Goal: Contribute content: Add original content to the website for others to see

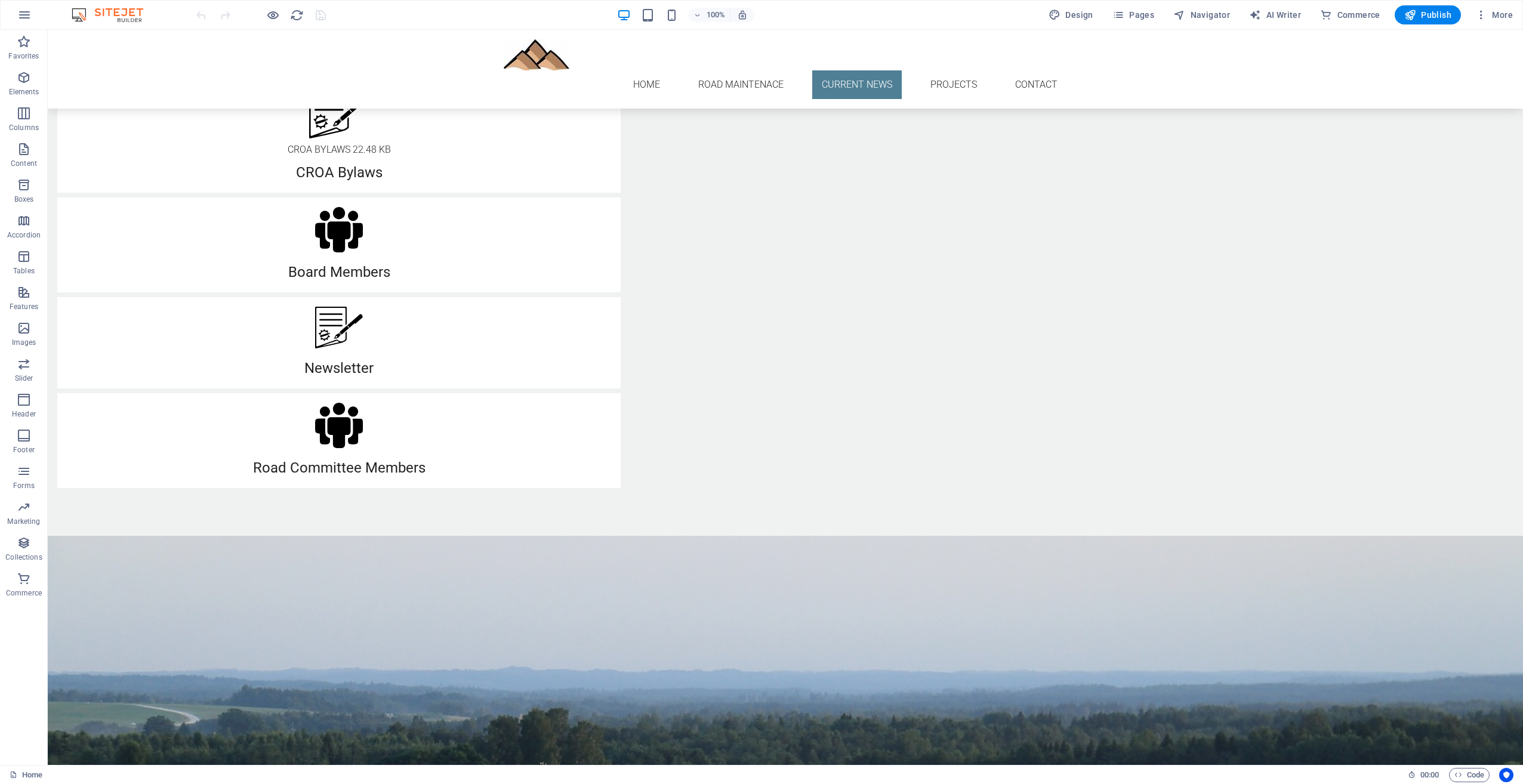
scroll to position [1014, 0]
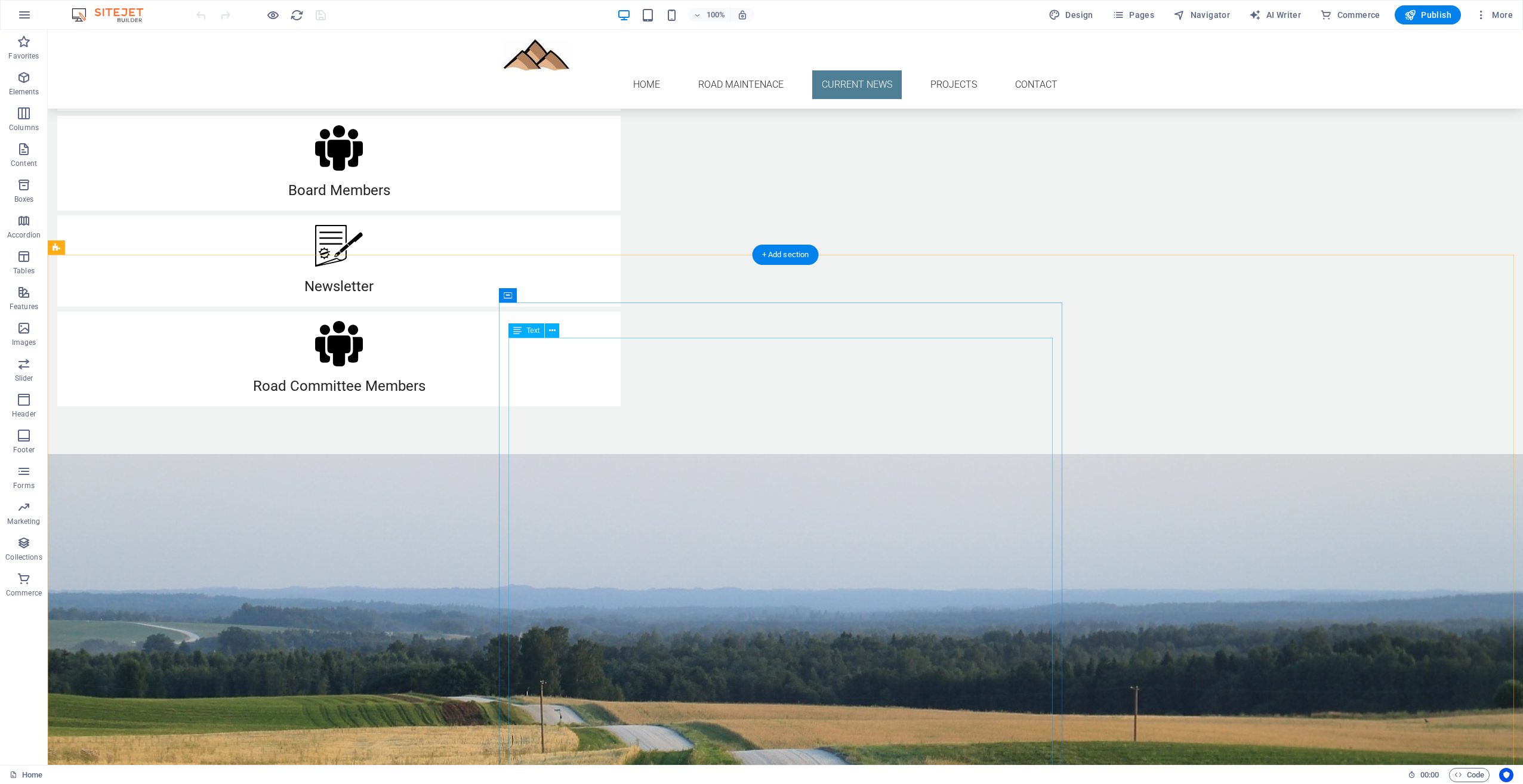
click at [563, 297] on icon at bounding box center [560, 295] width 7 height 12
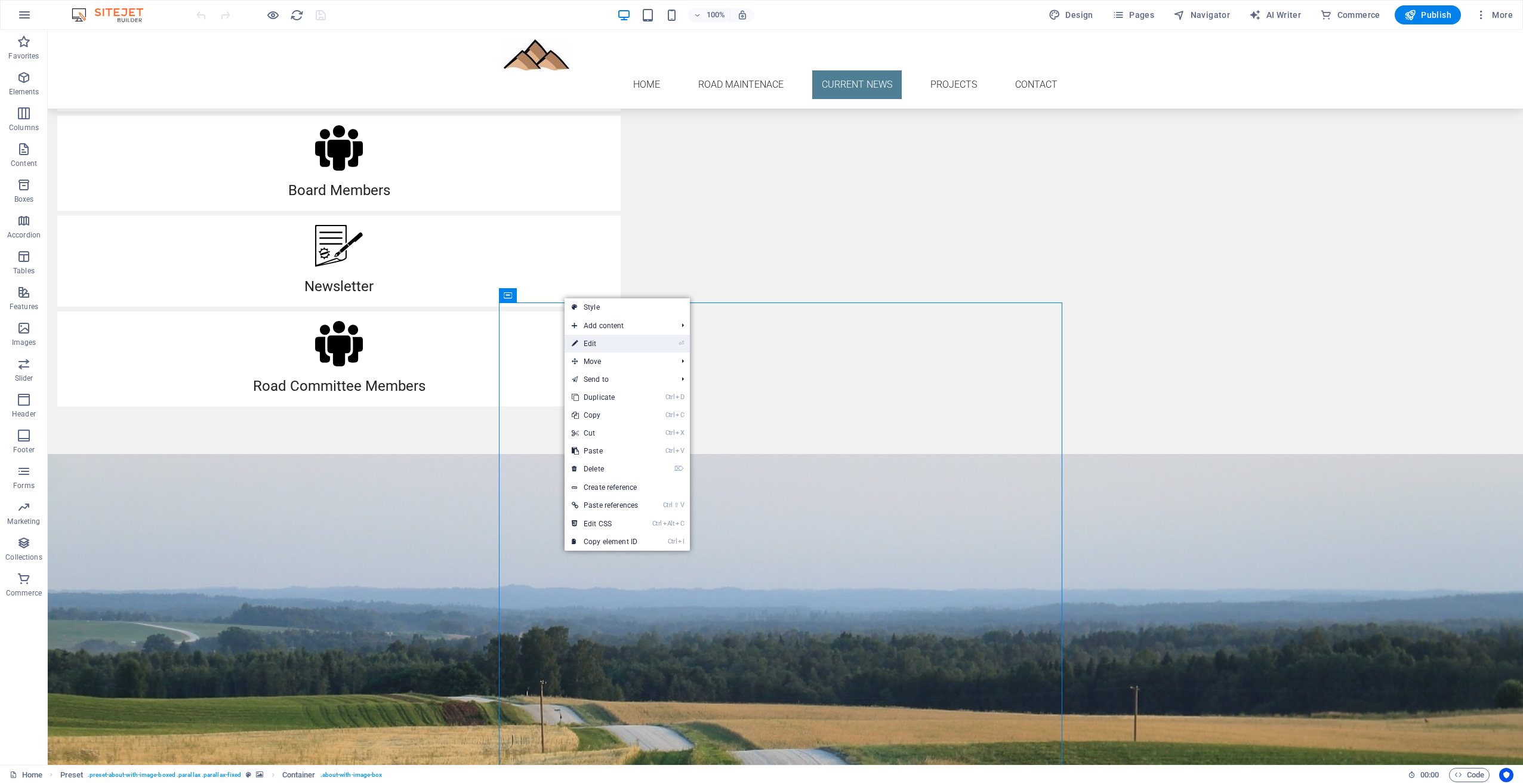
drag, startPoint x: 592, startPoint y: 341, endPoint x: 334, endPoint y: 311, distance: 259.7
click at [592, 341] on link "⏎ Edit" at bounding box center [605, 343] width 80 height 18
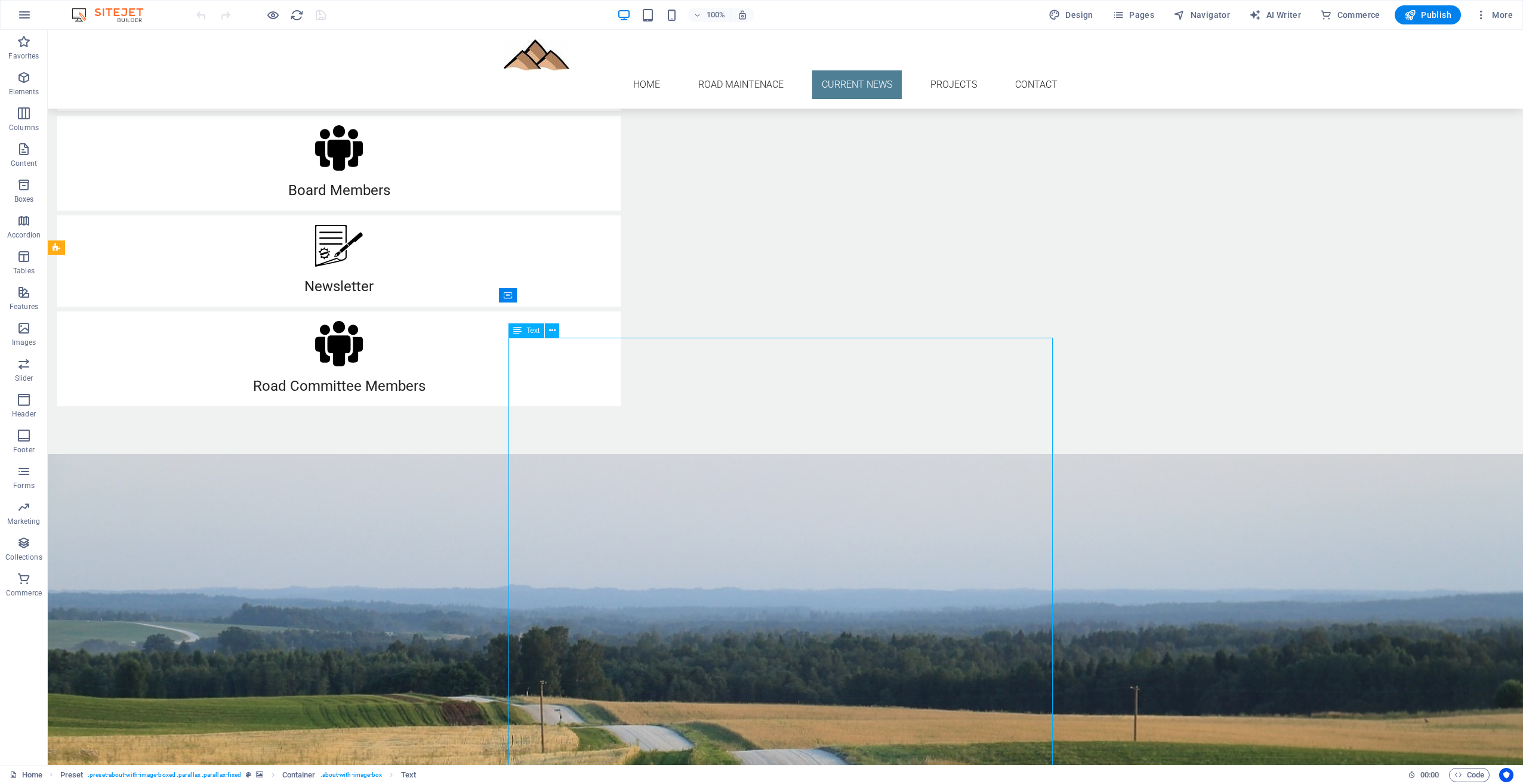
drag, startPoint x: 406, startPoint y: 370, endPoint x: 624, endPoint y: 374, distance: 218.0
click at [552, 329] on icon at bounding box center [552, 331] width 7 height 12
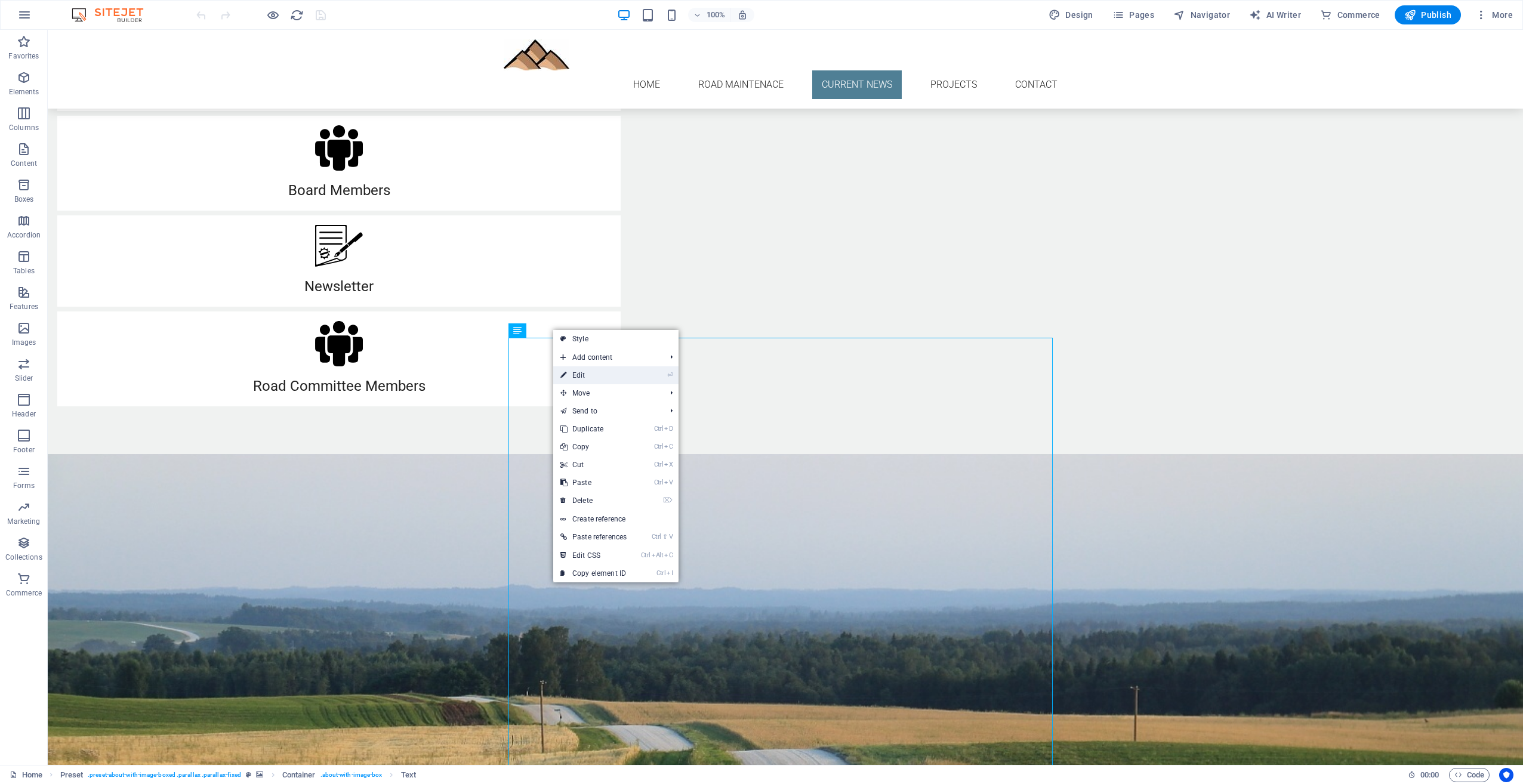
click at [579, 371] on link "⏎ Edit" at bounding box center [593, 375] width 80 height 18
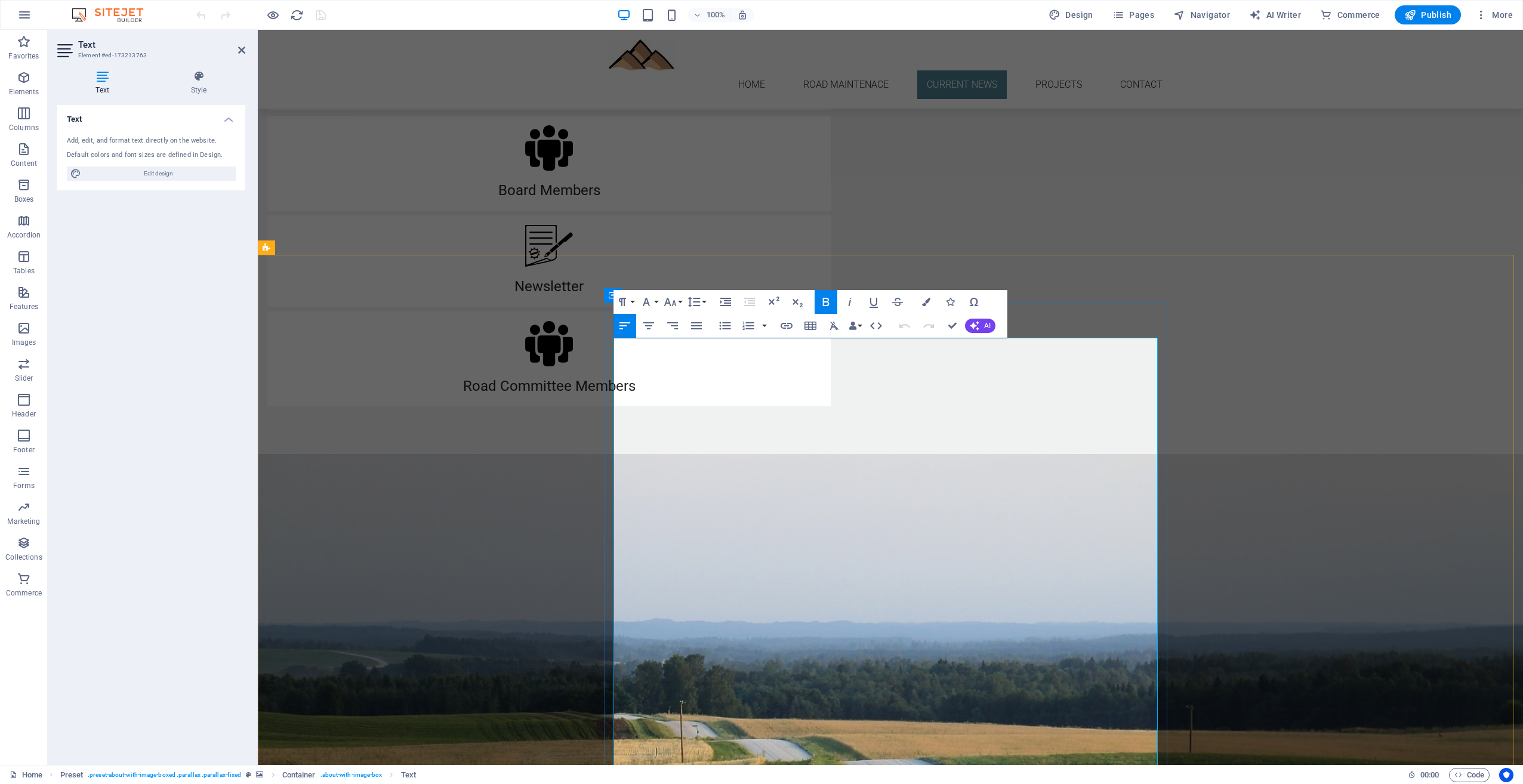
drag, startPoint x: 615, startPoint y: 368, endPoint x: 1089, endPoint y: 728, distance: 595.2
drag, startPoint x: 838, startPoint y: 491, endPoint x: 1037, endPoint y: 427, distance: 209.0
click at [822, 558] on div "First, if you did not receive an email from [EMAIL_ADDRESS][DOMAIN_NAME] , plea…" at bounding box center [549, 612] width 544 height 107
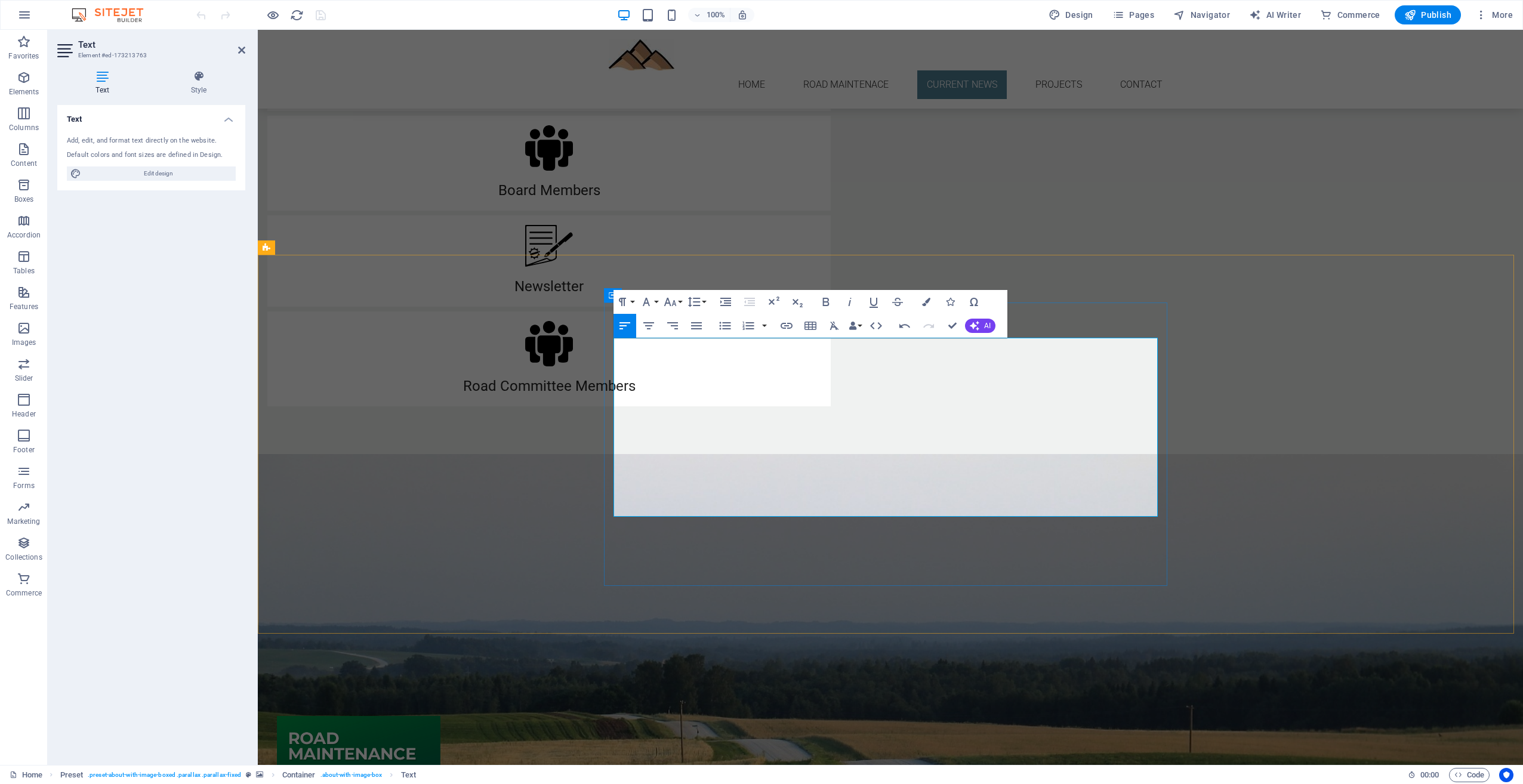
drag, startPoint x: 619, startPoint y: 371, endPoint x: 739, endPoint y: 486, distance: 166.2
click at [739, 537] on div "Hello CROA Neighbors, Magnesium chloride is what Yakima County uses on their un…" at bounding box center [549, 626] width 544 height 179
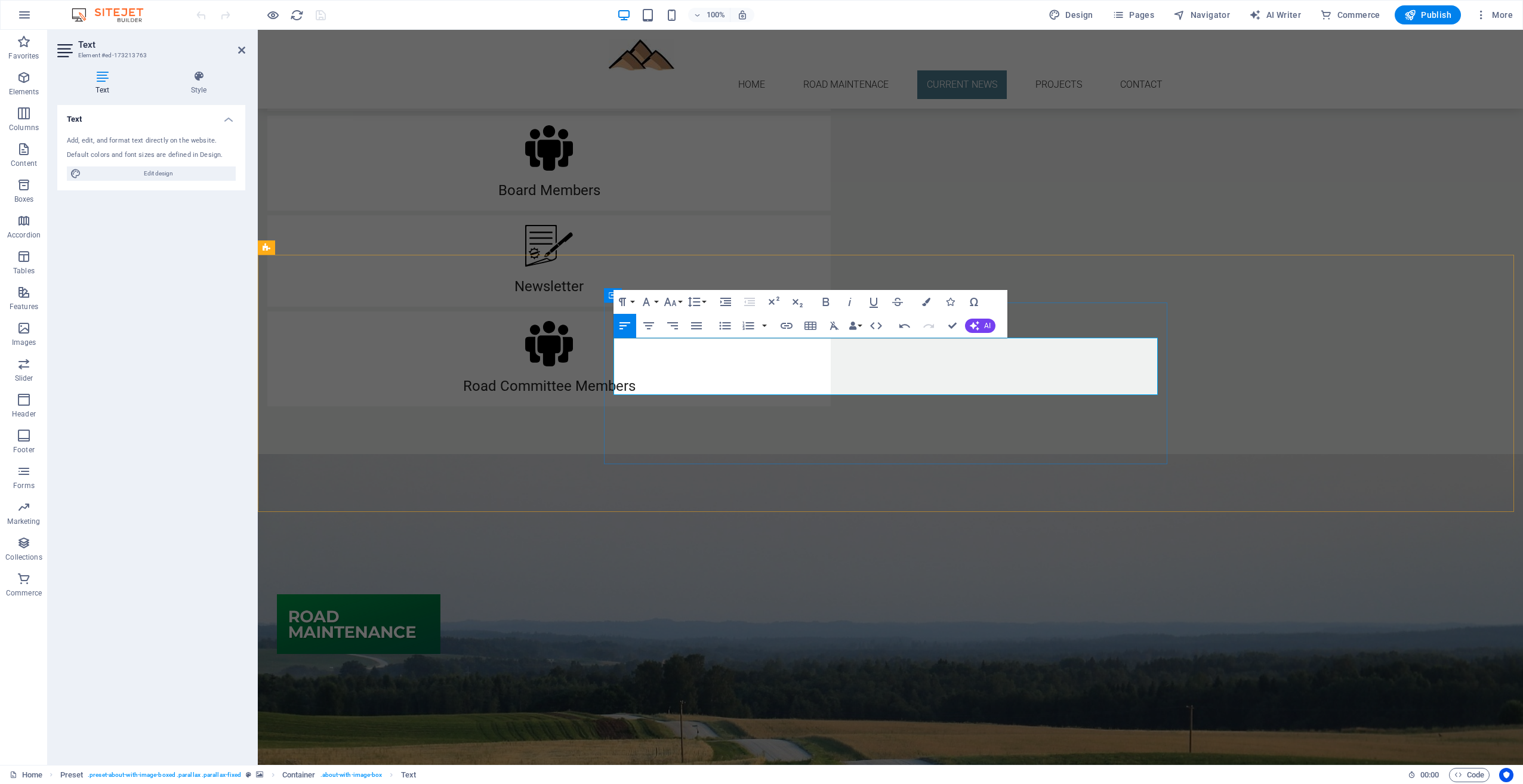
click at [758, 537] on div "Hello CROA Neighbors," at bounding box center [549, 547] width 544 height 21
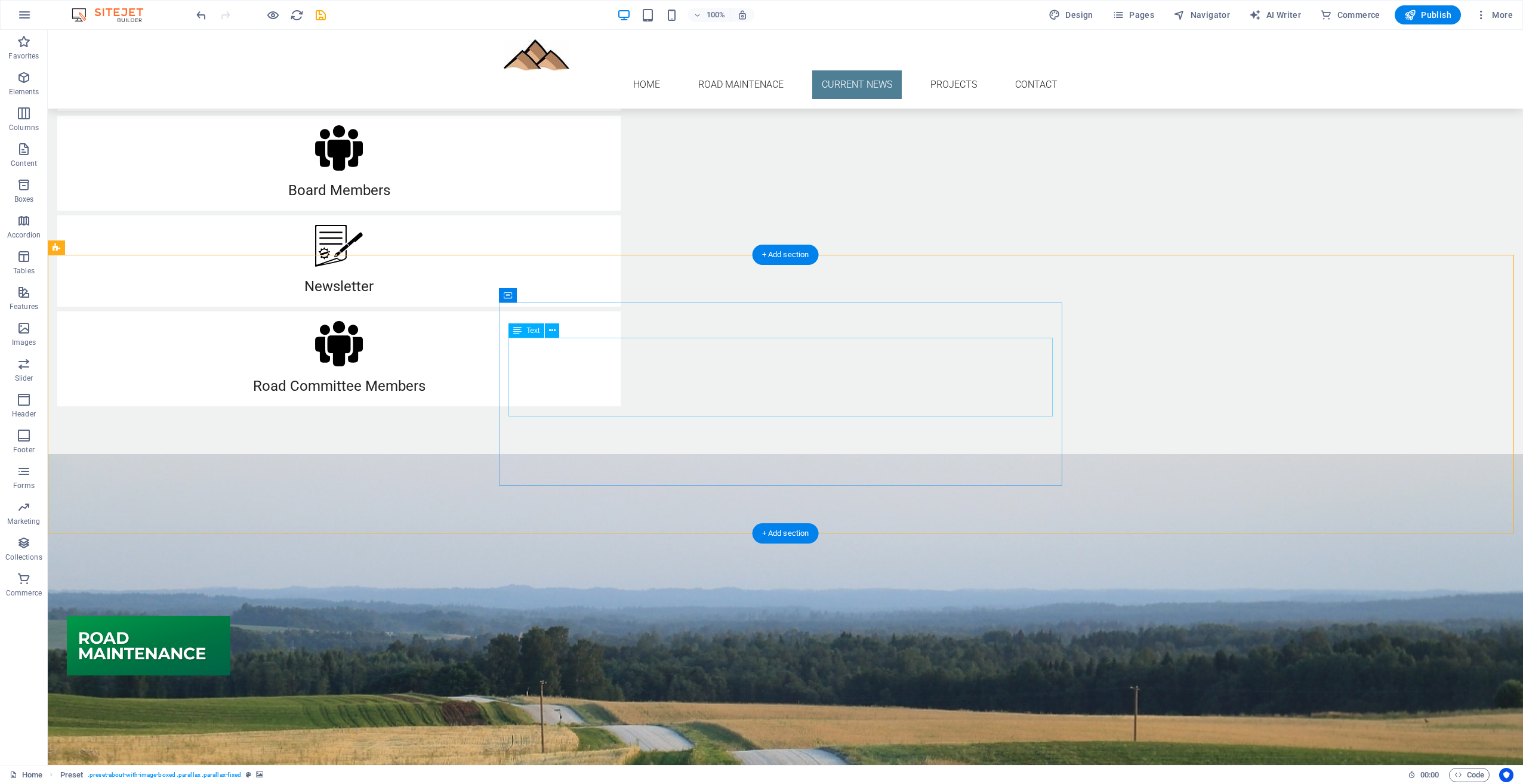
click at [611, 537] on div "Hello CROA Neighbors, No road maintenance currently schedule. CROA Board" at bounding box center [339, 576] width 544 height 79
click at [552, 327] on icon at bounding box center [552, 331] width 7 height 12
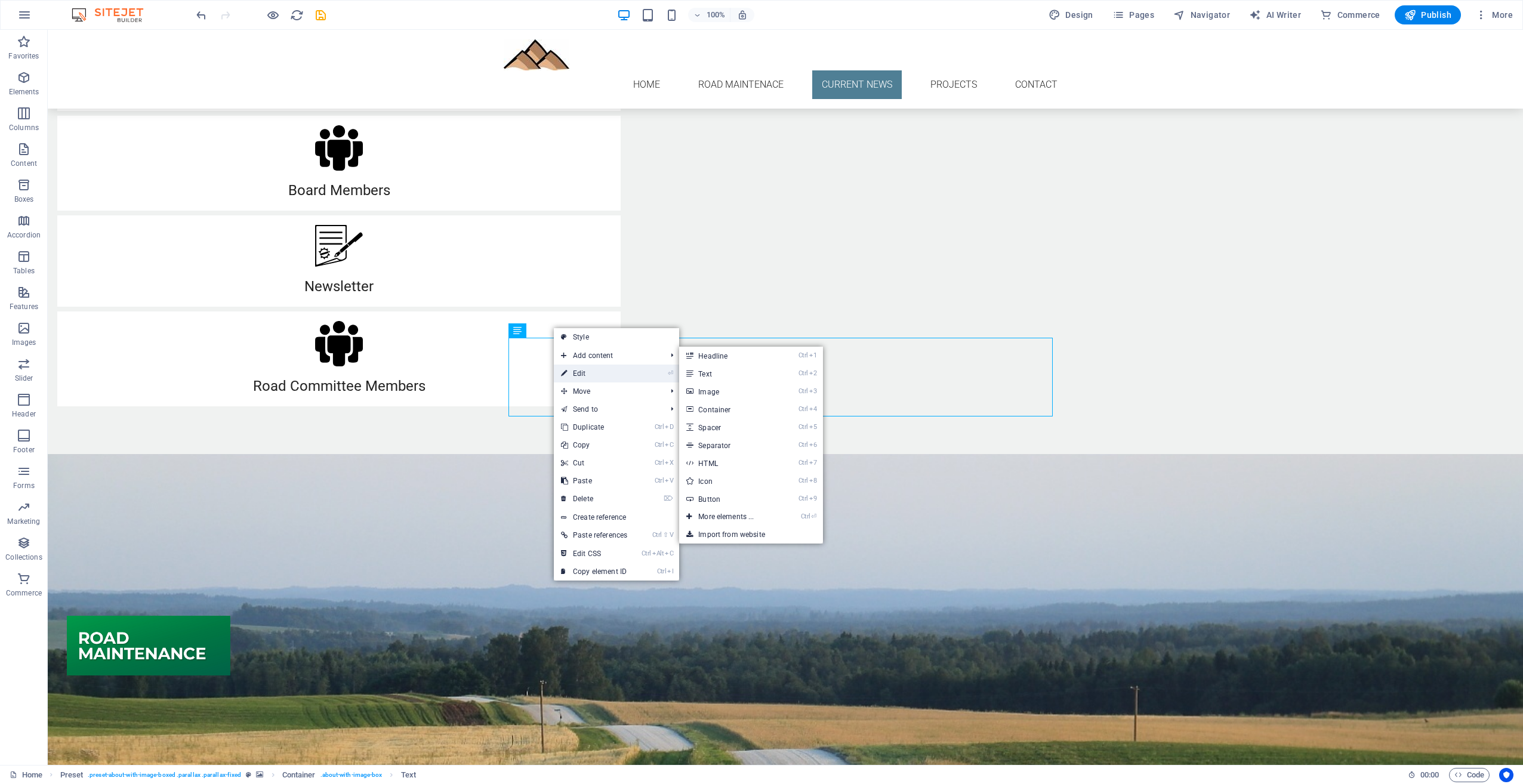
click at [567, 370] on icon at bounding box center [564, 373] width 6 height 18
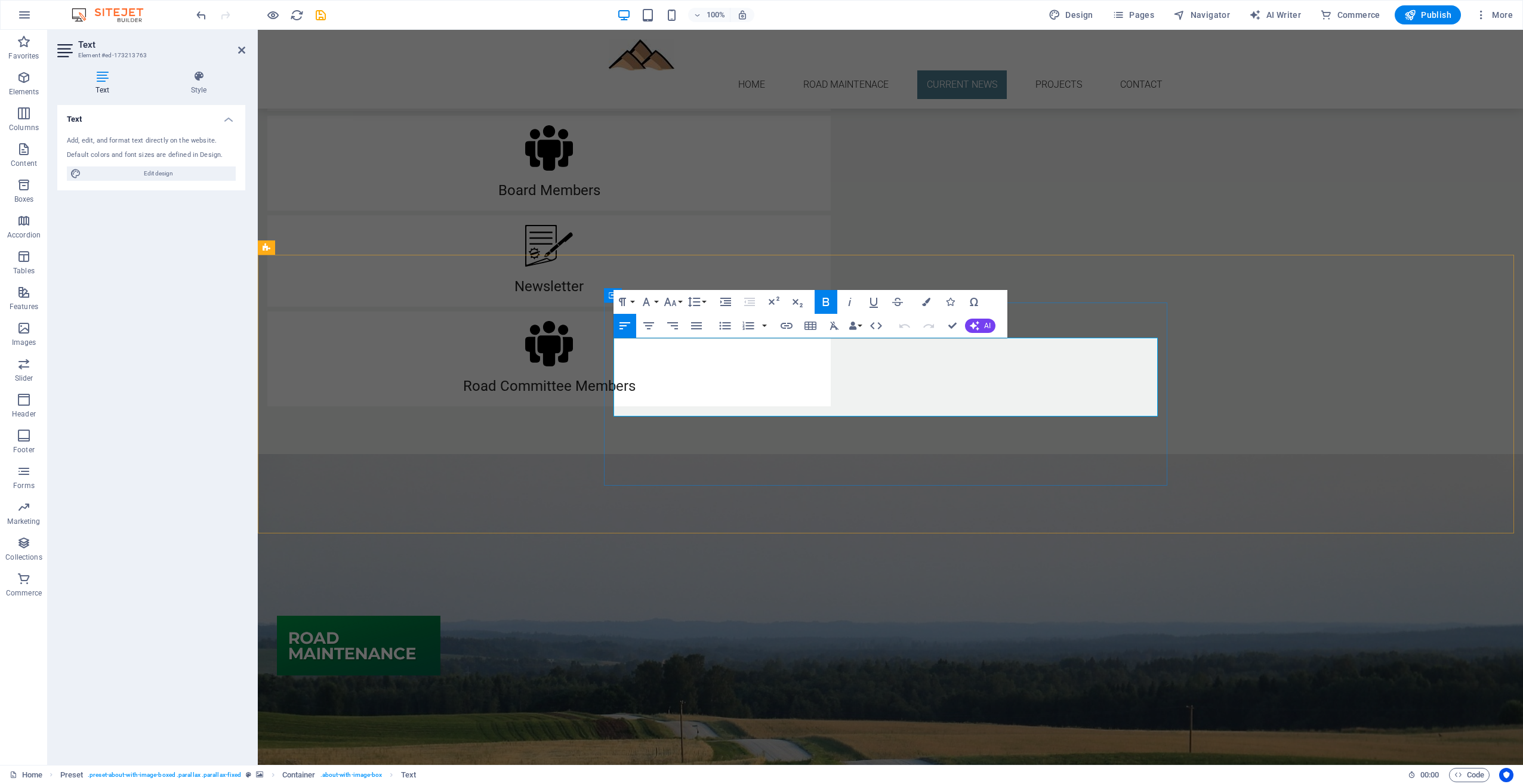
drag, startPoint x: 615, startPoint y: 347, endPoint x: 710, endPoint y: 409, distance: 113.4
click at [710, 537] on div "Hello CROA Neighbors, No road maintenance currently schedule. CROA Board" at bounding box center [549, 576] width 544 height 79
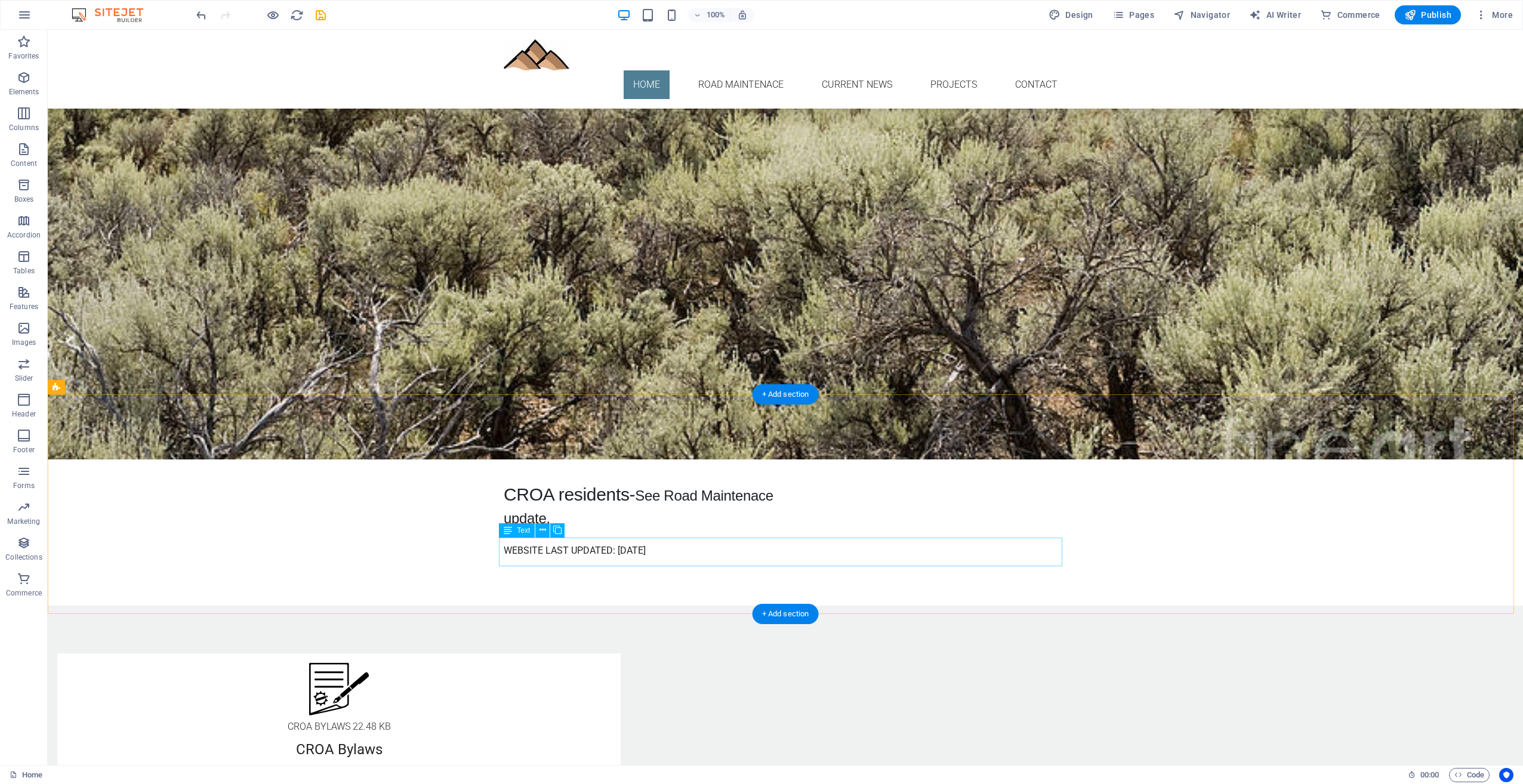
scroll to position [358, 0]
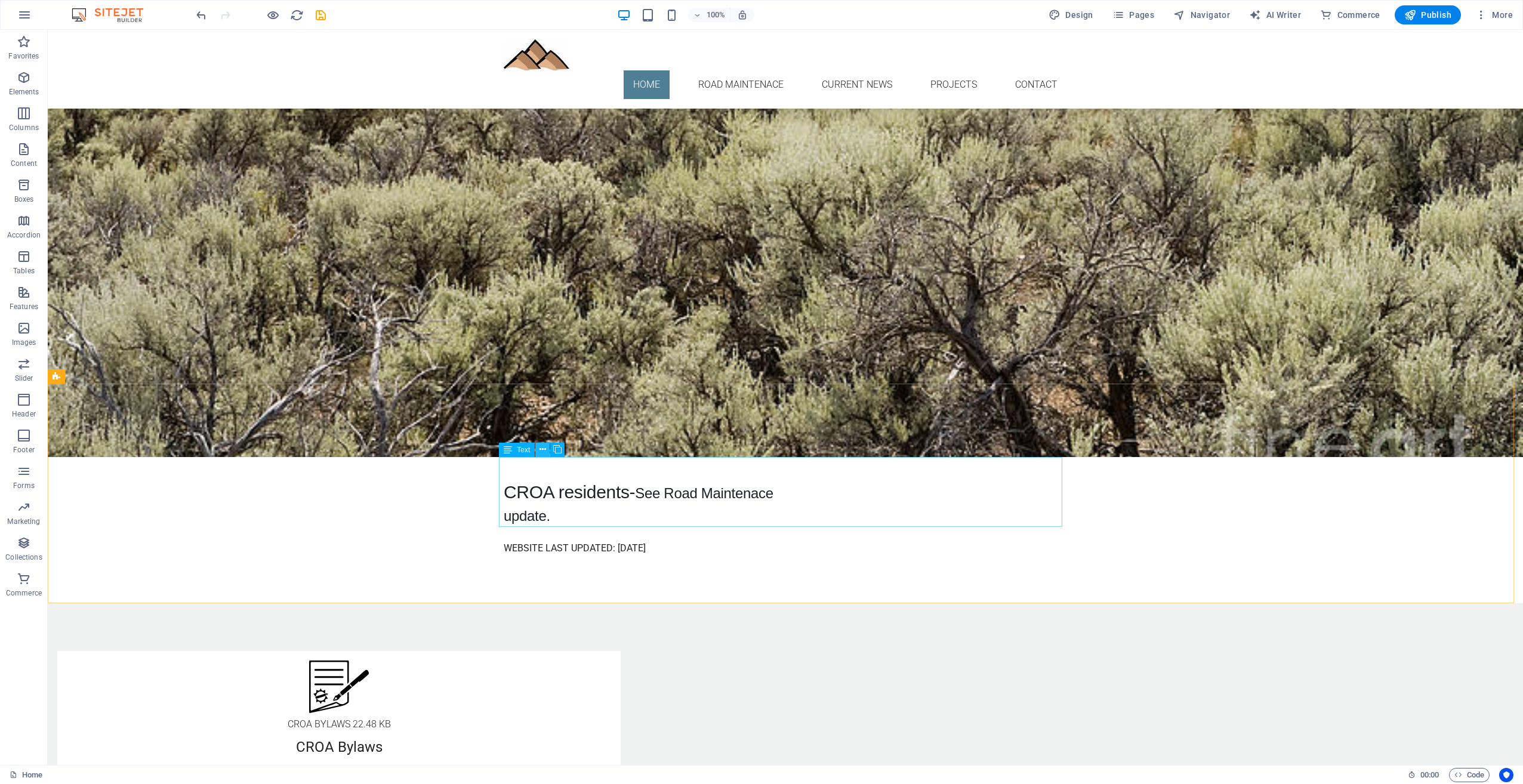
click at [544, 451] on icon at bounding box center [543, 449] width 7 height 12
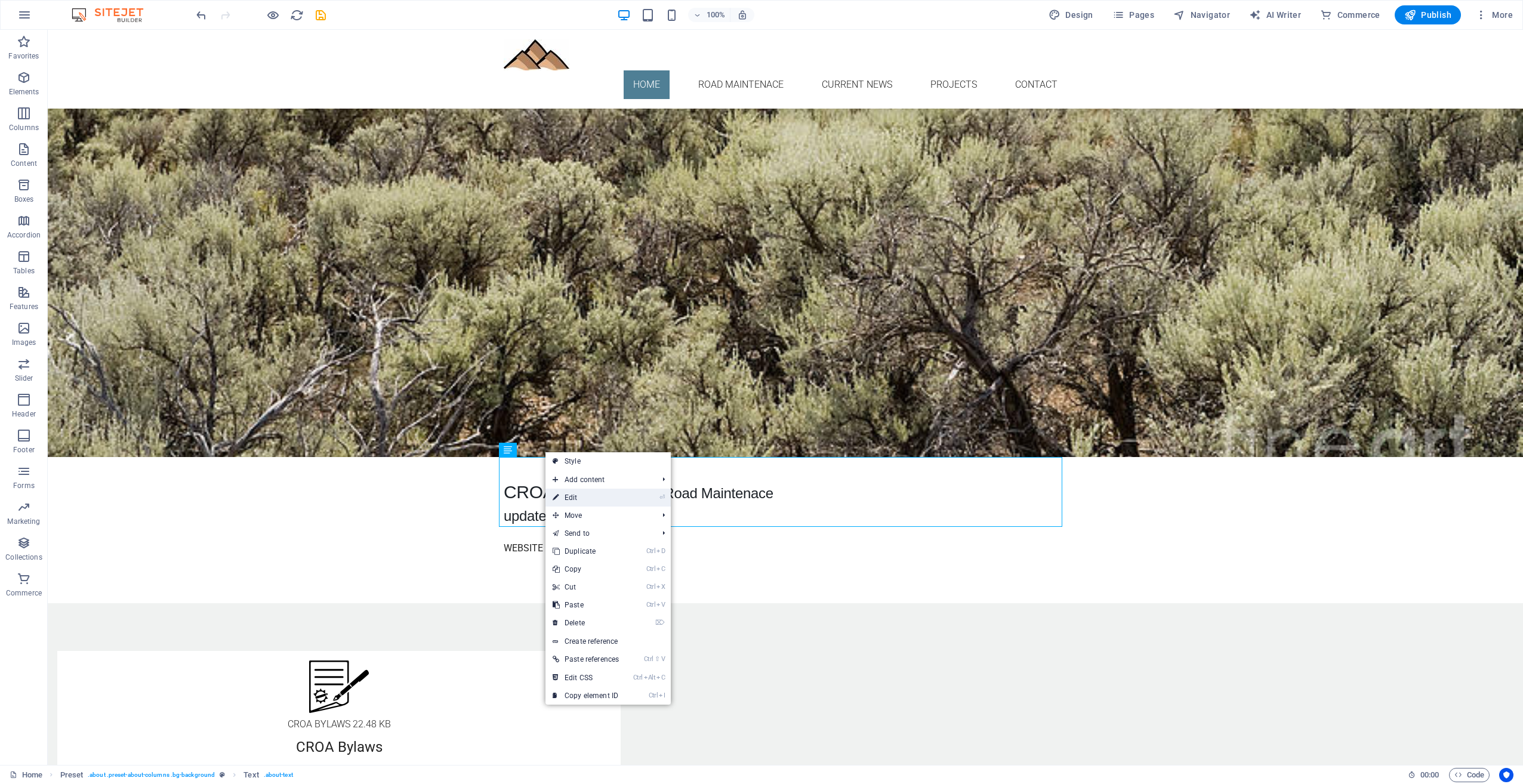
click at [574, 492] on link "⏎ Edit" at bounding box center [586, 497] width 80 height 18
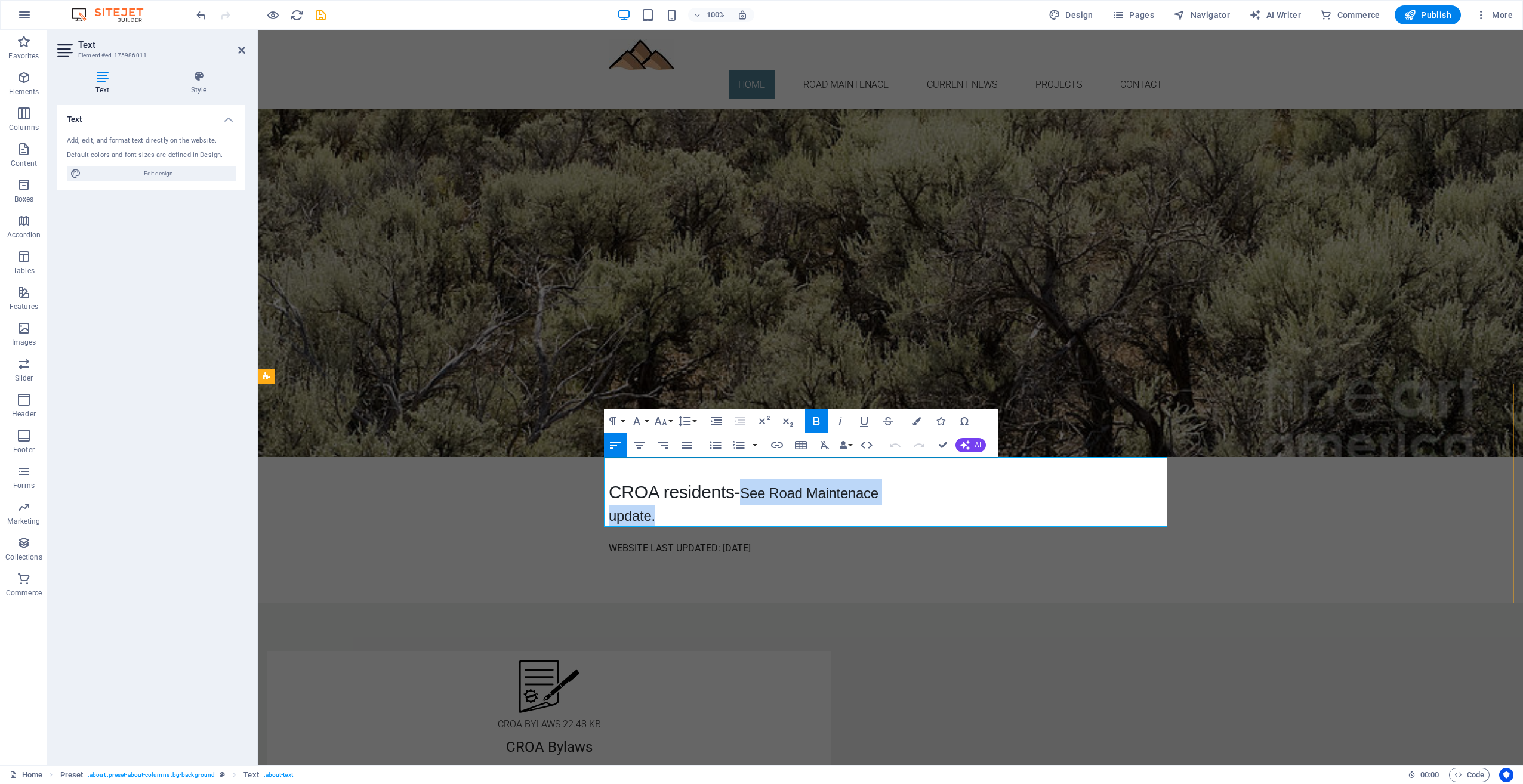
drag, startPoint x: 740, startPoint y: 490, endPoint x: 790, endPoint y: 519, distance: 57.8
click at [790, 519] on p "CROA residents- See Road Maintenace update." at bounding box center [745, 503] width 272 height 48
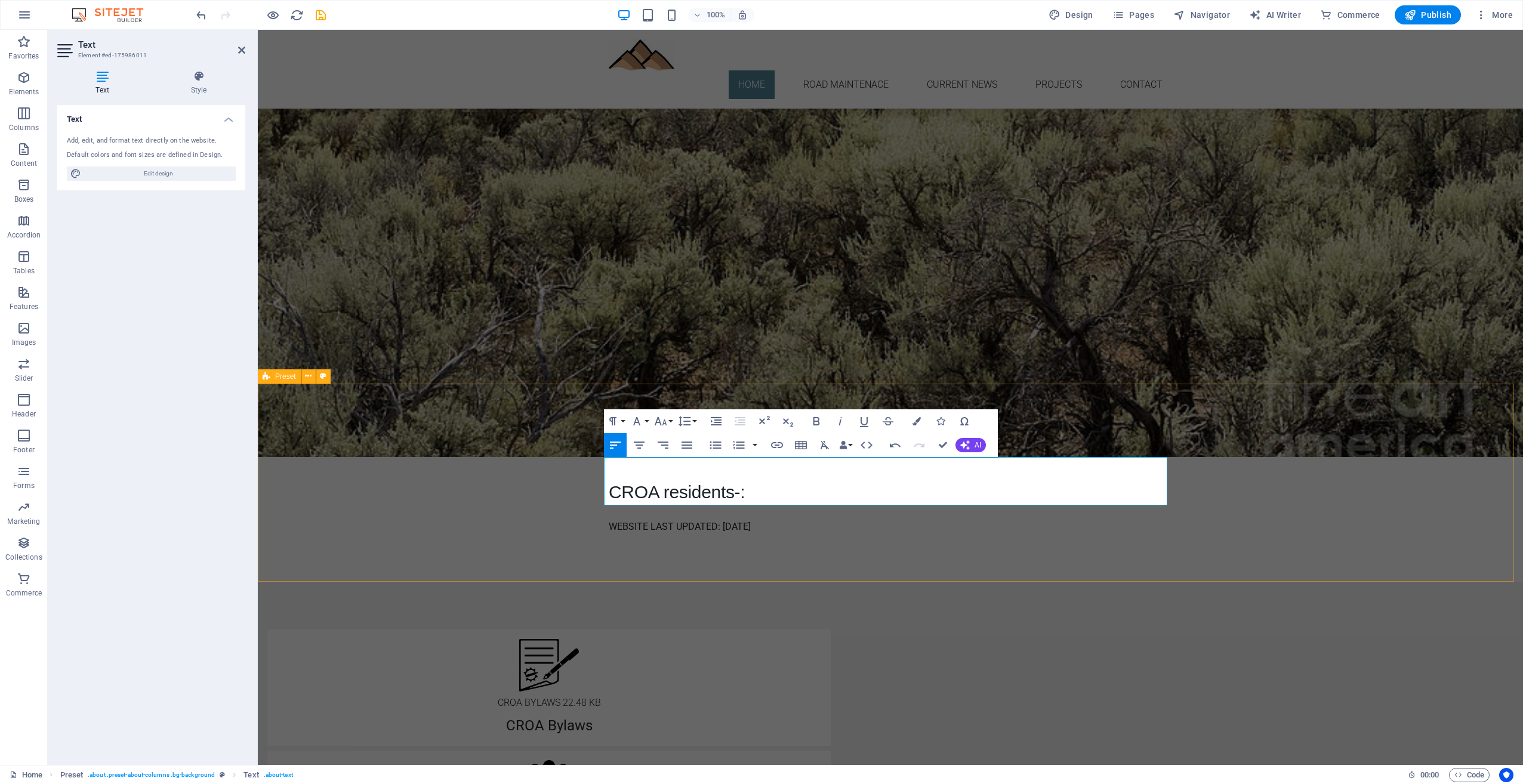
click at [1198, 431] on div "Current News CROA residents-: WEBSITE LAST UPDATED: July 18, 2025" at bounding box center [891, 482] width 1265 height 198
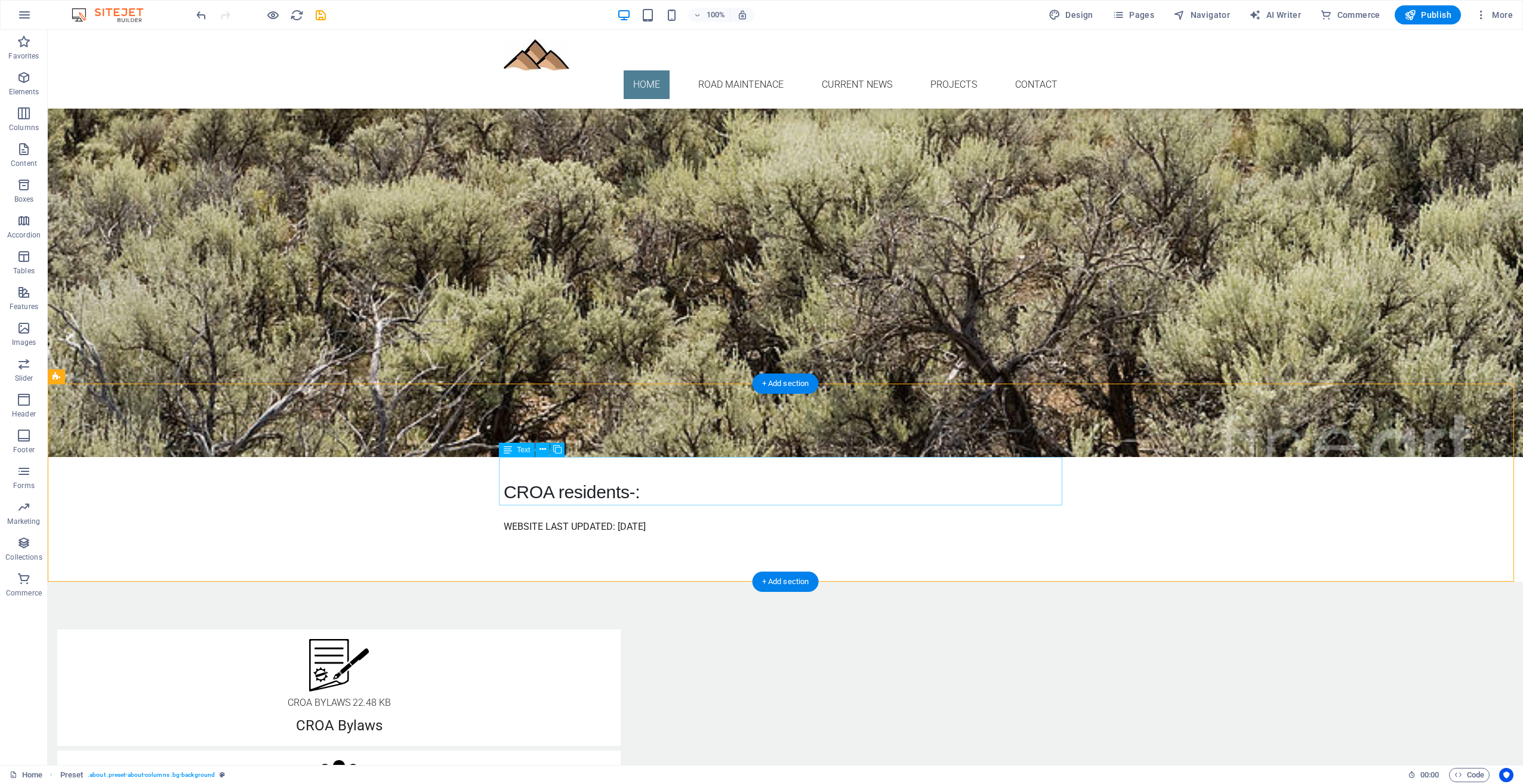
click at [659, 489] on div "CROA residents-:" at bounding box center [785, 481] width 563 height 48
click at [508, 451] on icon at bounding box center [508, 449] width 9 height 14
click at [544, 450] on icon at bounding box center [543, 449] width 7 height 12
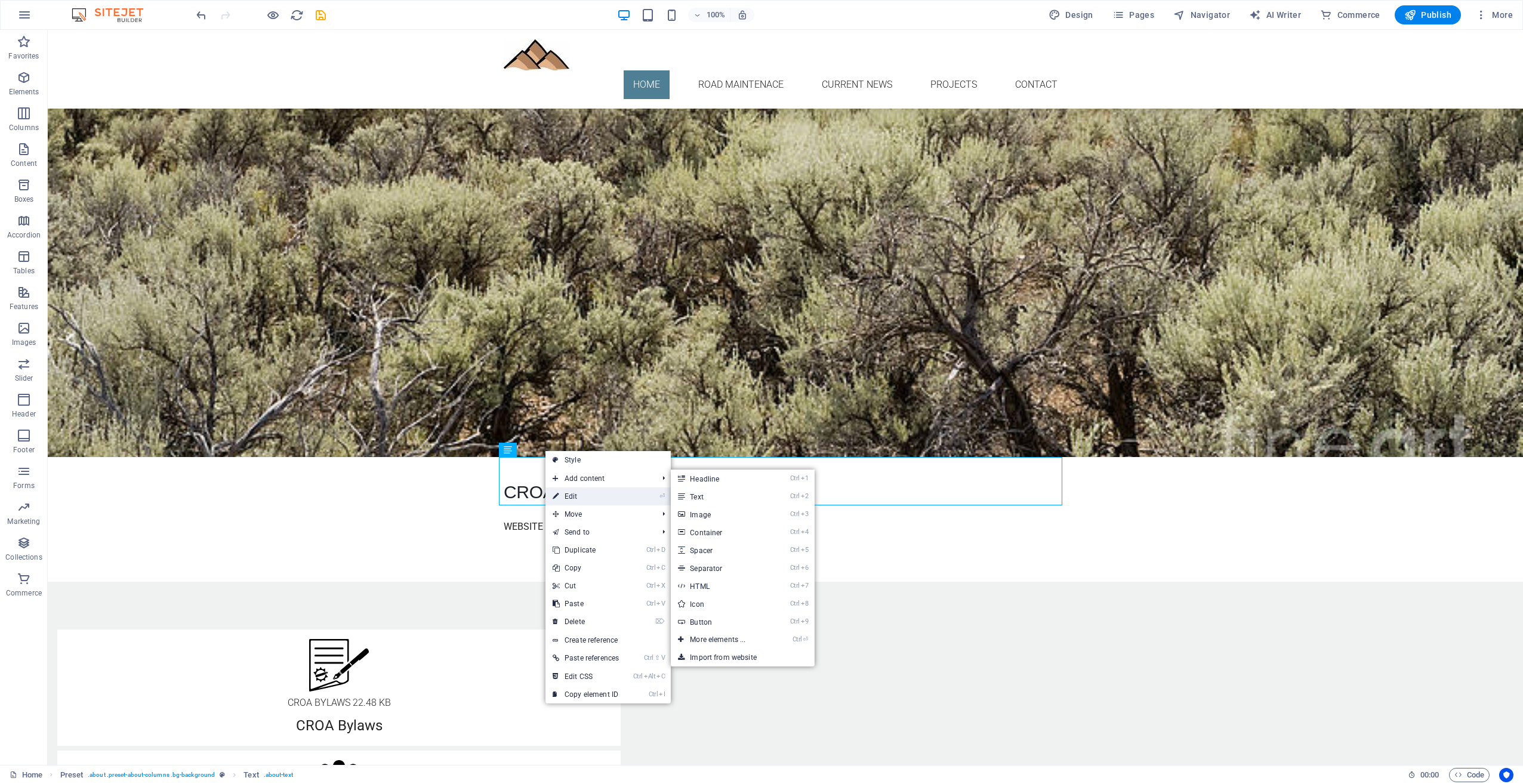
click at [561, 493] on link "⏎ Edit" at bounding box center [586, 496] width 80 height 18
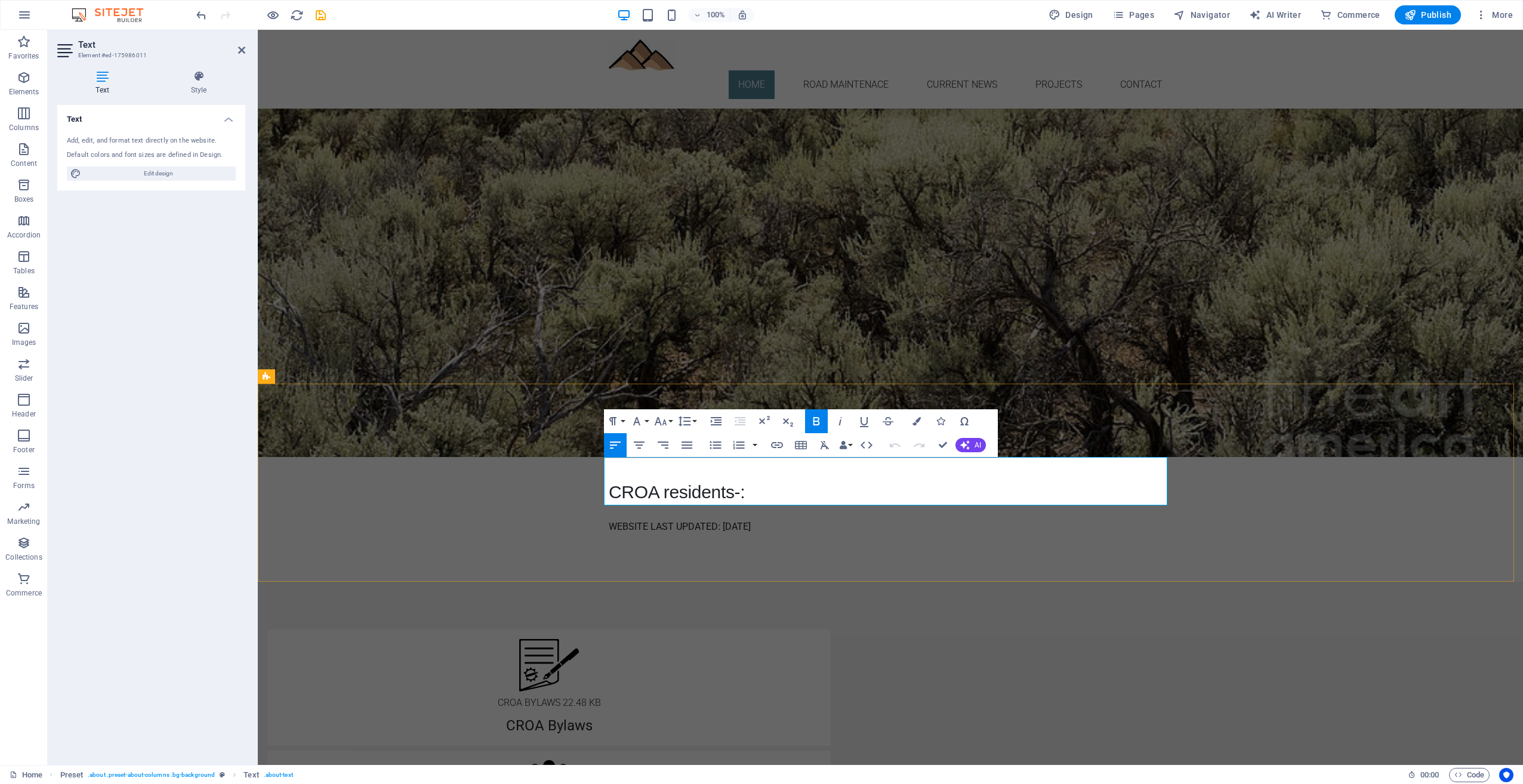
drag, startPoint x: 773, startPoint y: 492, endPoint x: 738, endPoint y: 497, distance: 35.4
click at [738, 495] on p "CROA residents-:" at bounding box center [745, 492] width 272 height 27
click at [766, 497] on p "CROA residents:" at bounding box center [745, 492] width 272 height 27
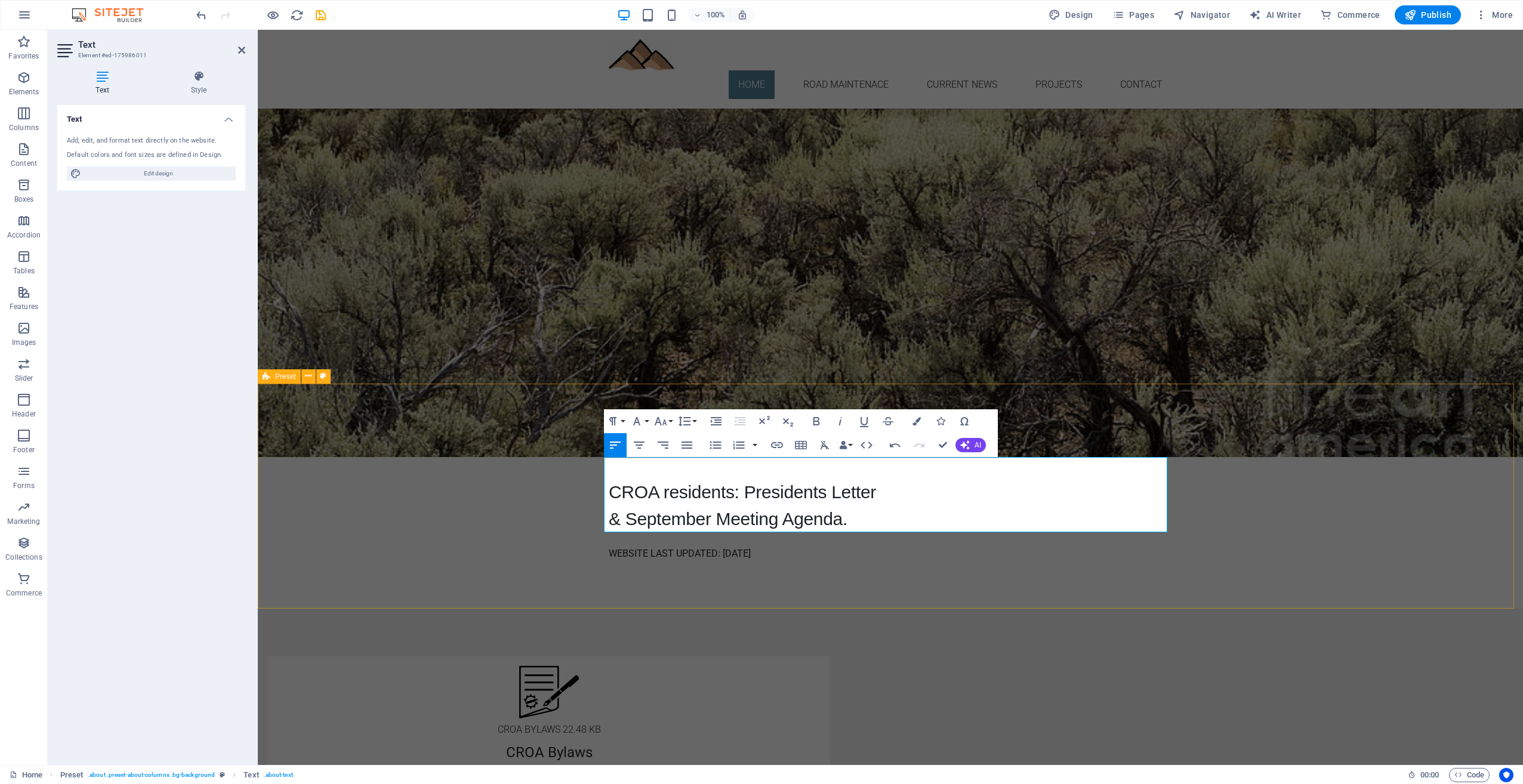
click at [1373, 498] on div "Current News CROA residents: Presidents Letter & September Meeting Agenda. WEBS…" at bounding box center [891, 496] width 1265 height 225
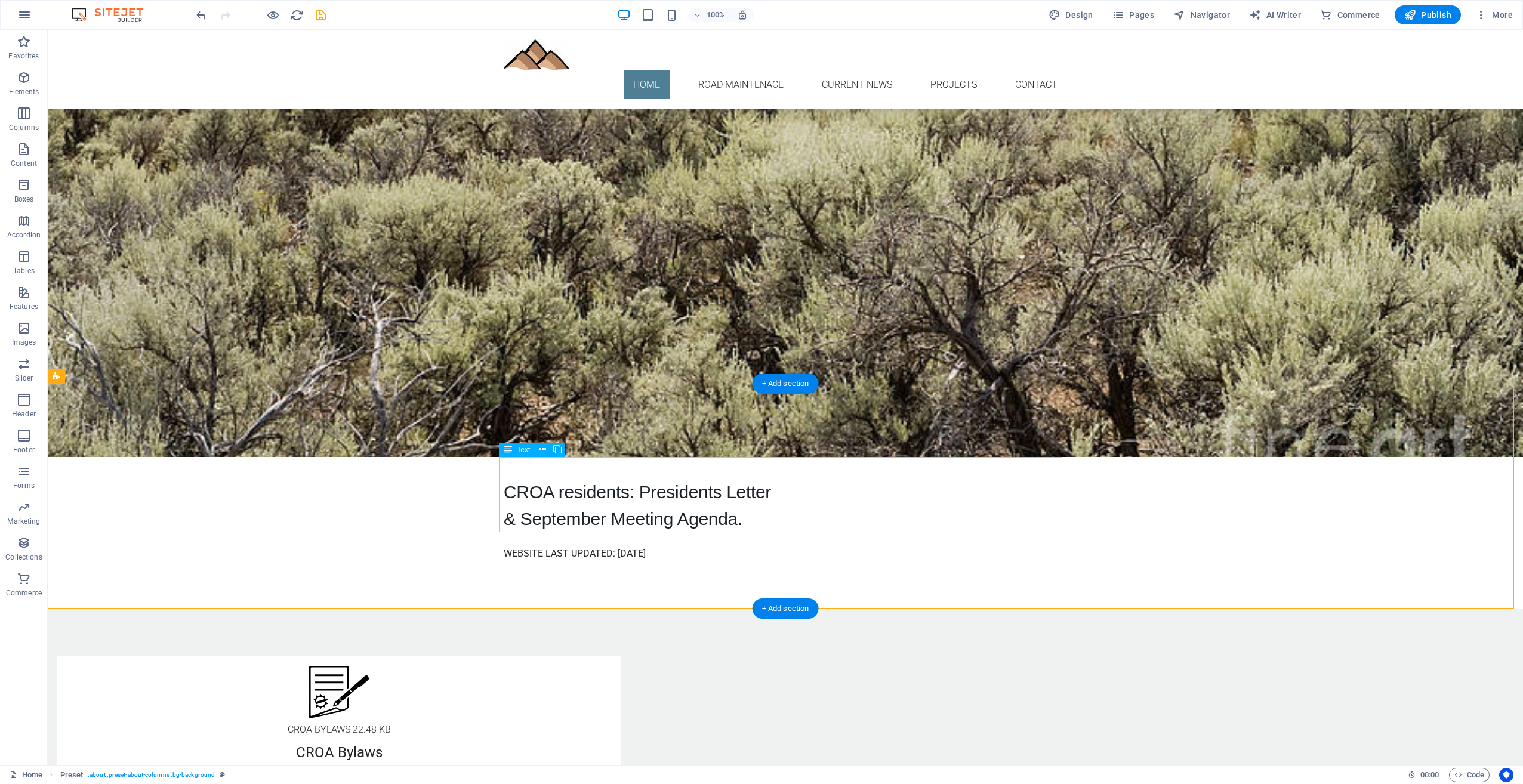
click at [546, 503] on div "CROA residents: Presidents Letter & September Meeting Agenda." at bounding box center [785, 495] width 563 height 75
click at [24, 79] on icon "button" at bounding box center [23, 77] width 14 height 14
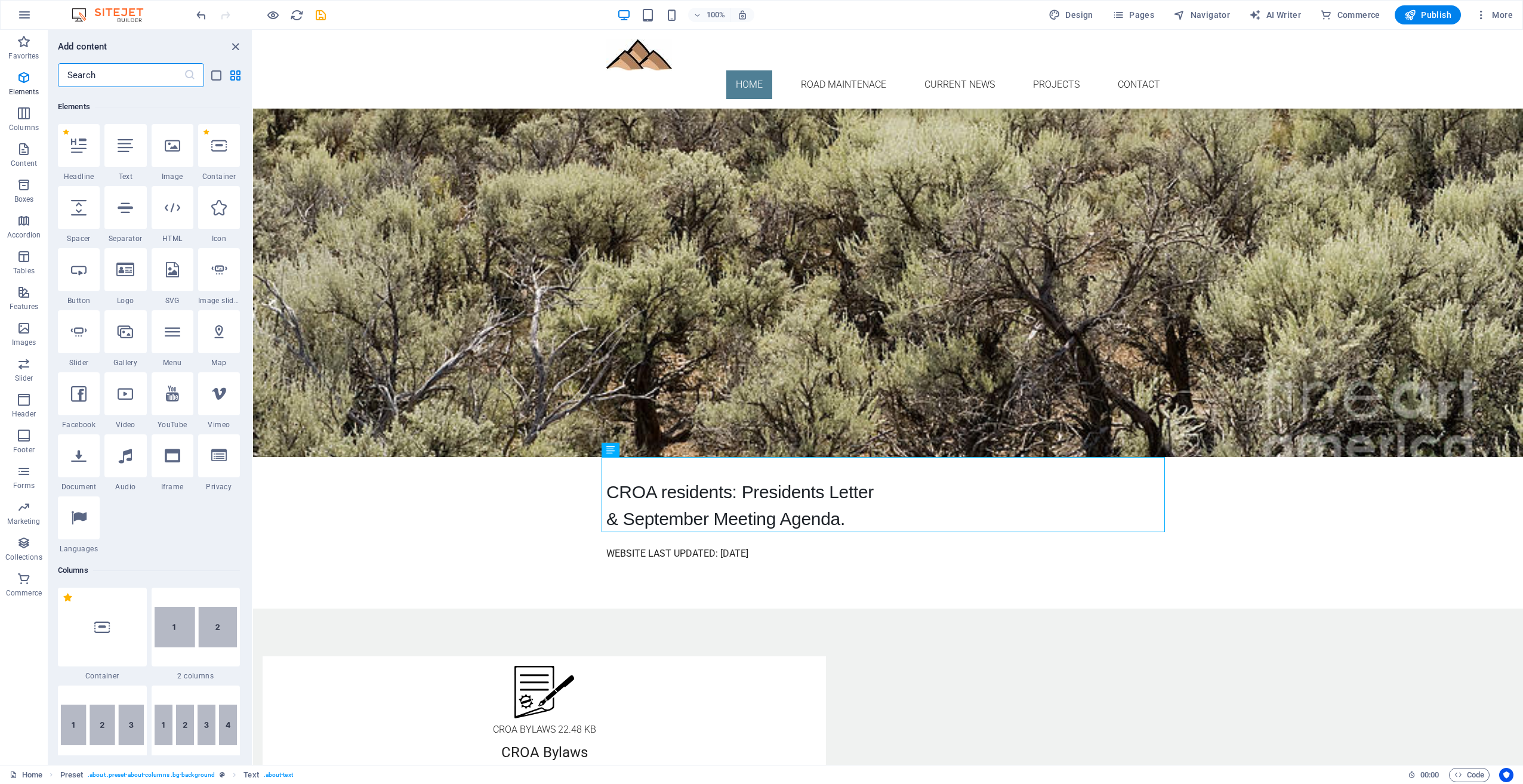
scroll to position [127, 0]
click at [23, 149] on icon "button" at bounding box center [23, 149] width 14 height 14
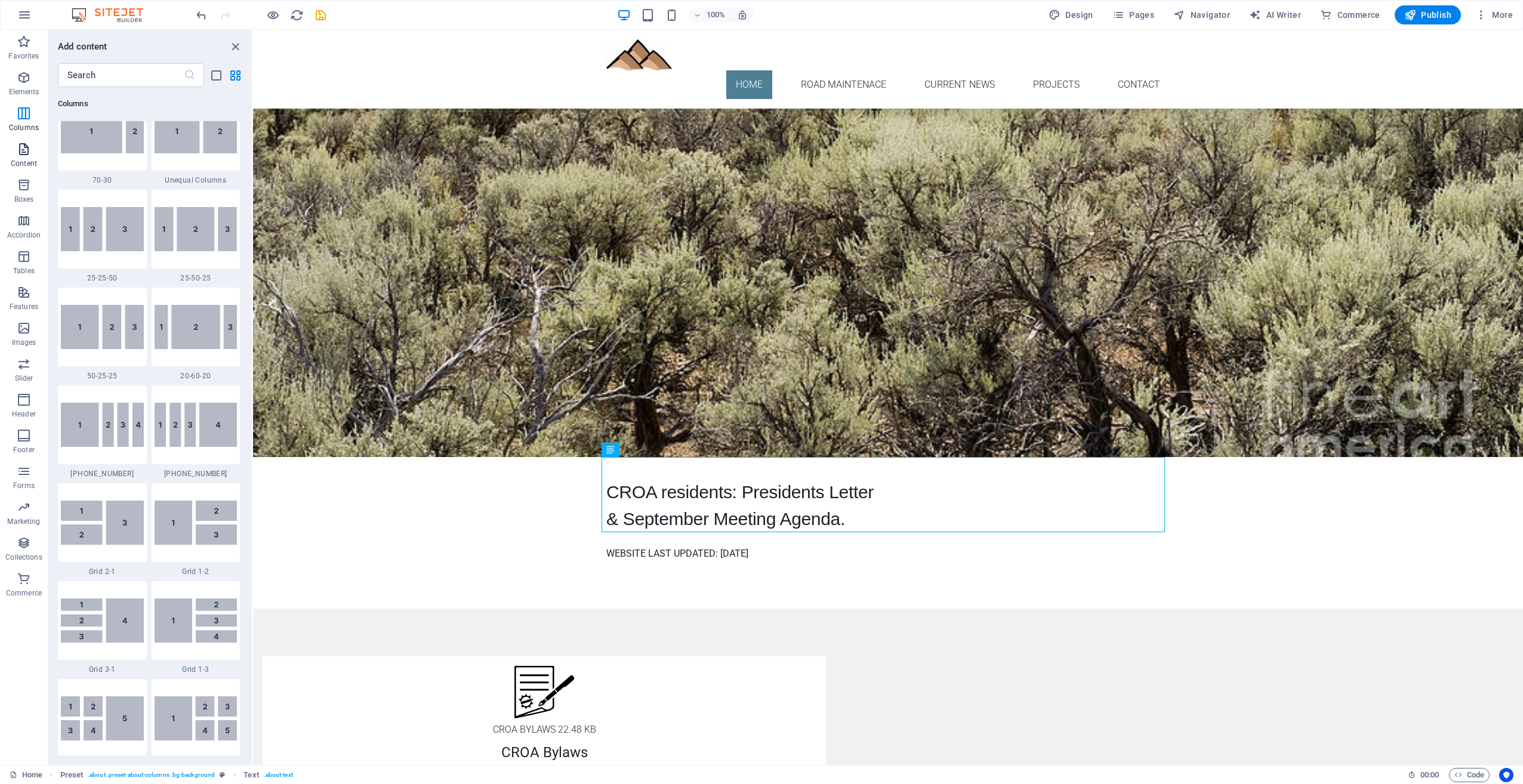
scroll to position [2088, 0]
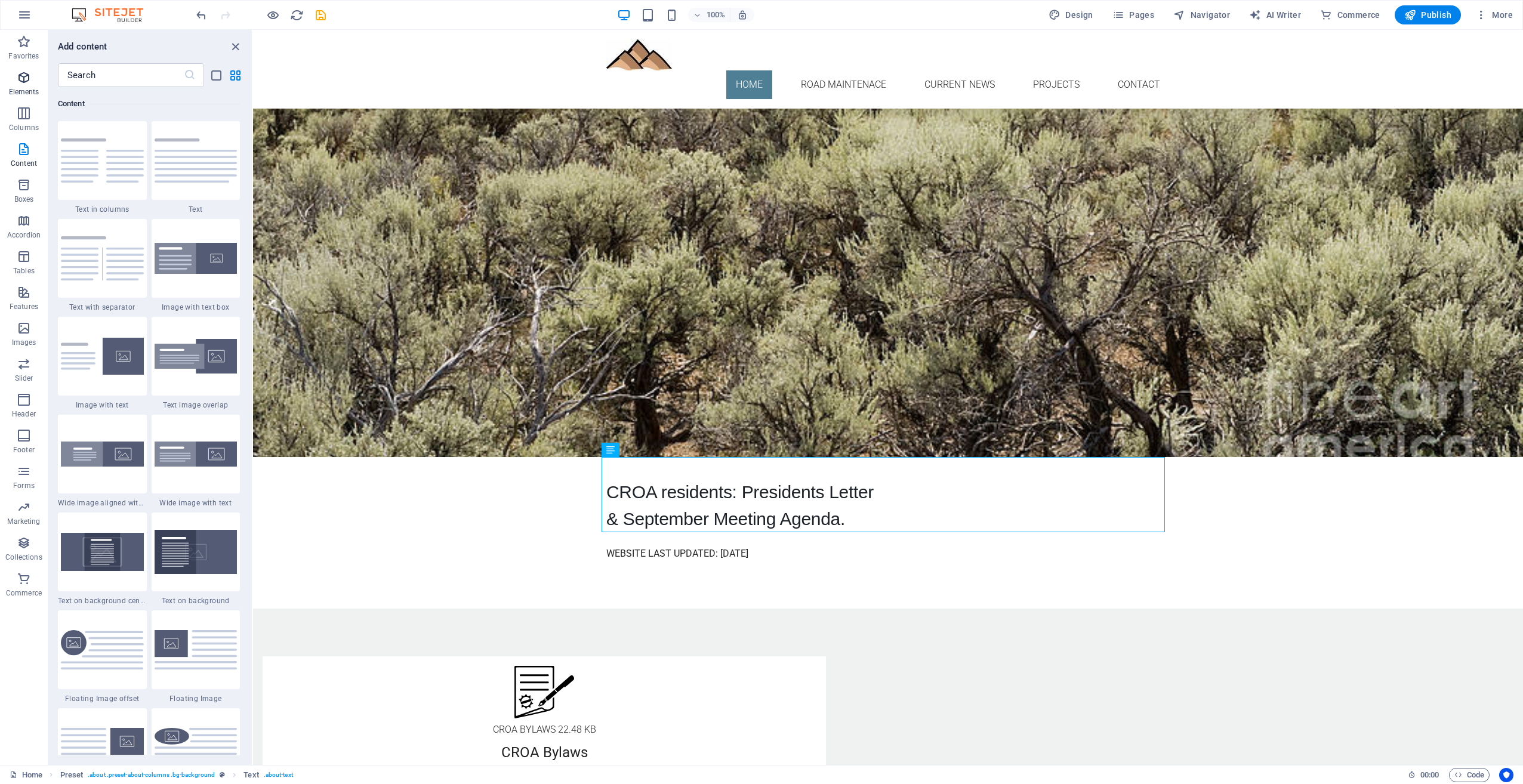
click at [25, 78] on icon "button" at bounding box center [23, 77] width 14 height 14
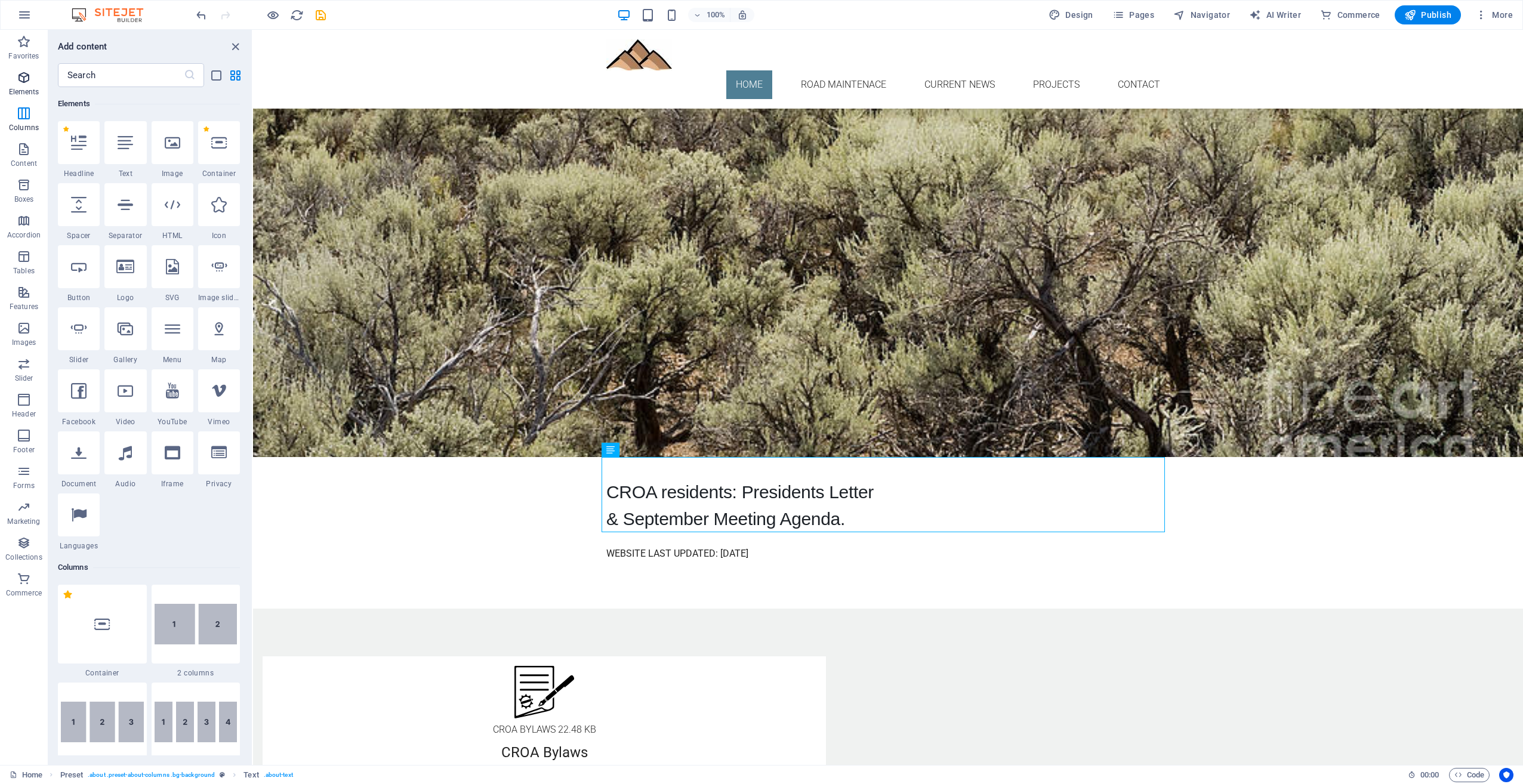
scroll to position [127, 0]
click at [79, 460] on div at bounding box center [78, 453] width 42 height 43
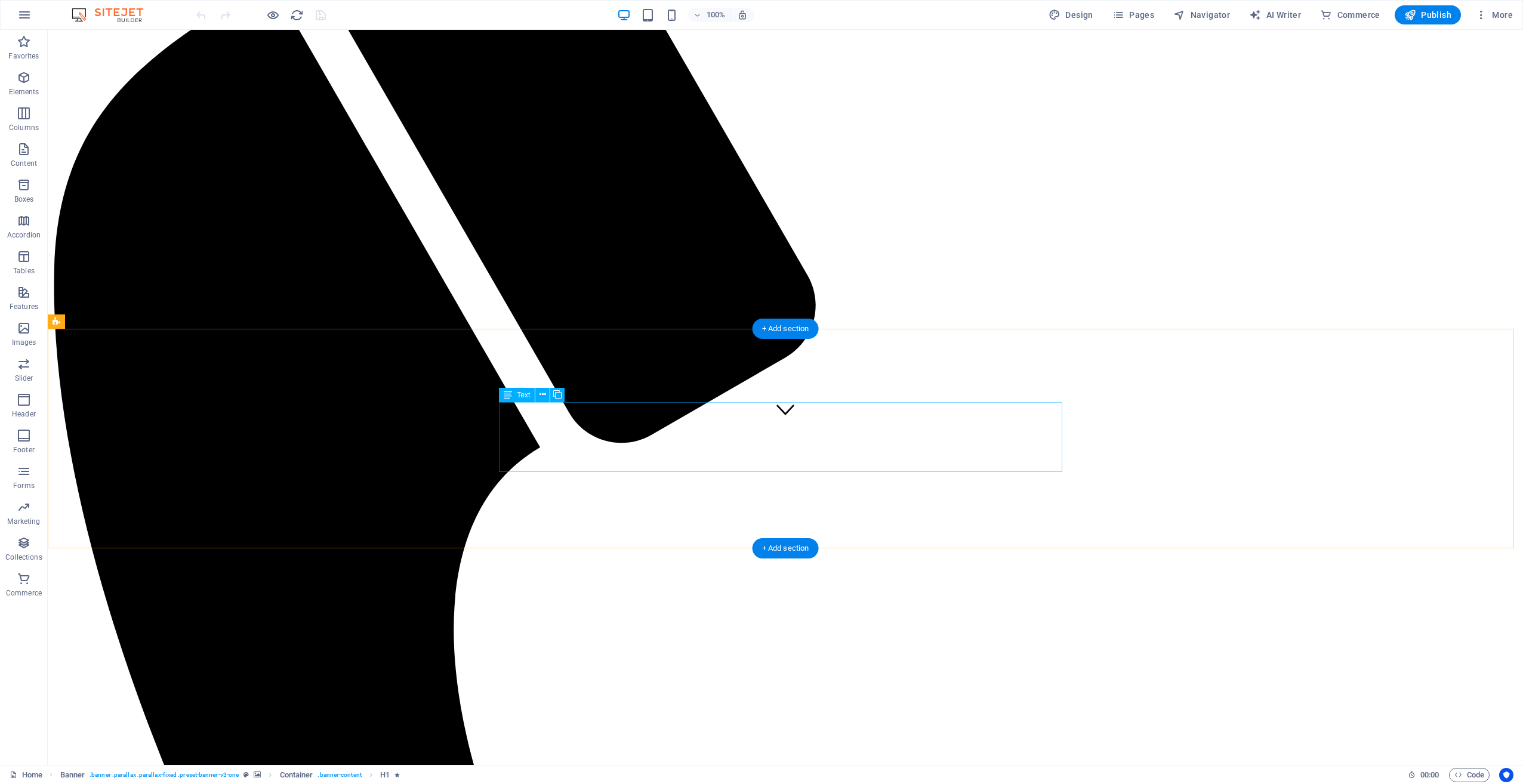
scroll to position [417, 0]
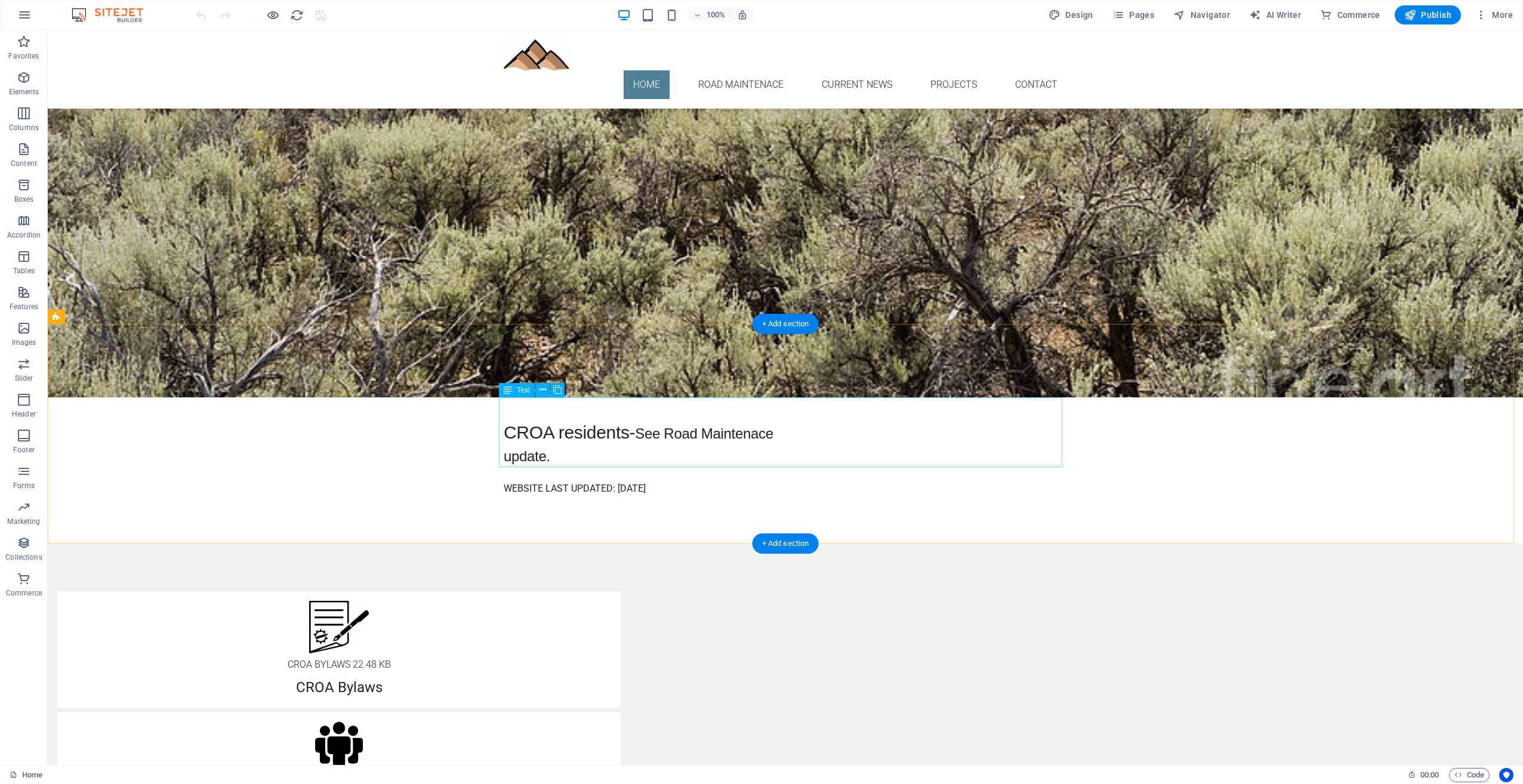
click at [611, 408] on div "CROA residents- See Road Maintenace update." at bounding box center [785, 432] width 563 height 70
click at [540, 391] on icon at bounding box center [543, 390] width 7 height 12
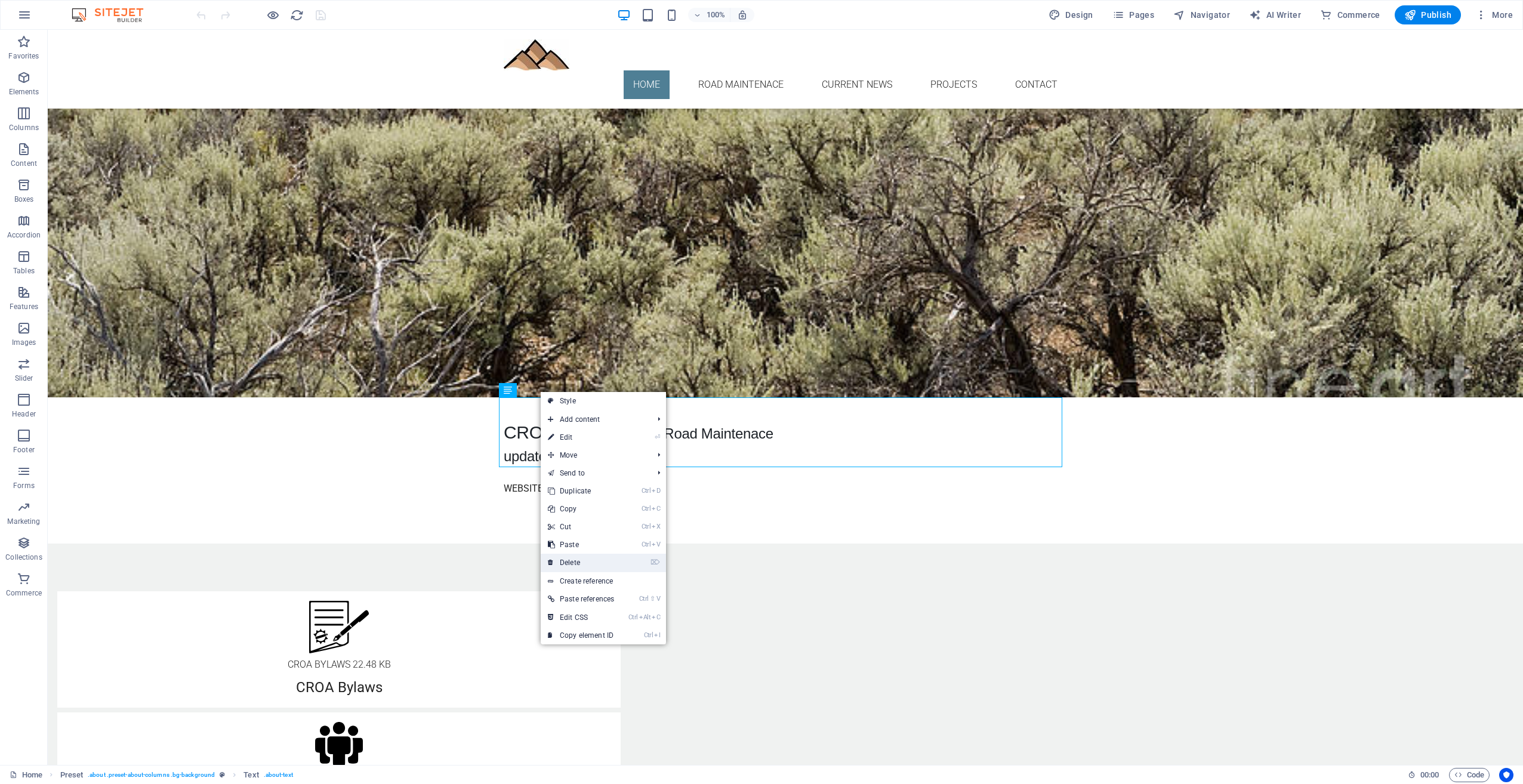
click at [574, 561] on link "⌦ Delete" at bounding box center [581, 562] width 80 height 18
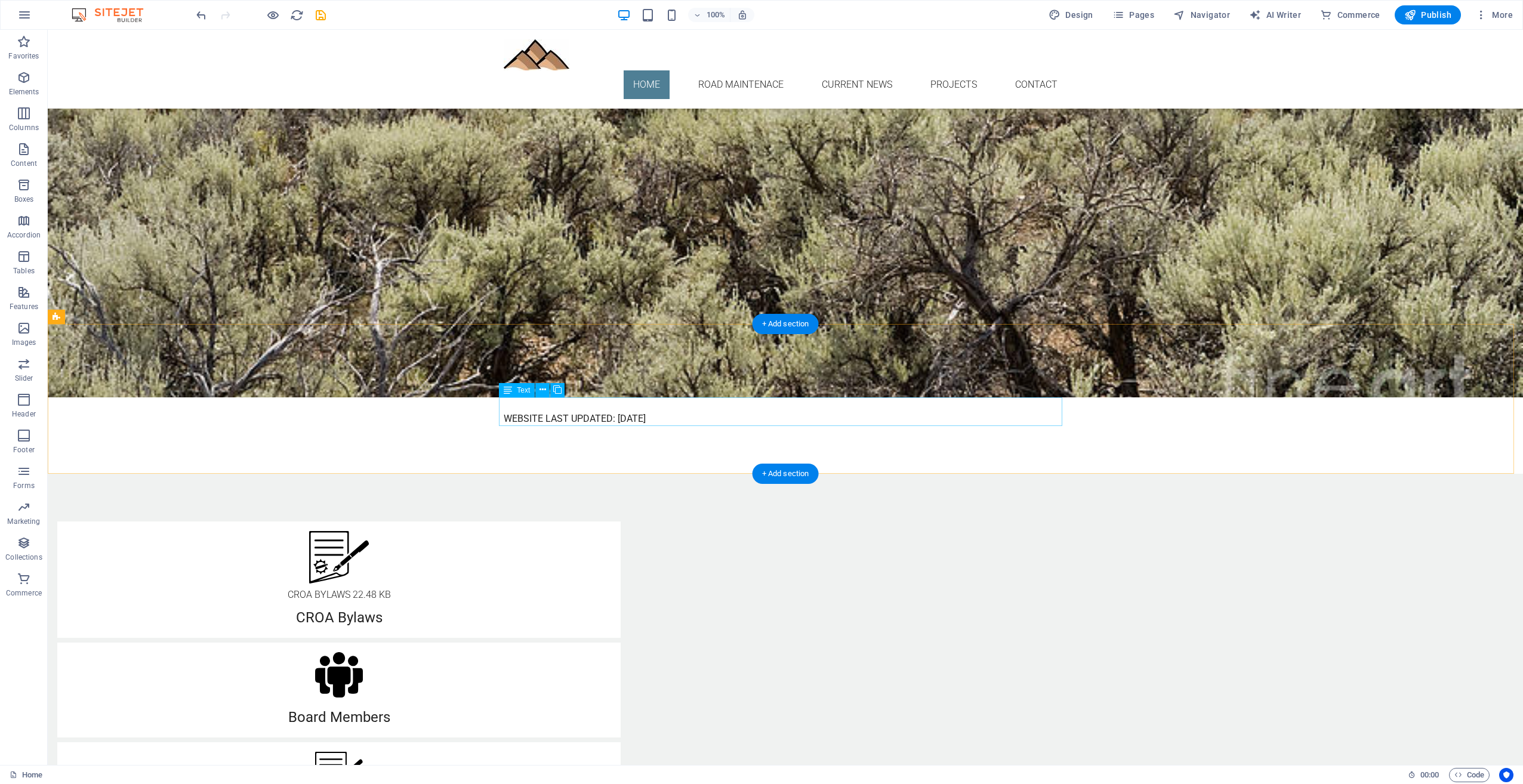
click at [508, 402] on div "WEBSITE LAST UPDATED: [DATE]" at bounding box center [785, 411] width 563 height 29
click at [608, 379] on div "Current News" at bounding box center [785, 385] width 563 height 26
click at [1089, 382] on div "Current News WEBSITE LAST UPDATED: July 18, 2025" at bounding box center [785, 399] width 1476 height 150
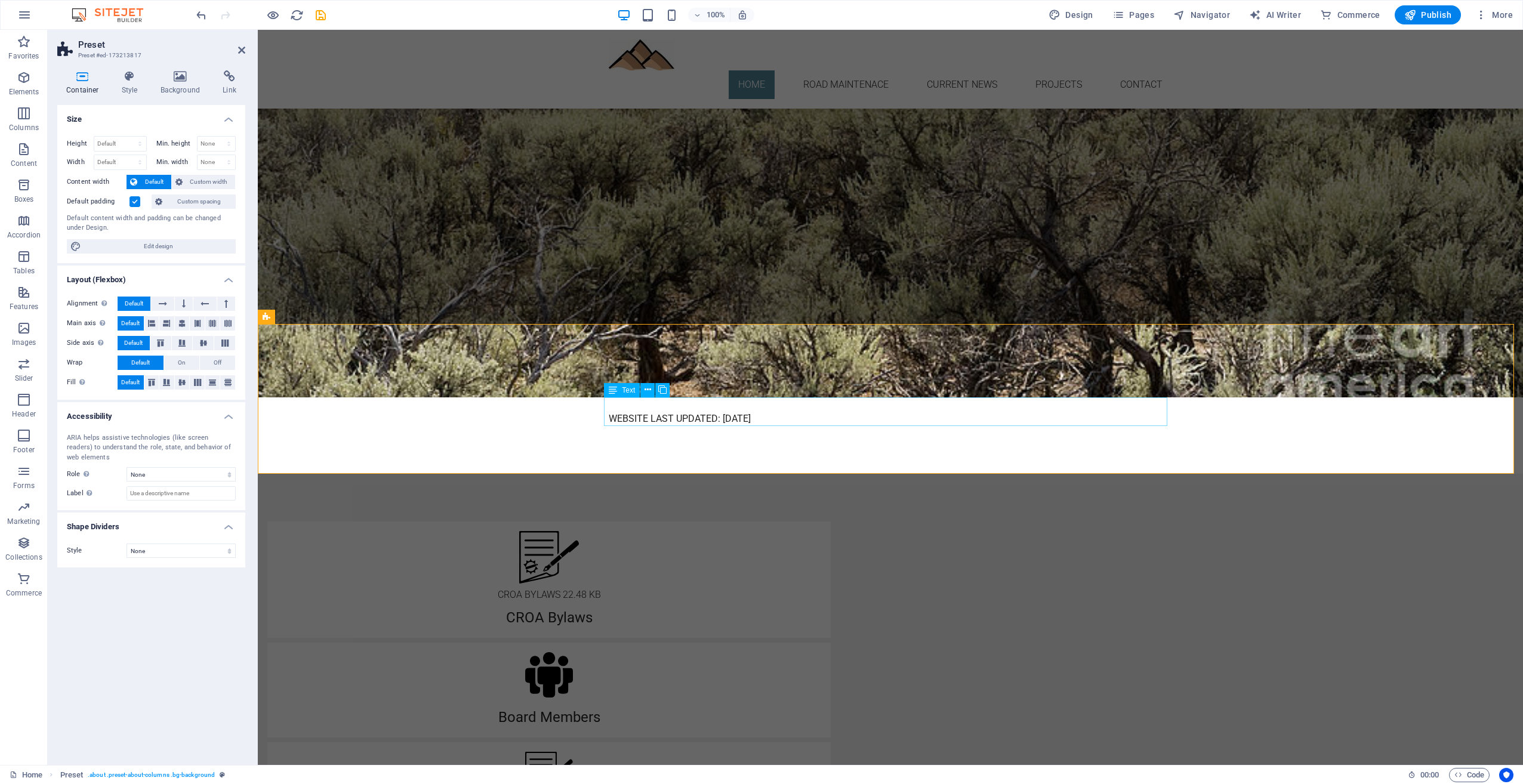
click at [808, 413] on div "WEBSITE LAST UPDATED: [DATE]" at bounding box center [890, 411] width 563 height 29
click at [24, 82] on icon "button" at bounding box center [23, 77] width 14 height 14
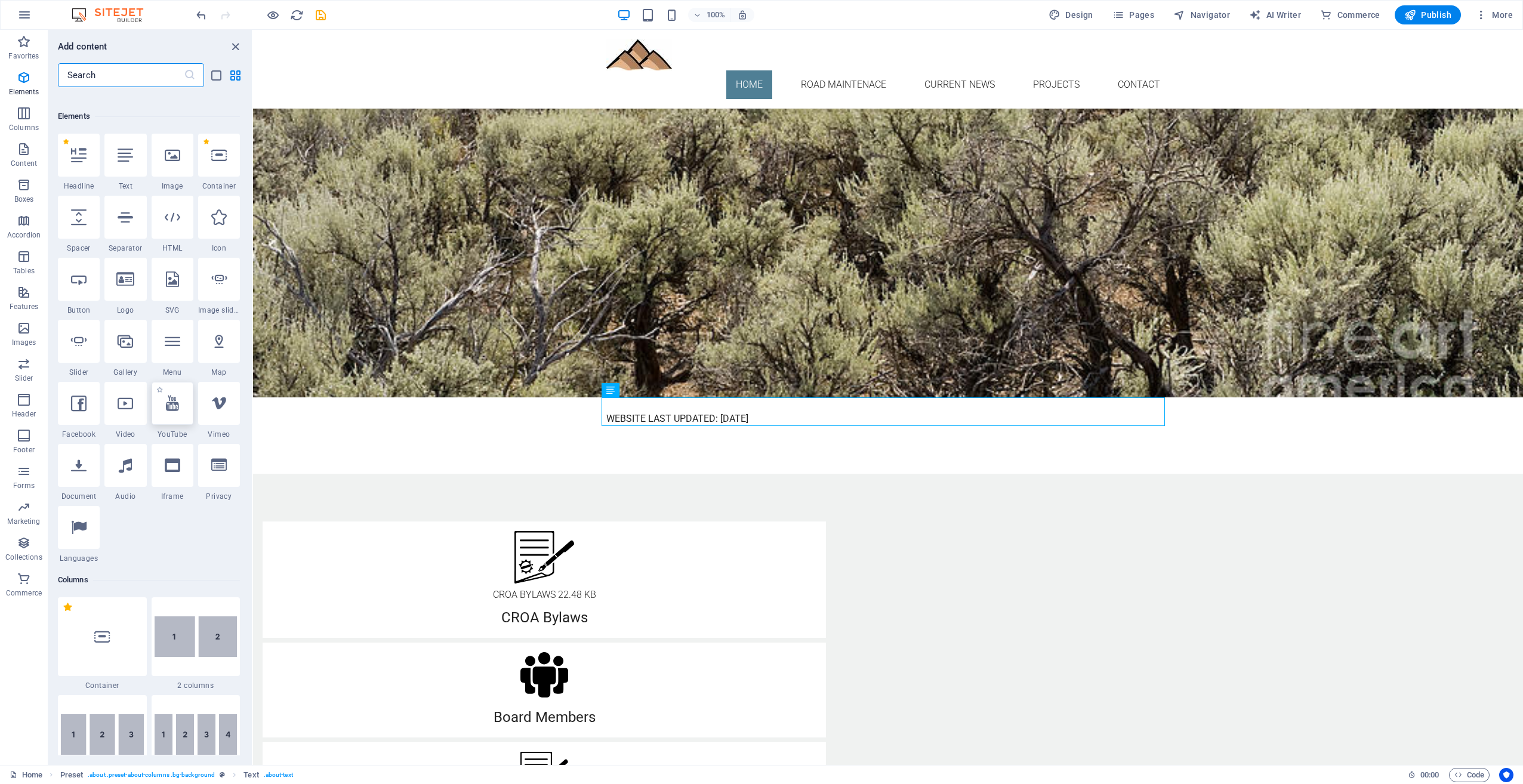
scroll to position [127, 0]
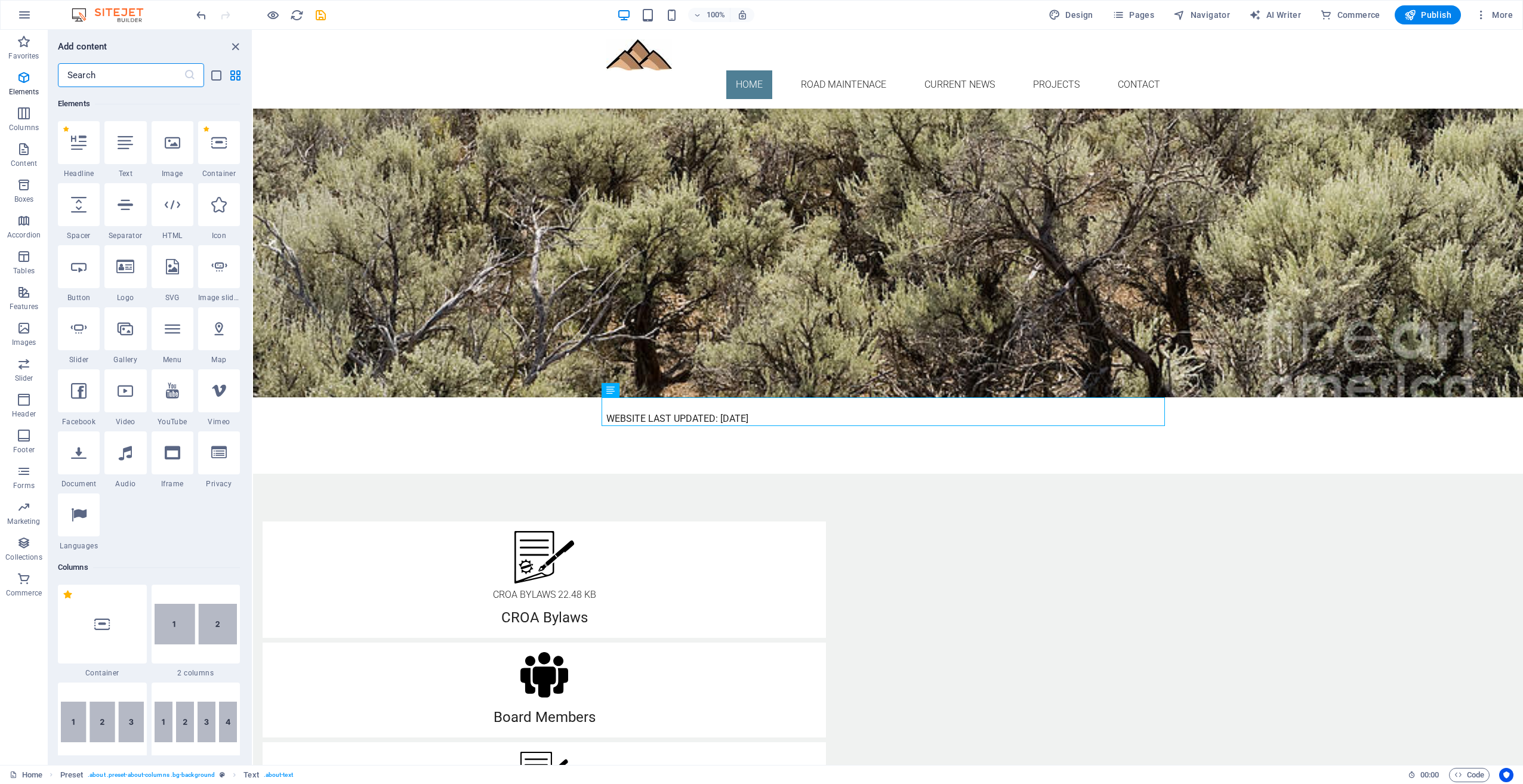
click at [81, 462] on div at bounding box center [78, 453] width 42 height 43
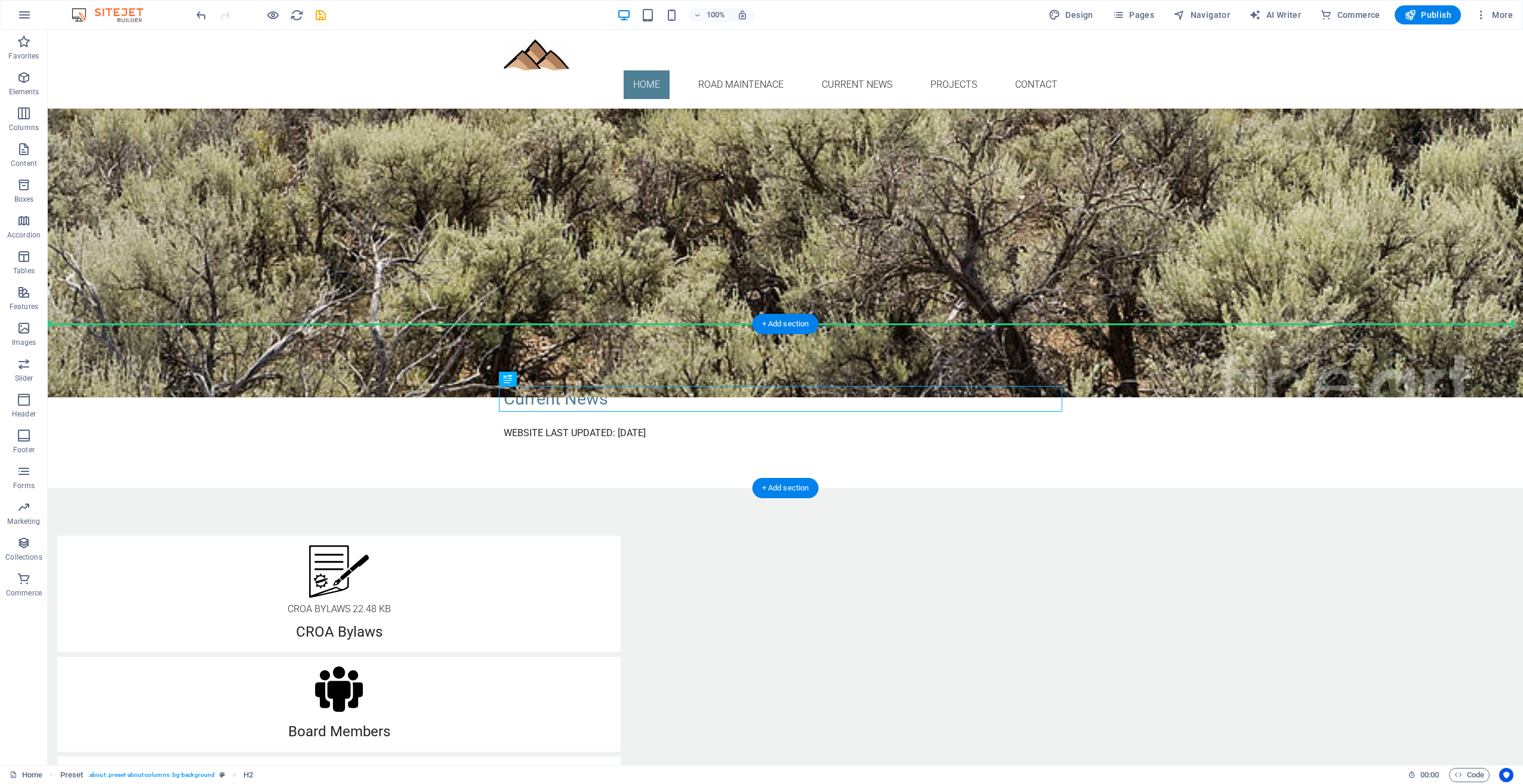
drag, startPoint x: 616, startPoint y: 397, endPoint x: 628, endPoint y: 365, distance: 34.2
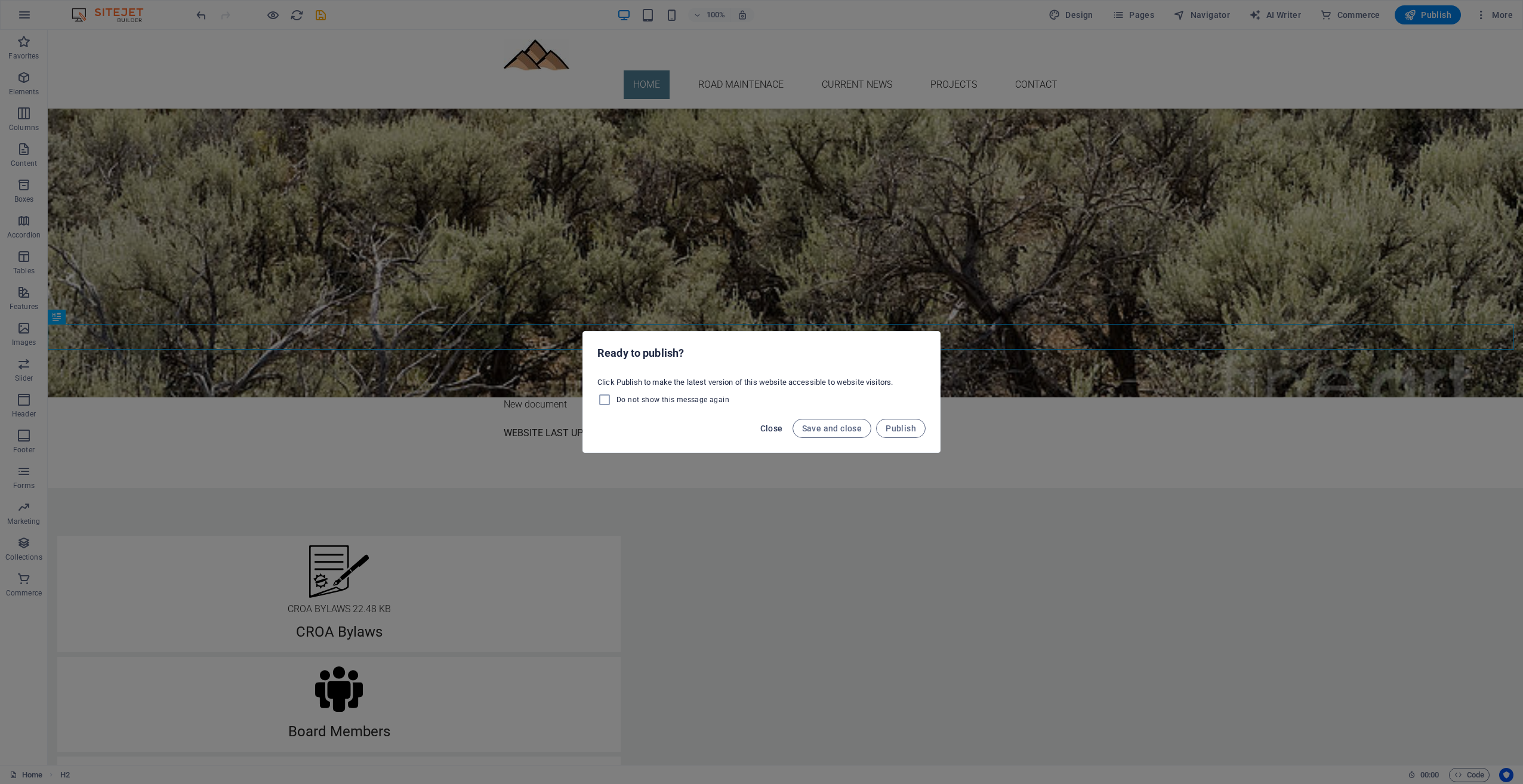
click at [765, 430] on span "Close" at bounding box center [771, 428] width 23 height 10
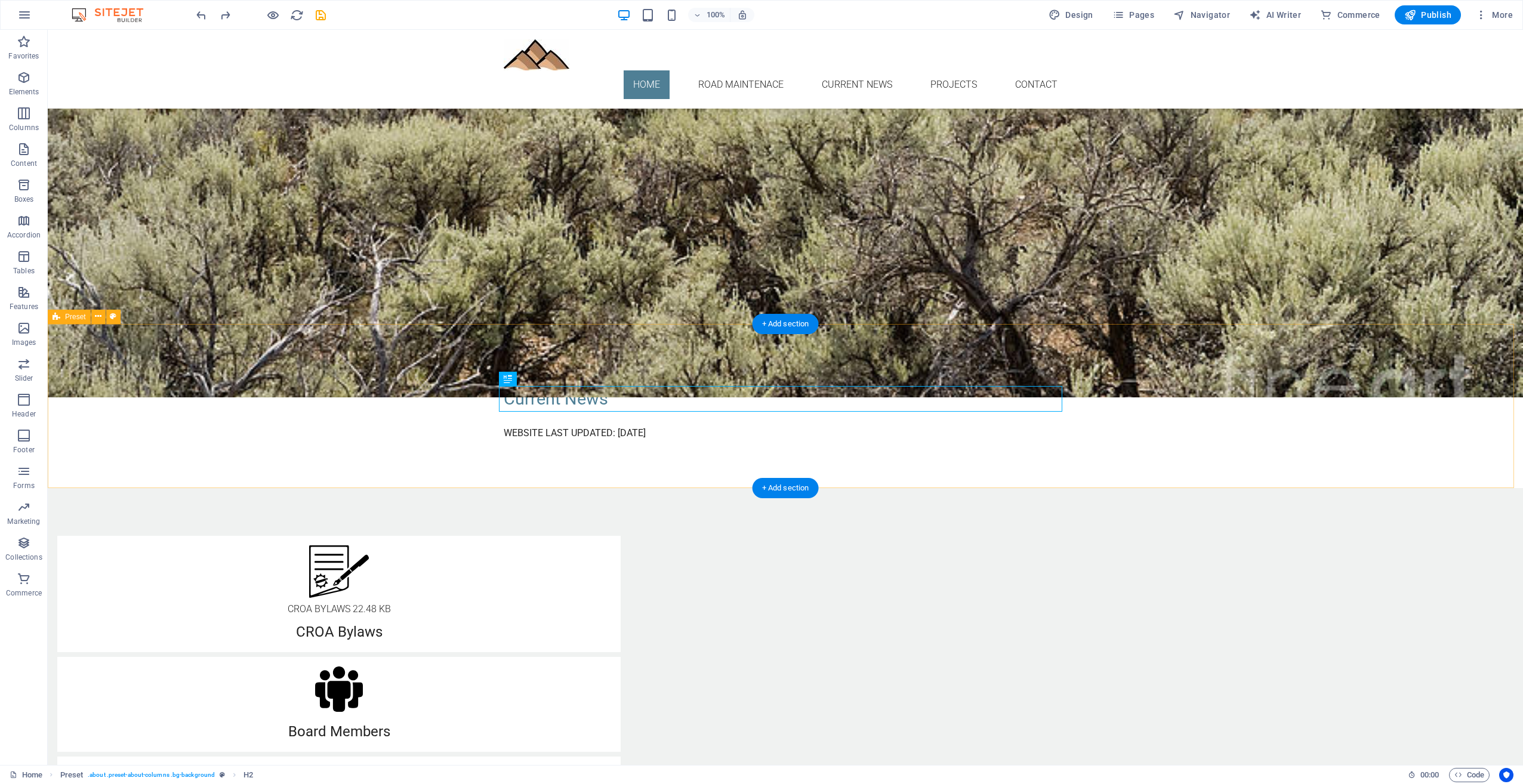
click at [514, 454] on div "New document Current News WEBSITE LAST UPDATED: July 18, 2025" at bounding box center [785, 406] width 1476 height 164
click at [21, 83] on icon "button" at bounding box center [23, 77] width 14 height 14
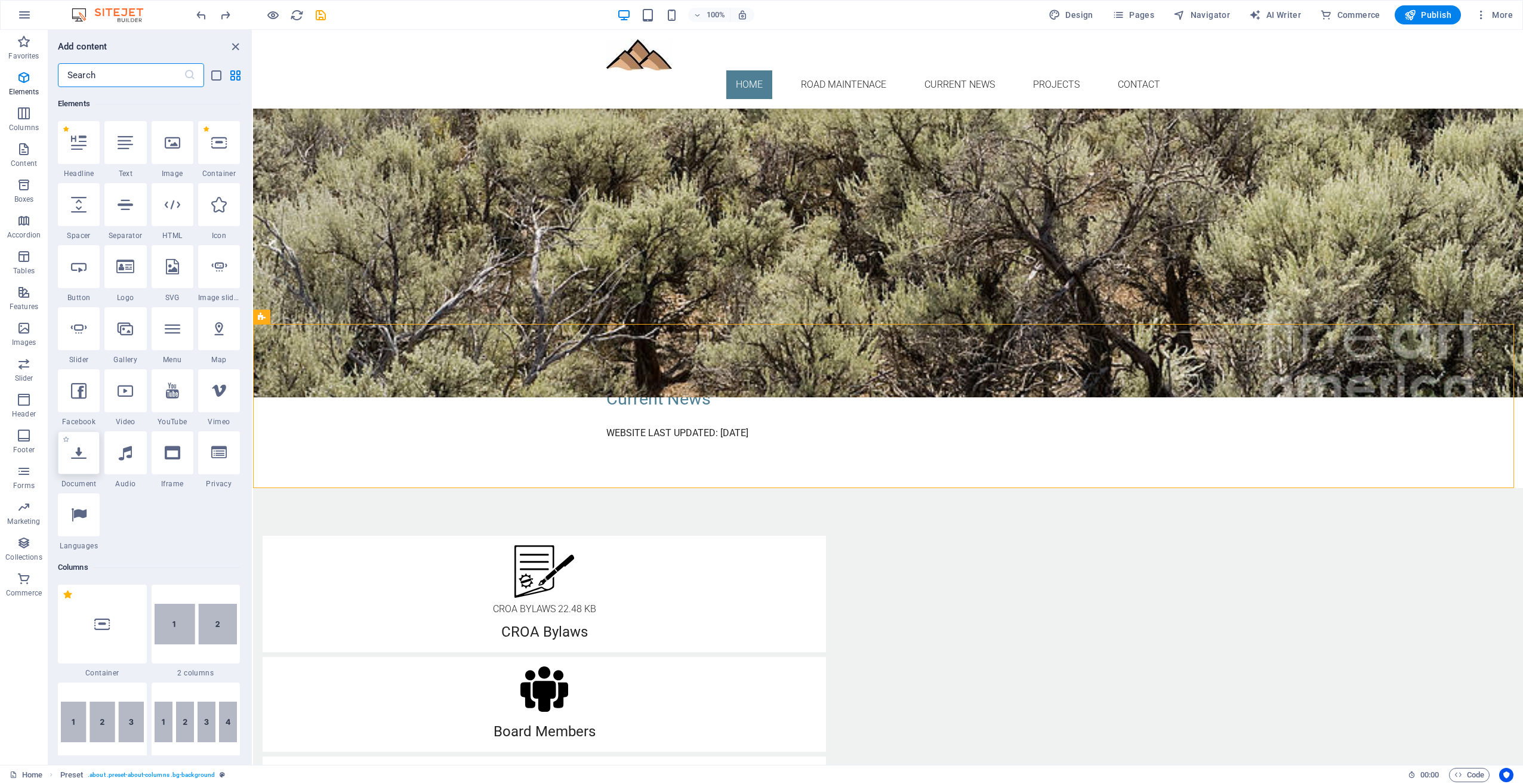
click at [87, 455] on div at bounding box center [78, 453] width 42 height 43
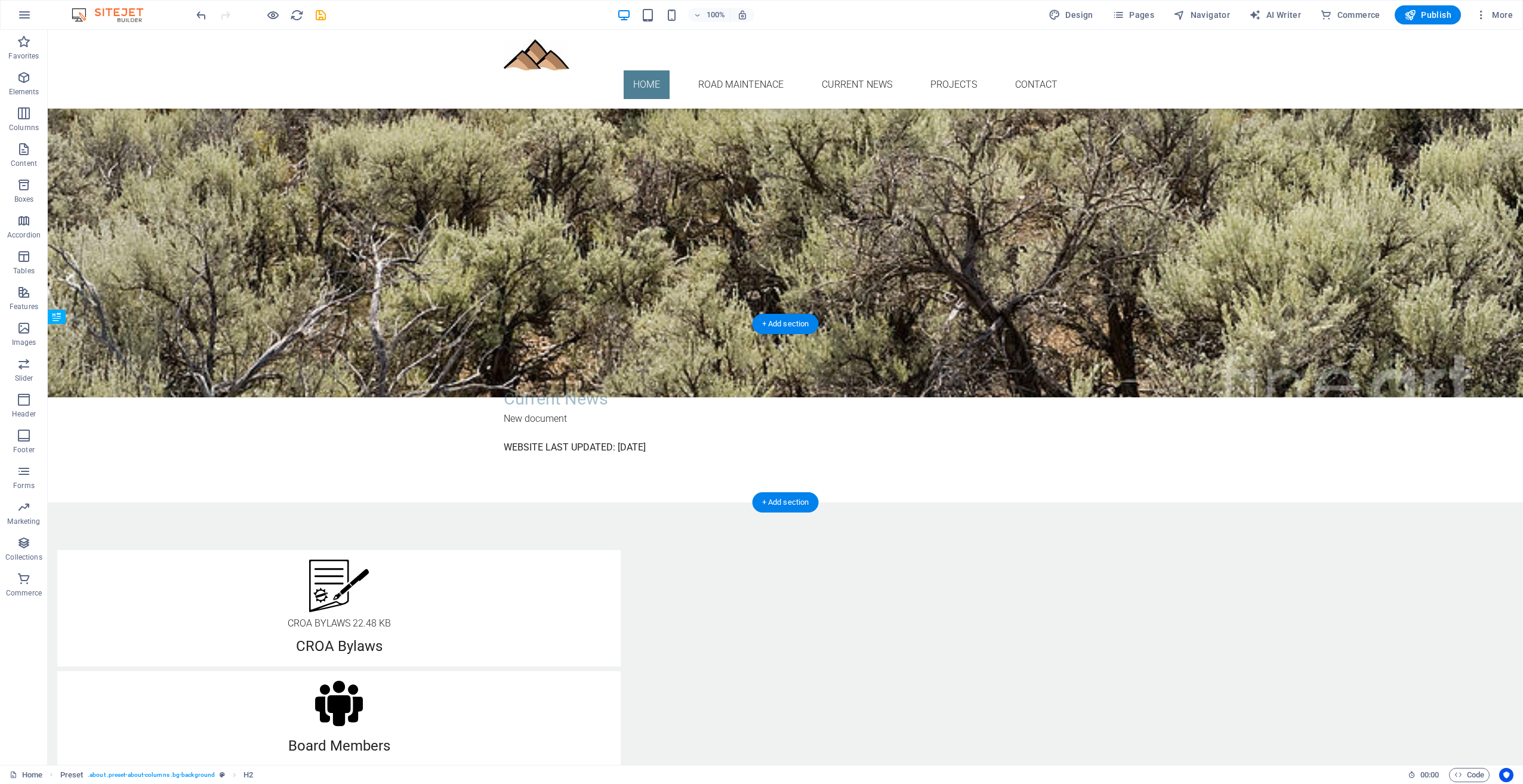
drag, startPoint x: 500, startPoint y: 414, endPoint x: 589, endPoint y: 416, distance: 89.0
drag, startPoint x: 574, startPoint y: 401, endPoint x: 577, endPoint y: 377, distance: 24.2
drag, startPoint x: 561, startPoint y: 388, endPoint x: 561, endPoint y: 379, distance: 9.0
click at [561, 379] on div "Current News" at bounding box center [785, 385] width 563 height 26
click at [548, 411] on div "New document" at bounding box center [785, 404] width 563 height 14
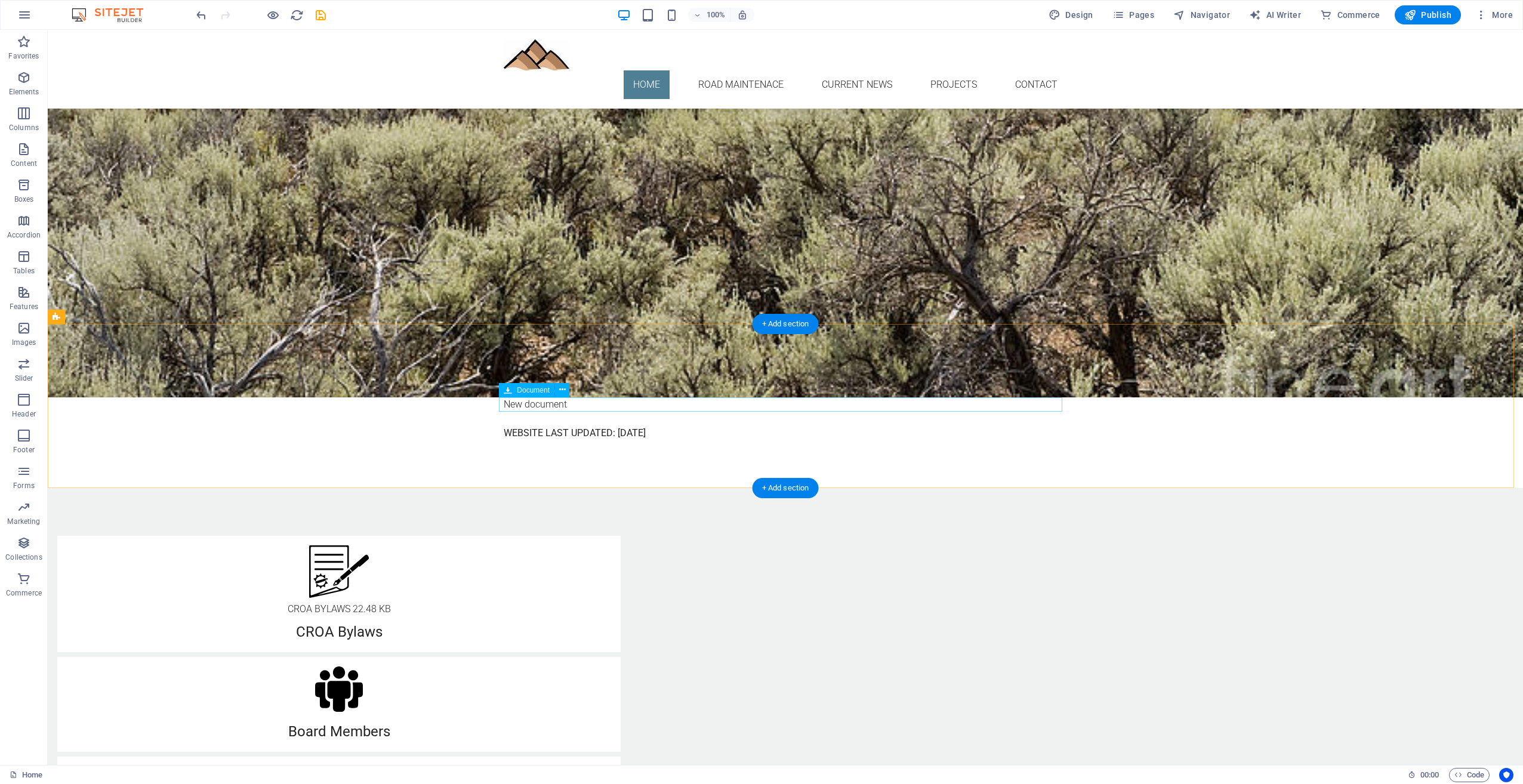
click at [567, 406] on div "New document" at bounding box center [785, 404] width 563 height 14
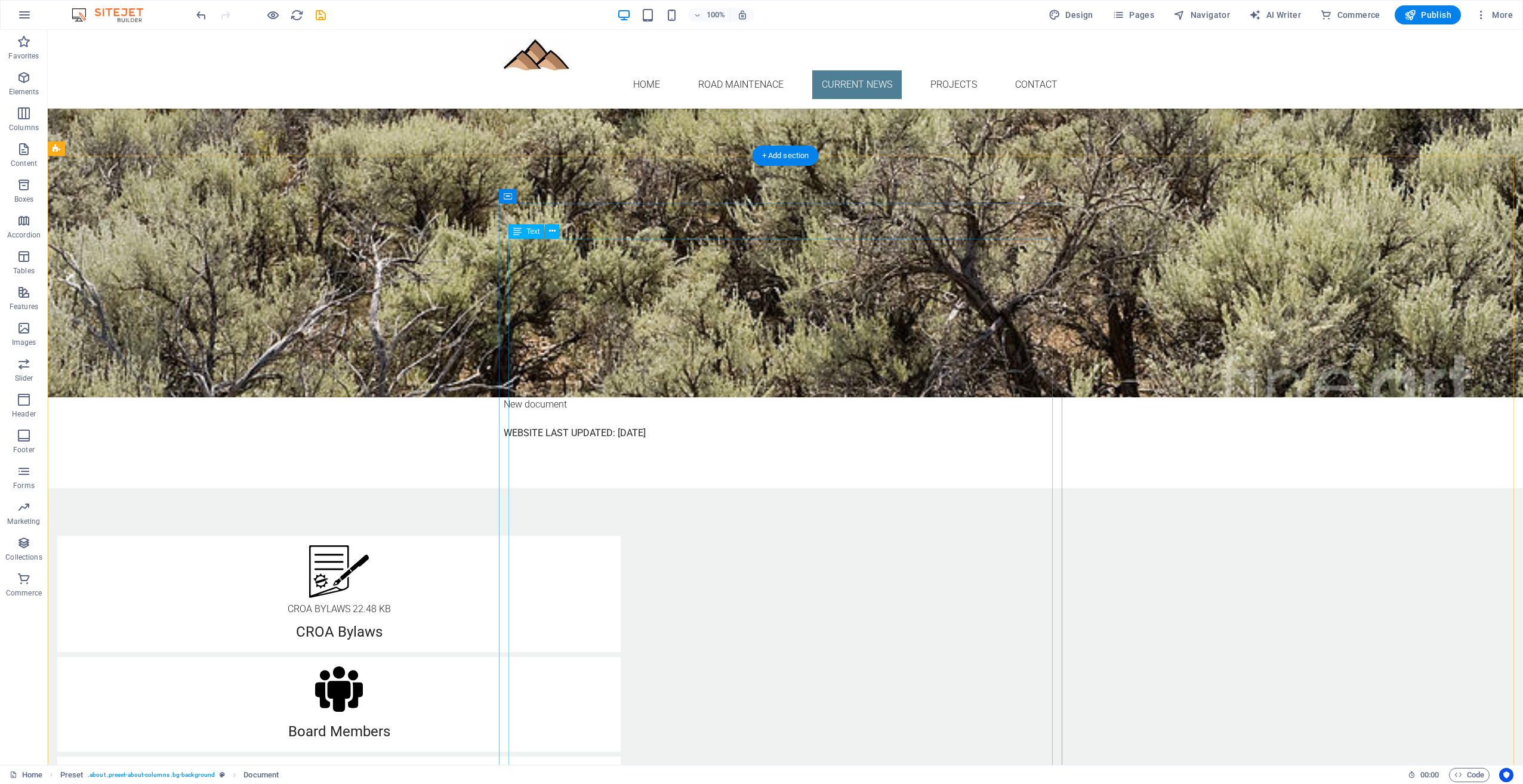
scroll to position [1061, 0]
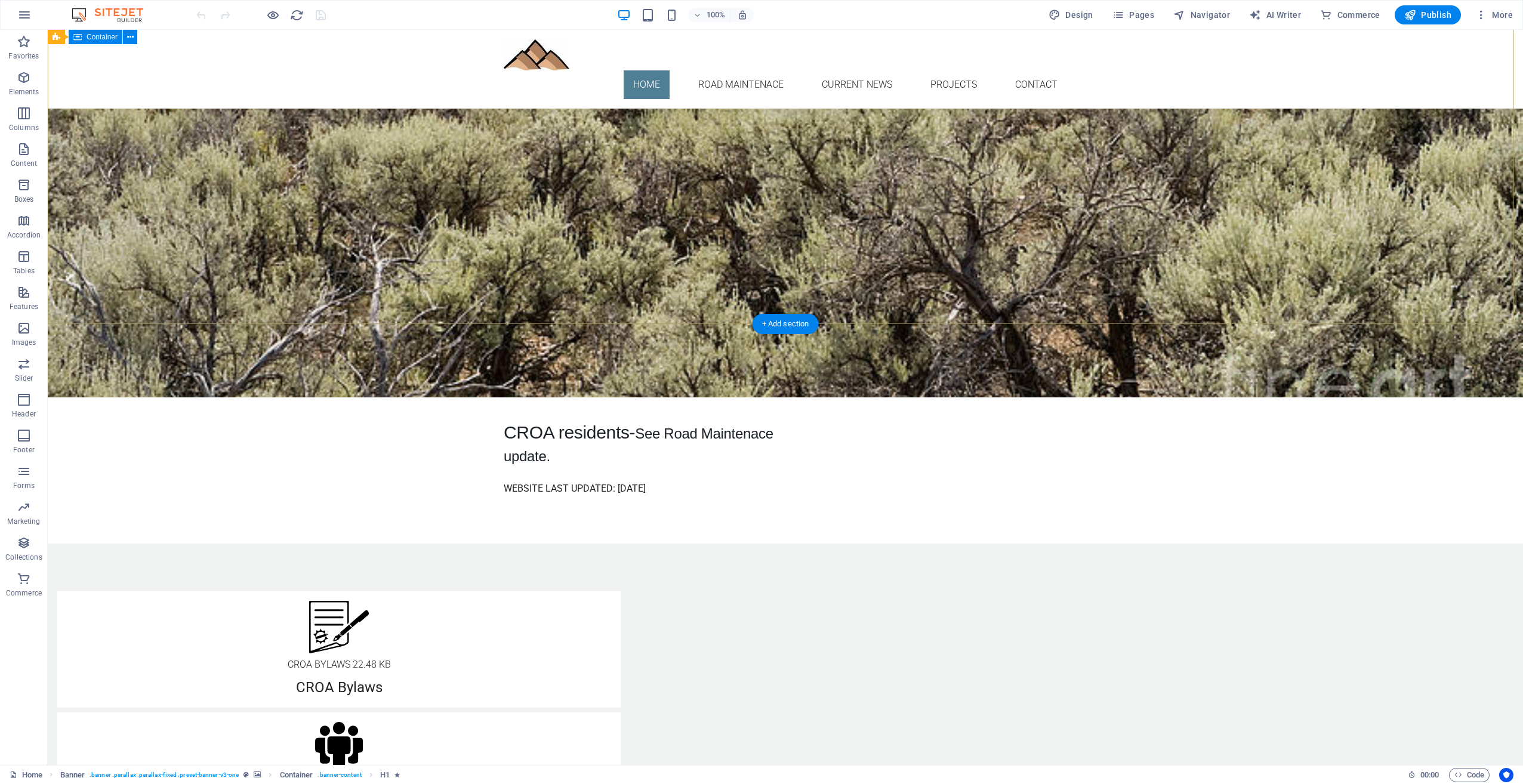
scroll to position [478, 0]
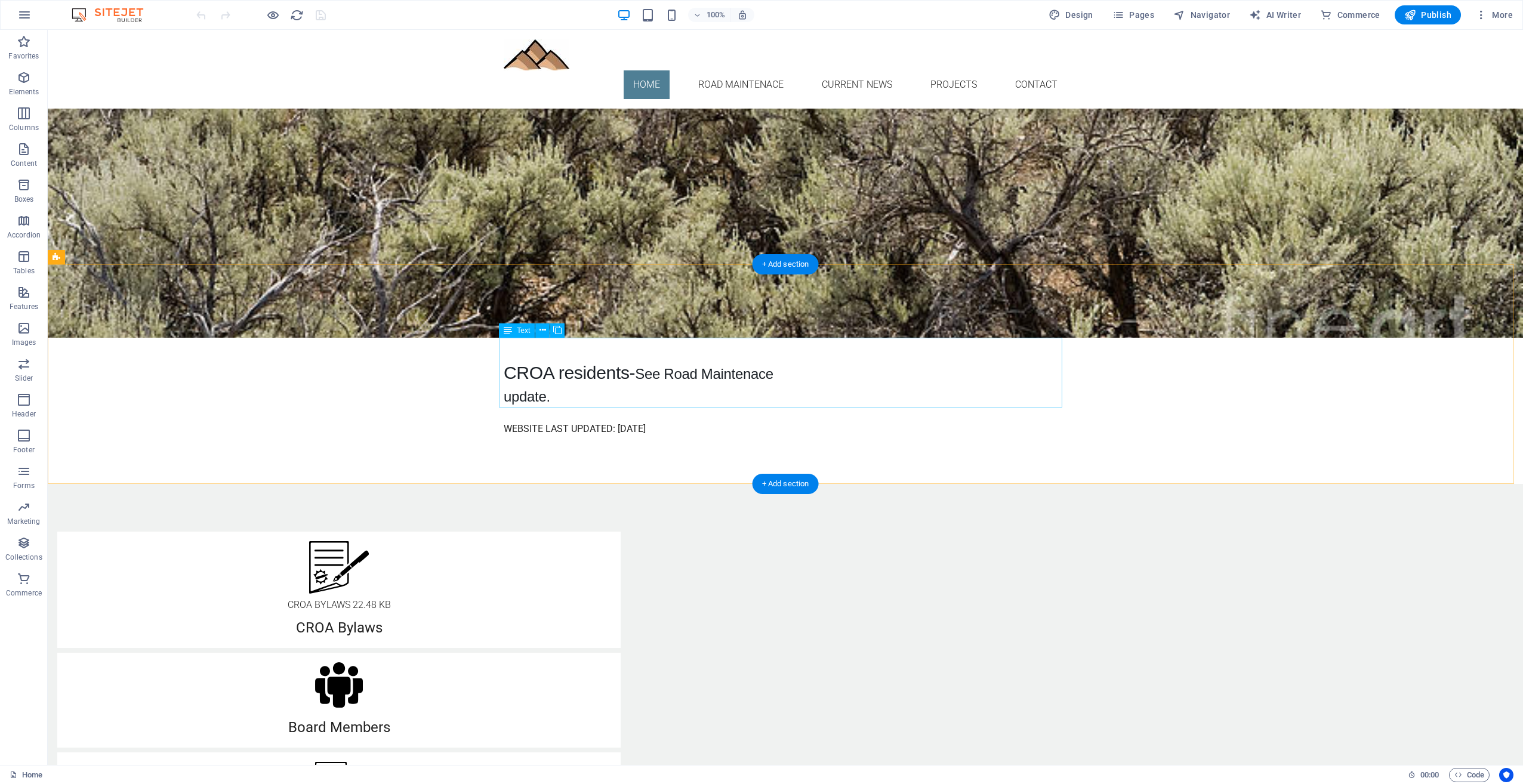
click at [573, 378] on div "CROA residents- See Road Maintenace update." at bounding box center [785, 373] width 563 height 70
click at [543, 332] on icon at bounding box center [543, 330] width 7 height 12
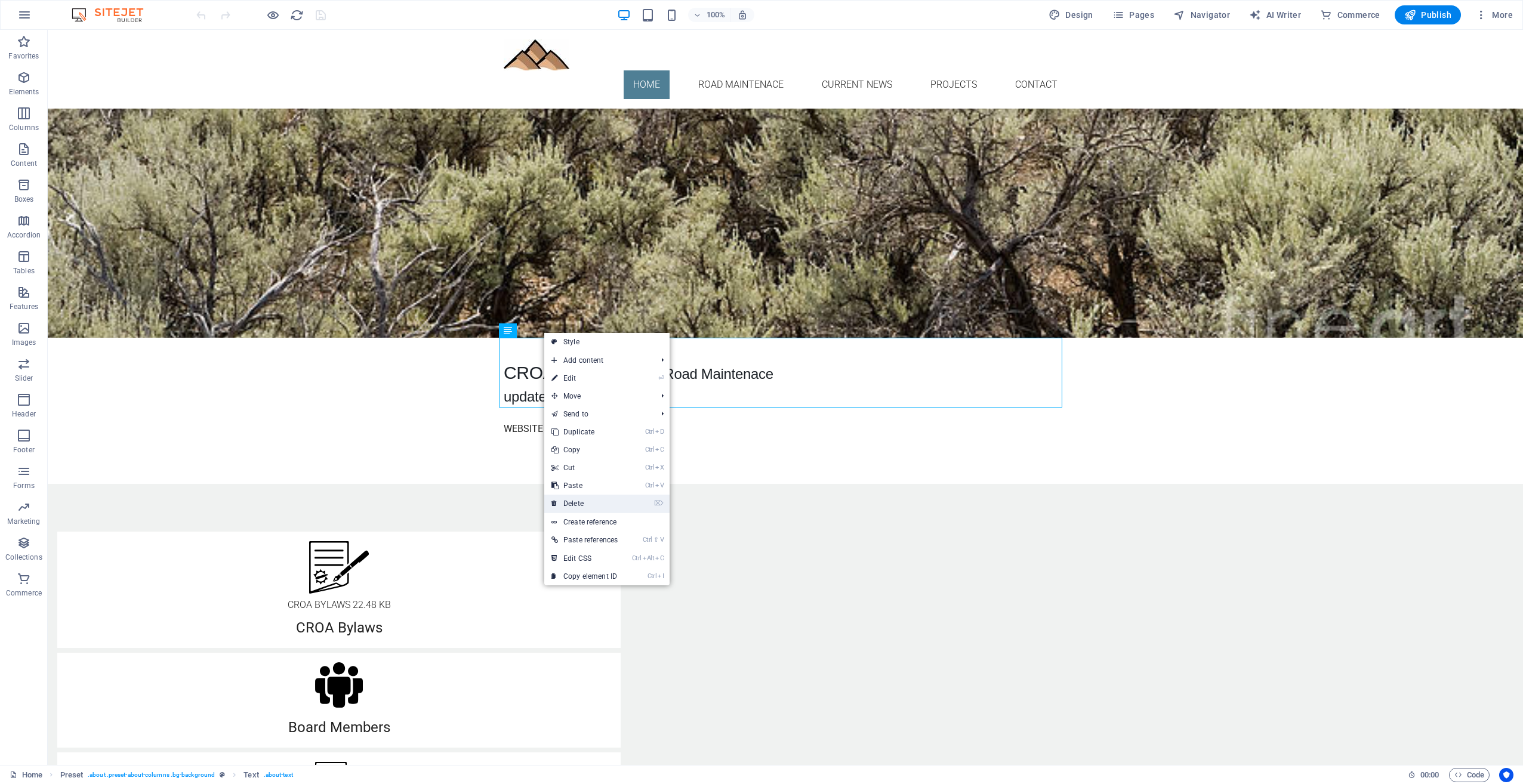
click at [571, 501] on link "⌦ Delete" at bounding box center [584, 503] width 80 height 18
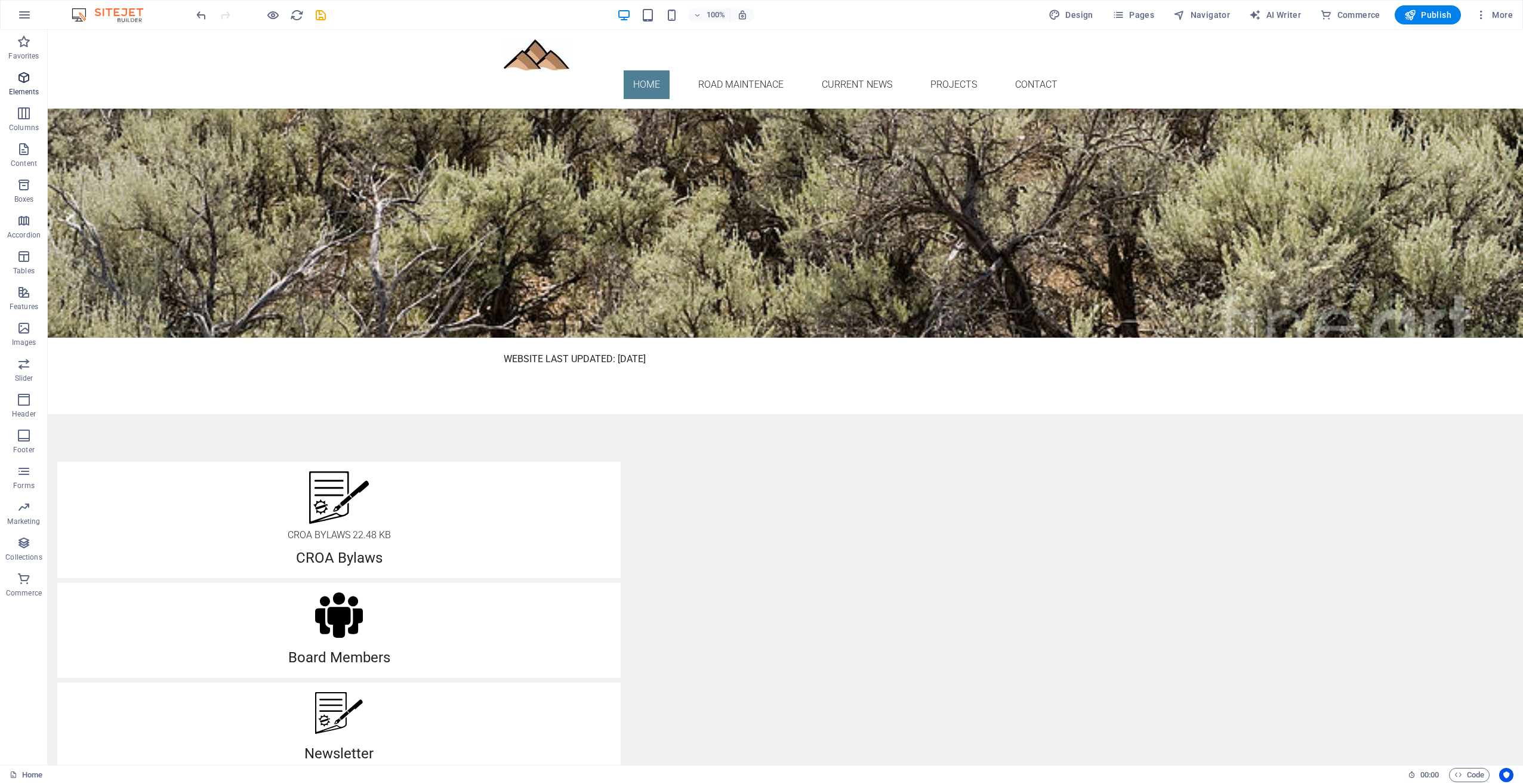
click at [25, 80] on icon "button" at bounding box center [23, 77] width 14 height 14
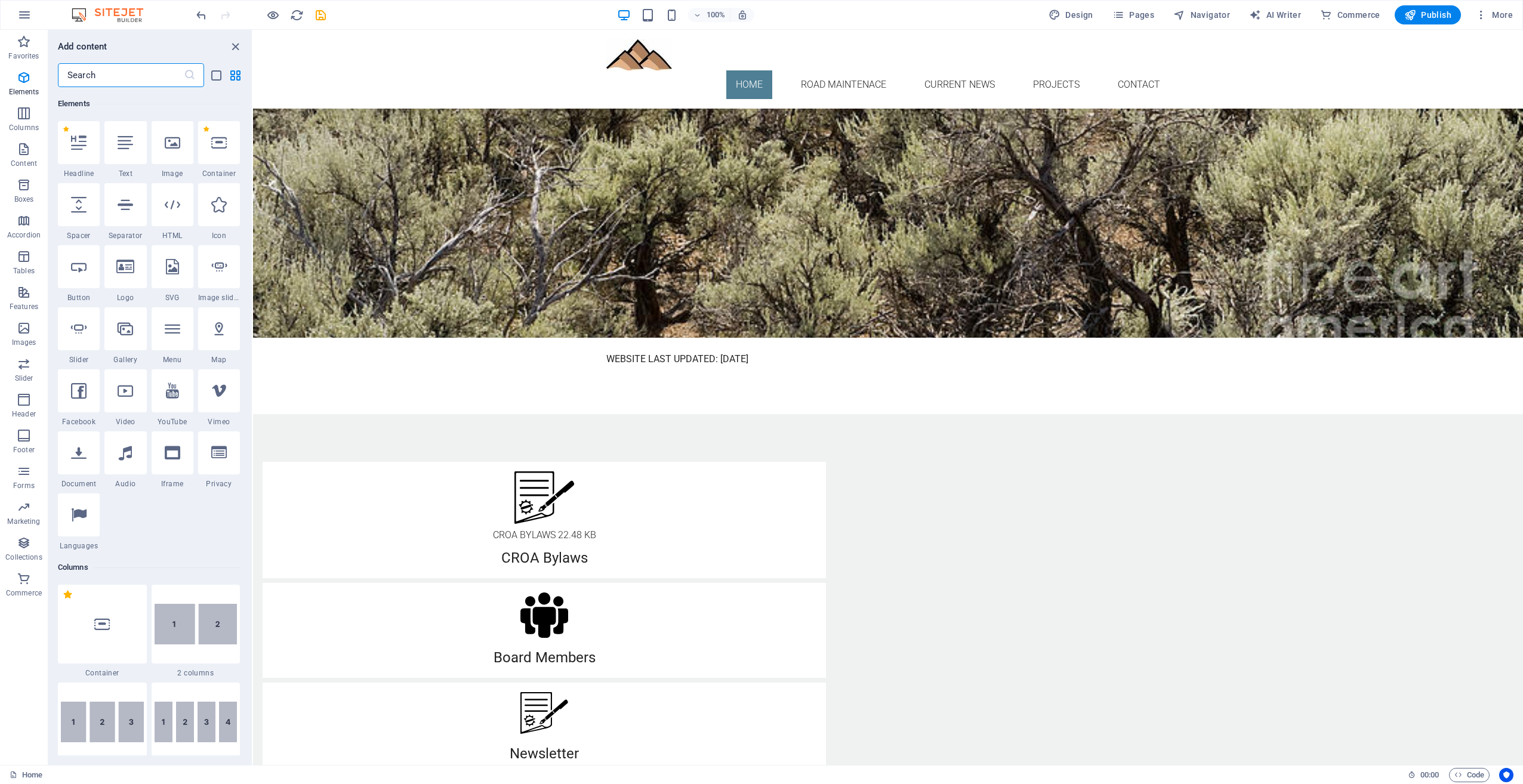
scroll to position [127, 0]
click at [77, 468] on div at bounding box center [78, 453] width 42 height 43
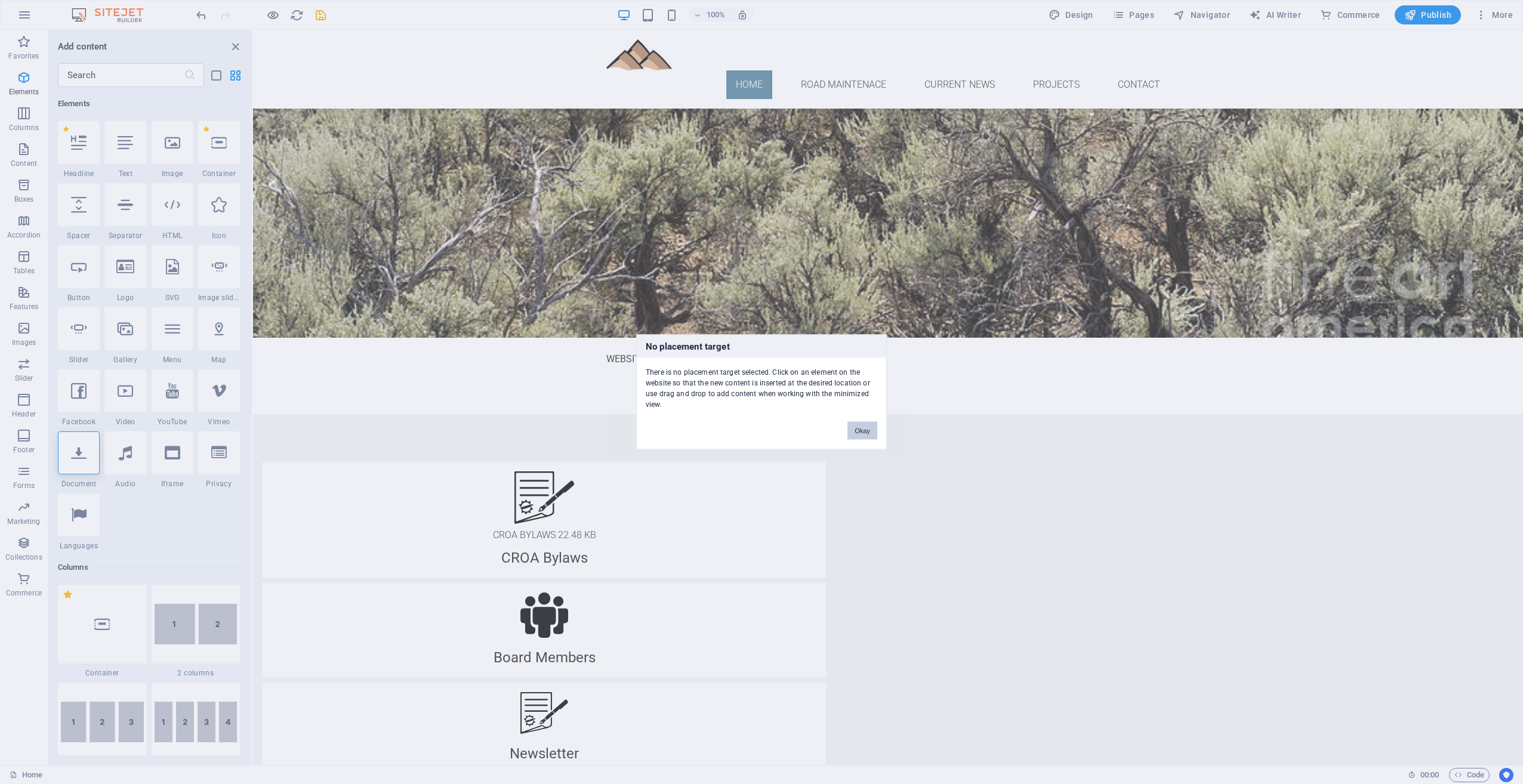
click at [871, 432] on button "Okay" at bounding box center [862, 430] width 30 height 18
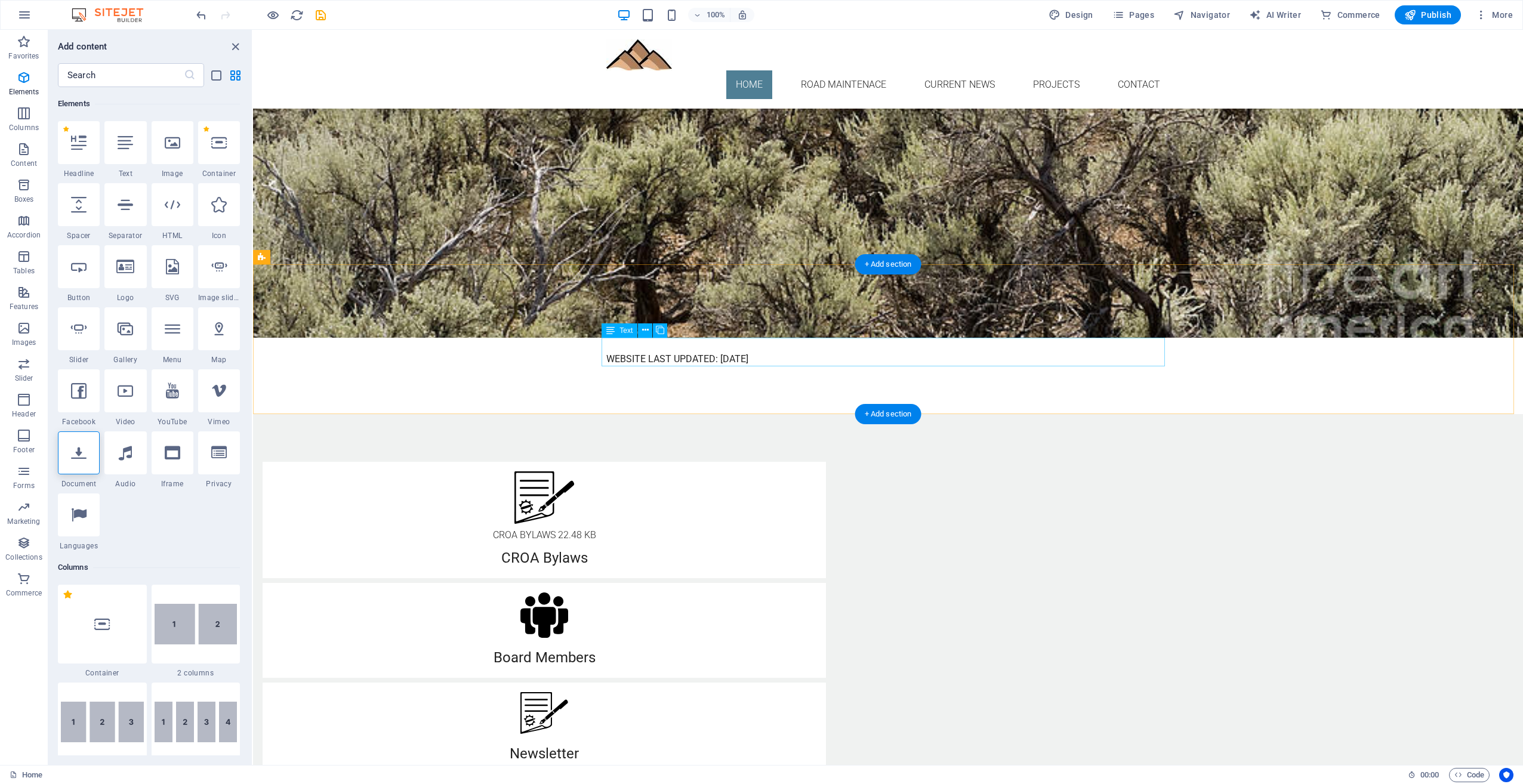
click at [672, 355] on div "WEBSITE LAST UPDATED: [DATE]" at bounding box center [888, 352] width 563 height 29
click at [647, 332] on icon at bounding box center [646, 330] width 7 height 12
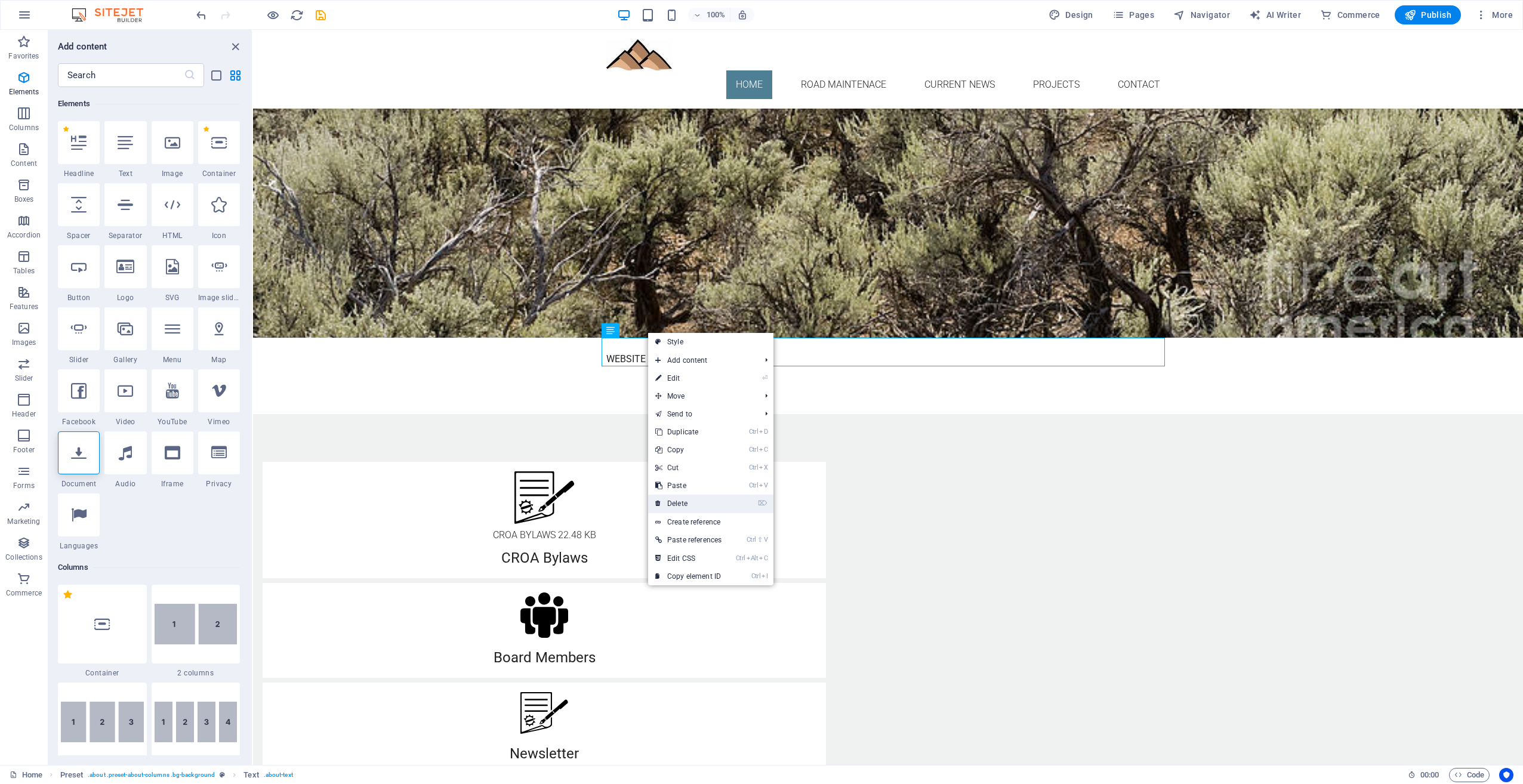
click at [695, 503] on link "⌦ Delete" at bounding box center [688, 503] width 80 height 18
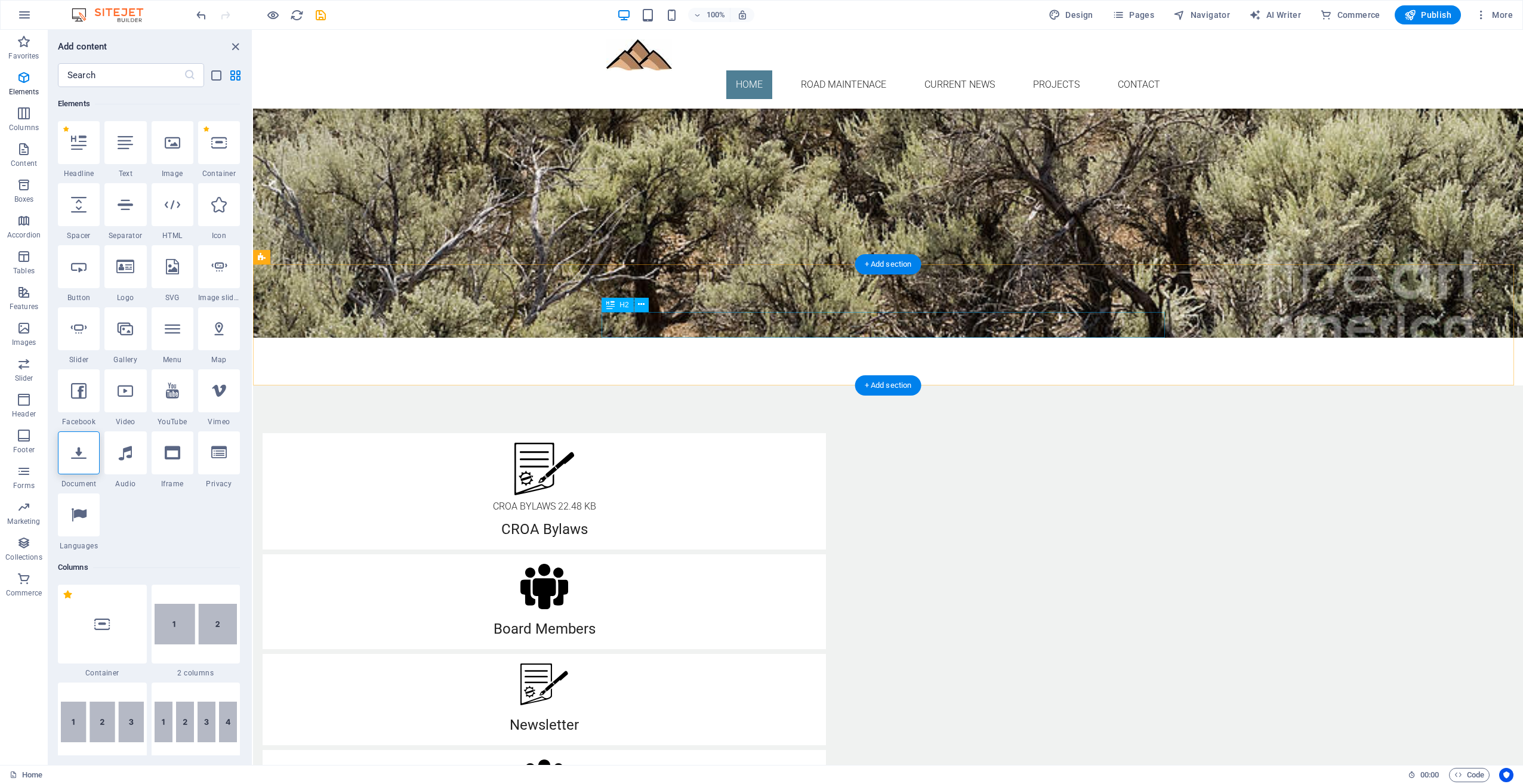
click at [736, 328] on div "Current News" at bounding box center [888, 325] width 563 height 26
click at [701, 360] on div "Current News" at bounding box center [888, 325] width 1270 height 121
click at [87, 455] on div at bounding box center [78, 453] width 42 height 43
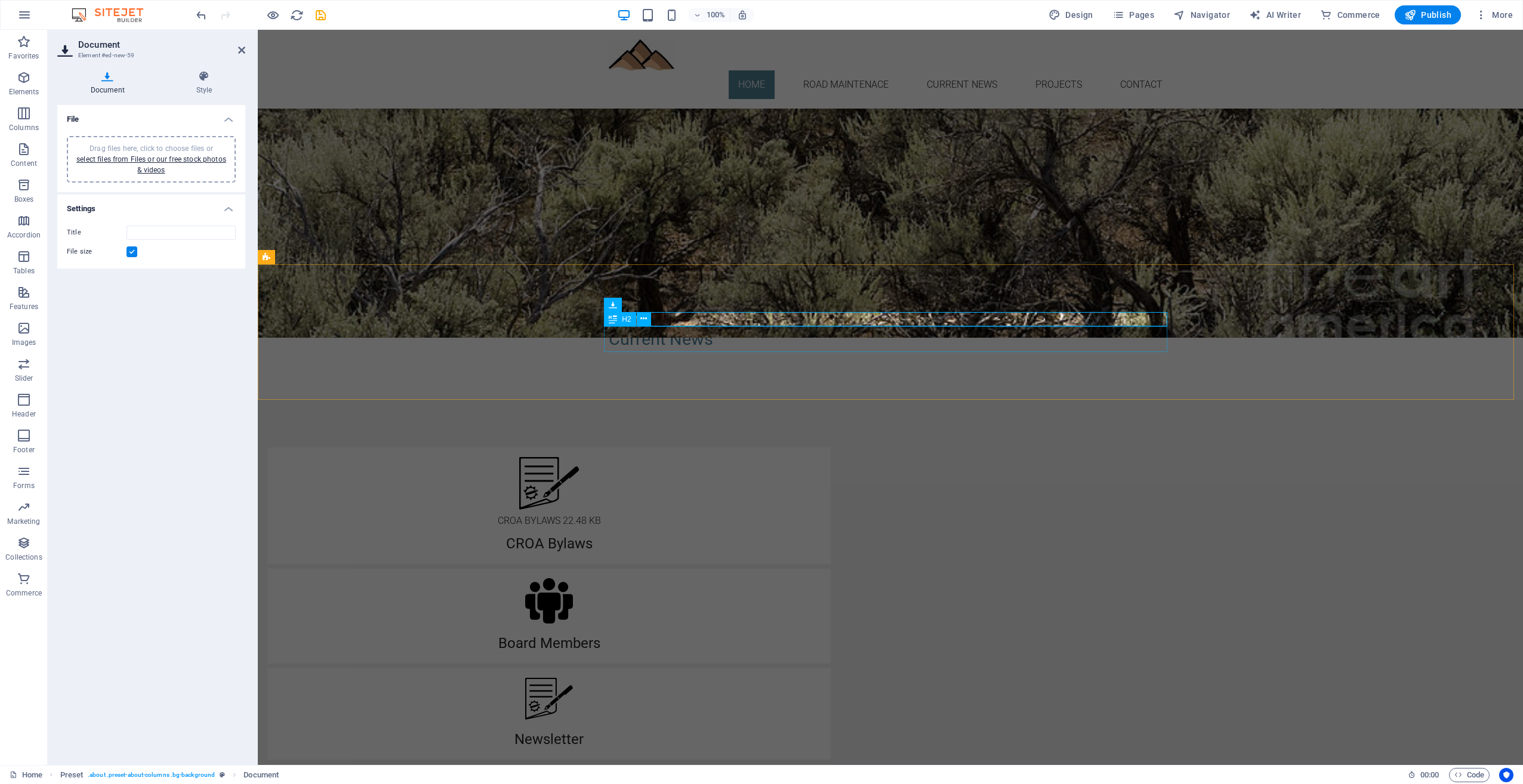
click at [649, 338] on div "Current News" at bounding box center [890, 340] width 563 height 26
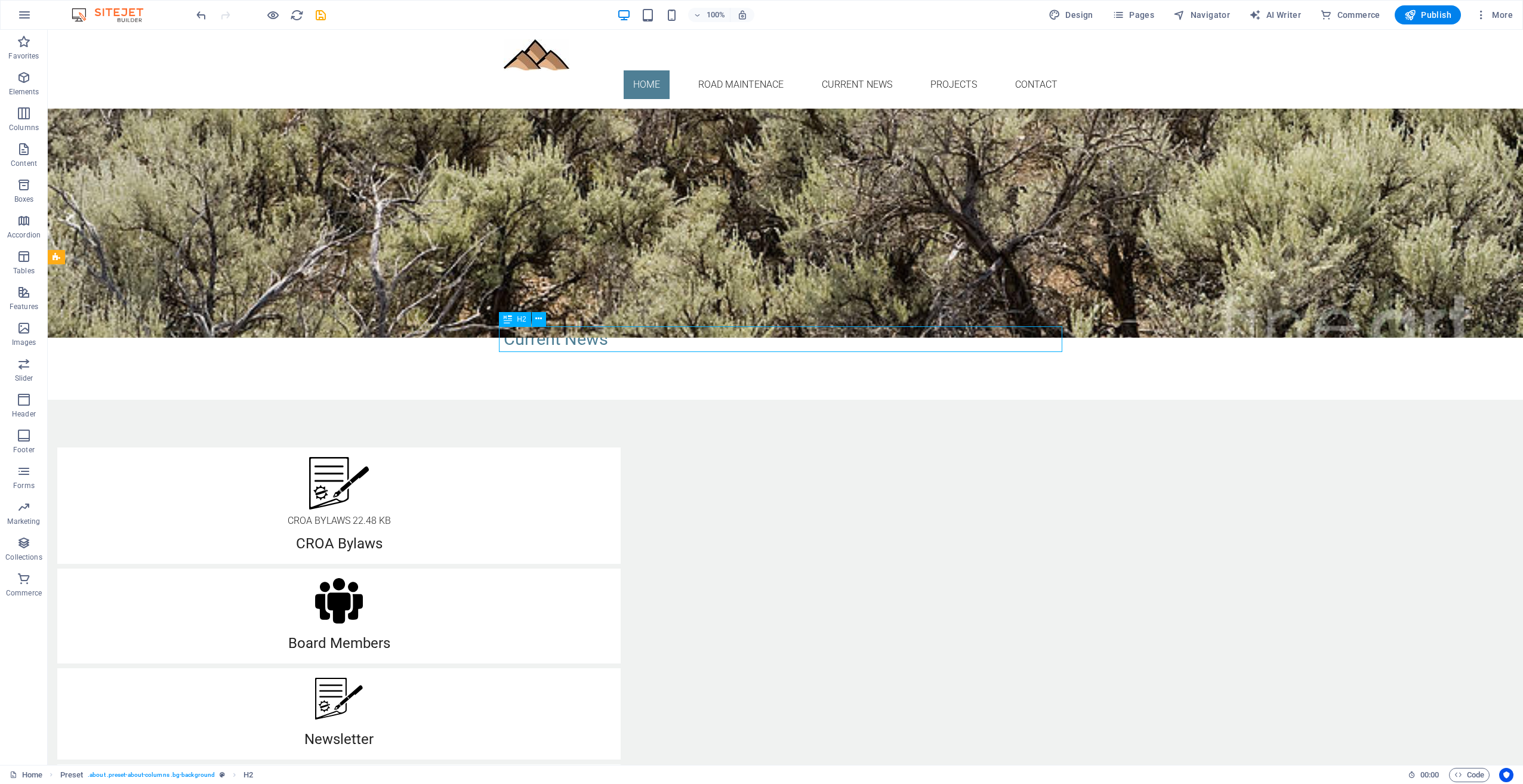
click at [649, 340] on div "Current News" at bounding box center [785, 340] width 563 height 26
drag, startPoint x: 558, startPoint y: 340, endPoint x: 555, endPoint y: 330, distance: 10.4
click at [578, 348] on div "New document" at bounding box center [785, 344] width 563 height 14
click at [565, 348] on div "New document" at bounding box center [785, 344] width 563 height 14
click at [564, 332] on icon at bounding box center [562, 330] width 7 height 12
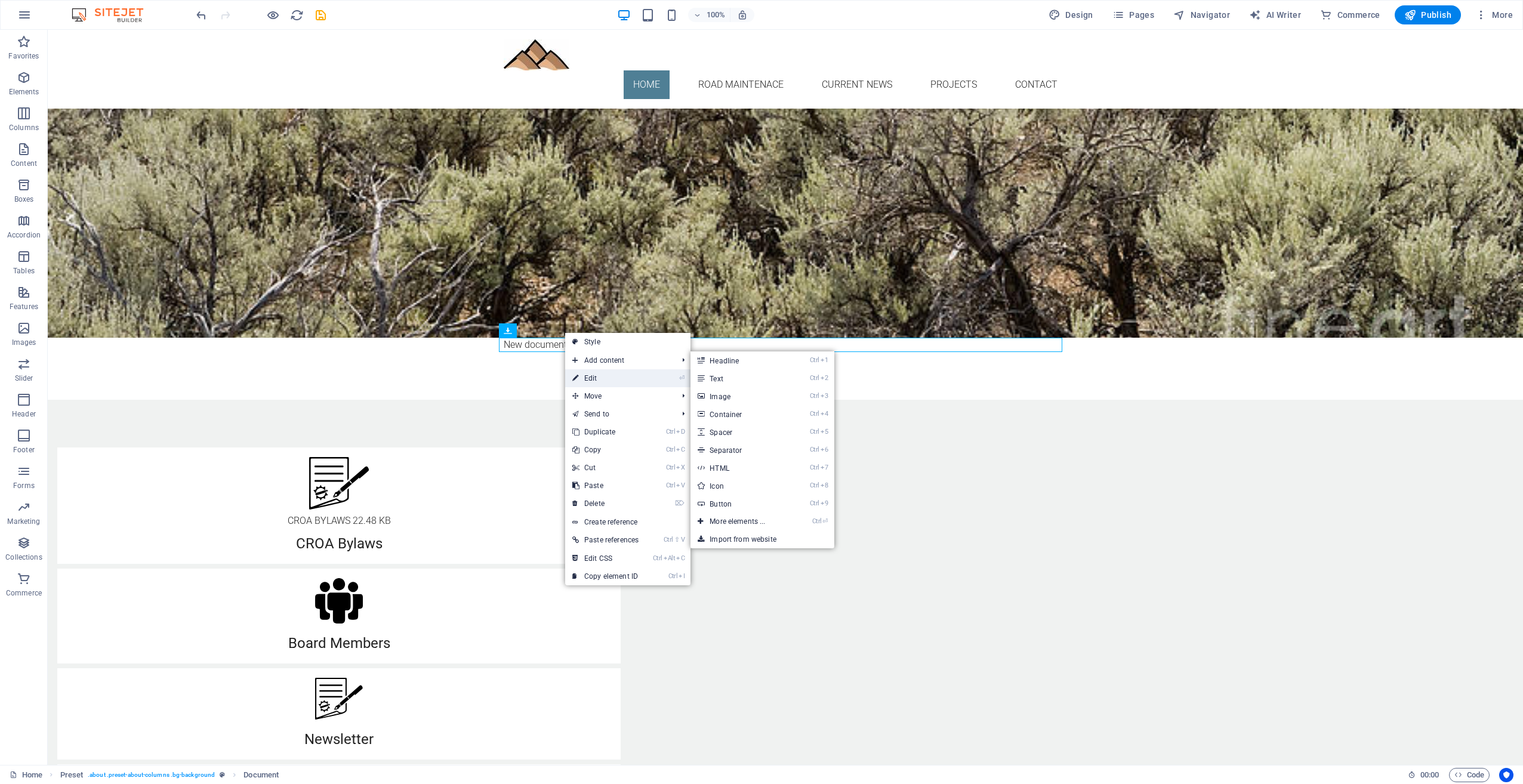
click at [580, 377] on link "⏎ Edit" at bounding box center [605, 378] width 80 height 18
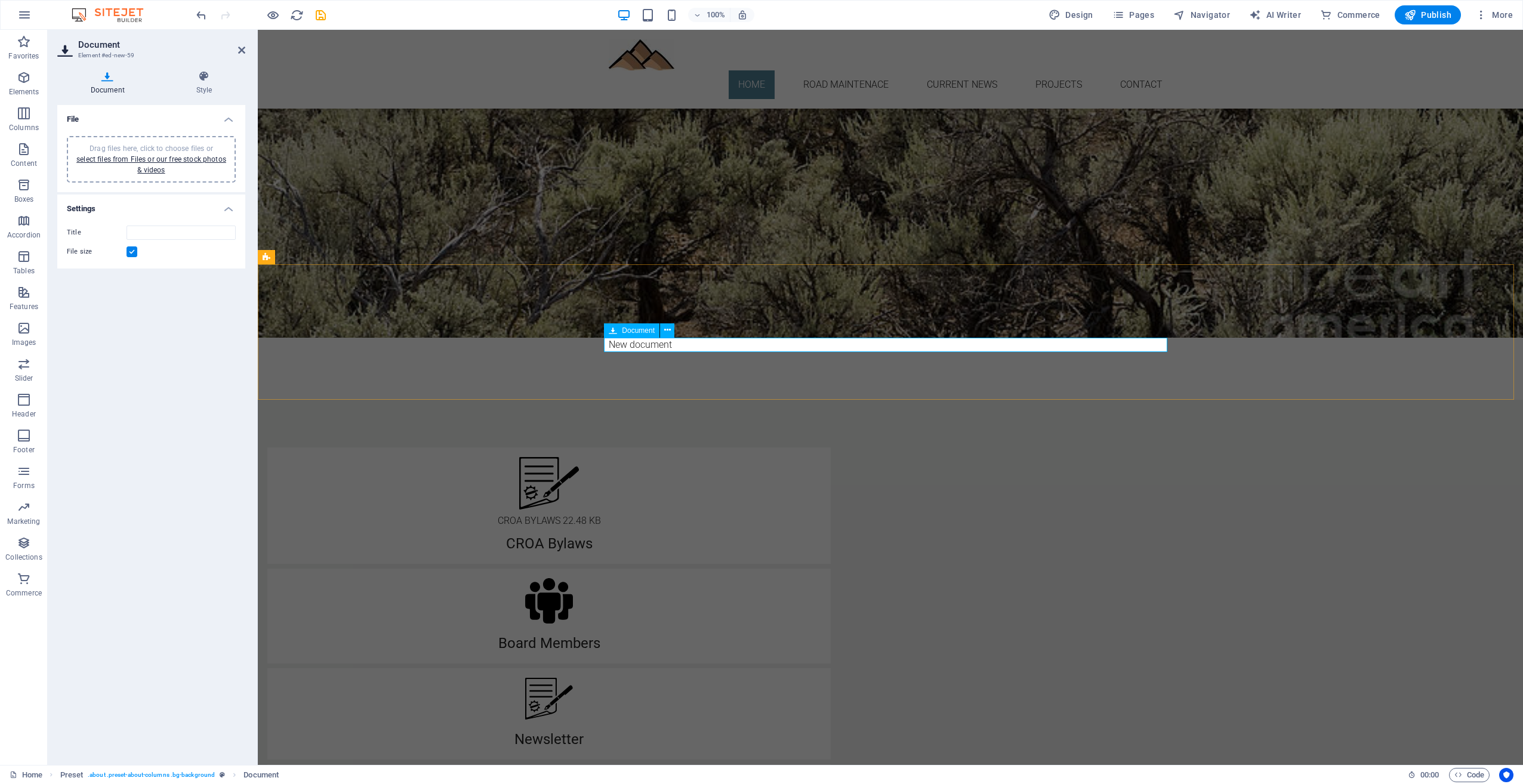
click at [642, 340] on div "New document" at bounding box center [890, 344] width 563 height 14
click at [642, 347] on div "New document" at bounding box center [890, 344] width 563 height 14
click at [666, 327] on icon at bounding box center [668, 330] width 7 height 12
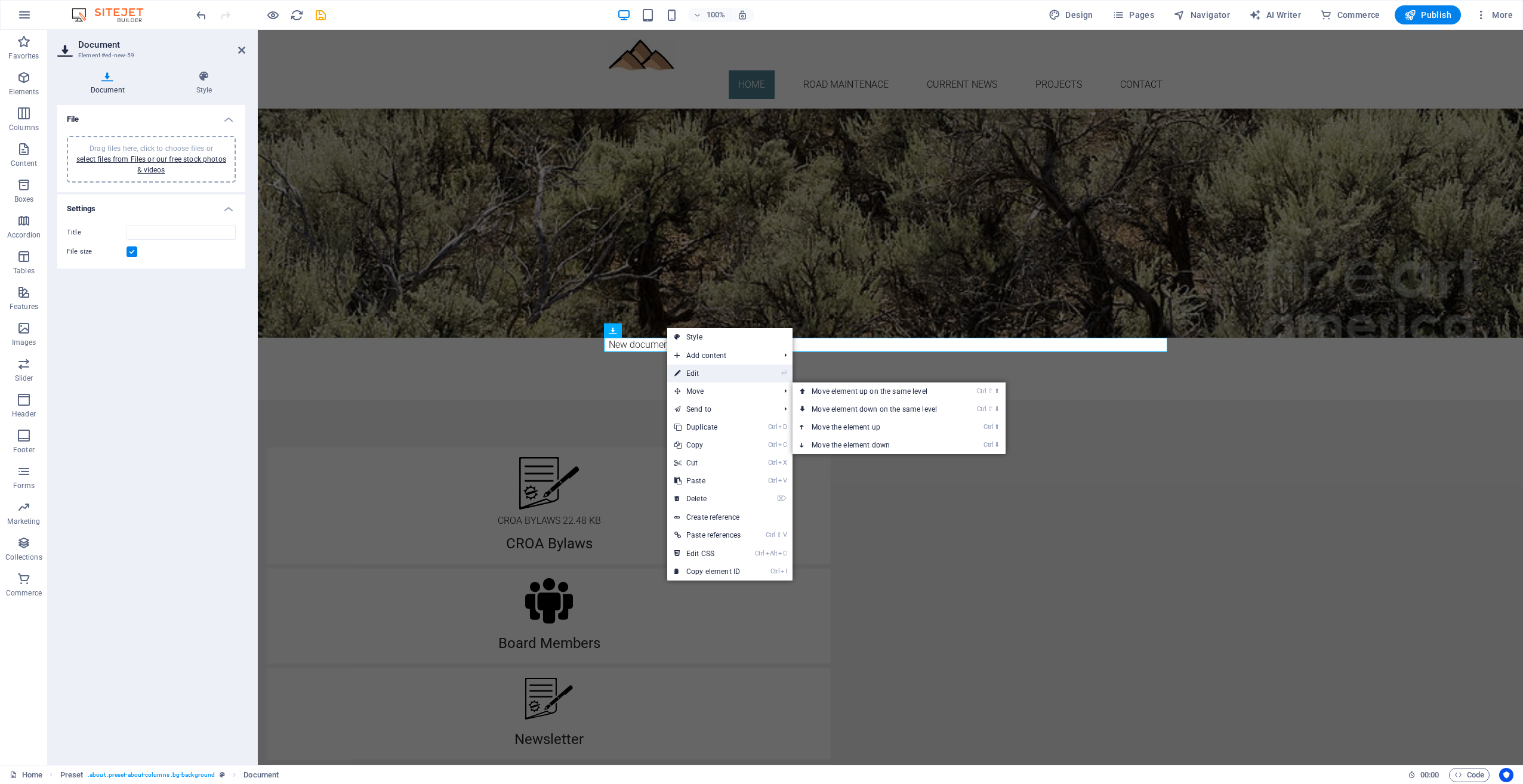
click at [694, 370] on link "⏎ Edit" at bounding box center [707, 373] width 80 height 18
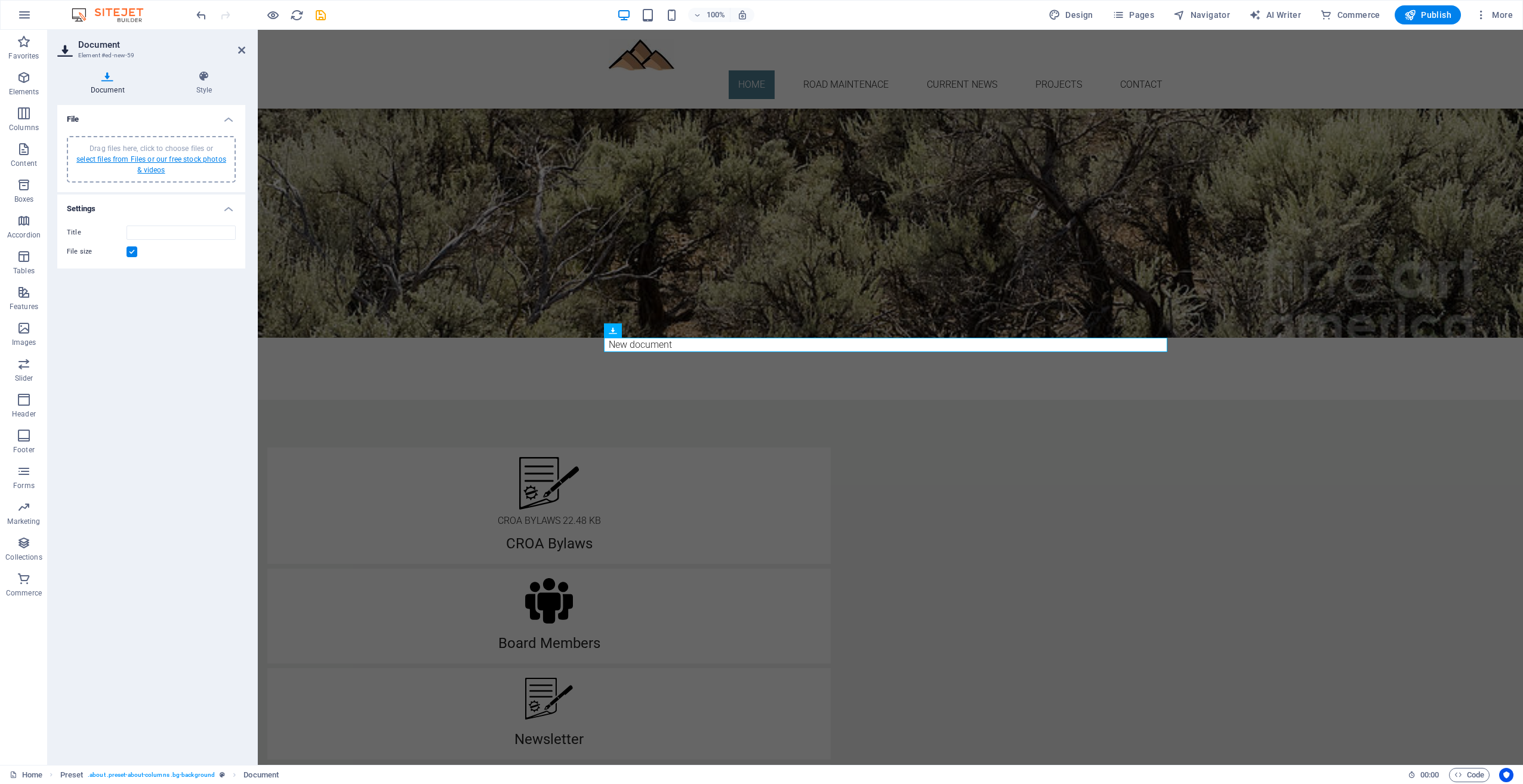
click at [132, 158] on link "select files from Files or our free stock photos & videos" at bounding box center [151, 164] width 150 height 19
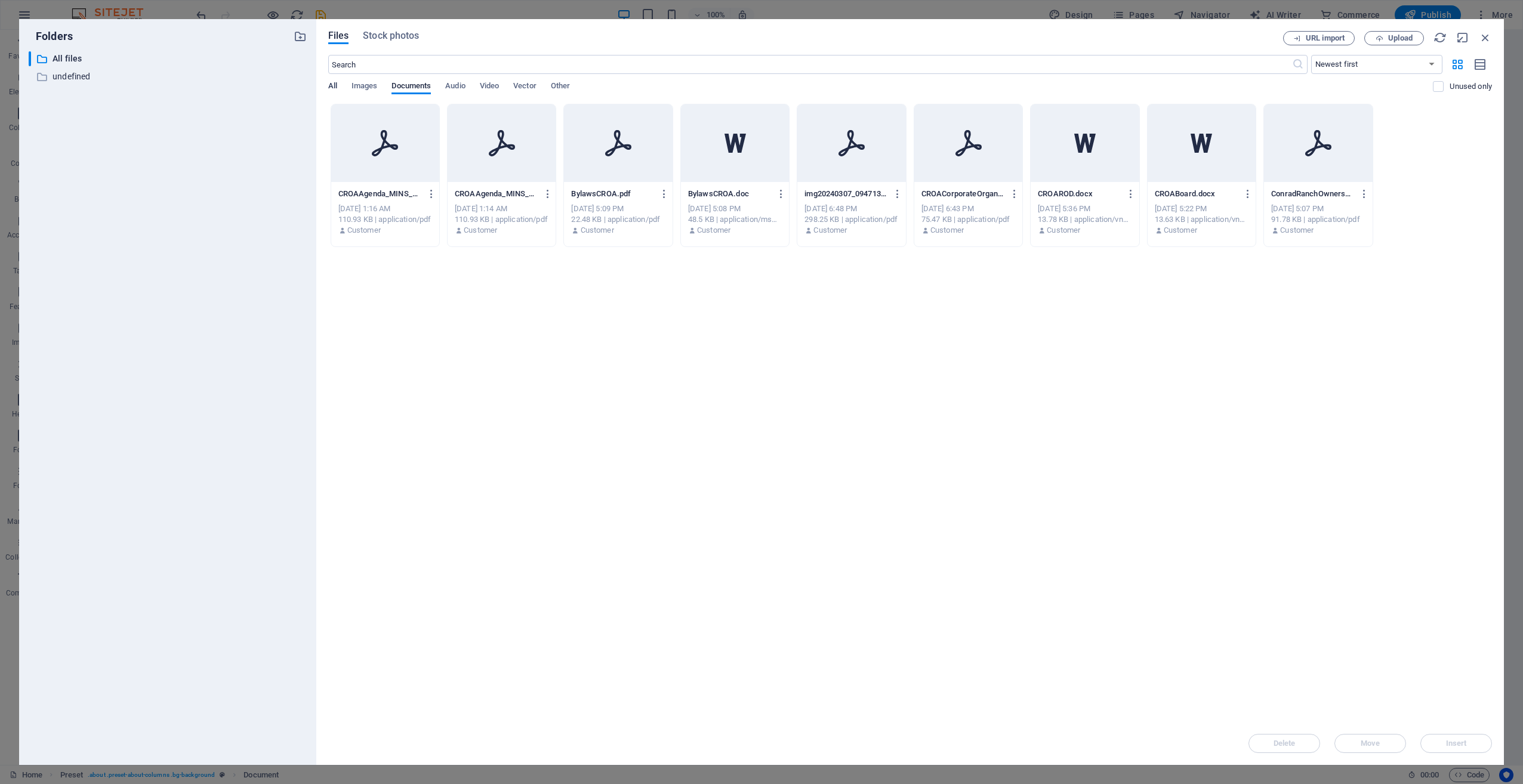
click at [336, 86] on span "All" at bounding box center [332, 87] width 9 height 17
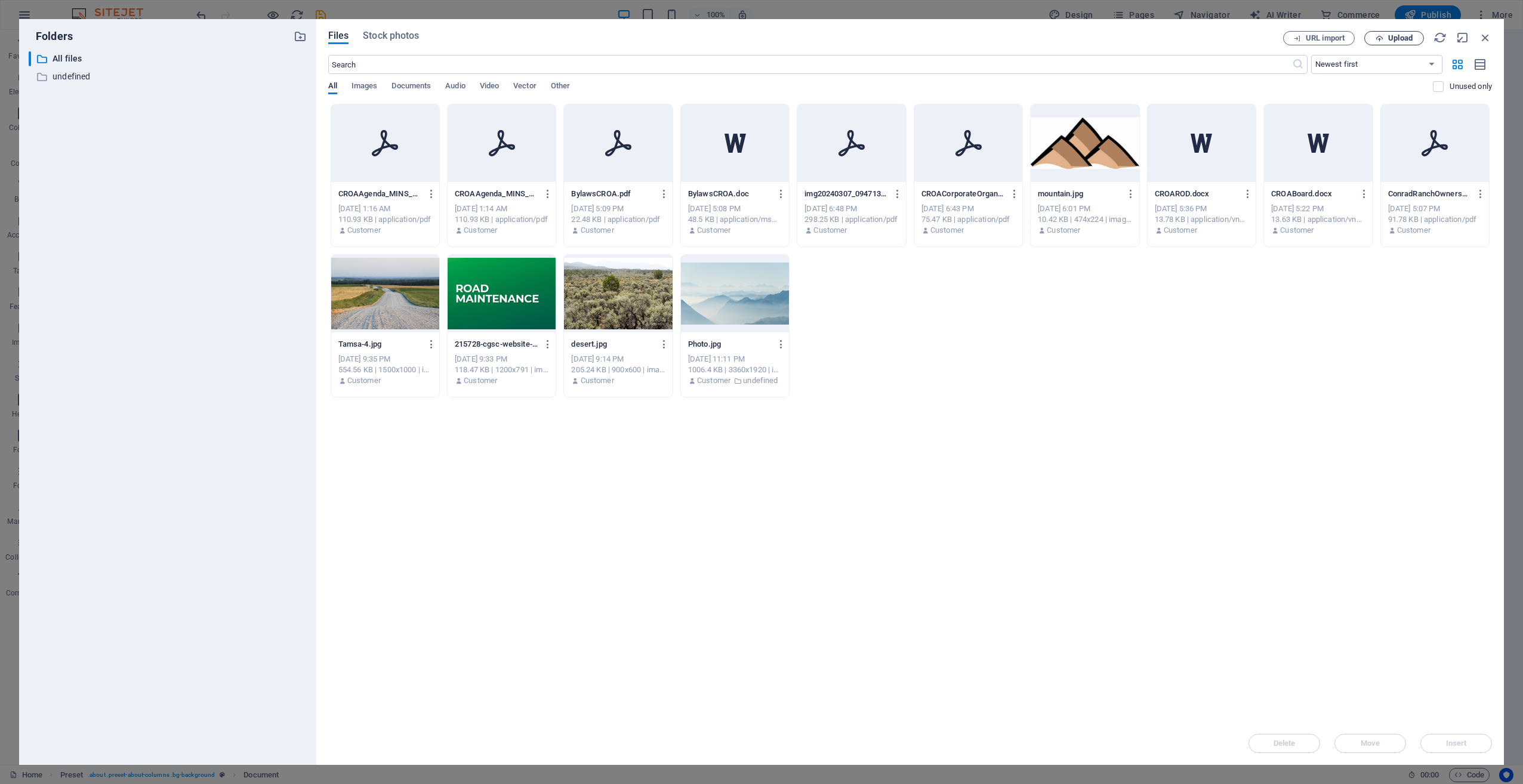
click at [1395, 42] on span "Upload" at bounding box center [1400, 38] width 25 height 7
type input "CROAPresidentLtrAgendaProxy2025-pwWxlH3IeFDsWmEPw5aEWw.docx"
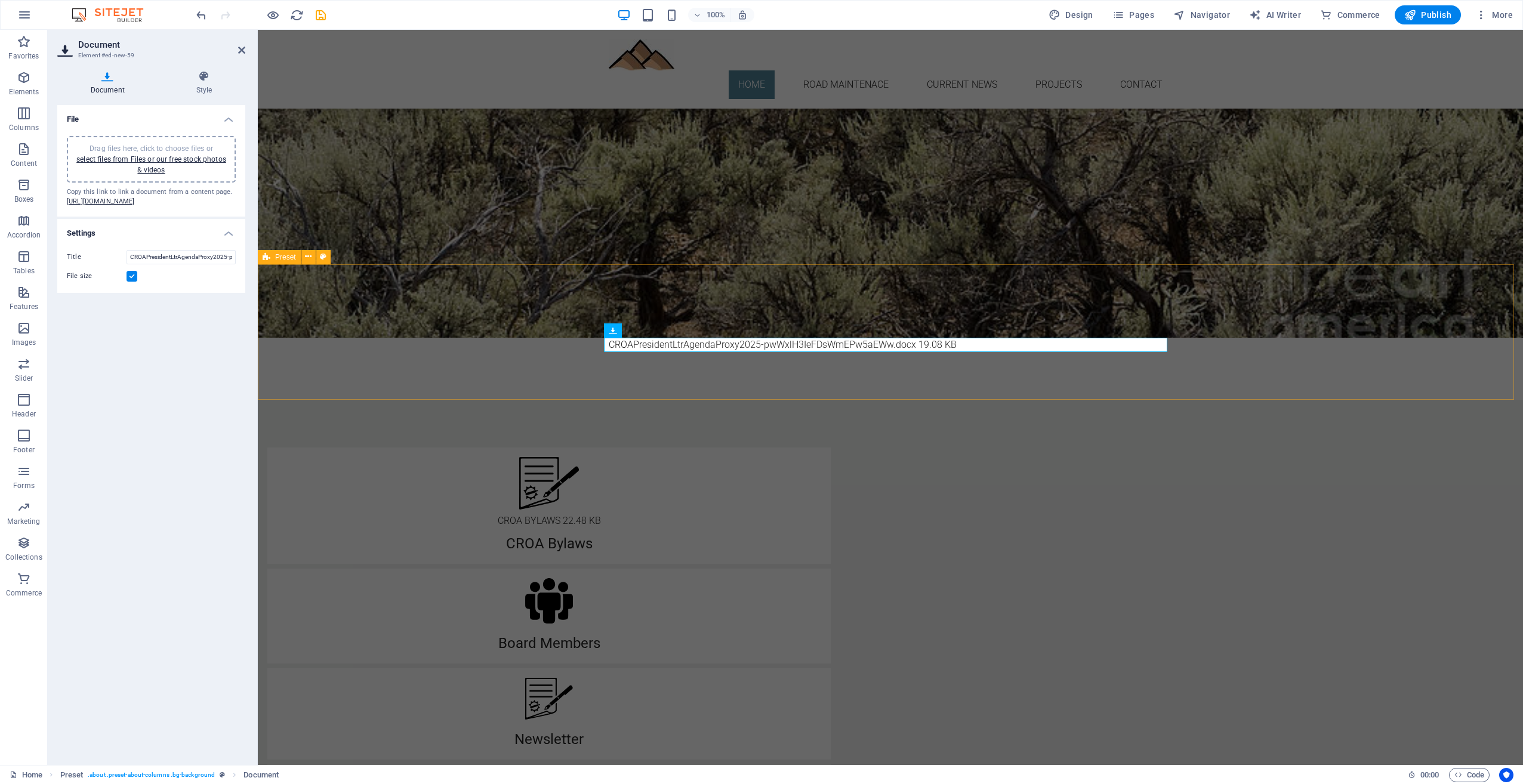
click at [1274, 348] on div "Current News CROAPresidentLtrAgendaProxy2025-pwWxlH3IeFDsWmEPw5aEWw.docx 19.08 …" at bounding box center [891, 332] width 1265 height 135
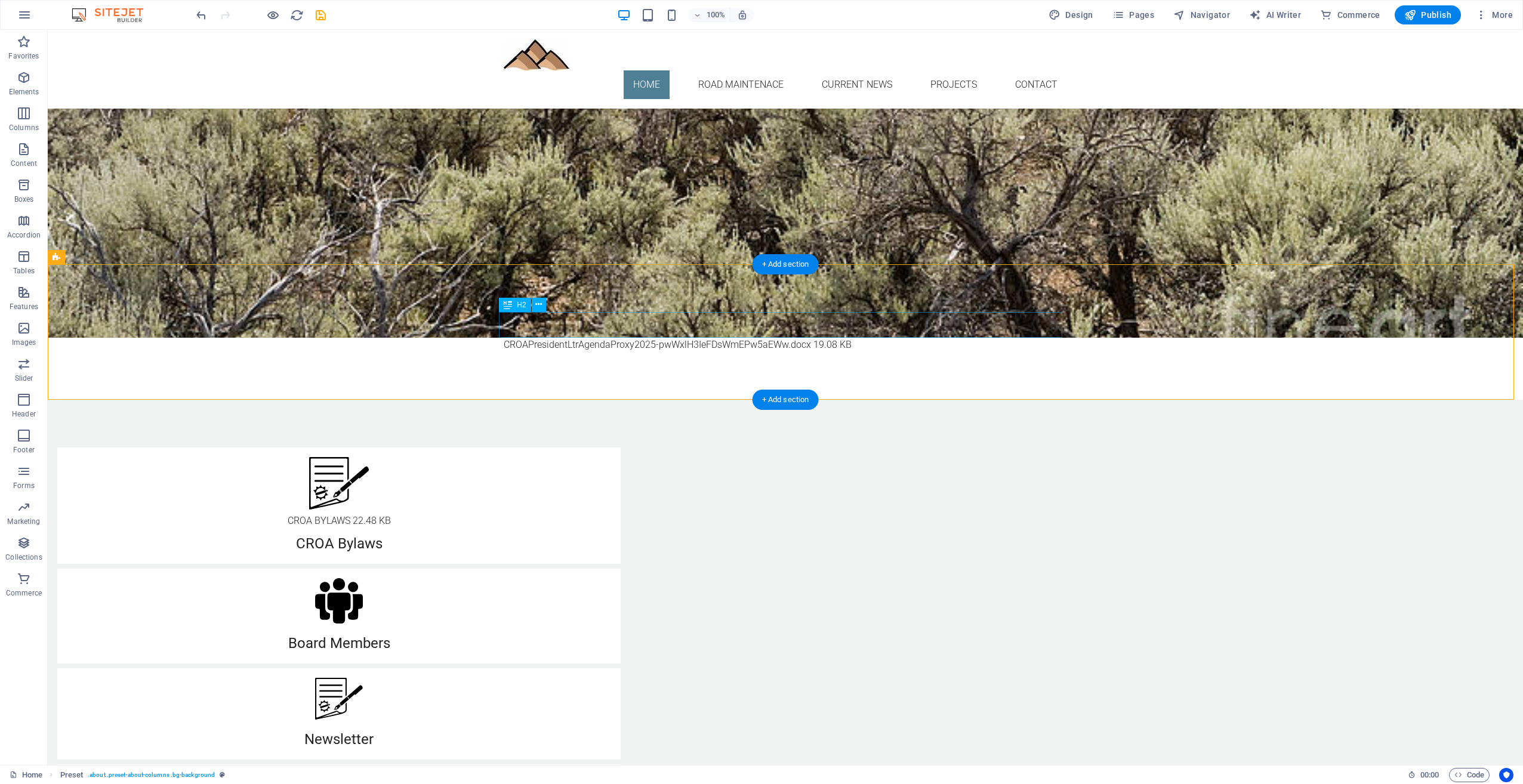
click at [632, 321] on div "Current News" at bounding box center [785, 325] width 563 height 26
click at [26, 76] on icon "button" at bounding box center [23, 77] width 14 height 14
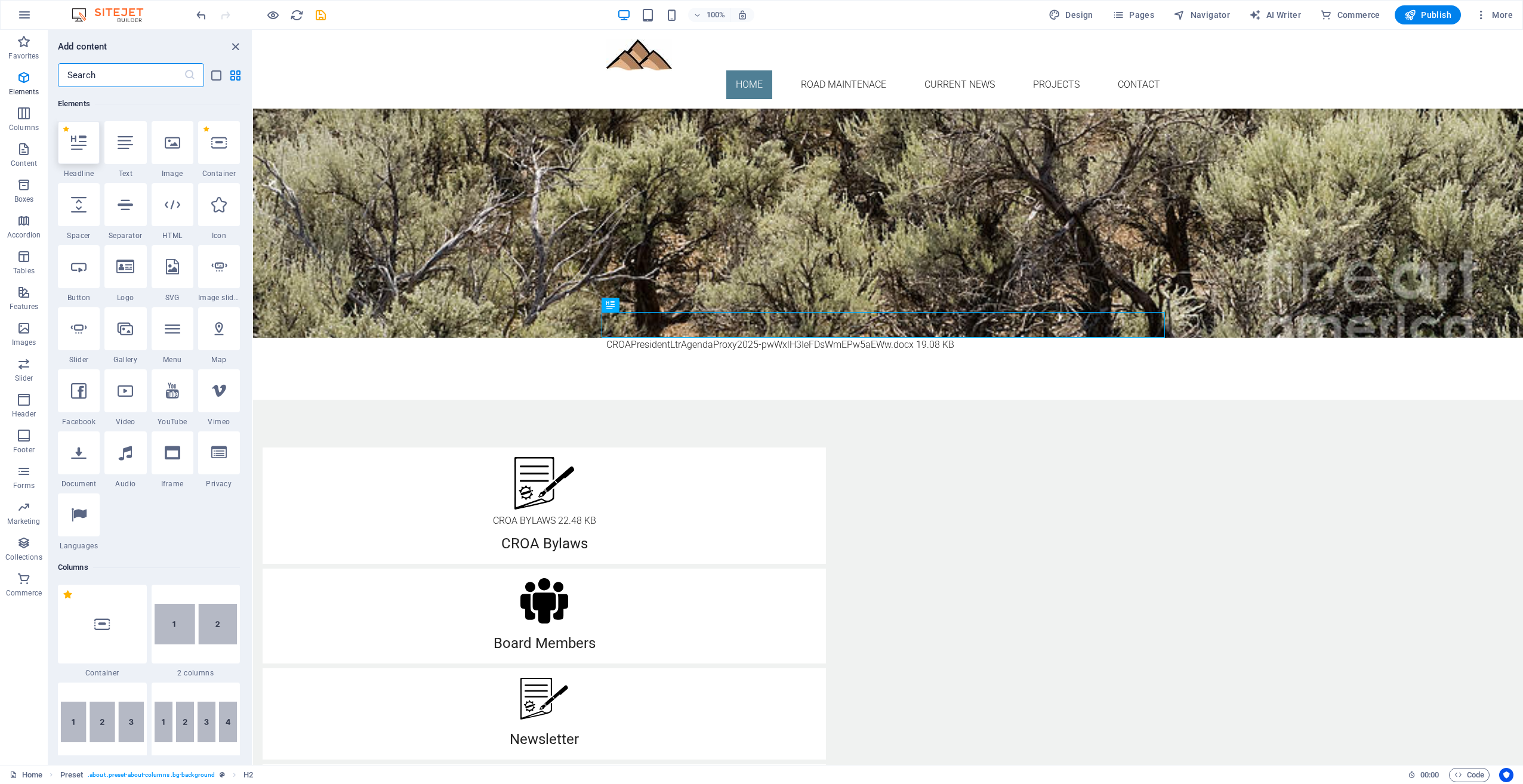
click at [82, 148] on icon at bounding box center [78, 142] width 15 height 15
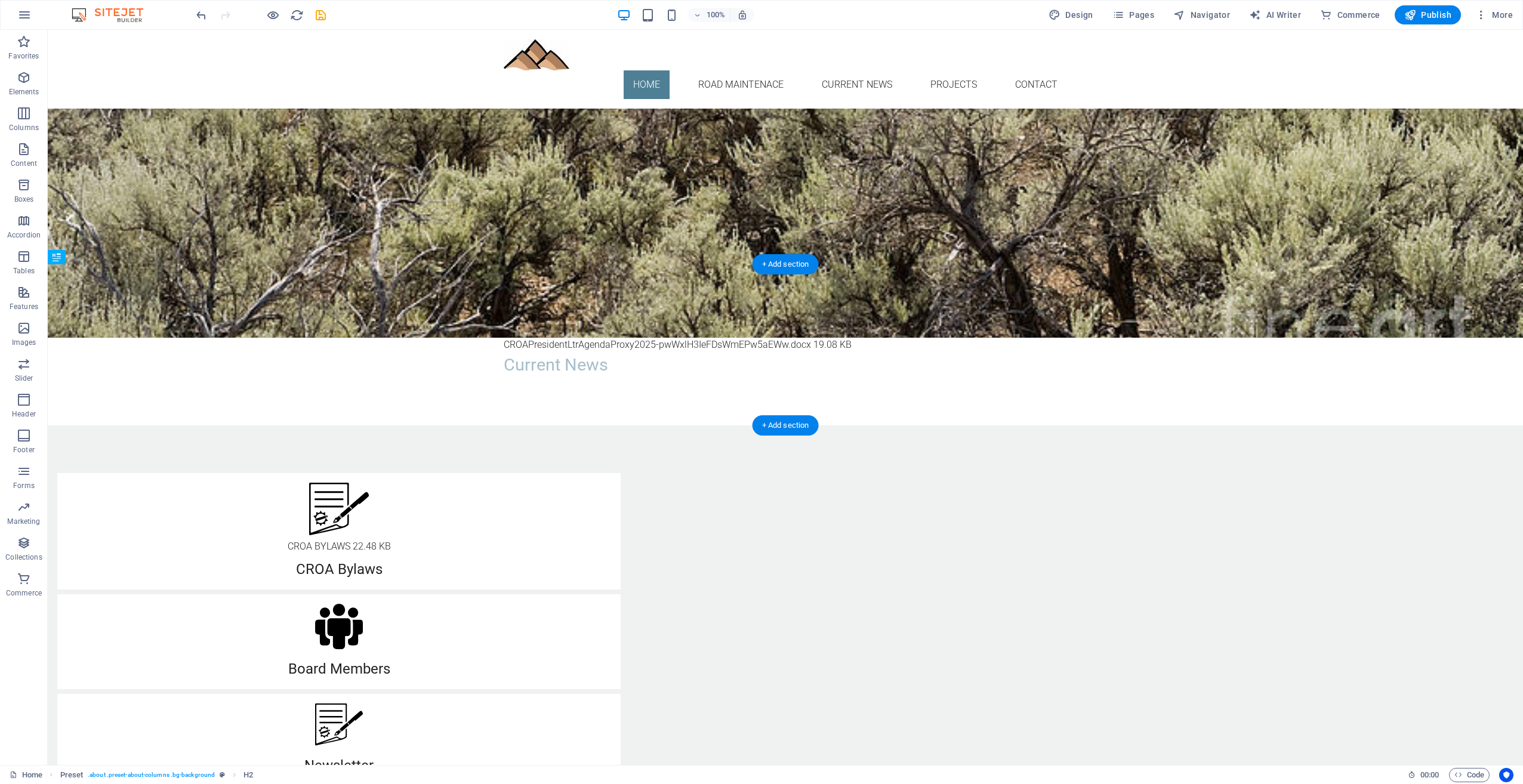
drag, startPoint x: 657, startPoint y: 354, endPoint x: 611, endPoint y: 365, distance: 47.3
drag, startPoint x: 566, startPoint y: 367, endPoint x: 558, endPoint y: 326, distance: 41.8
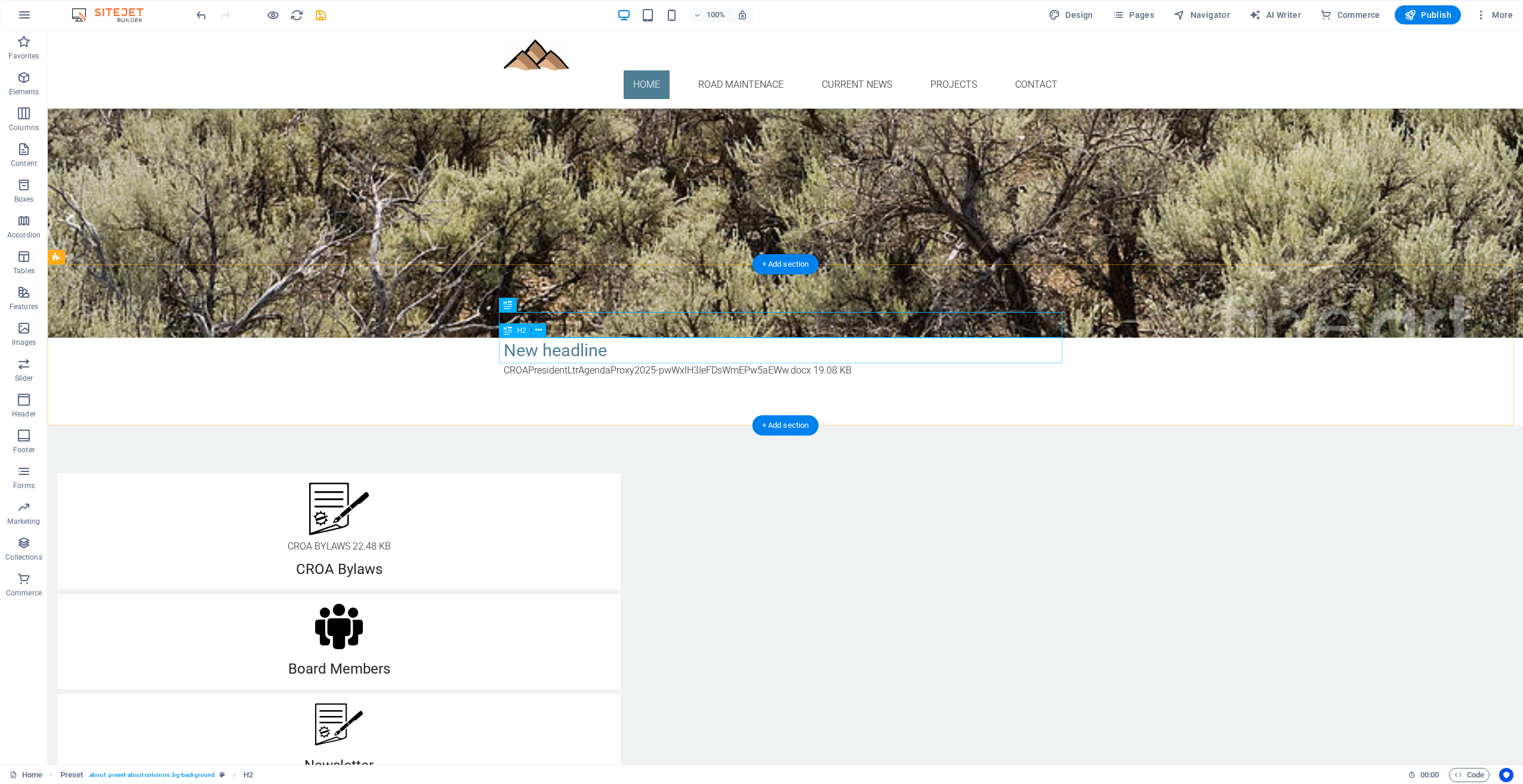
click at [596, 354] on div "New headline" at bounding box center [785, 351] width 563 height 26
click at [538, 329] on icon at bounding box center [538, 330] width 7 height 12
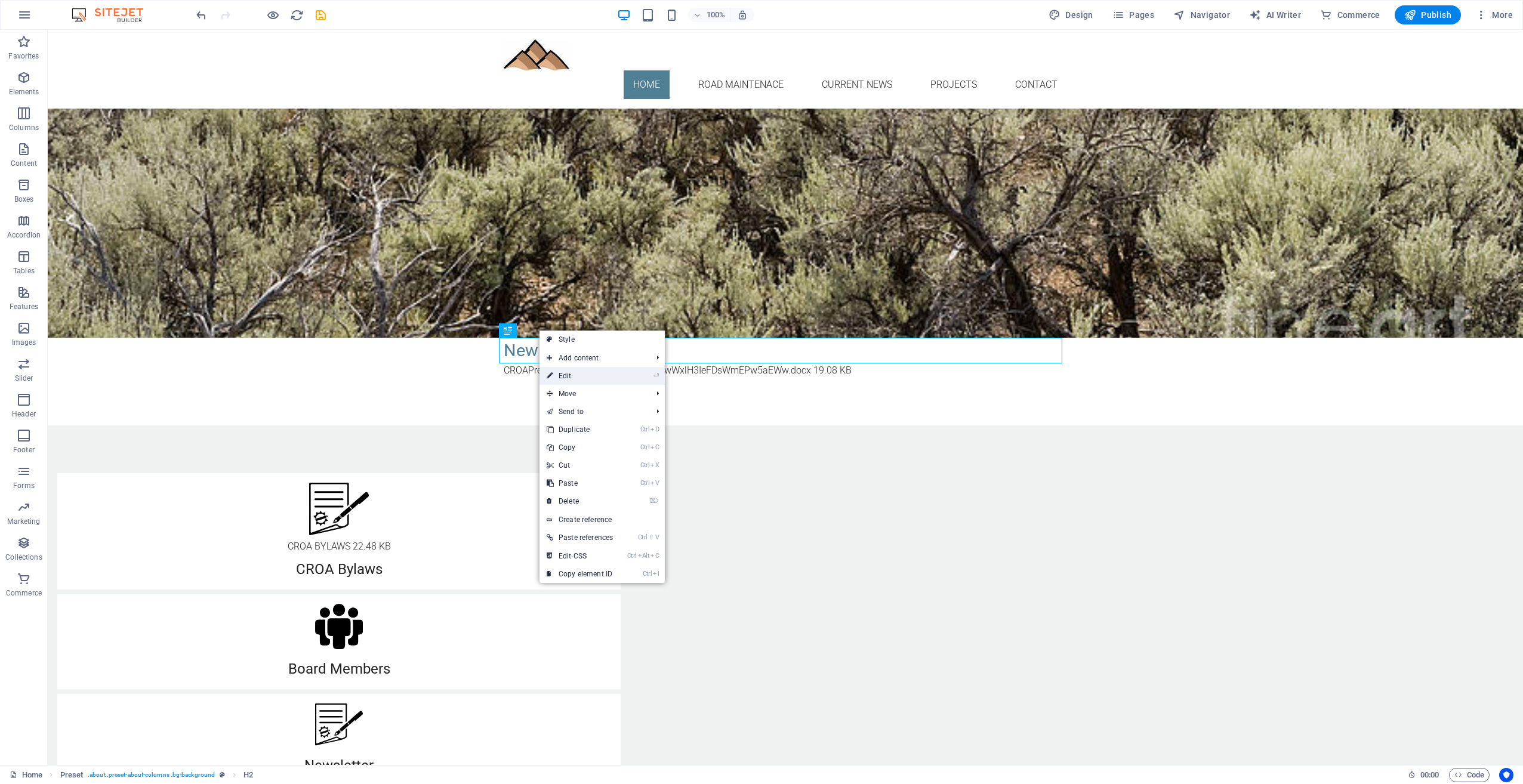
click at [582, 372] on link "⏎ Edit" at bounding box center [579, 376] width 80 height 18
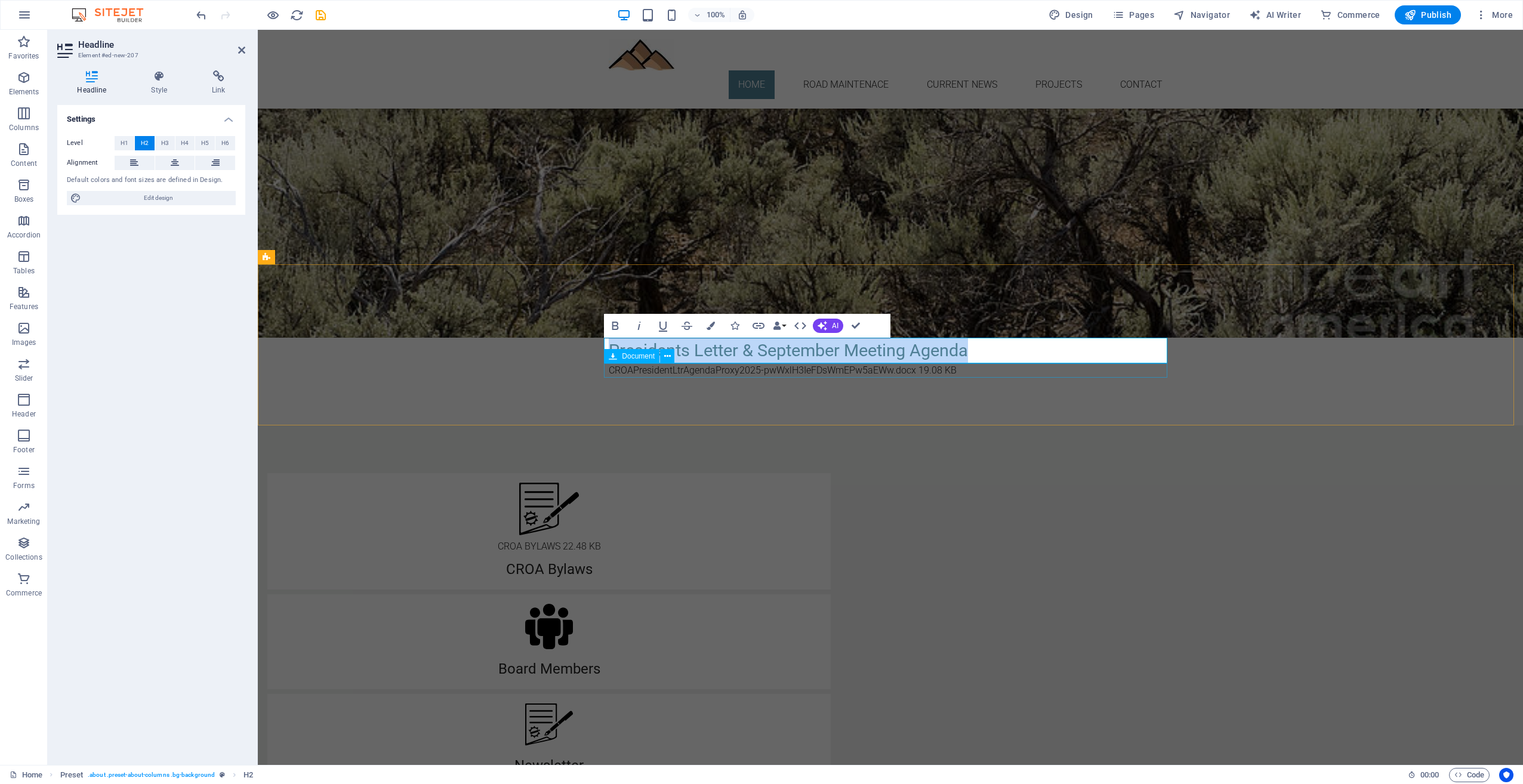
drag, startPoint x: 989, startPoint y: 350, endPoint x: 609, endPoint y: 367, distance: 380.4
click at [609, 367] on div "Current News Presidents Letter & September Meeting Agenda CROAPresidentLtrAgend…" at bounding box center [890, 344] width 582 height 161
click at [787, 325] on button "Data Bindings" at bounding box center [779, 325] width 17 height 24
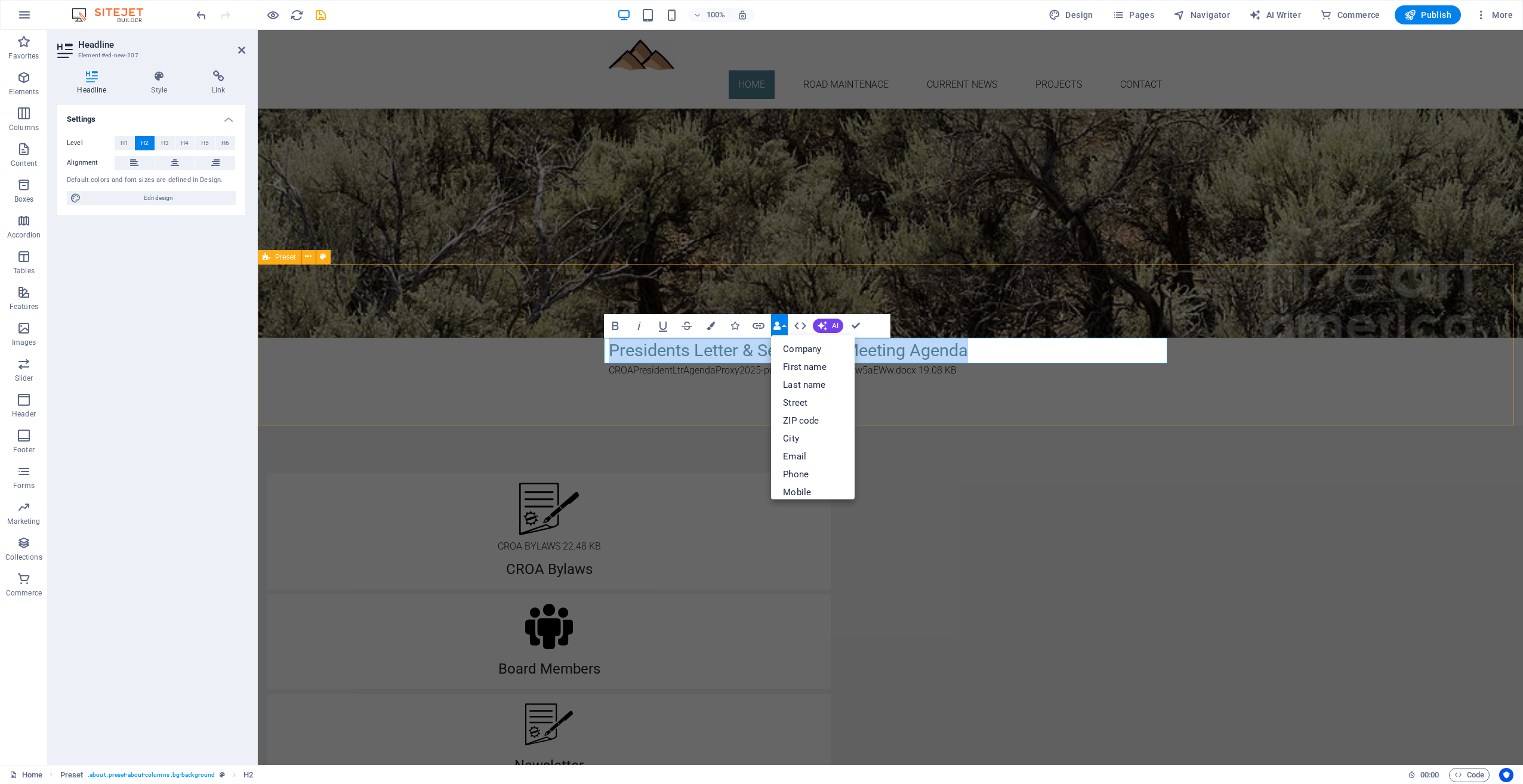
click at [1013, 305] on div "Current News Presidents Letter & September Meeting Agenda CROAPresidentLtrAgend…" at bounding box center [891, 344] width 1265 height 161
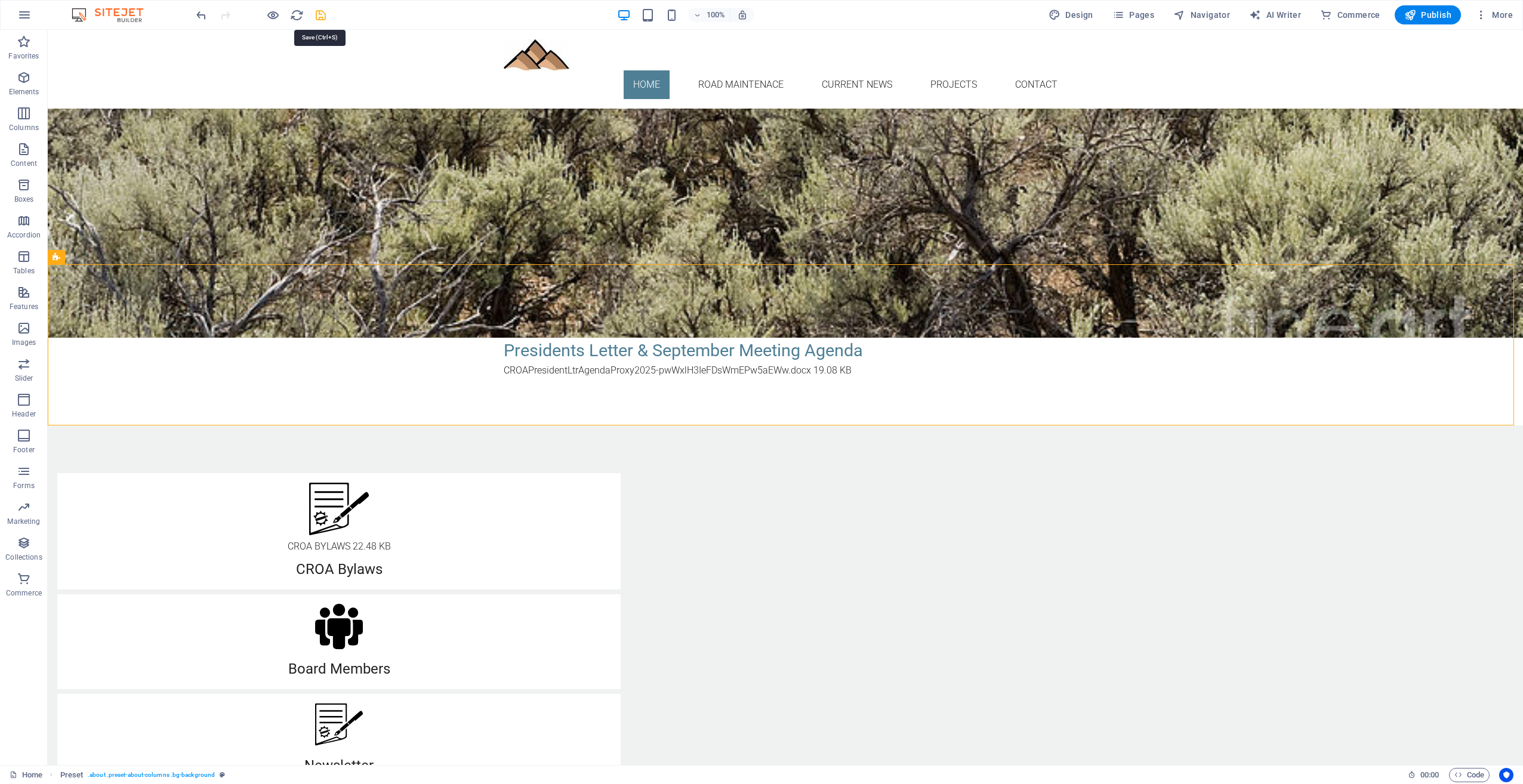
click at [0, 0] on icon "save" at bounding box center [0, 0] width 0 height 0
click at [561, 356] on icon at bounding box center [562, 356] width 7 height 12
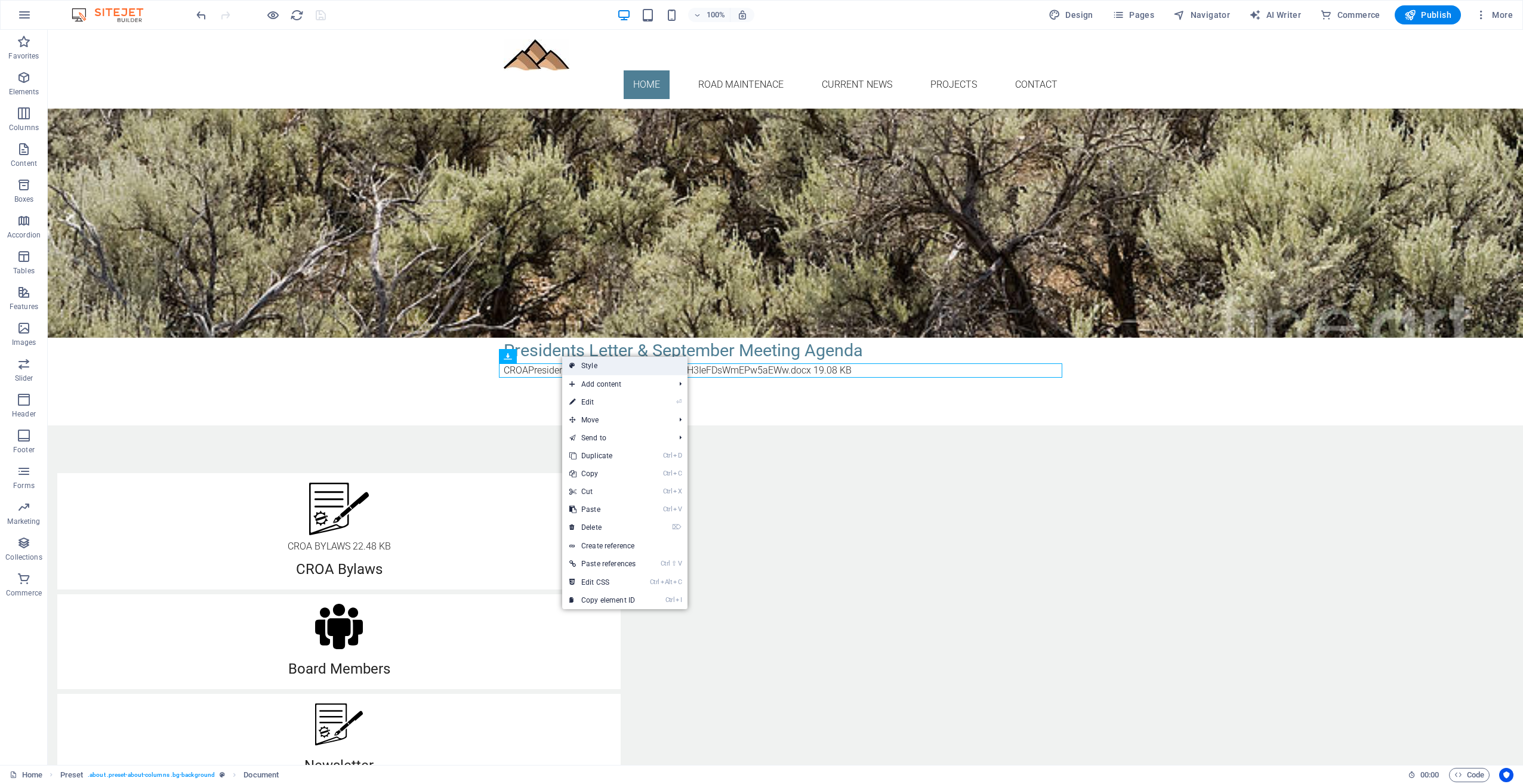
click at [578, 364] on link "Style" at bounding box center [625, 365] width 125 height 18
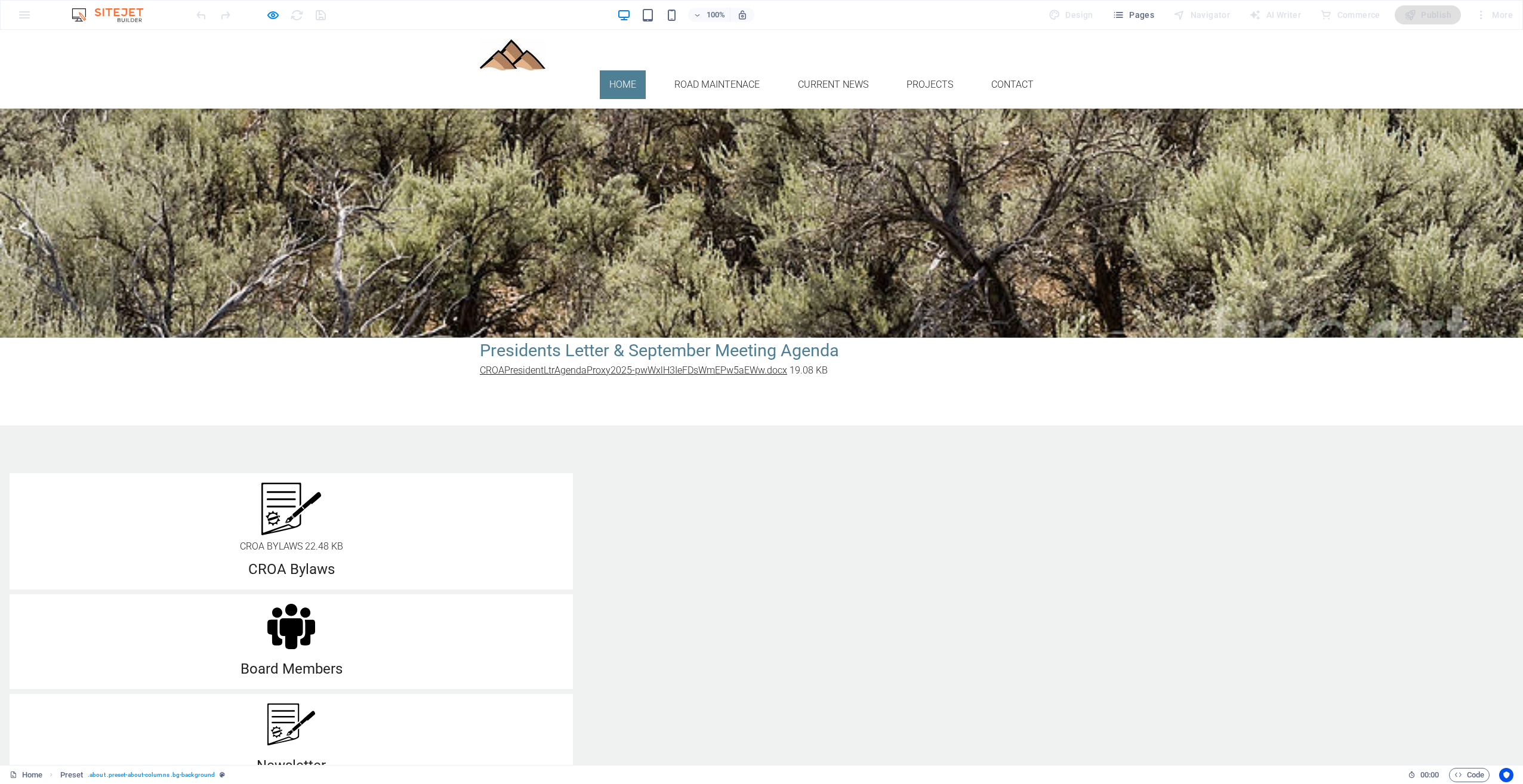
click at [617, 370] on link "CROAPresidentLtrAgendaProxy2025-pwWxlH3IeFDsWmEPw5aEWw.docx" at bounding box center [633, 370] width 307 height 11
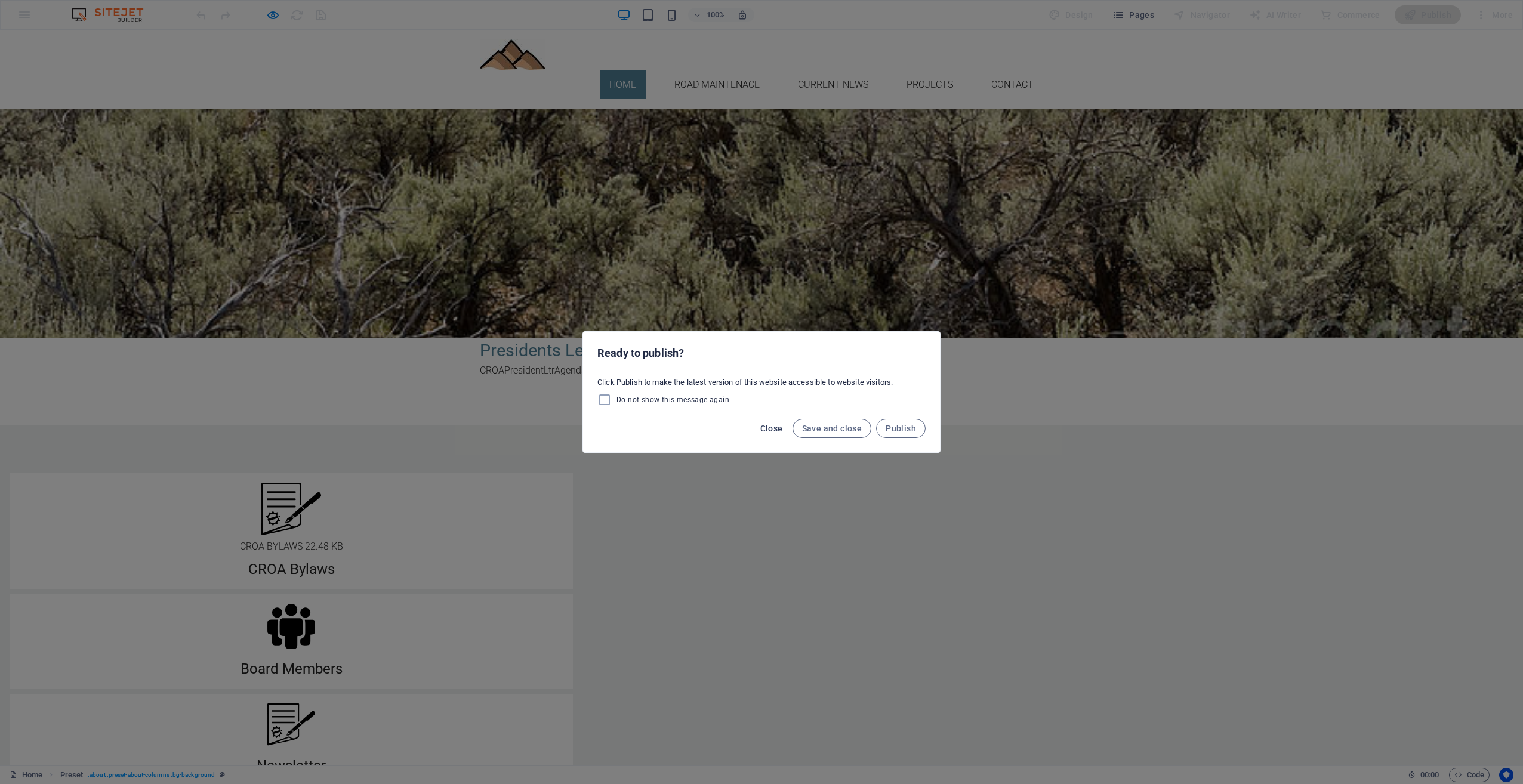
click at [777, 432] on span "Close" at bounding box center [771, 428] width 23 height 10
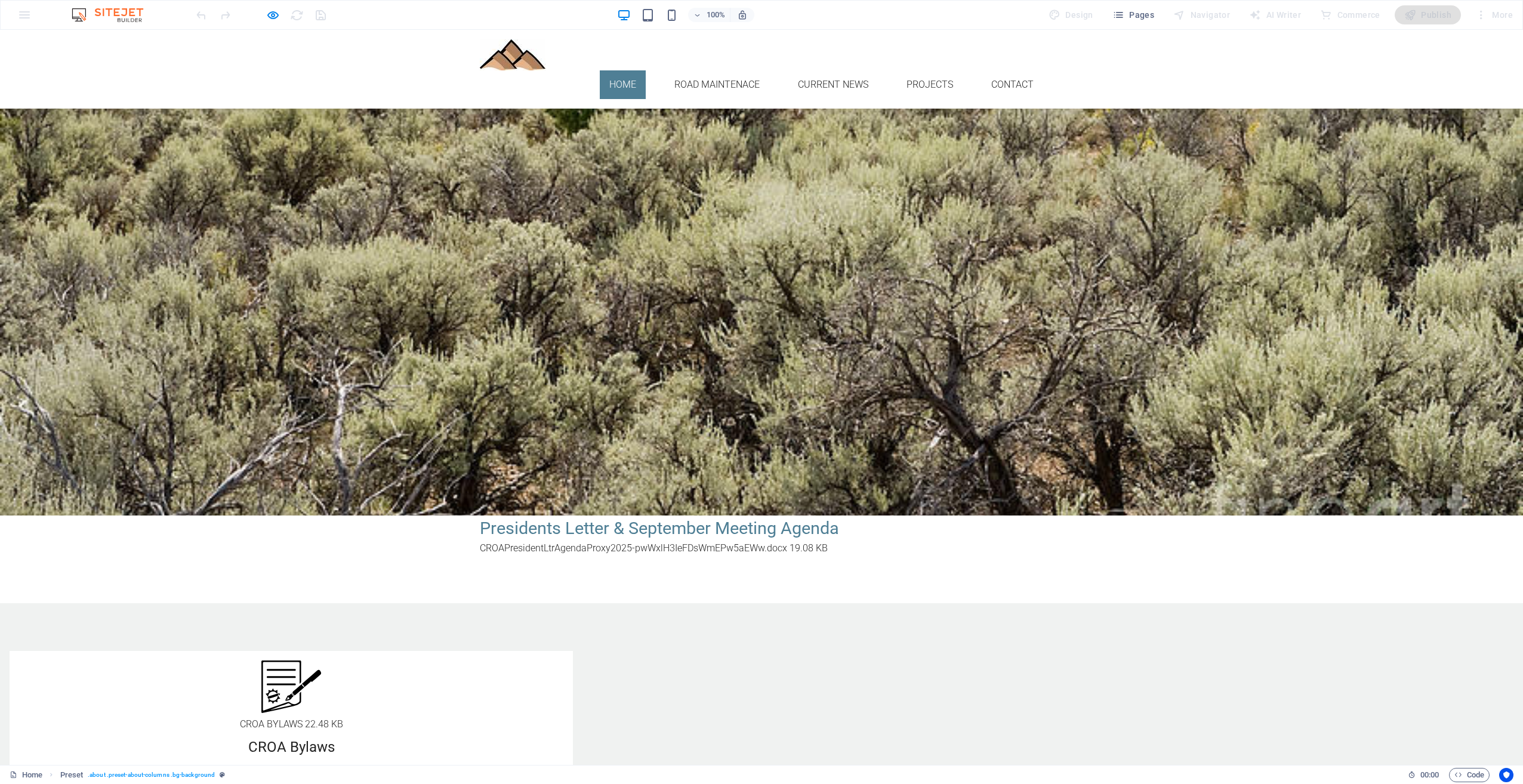
scroll to position [299, 0]
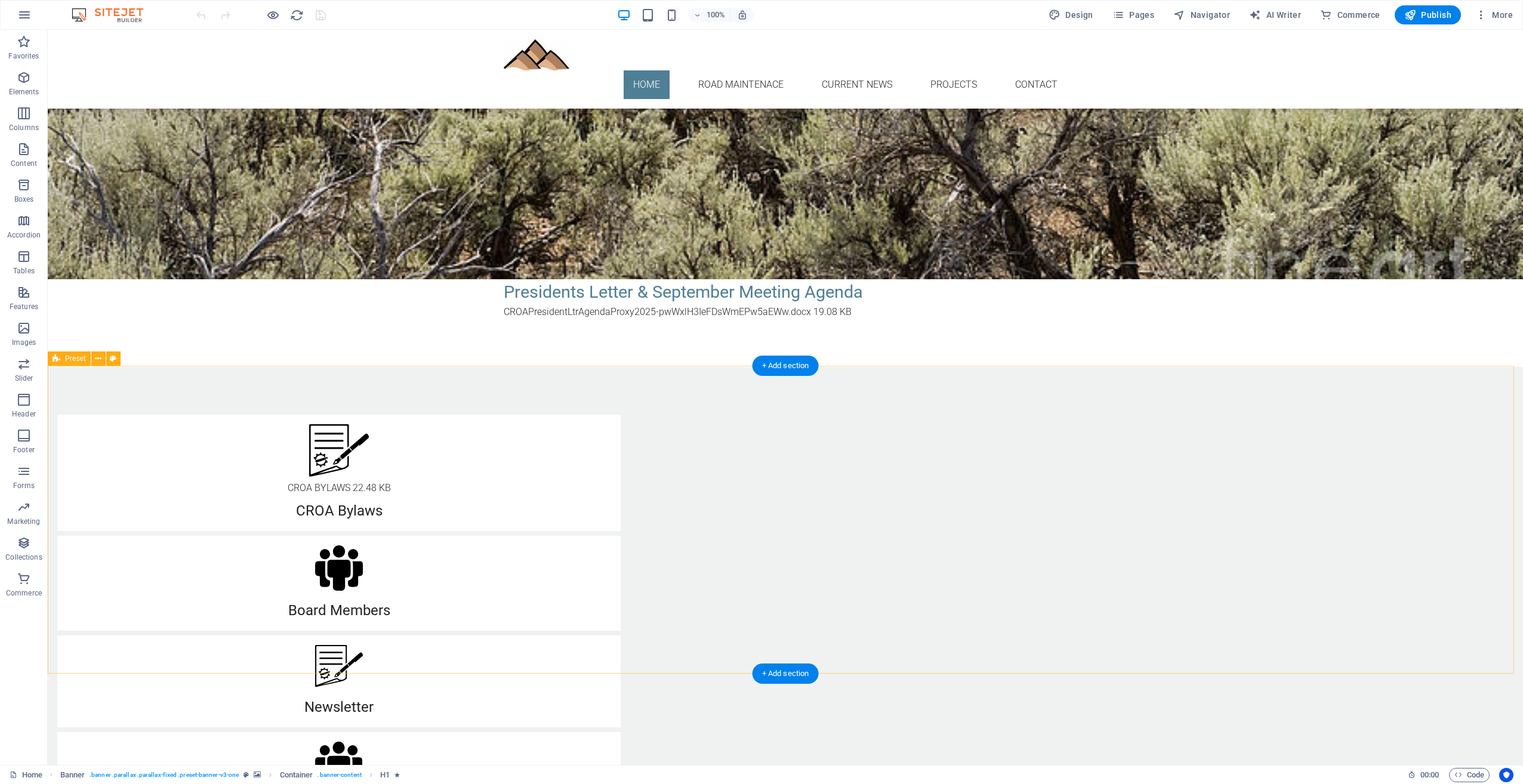
scroll to position [537, 0]
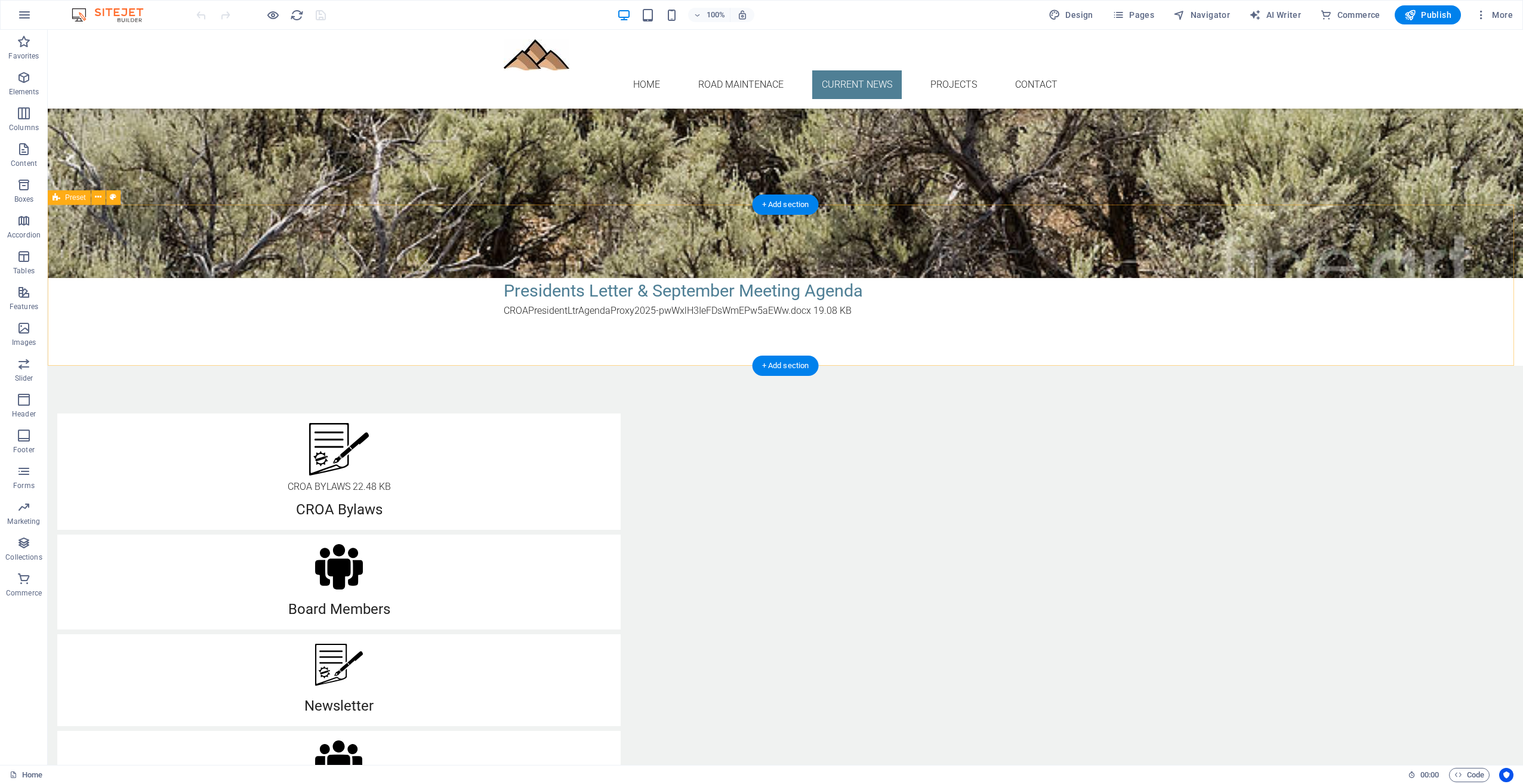
click at [582, 325] on div "Current News Presidents Letter & September Meeting Agenda CROAPresidentLtrAgend…" at bounding box center [785, 285] width 1476 height 161
click at [922, 310] on div "CROAPresidentLtrAgendaProxy2025-pwWxlH3IeFDsWmEPw5aEWw.docx 19.08 KB" at bounding box center [785, 311] width 563 height 14
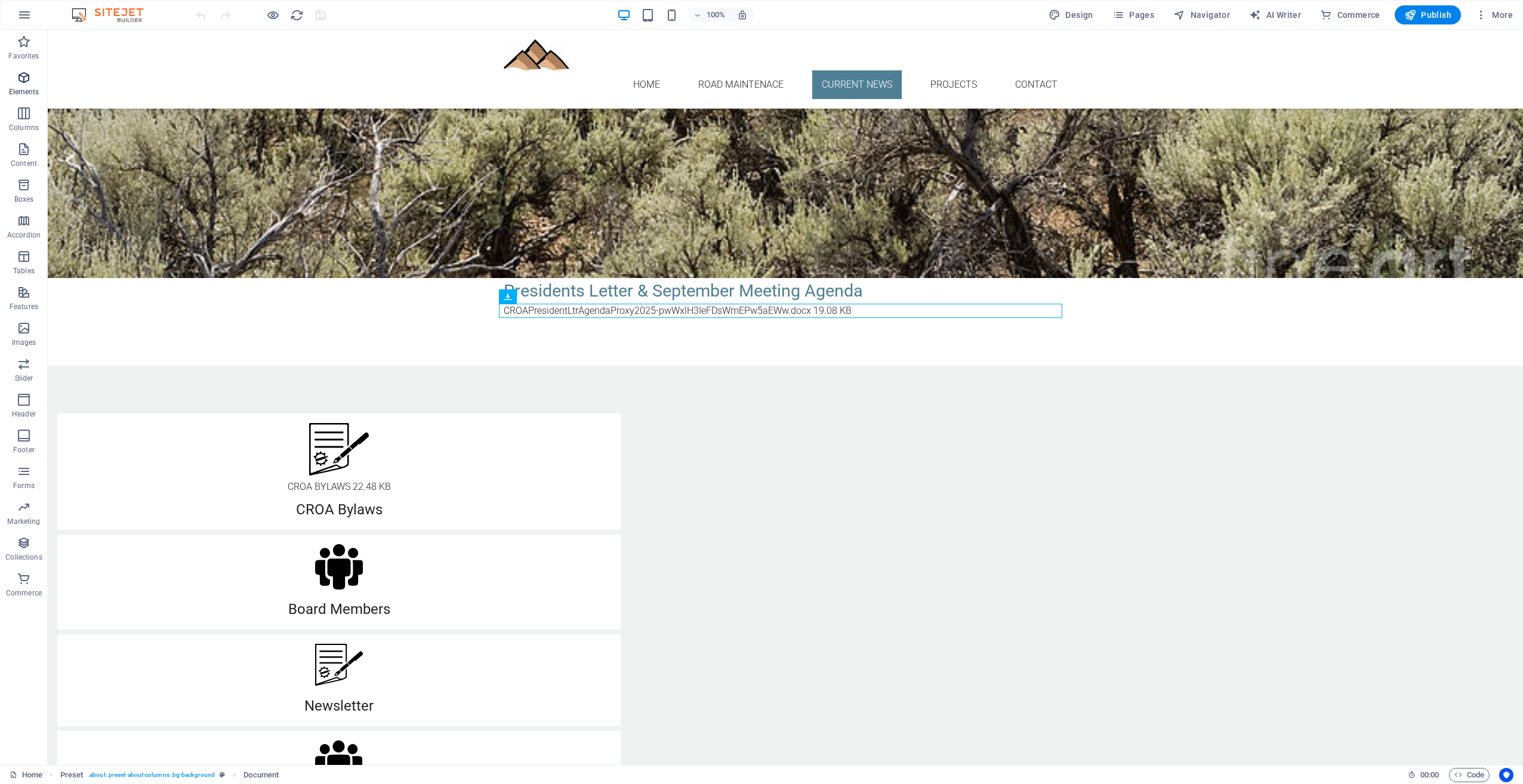
click at [20, 79] on icon "button" at bounding box center [23, 77] width 14 height 14
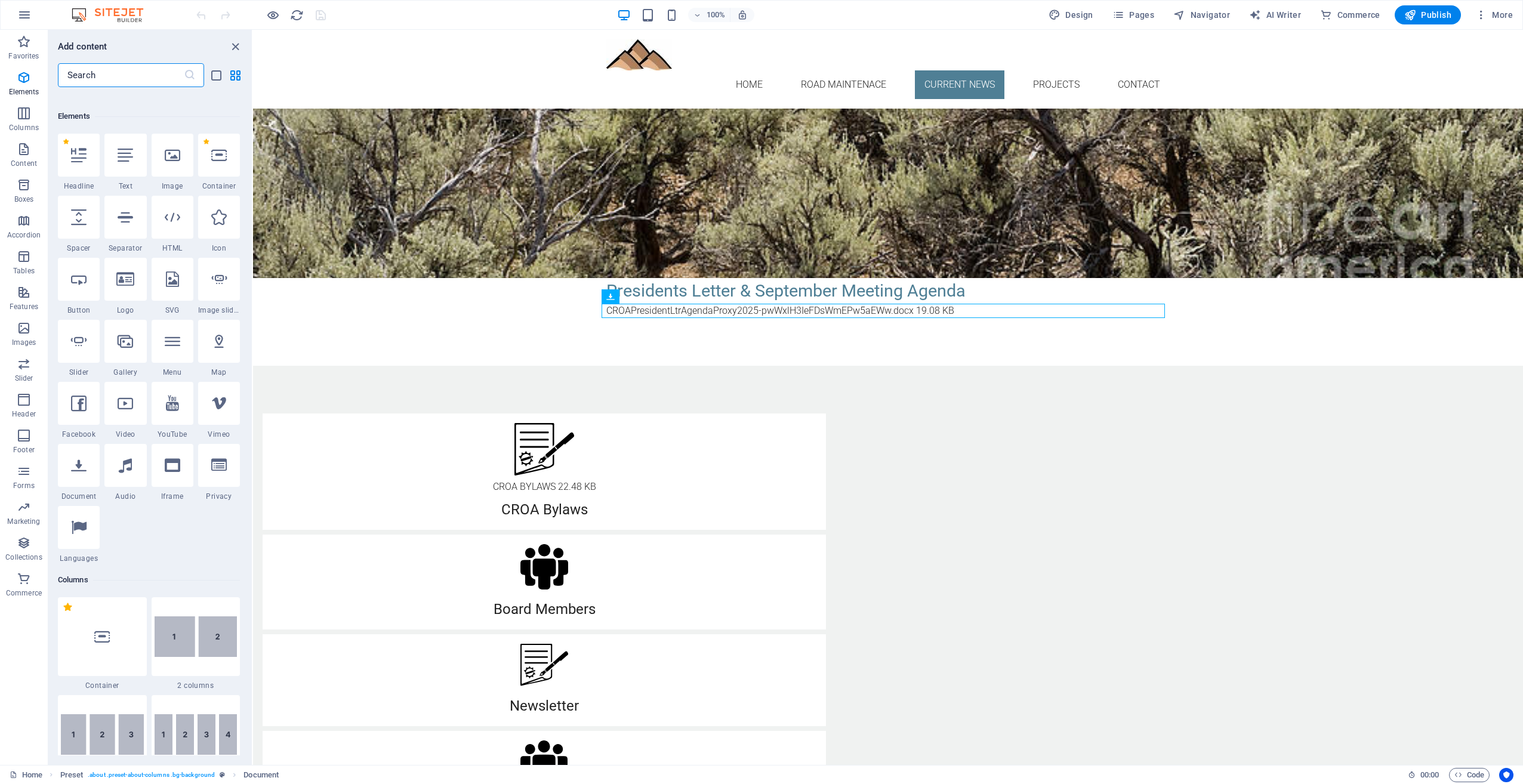
scroll to position [127, 0]
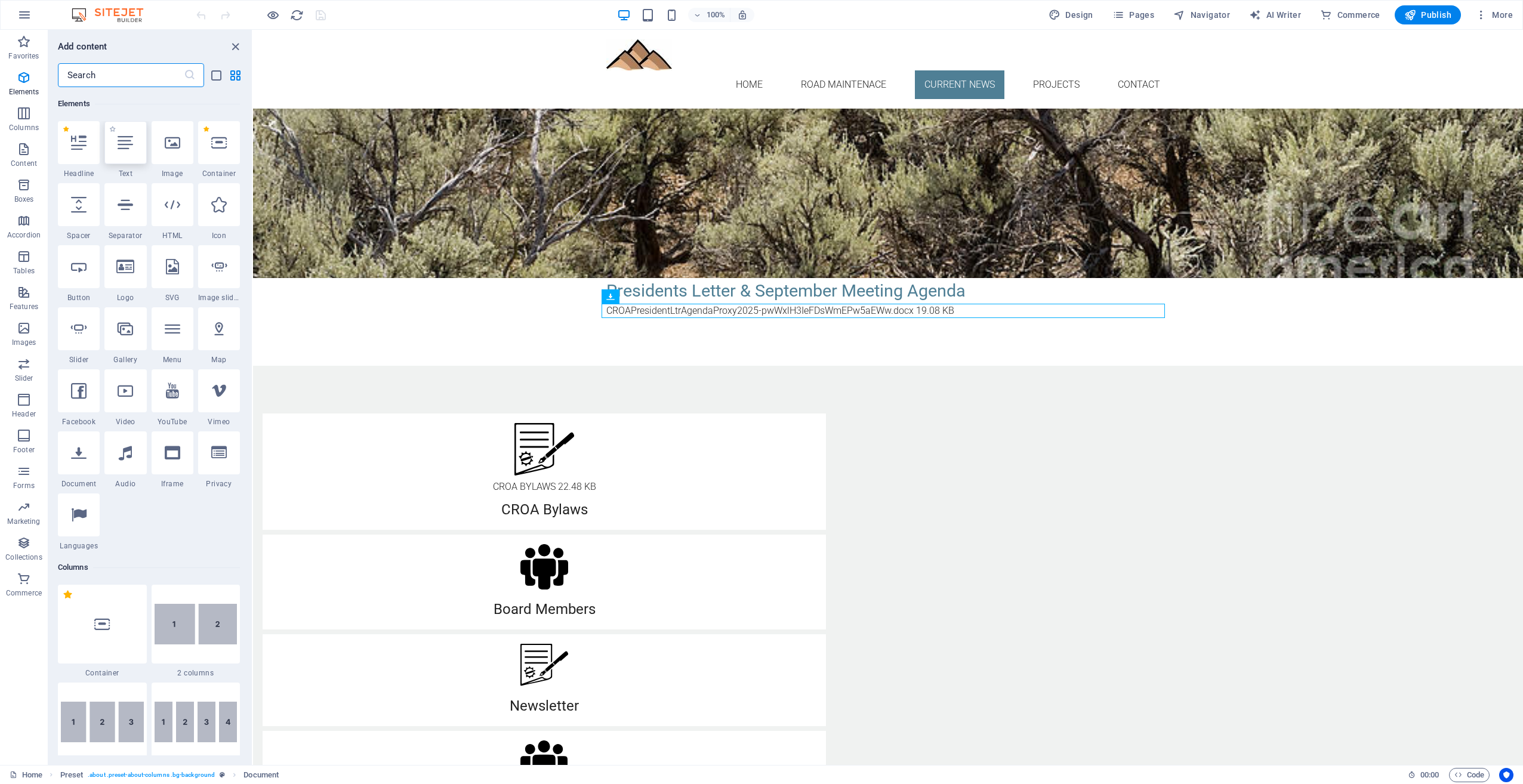
click at [130, 143] on icon at bounding box center [125, 142] width 15 height 15
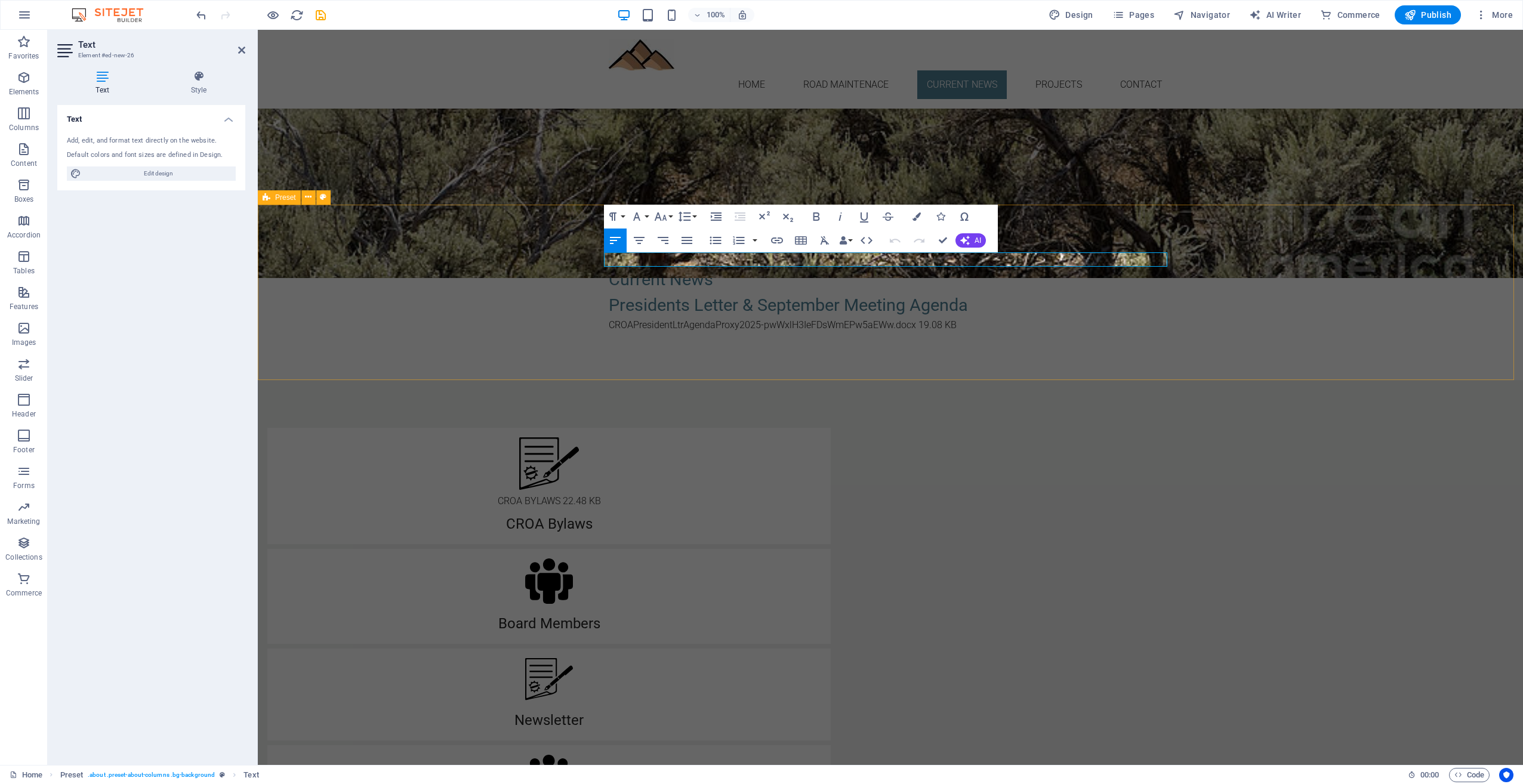
click at [1375, 300] on div "New text element Current News Presidents Letter & September Meeting Agenda CROA…" at bounding box center [891, 292] width 1265 height 175
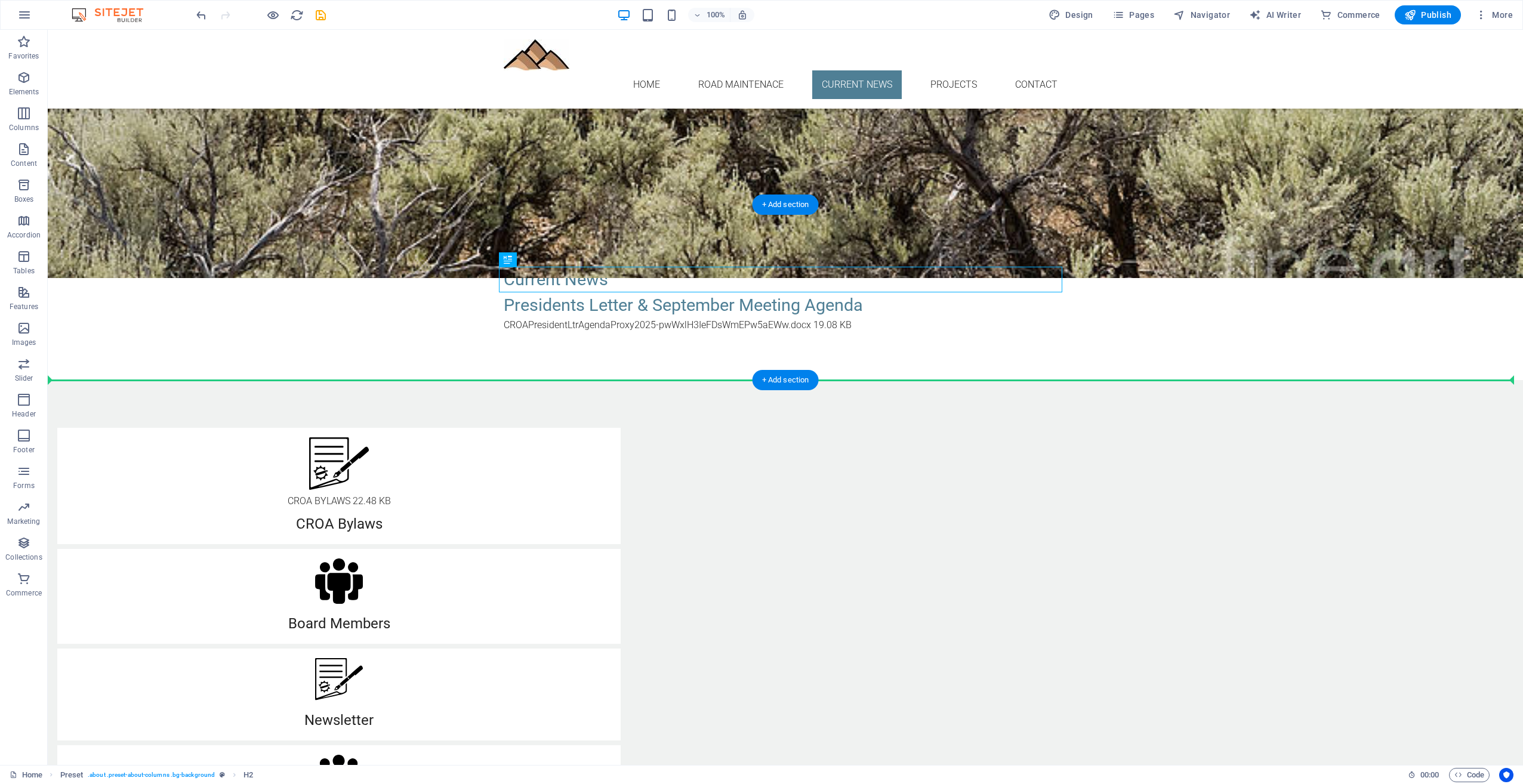
drag, startPoint x: 554, startPoint y: 290, endPoint x: 506, endPoint y: 350, distance: 76.8
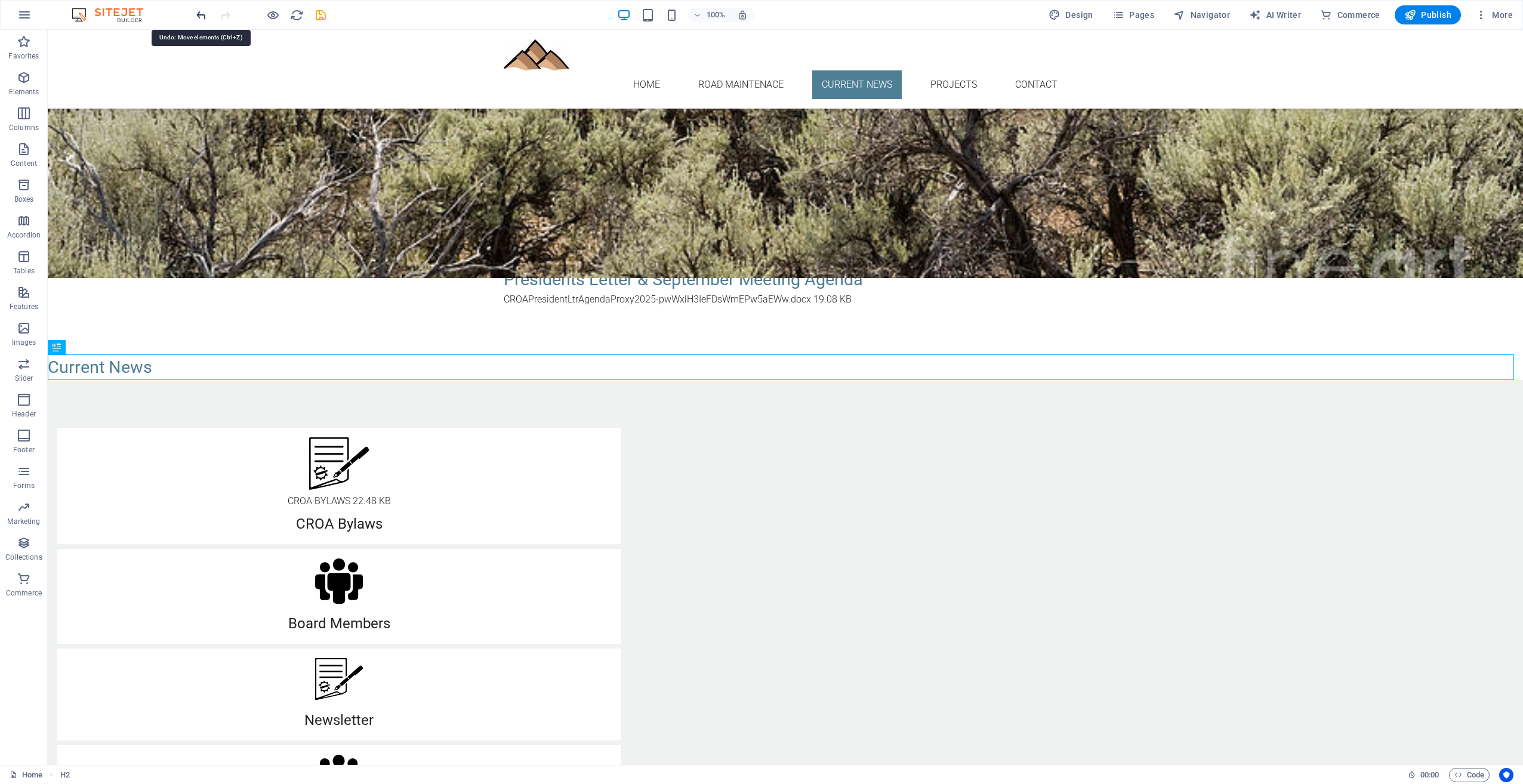
click at [202, 14] on icon "undo" at bounding box center [201, 15] width 13 height 13
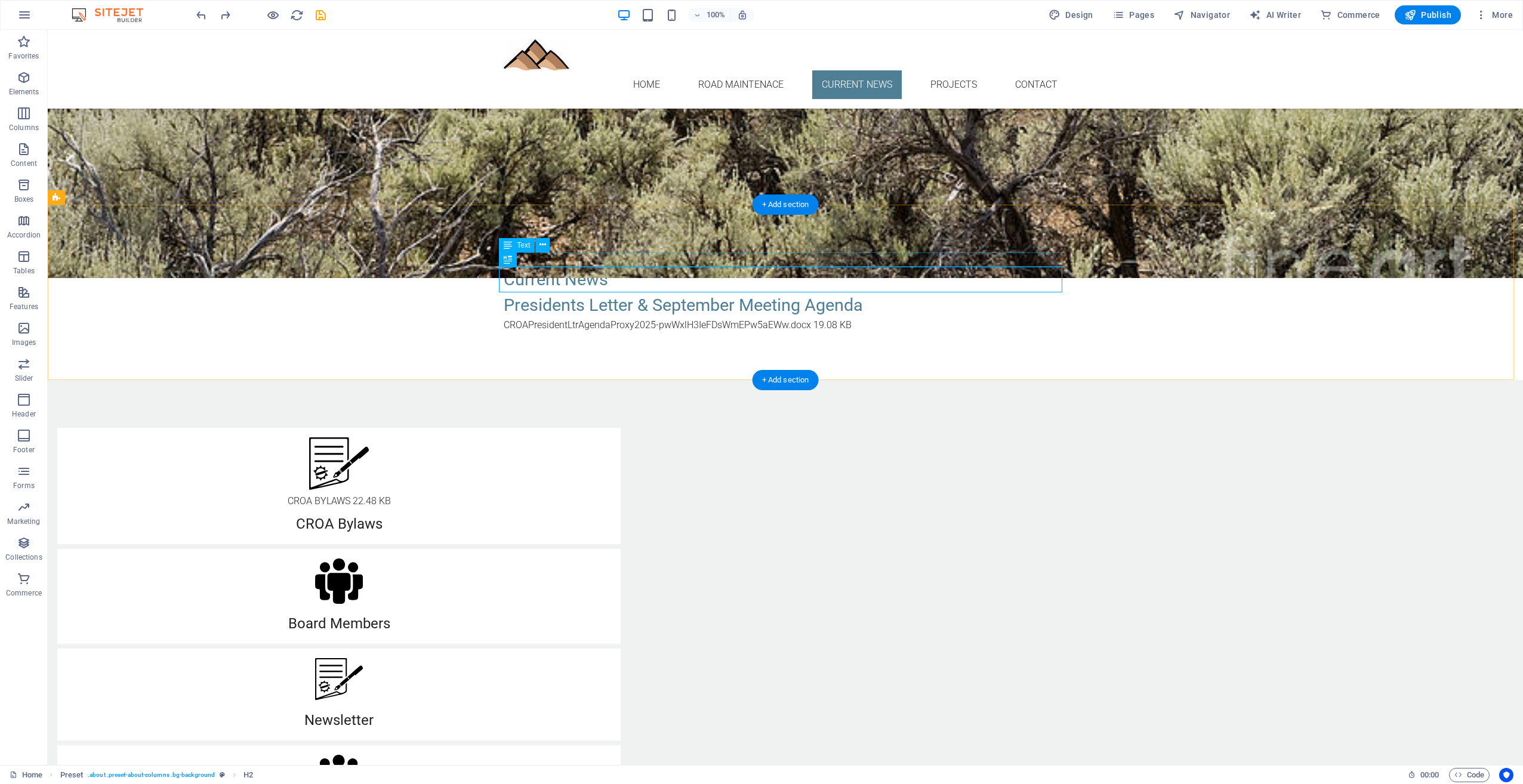
click at [560, 253] on div "New text element" at bounding box center [785, 259] width 563 height 14
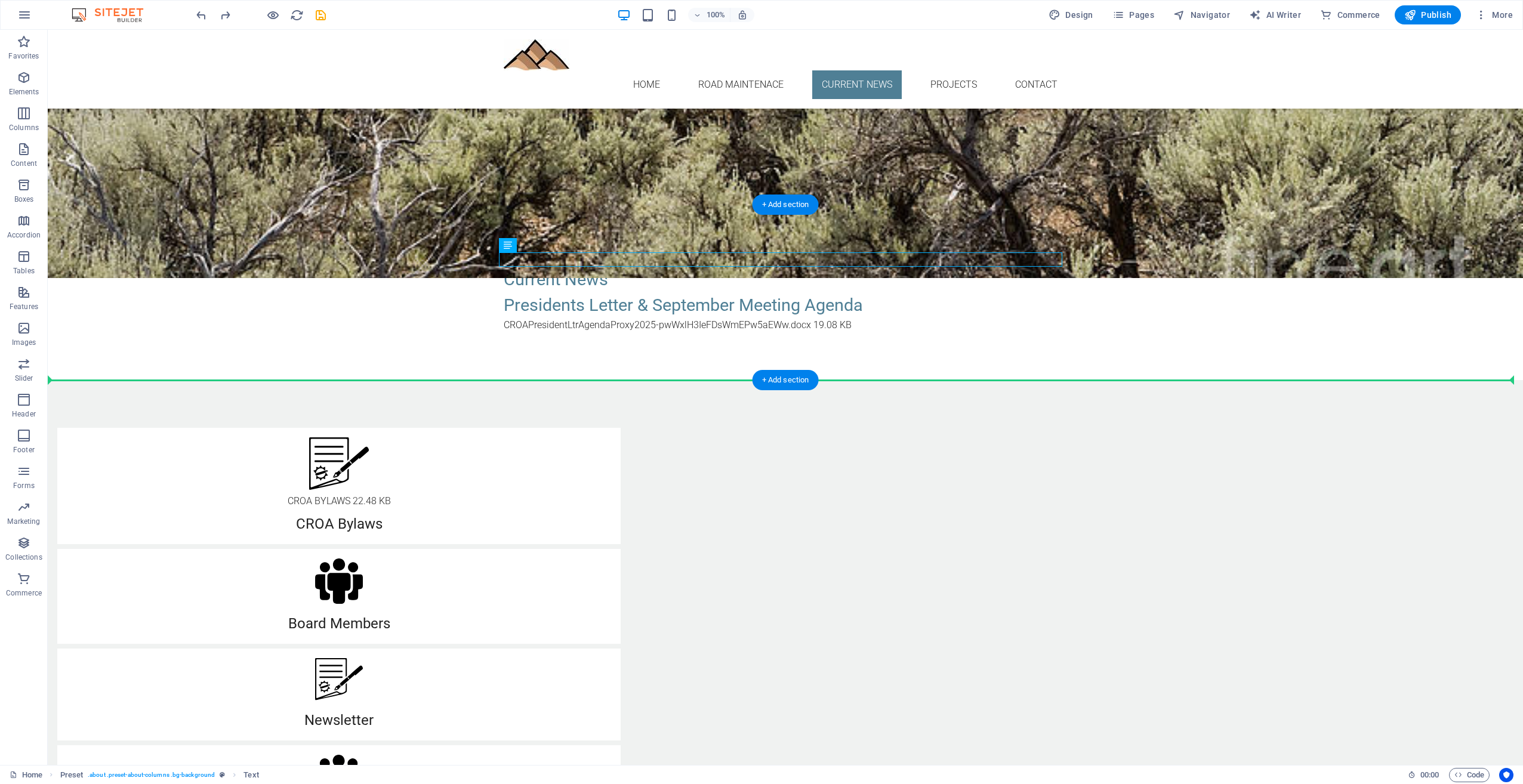
drag, startPoint x: 510, startPoint y: 256, endPoint x: 530, endPoint y: 349, distance: 95.1
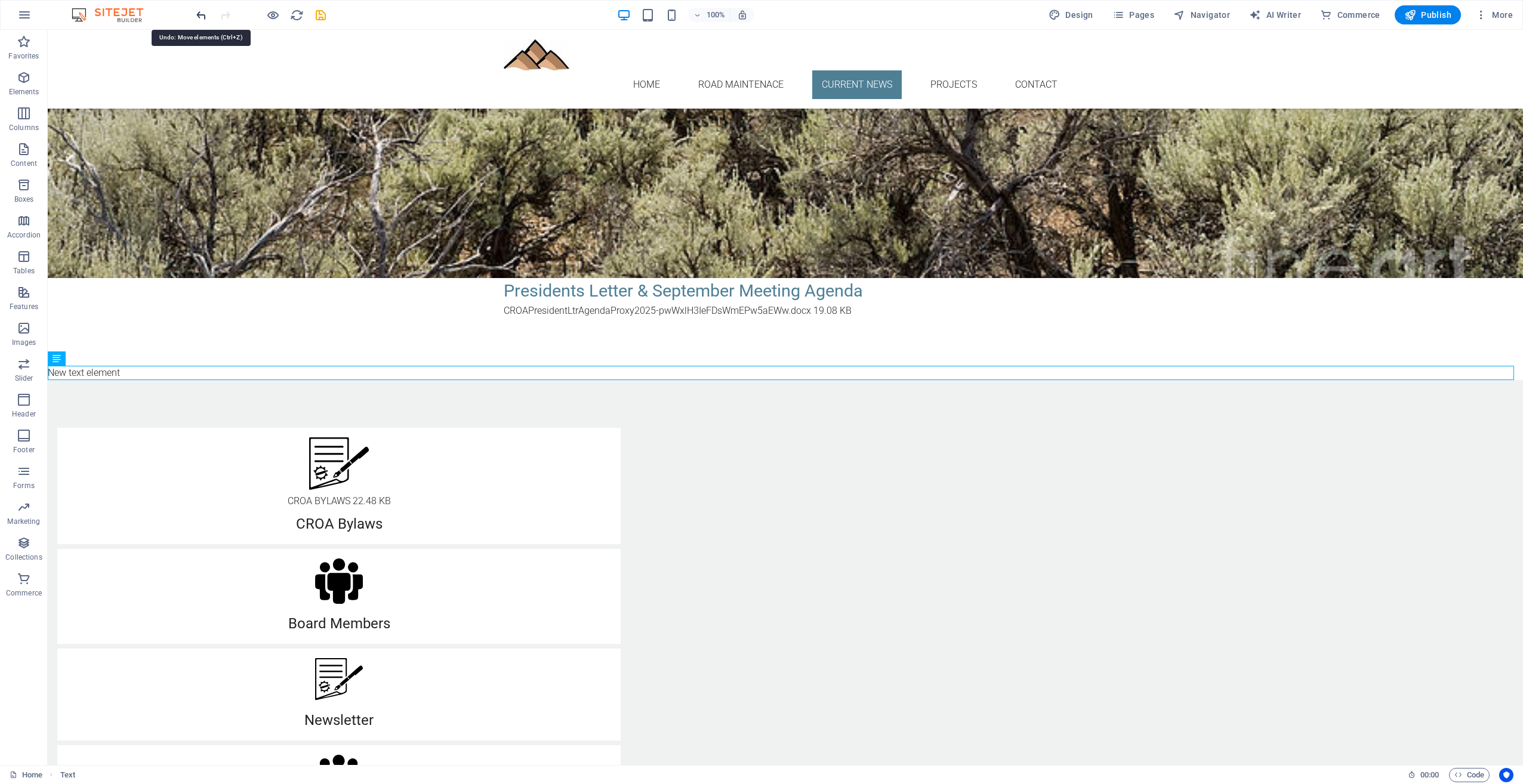
click at [197, 13] on icon "undo" at bounding box center [201, 15] width 13 height 13
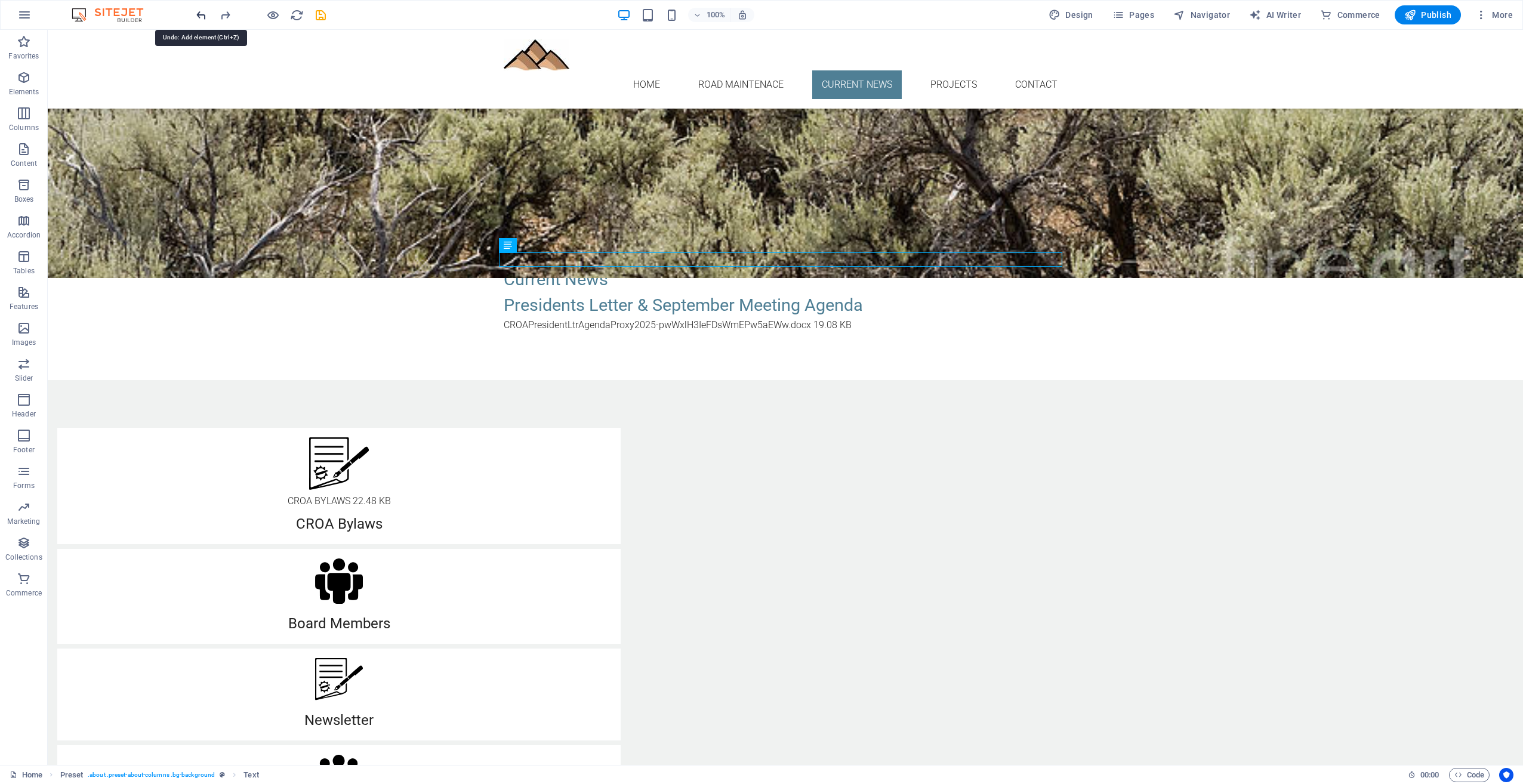
click at [197, 13] on icon "undo" at bounding box center [201, 15] width 13 height 13
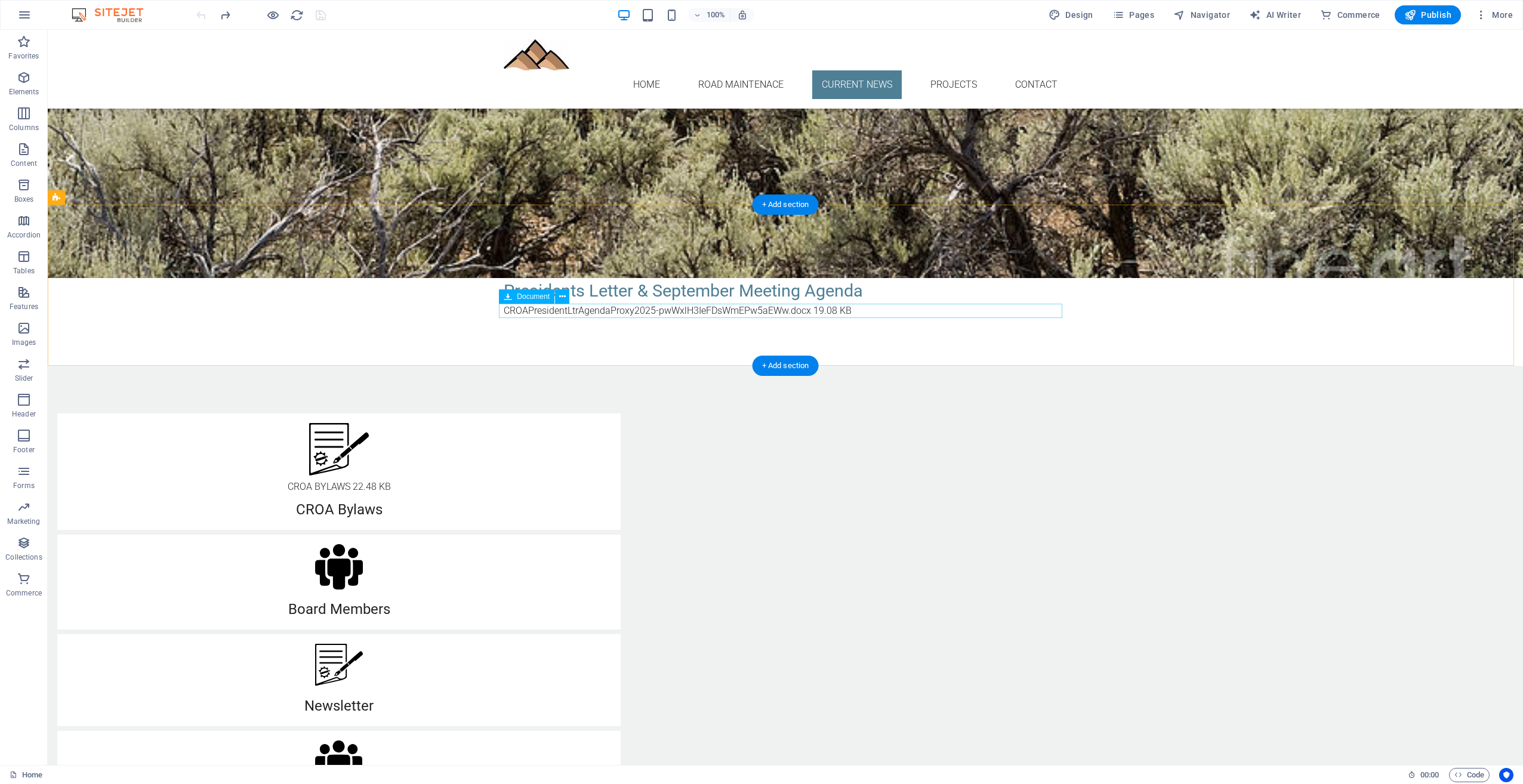
click at [899, 315] on div "CROAPresidentLtrAgendaProxy2025-pwWxlH3IeFDsWmEPw5aEWw.docx 19.08 KB" at bounding box center [785, 311] width 563 height 14
click at [538, 343] on div "Current News Presidents Letter & September Meeting Agenda CROAPresidentLtrAgend…" at bounding box center [785, 285] width 1476 height 161
click at [906, 311] on div "CROAPresidentLtrAgendaProxy2025-pwWxlH3IeFDsWmEPw5aEWw.docx 19.08 KB" at bounding box center [785, 311] width 563 height 14
click at [23, 79] on icon "button" at bounding box center [23, 77] width 14 height 14
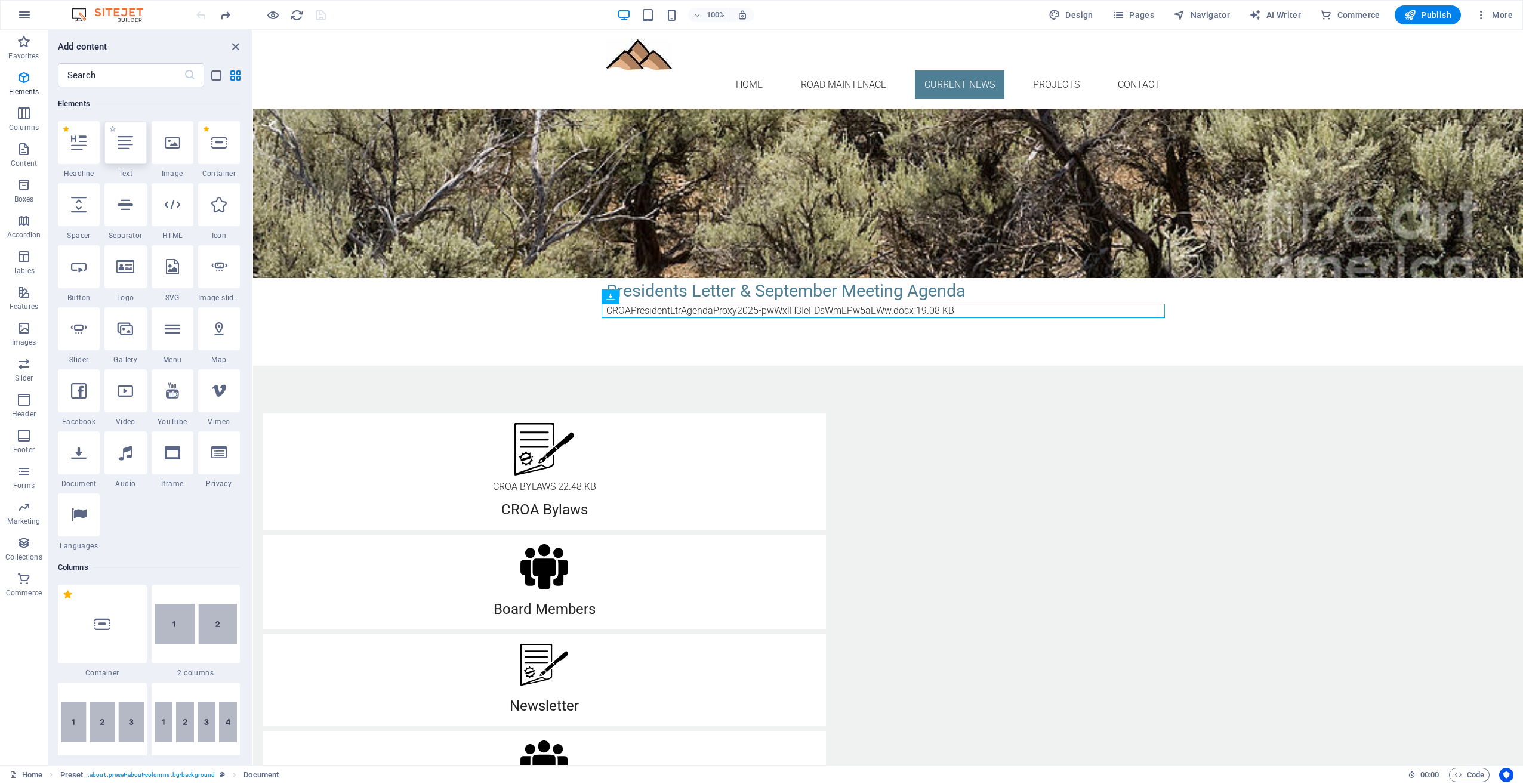
click at [139, 155] on div at bounding box center [125, 143] width 42 height 43
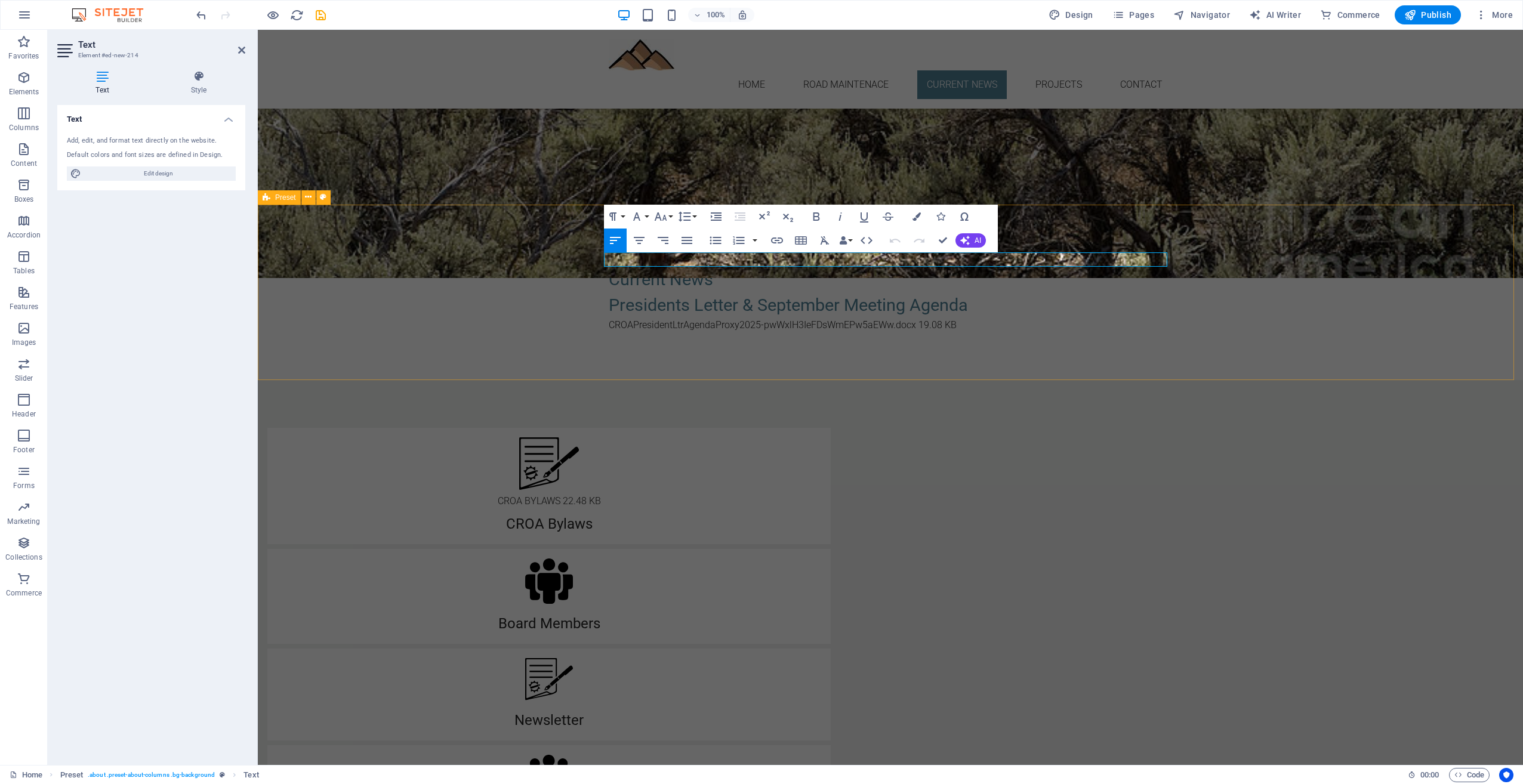
click at [1231, 327] on div "New text element Current News Presidents Letter & September Meeting Agenda CROA…" at bounding box center [891, 292] width 1265 height 175
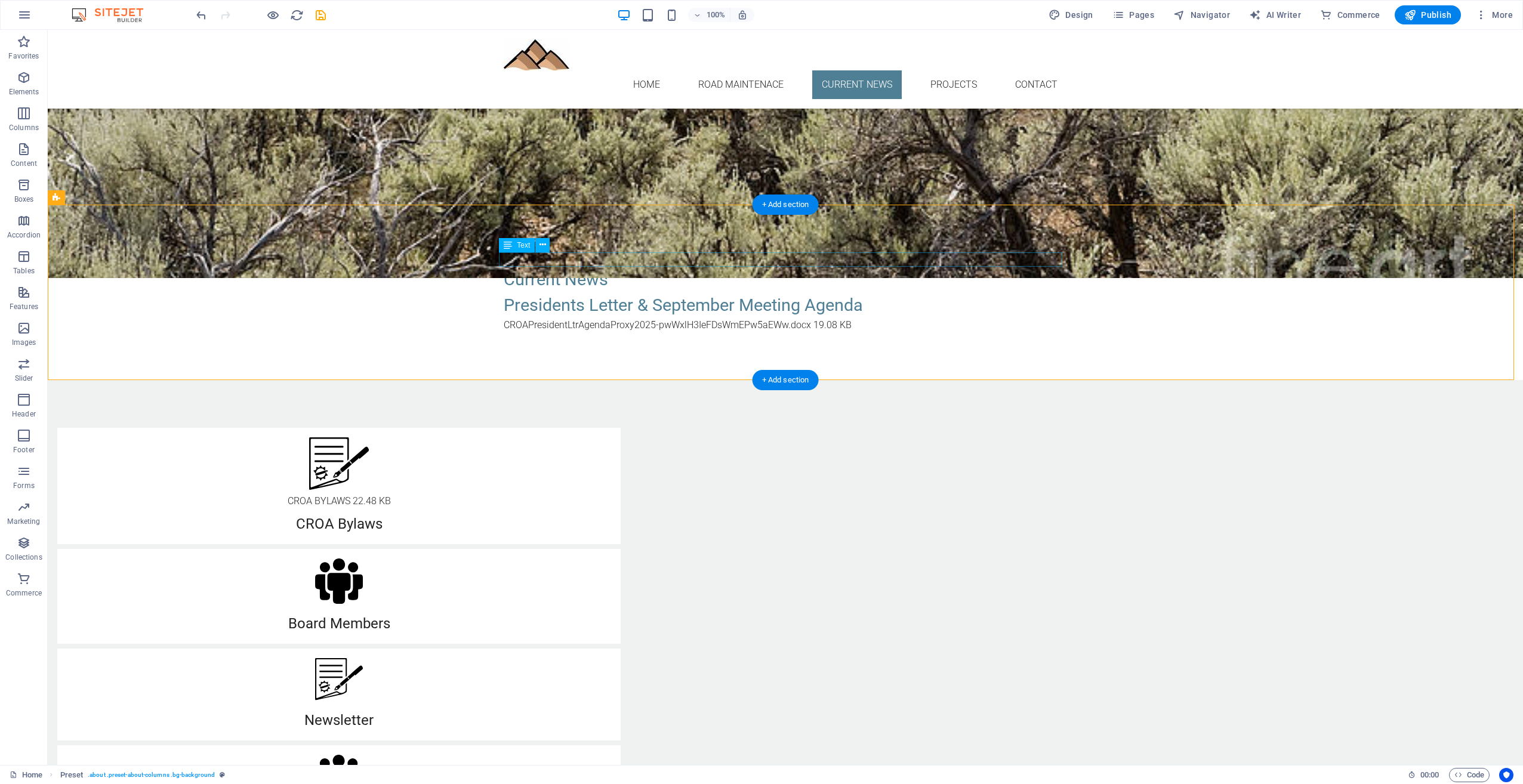
click at [600, 257] on div "New text element" at bounding box center [785, 259] width 563 height 14
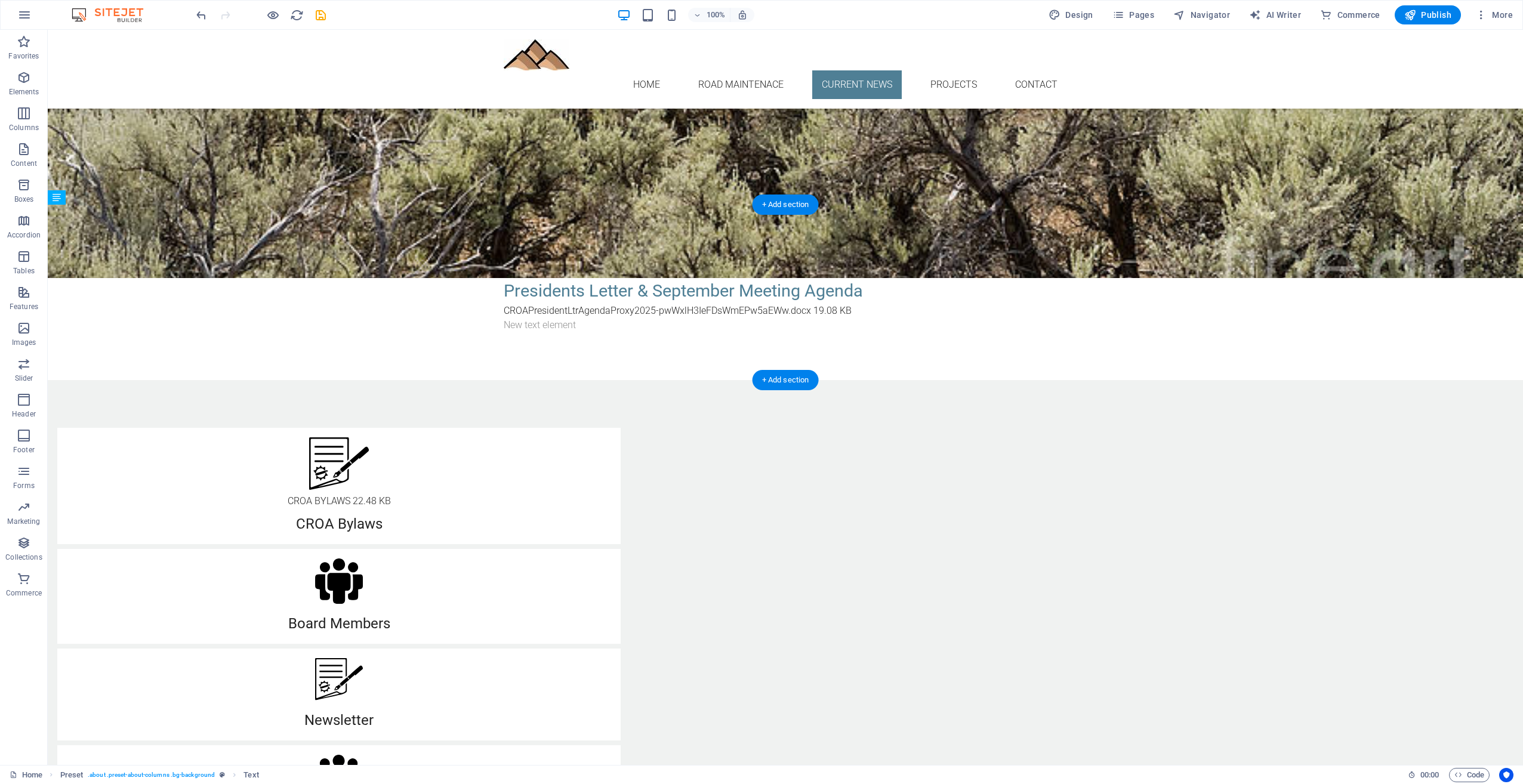
drag, startPoint x: 573, startPoint y: 280, endPoint x: 522, endPoint y: 324, distance: 67.4
click at [562, 320] on div "New text element" at bounding box center [785, 325] width 563 height 14
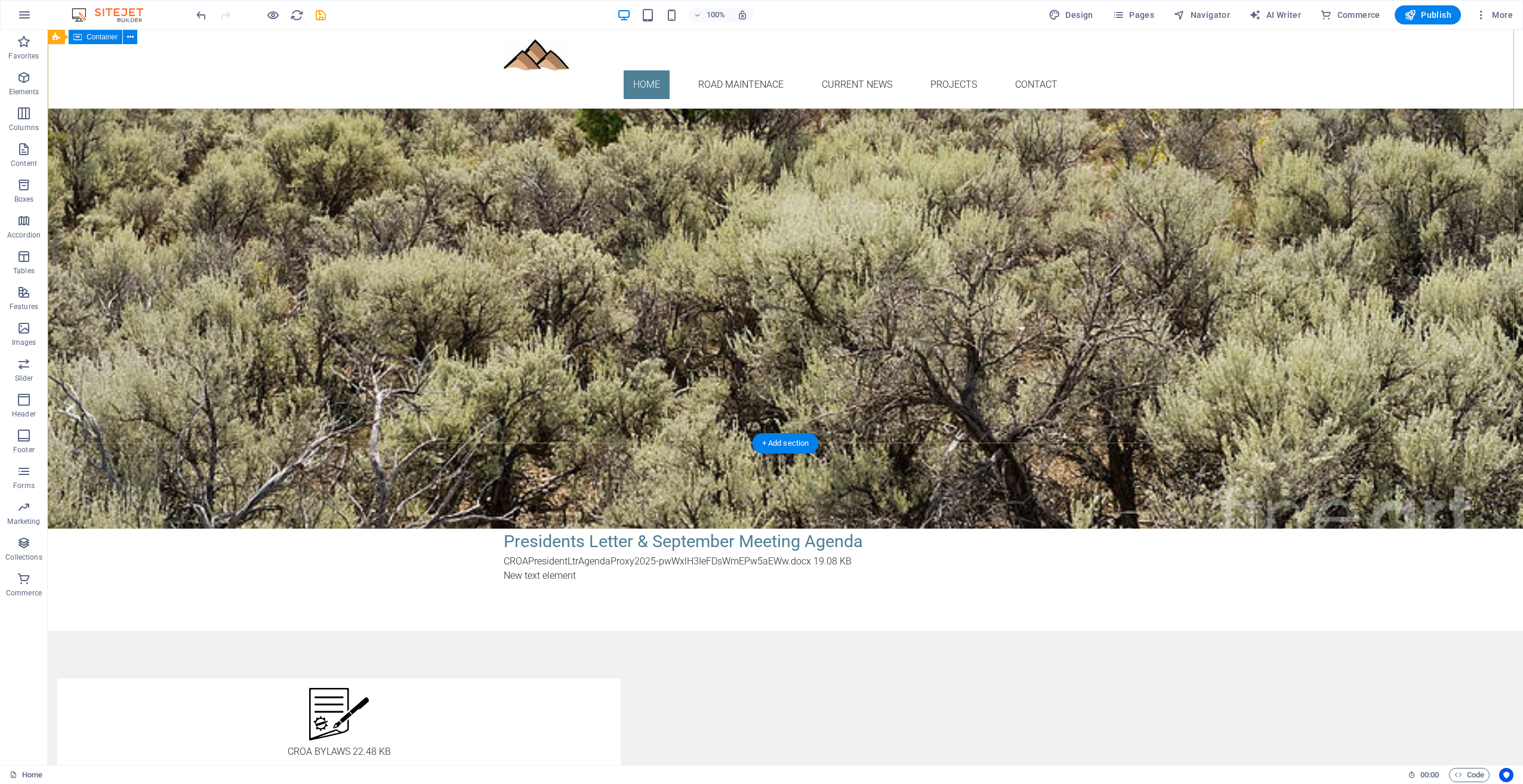
scroll to position [299, 0]
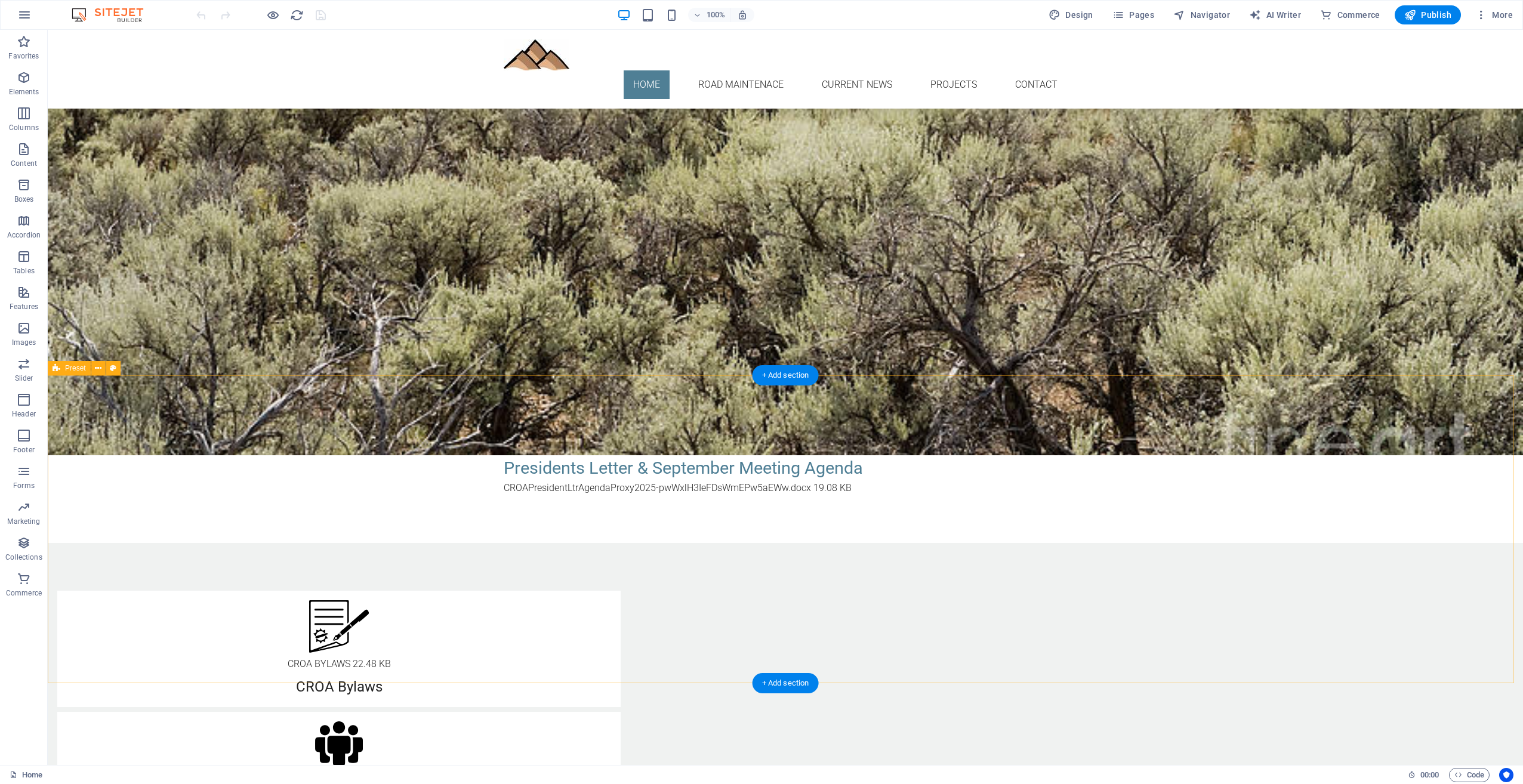
scroll to position [358, 0]
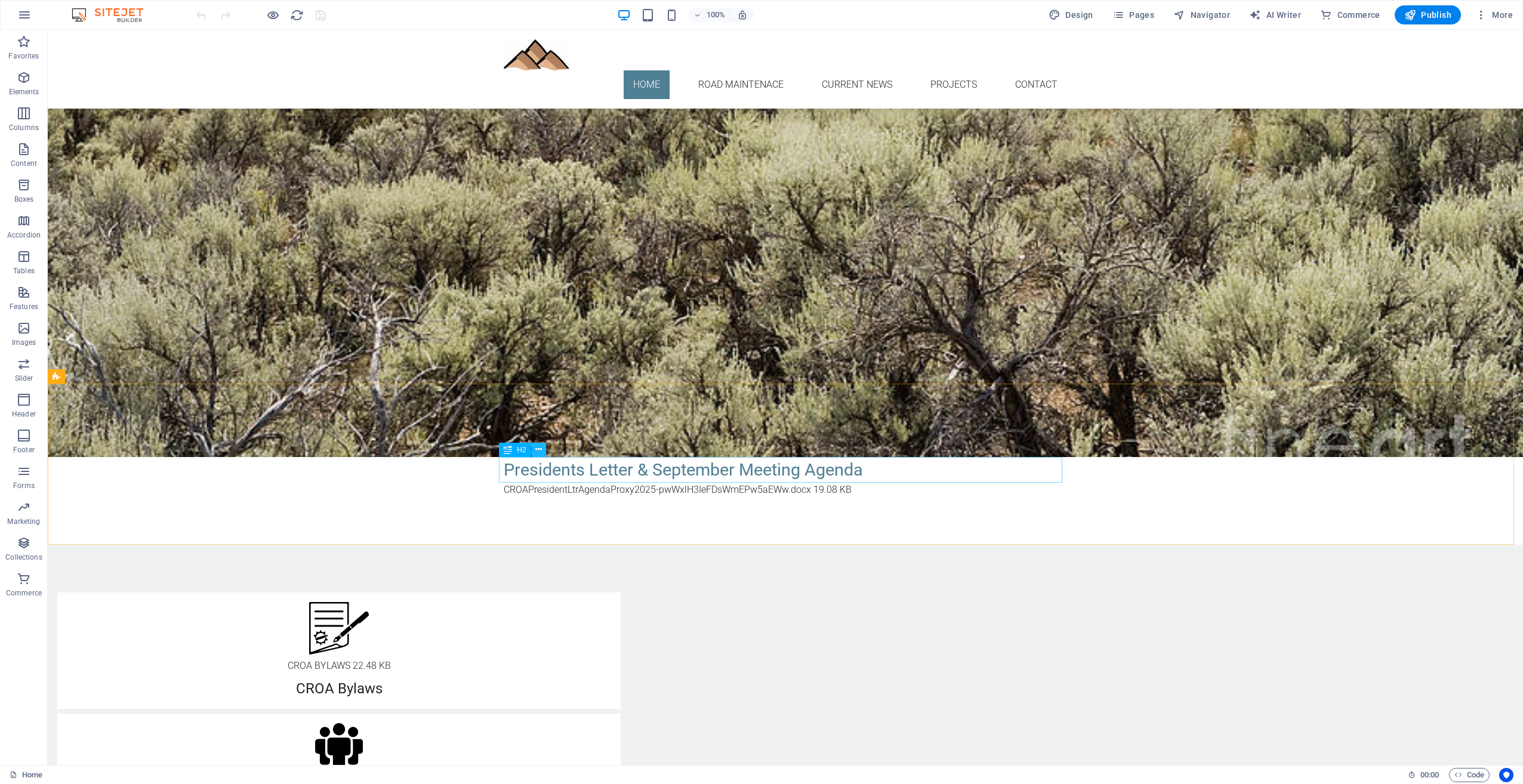
click at [541, 449] on icon at bounding box center [538, 449] width 7 height 12
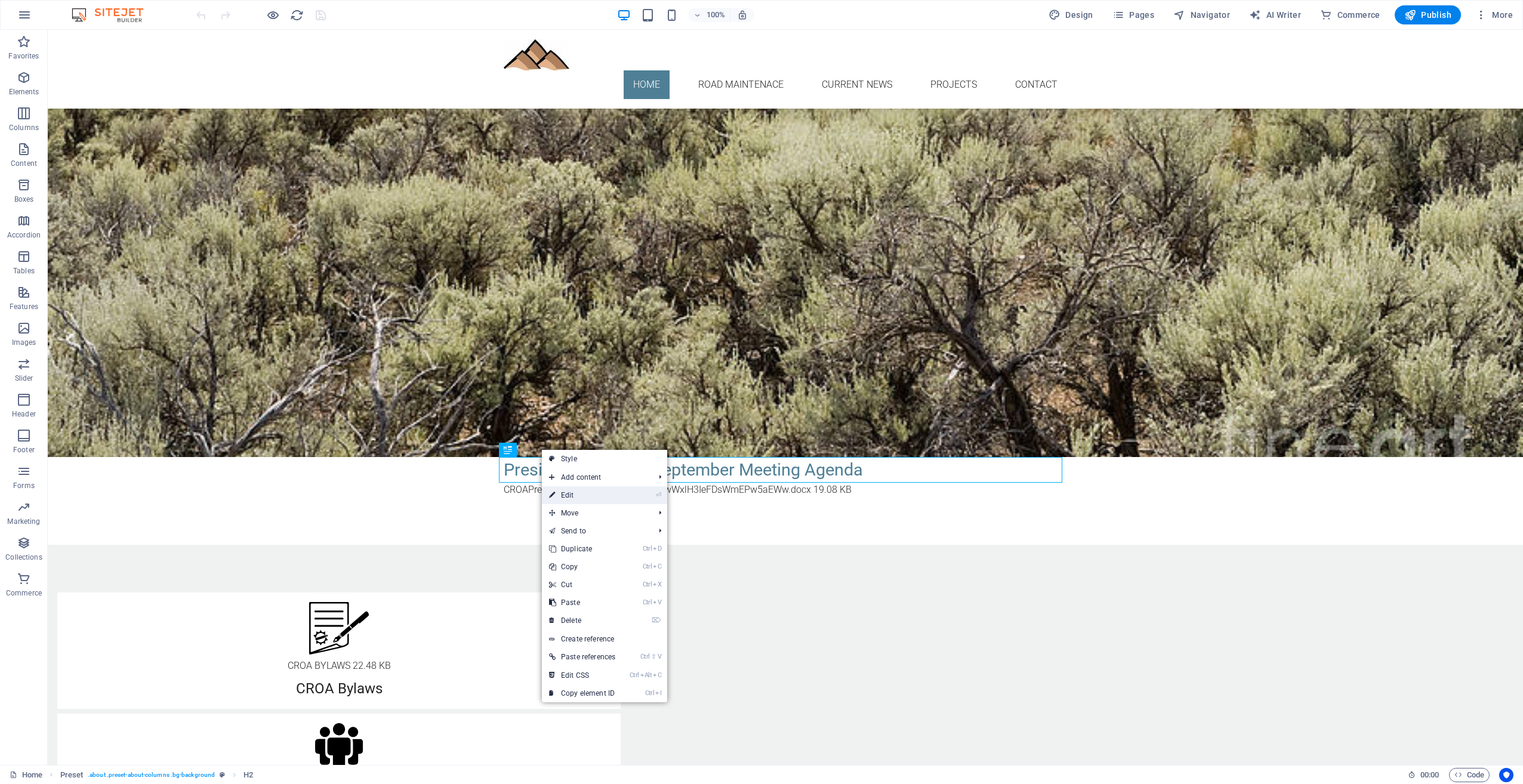
click at [568, 495] on link "⏎ Edit" at bounding box center [582, 495] width 80 height 18
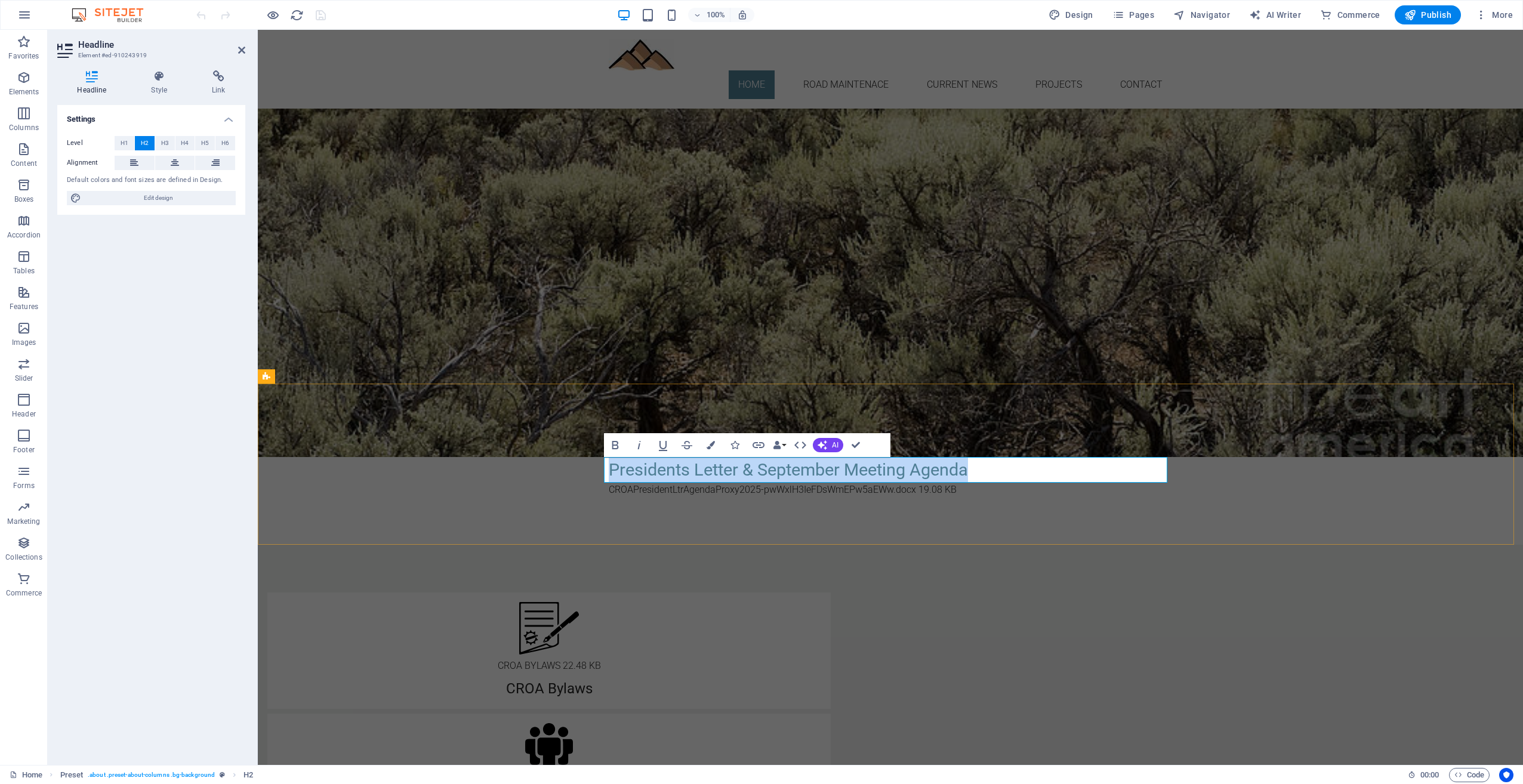
click at [677, 473] on h2 "Presidents Letter & September Meeting Agenda" at bounding box center [890, 470] width 563 height 26
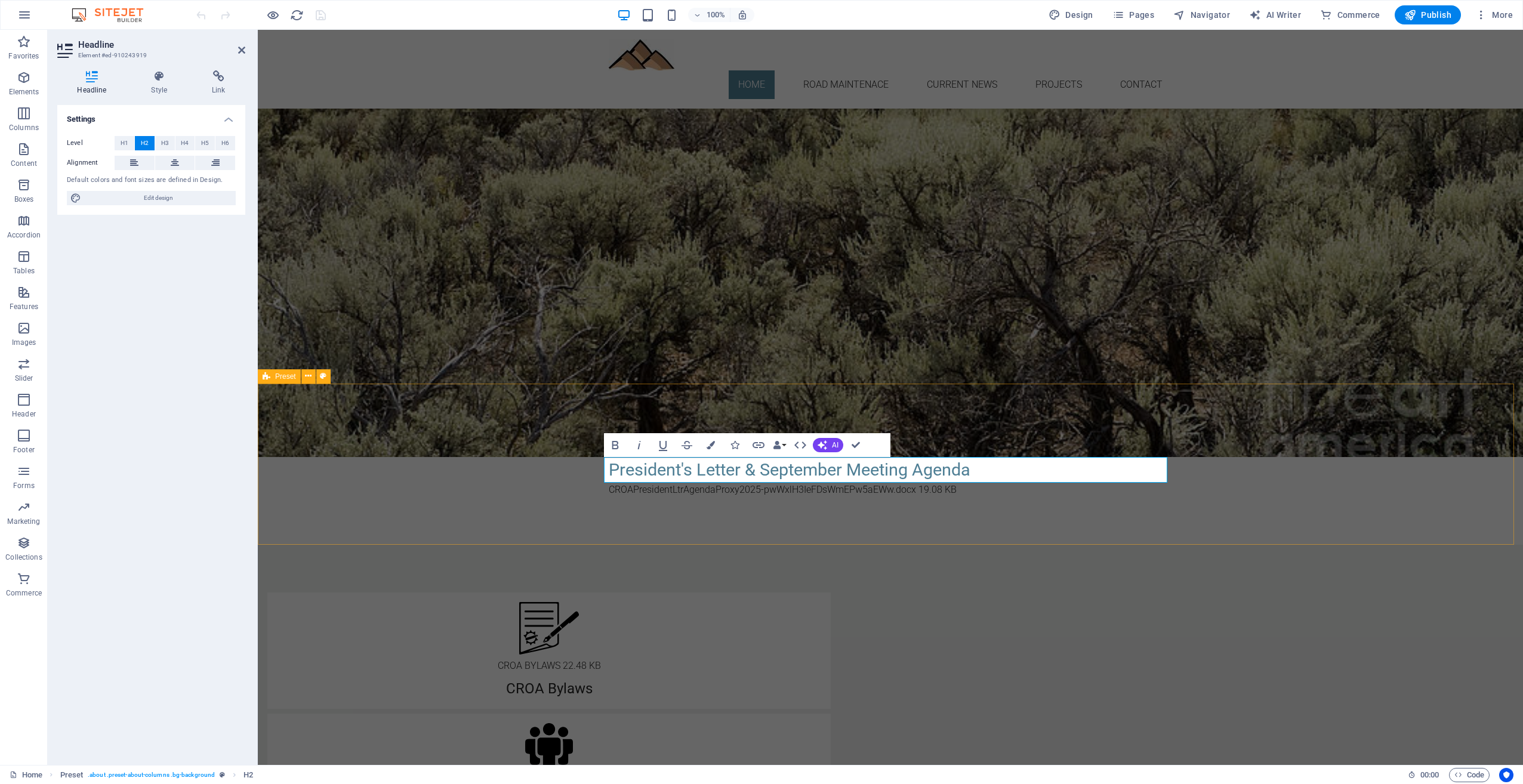
click at [1357, 438] on div "Current News President's Letter & September Meeting Agenda CROAPresidentLtrAgen…" at bounding box center [891, 464] width 1265 height 161
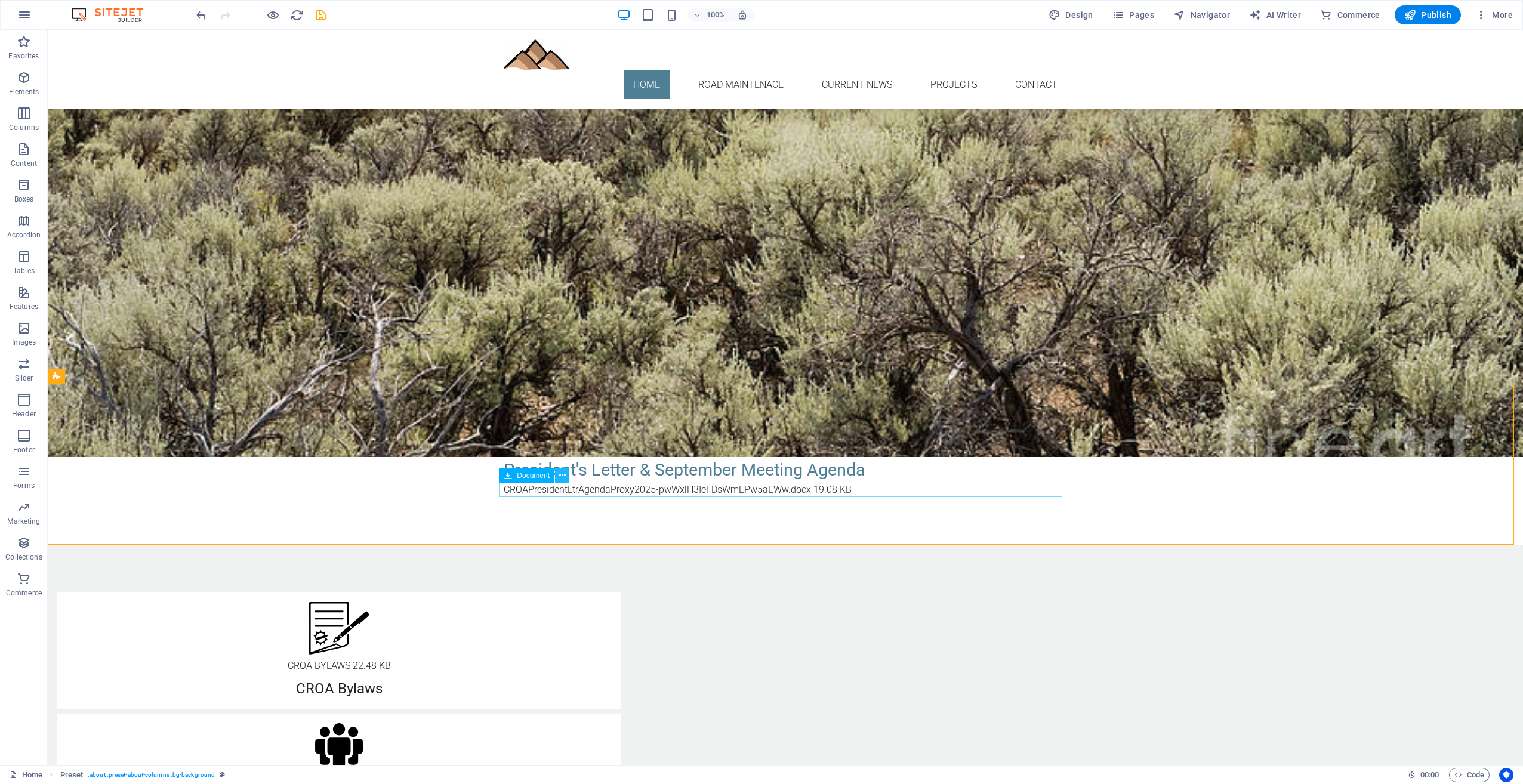
click at [559, 474] on icon at bounding box center [562, 476] width 7 height 12
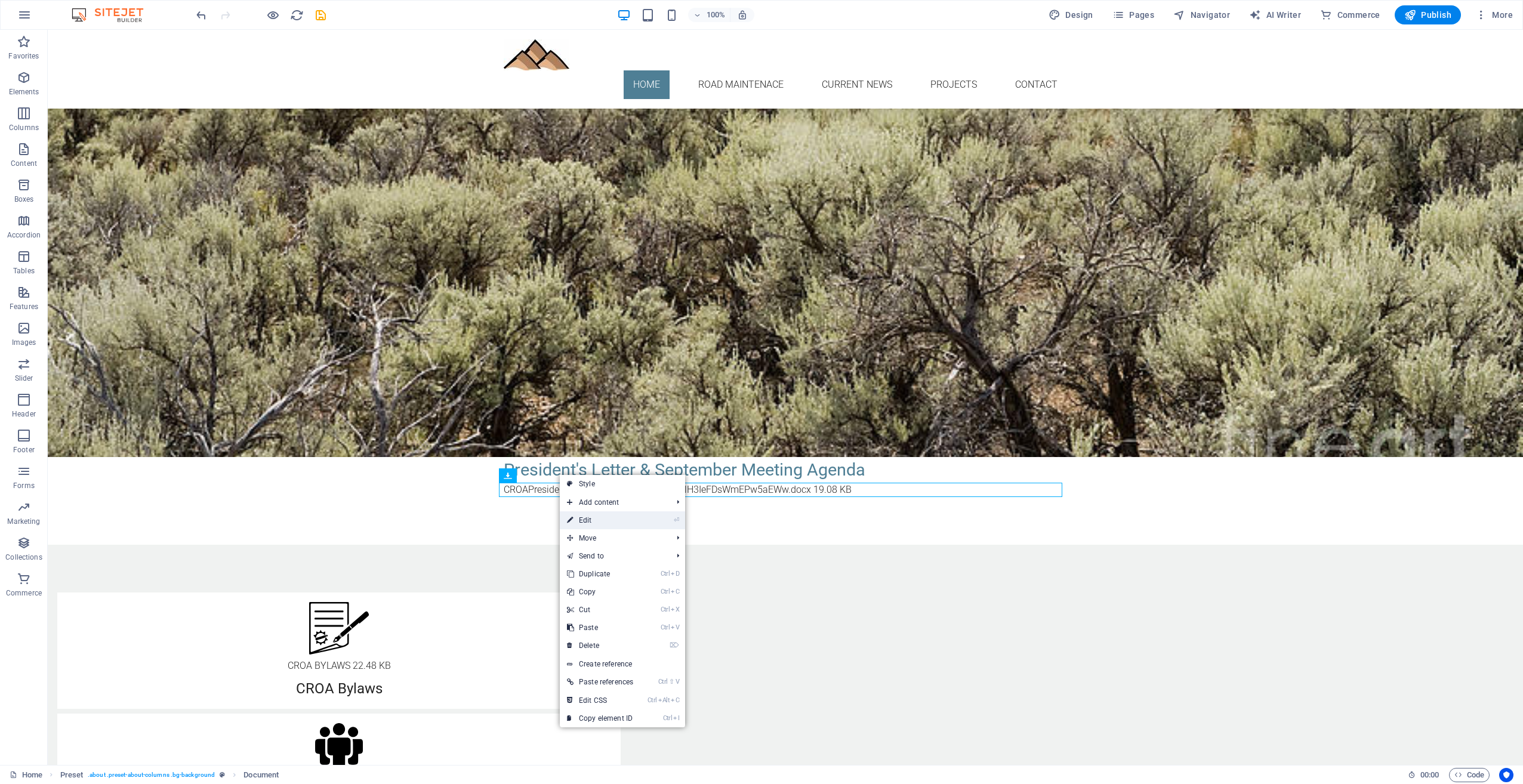
click at [579, 517] on link "⏎ Edit" at bounding box center [600, 520] width 80 height 18
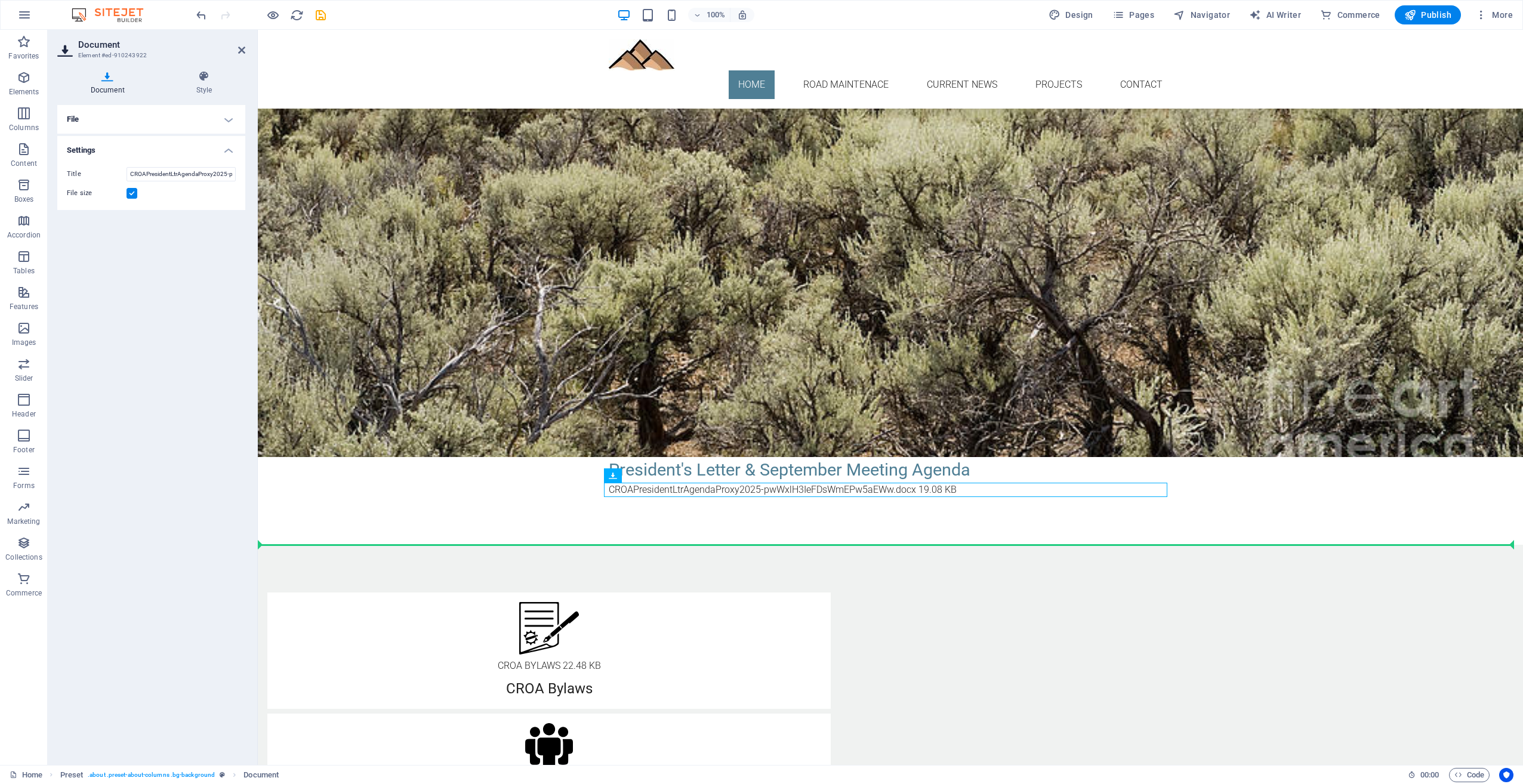
drag, startPoint x: 1003, startPoint y: 493, endPoint x: 792, endPoint y: 514, distance: 212.0
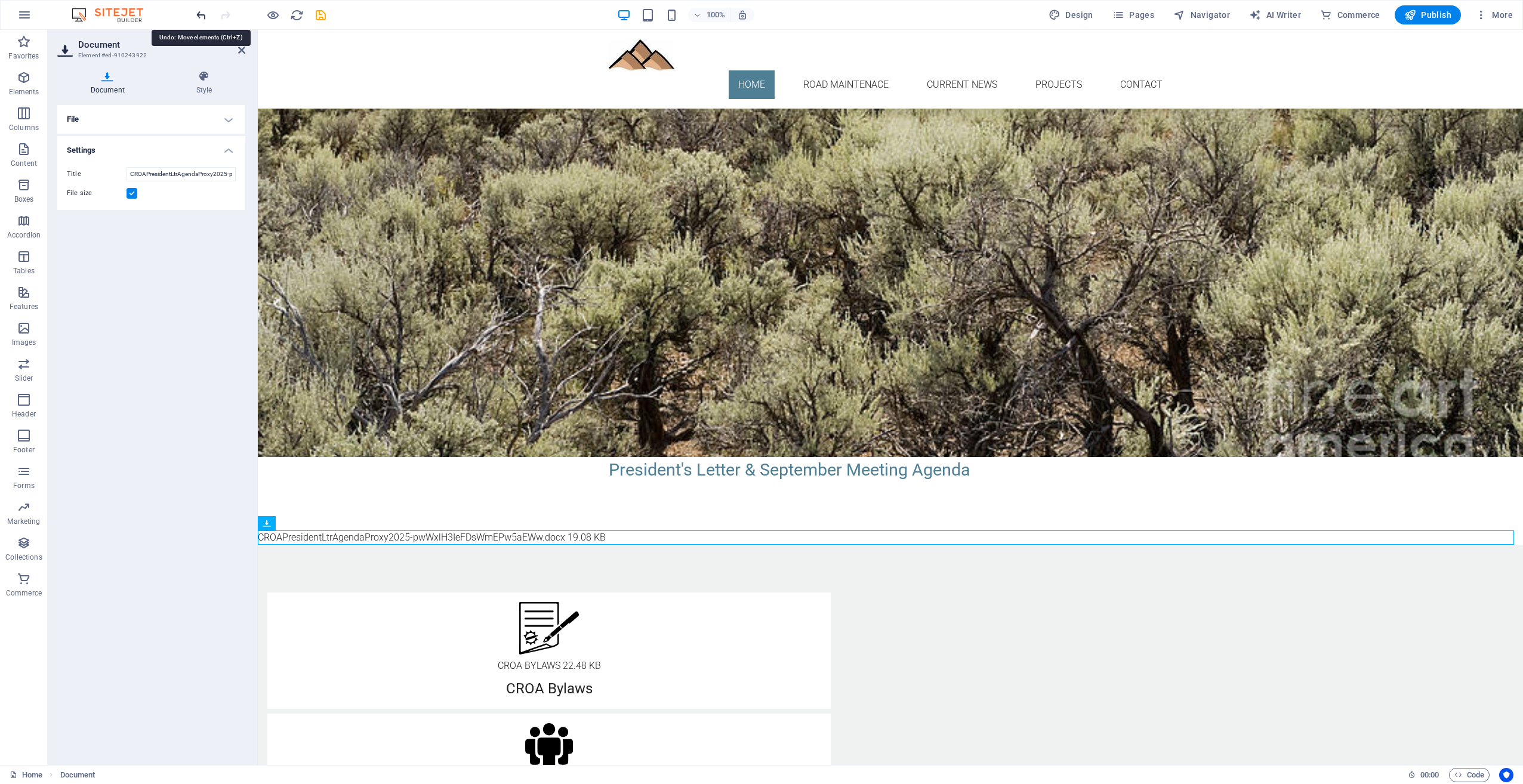
click at [196, 12] on icon "undo" at bounding box center [201, 15] width 13 height 13
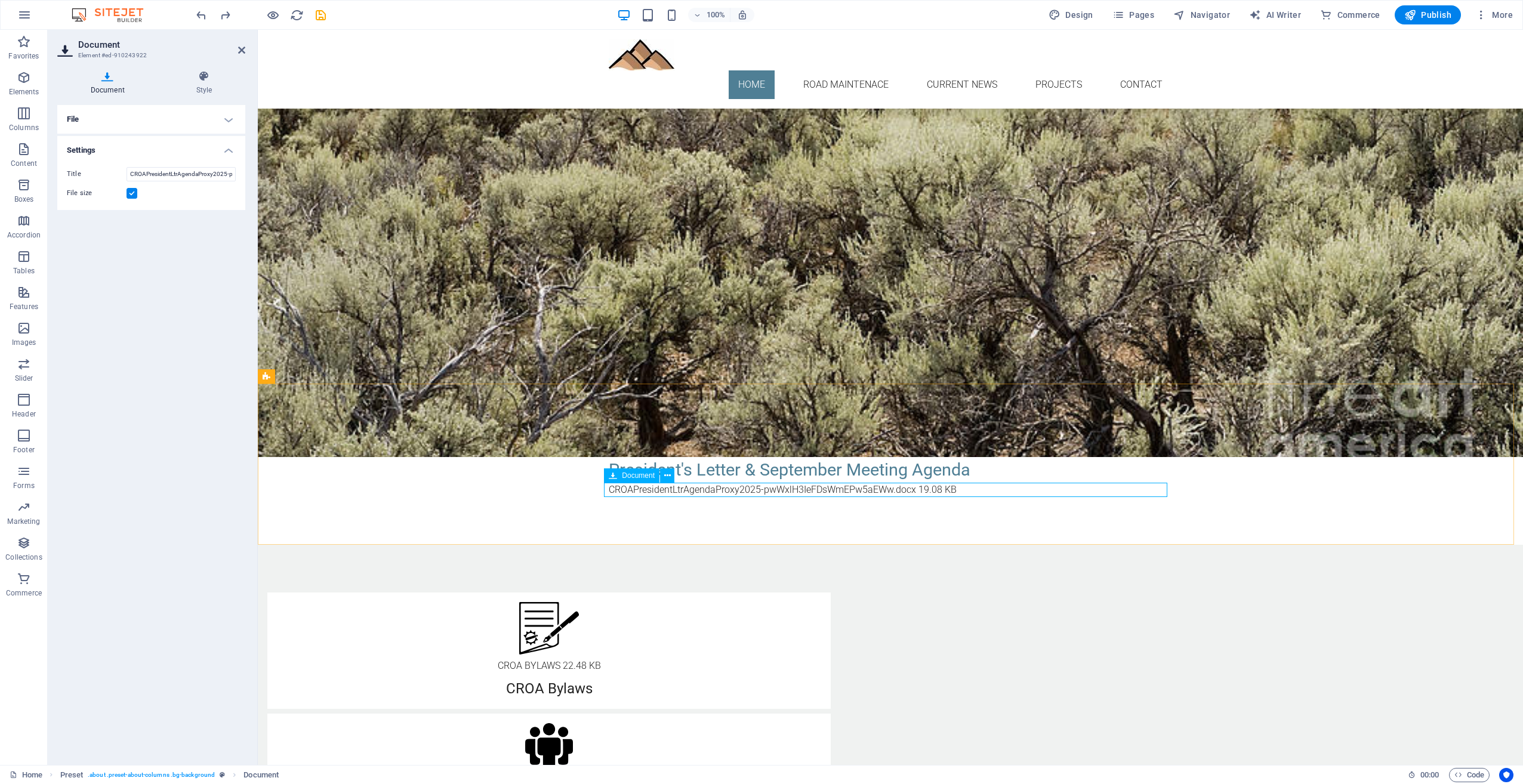
click at [970, 486] on div "CROAPresidentLtrAgendaProxy2025-pwWxlH3IeFDsWmEPw5aEWw.docx 19.08 KB" at bounding box center [890, 490] width 563 height 14
click at [206, 79] on icon at bounding box center [204, 76] width 82 height 12
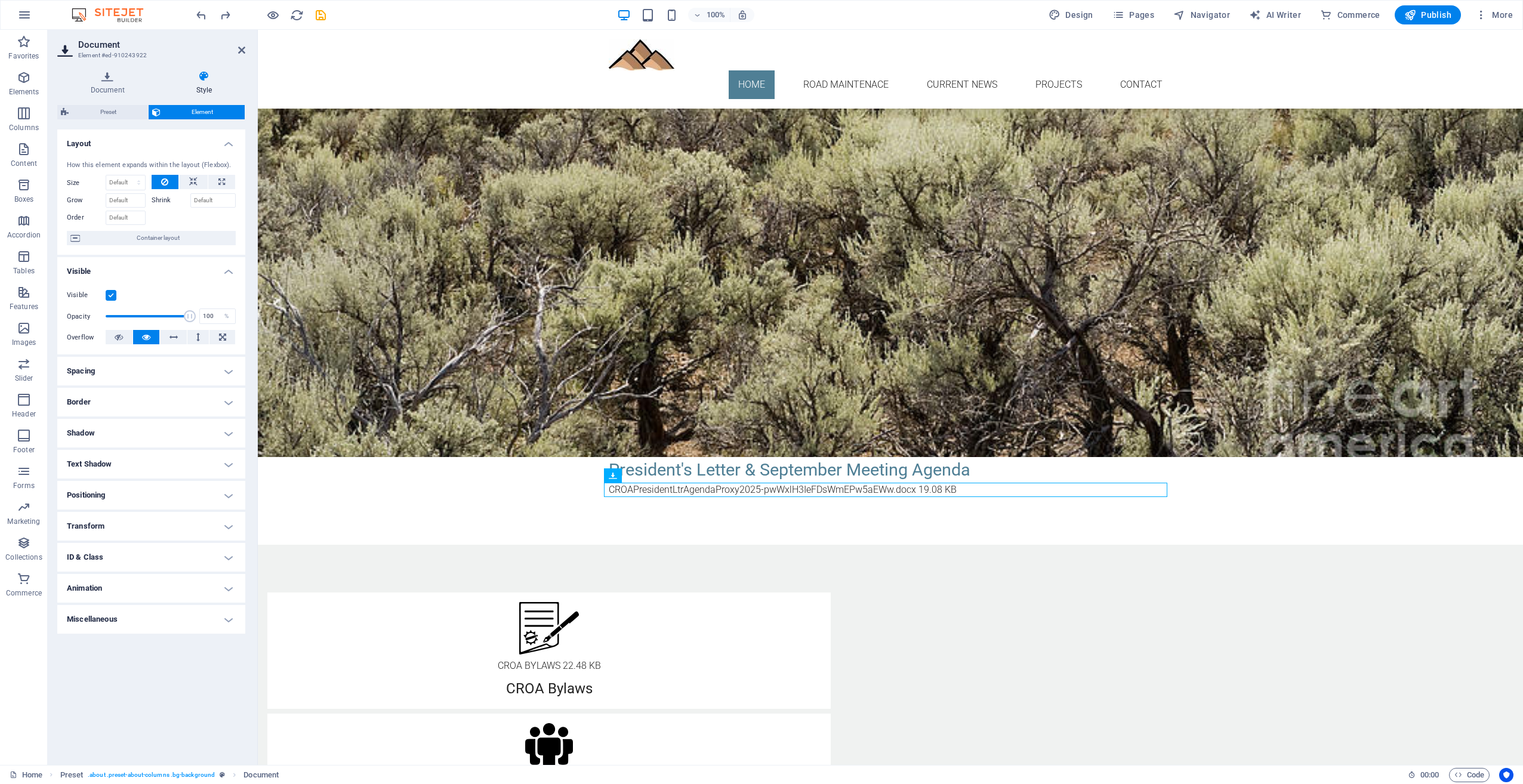
click at [136, 403] on h4 "Border" at bounding box center [151, 402] width 188 height 29
click at [158, 425] on span at bounding box center [156, 427] width 9 height 9
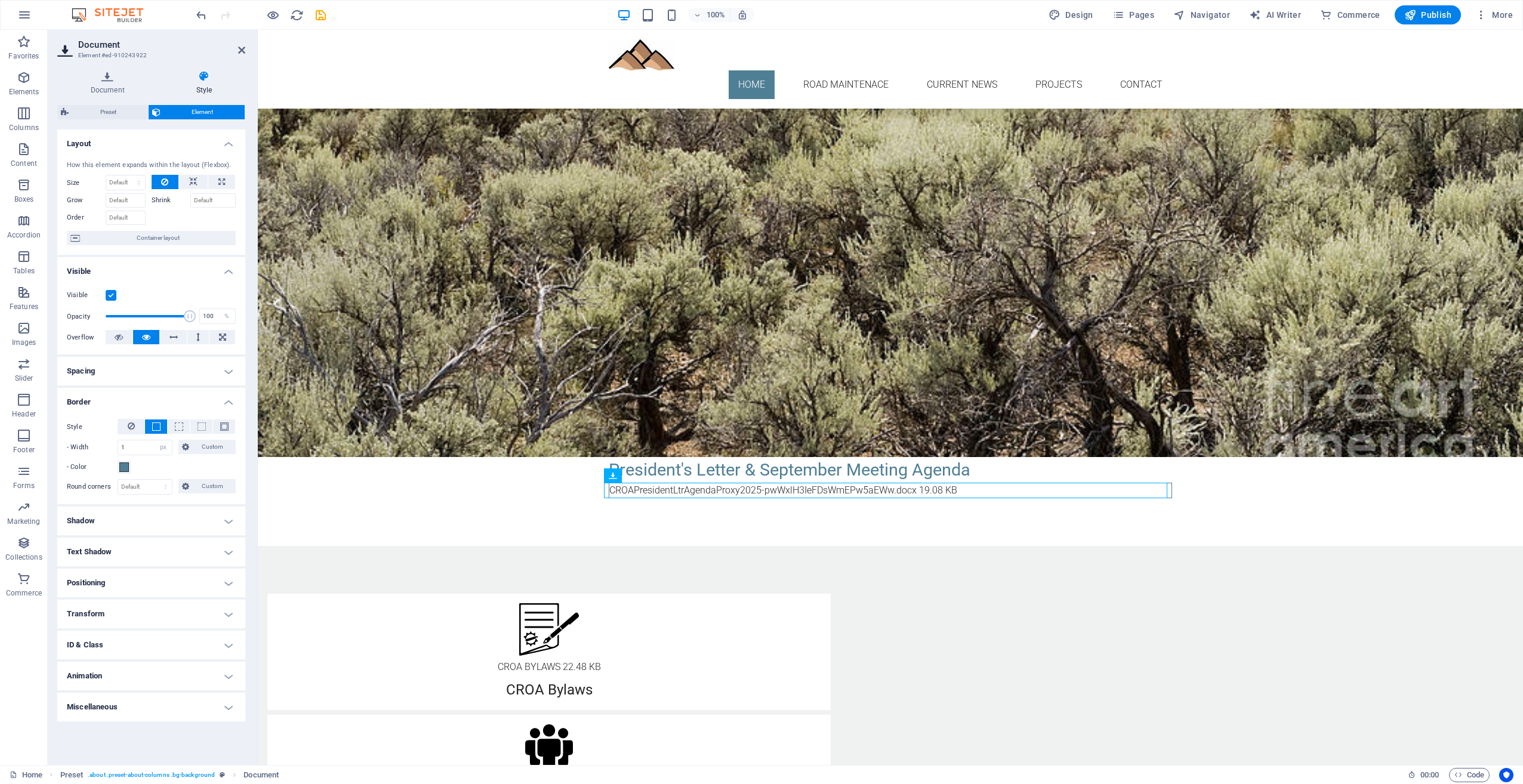
click at [237, 702] on h4 "Miscellaneous" at bounding box center [151, 707] width 188 height 29
click at [204, 78] on icon at bounding box center [204, 76] width 82 height 12
click at [196, 109] on span "Element" at bounding box center [203, 112] width 78 height 14
click at [243, 47] on icon at bounding box center [242, 50] width 7 height 10
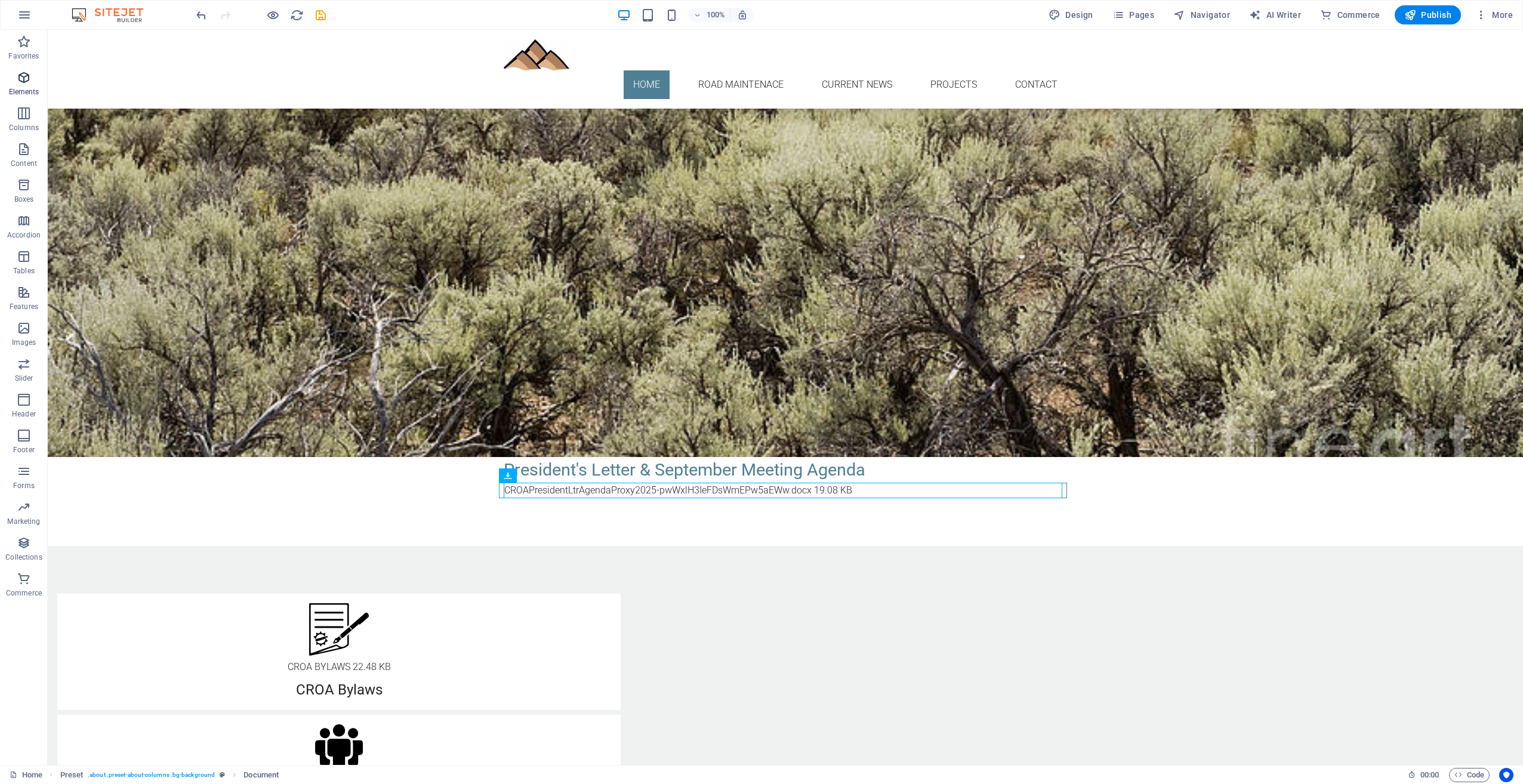
click at [23, 78] on icon "button" at bounding box center [23, 77] width 14 height 14
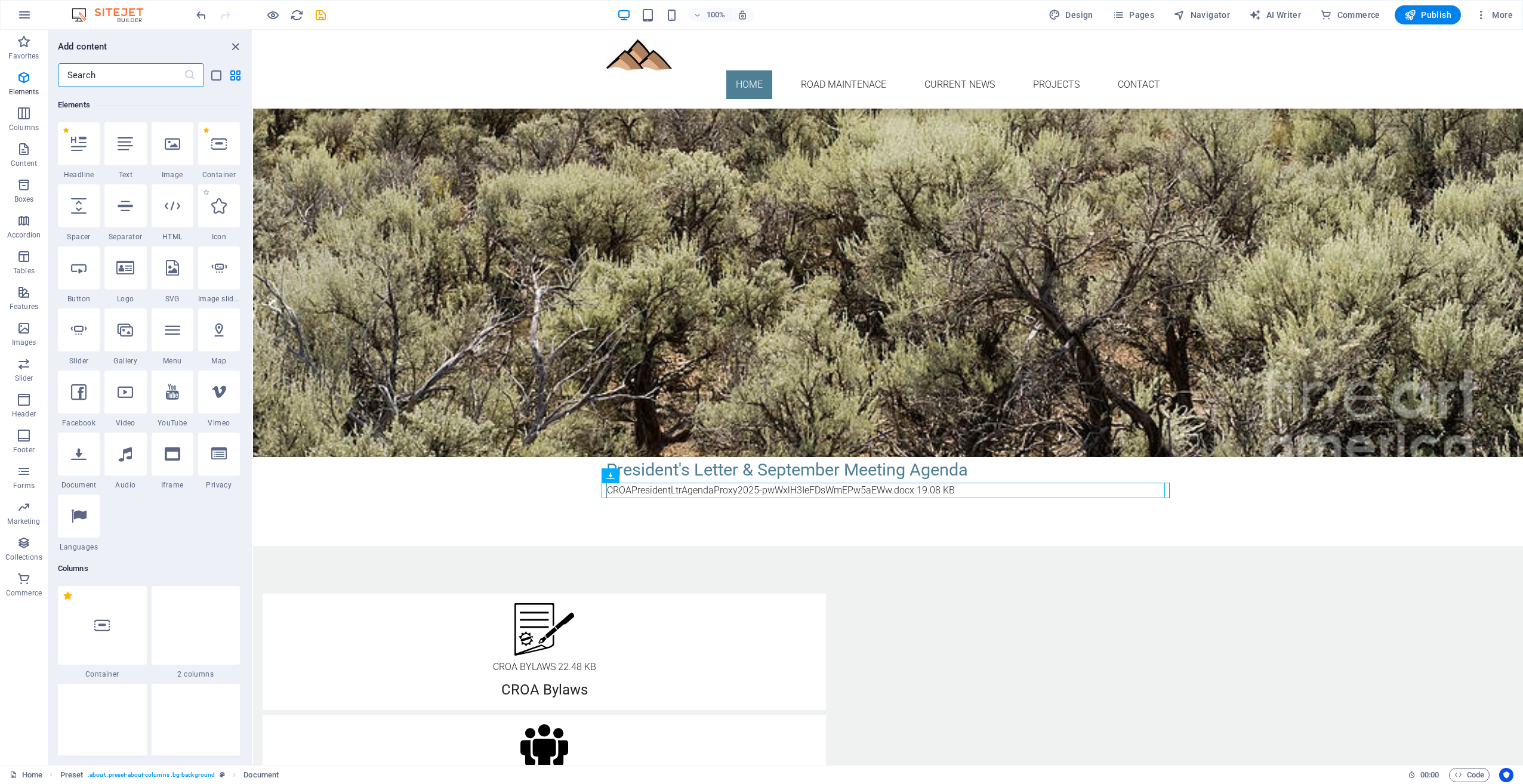
scroll to position [127, 0]
click at [127, 152] on div at bounding box center [125, 143] width 42 height 43
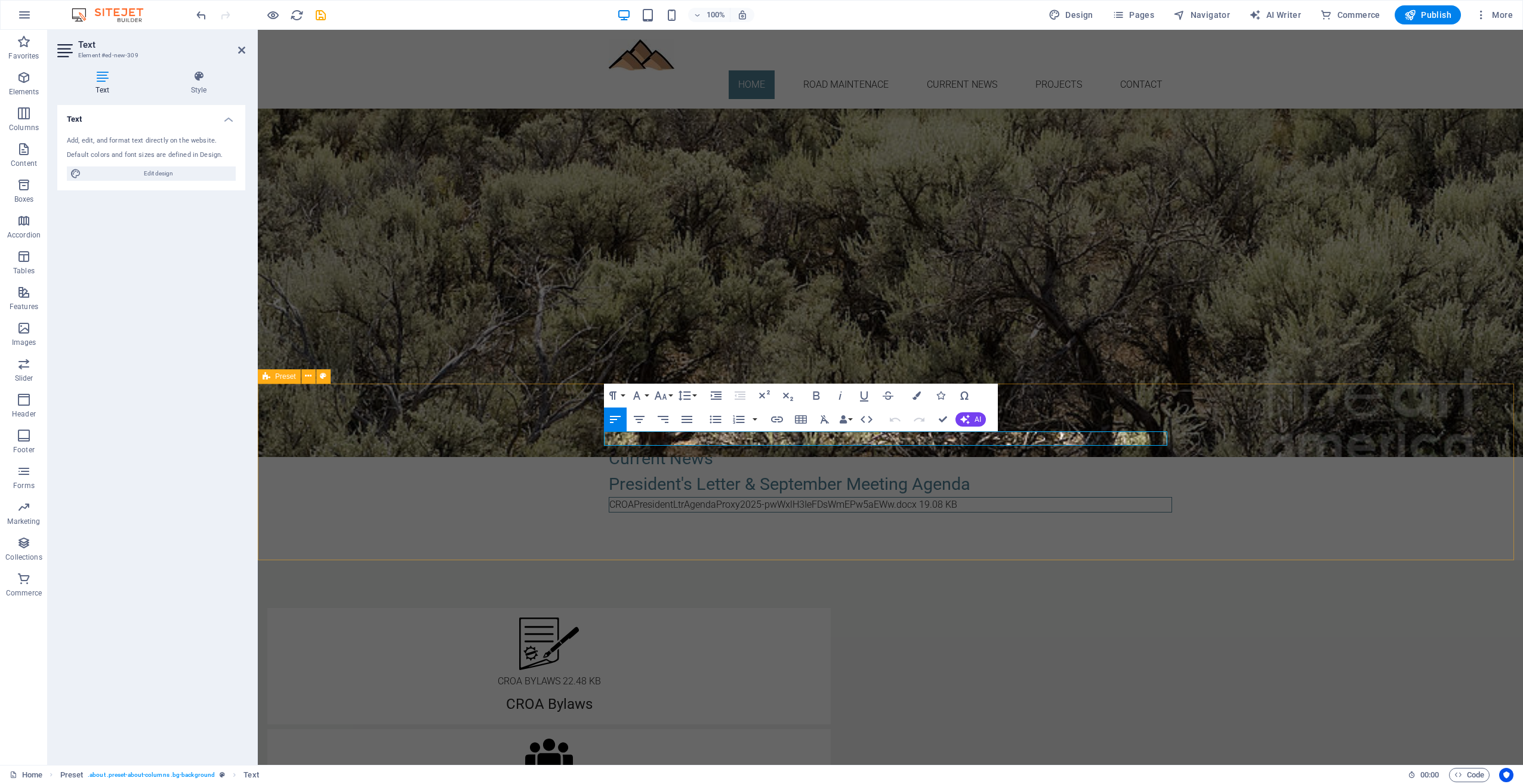
click at [1280, 466] on div "New text element Current News President's Letter & September Meeting Agenda CRO…" at bounding box center [891, 472] width 1265 height 177
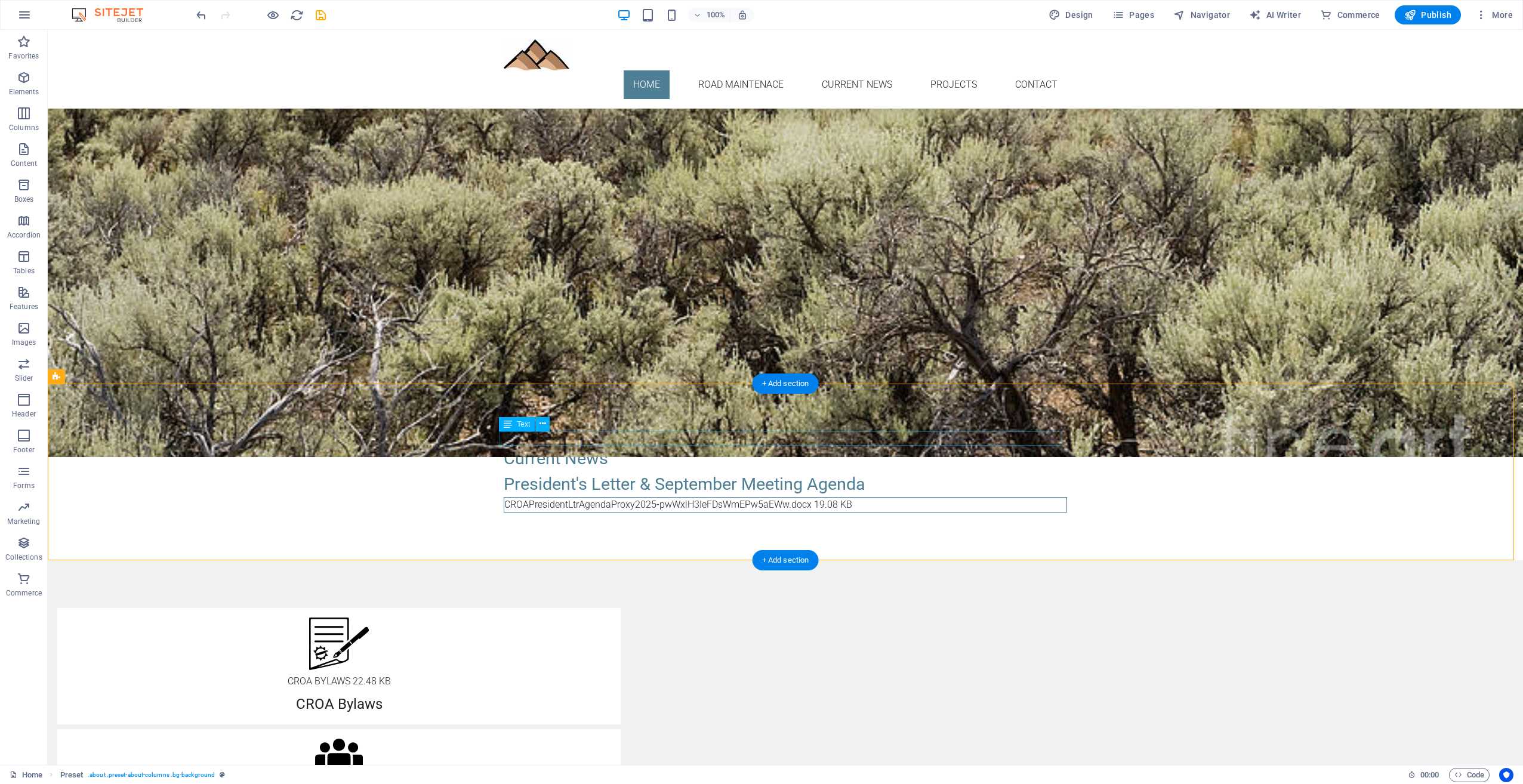
click at [505, 437] on div "New text element" at bounding box center [785, 438] width 563 height 14
click at [548, 425] on button at bounding box center [542, 424] width 14 height 14
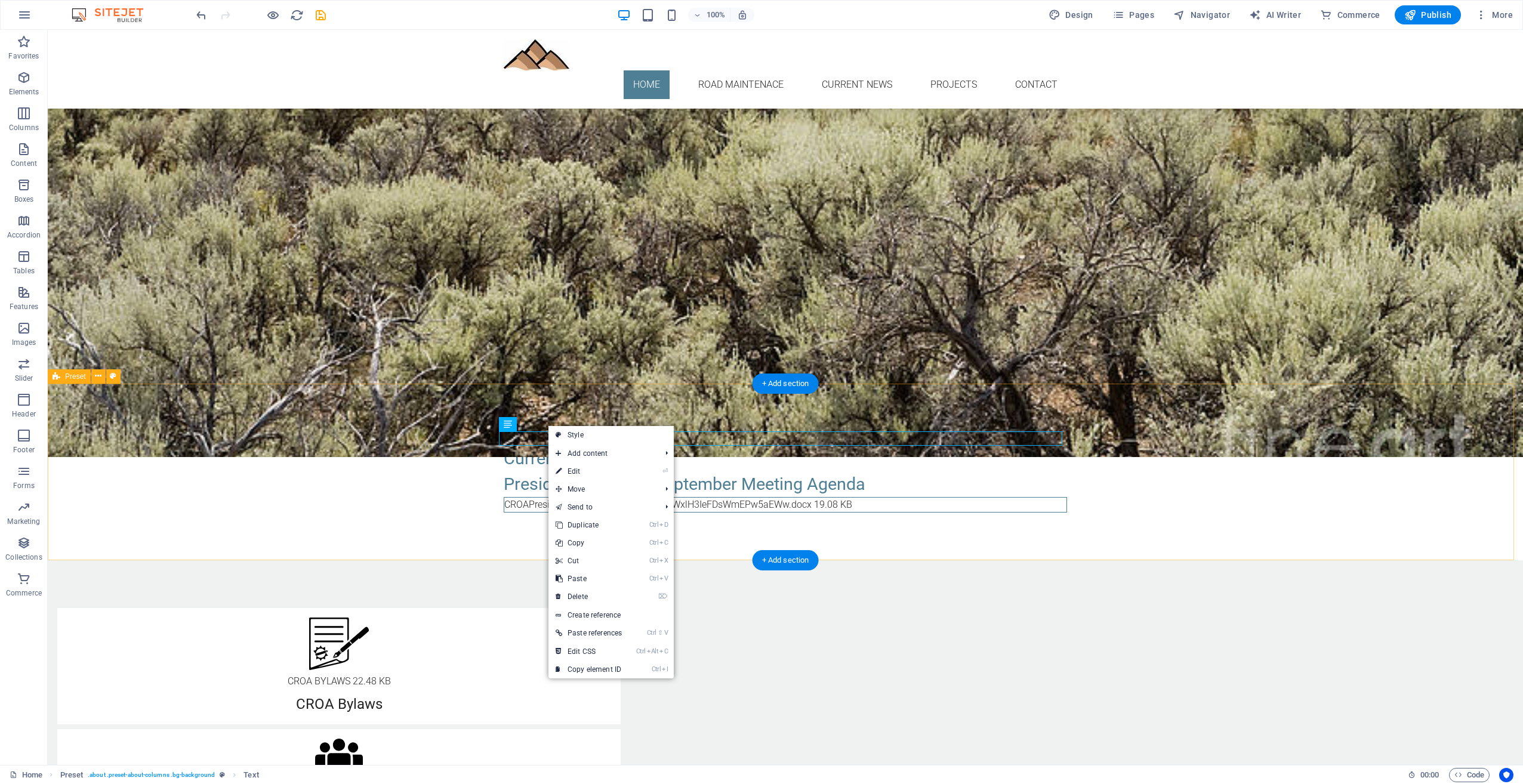
click at [711, 431] on div "New text element Current News President's Letter & September Meeting Agenda CRO…" at bounding box center [785, 472] width 1476 height 177
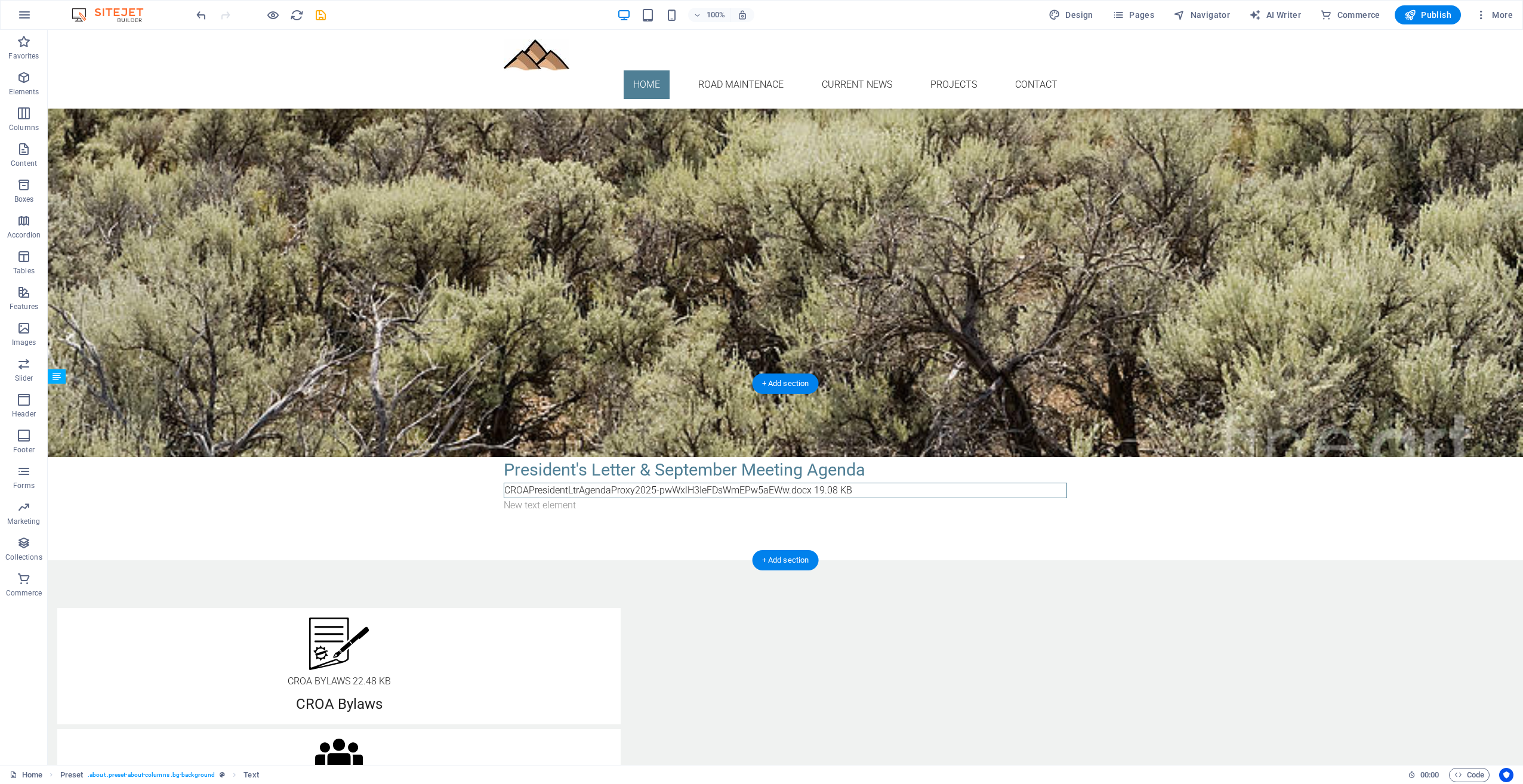
drag, startPoint x: 517, startPoint y: 438, endPoint x: 515, endPoint y: 504, distance: 66.0
click at [564, 502] on div "New text element" at bounding box center [785, 505] width 563 height 14
click at [541, 485] on icon at bounding box center [543, 491] width 7 height 12
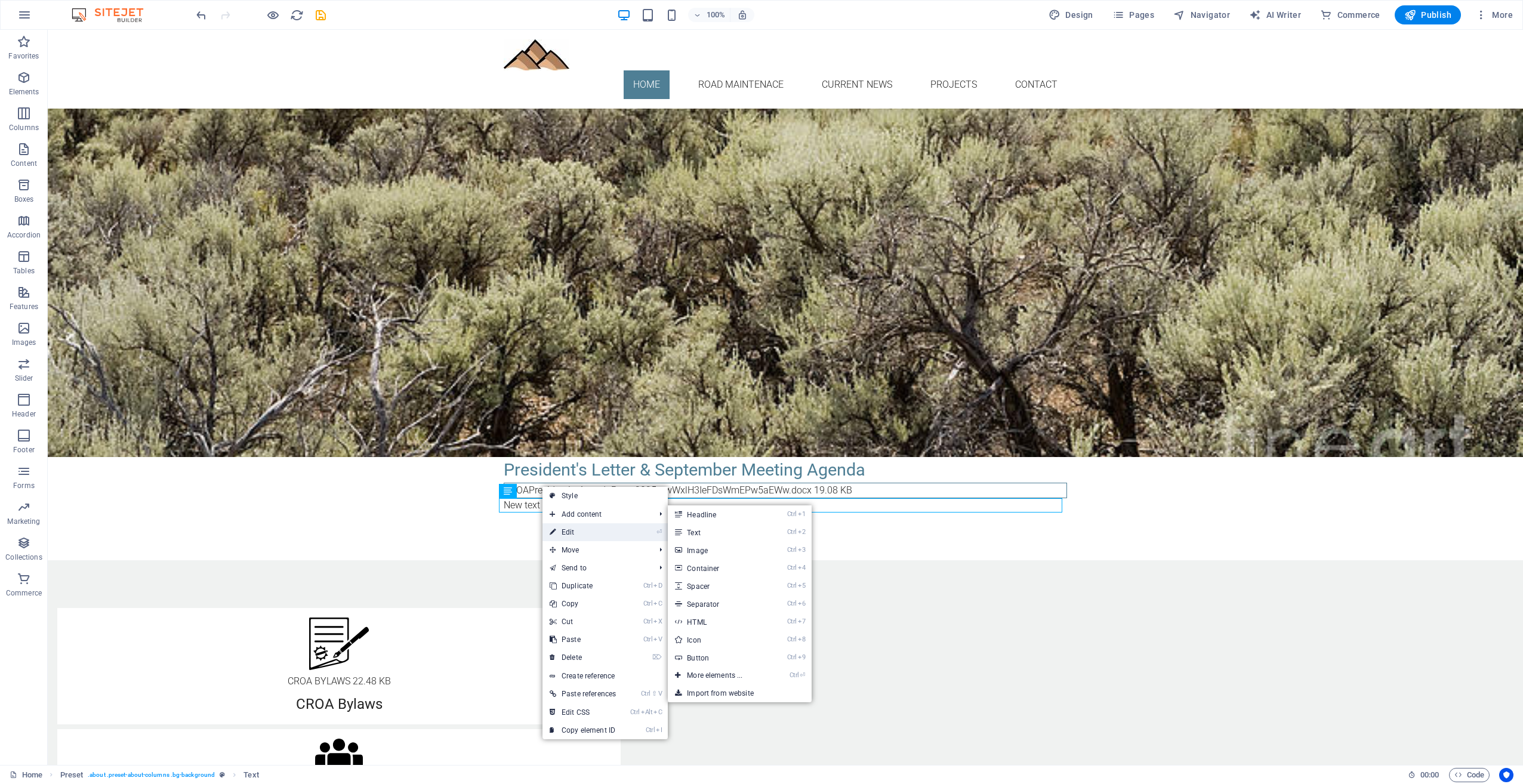
click at [563, 530] on link "⏎ Edit" at bounding box center [582, 532] width 80 height 18
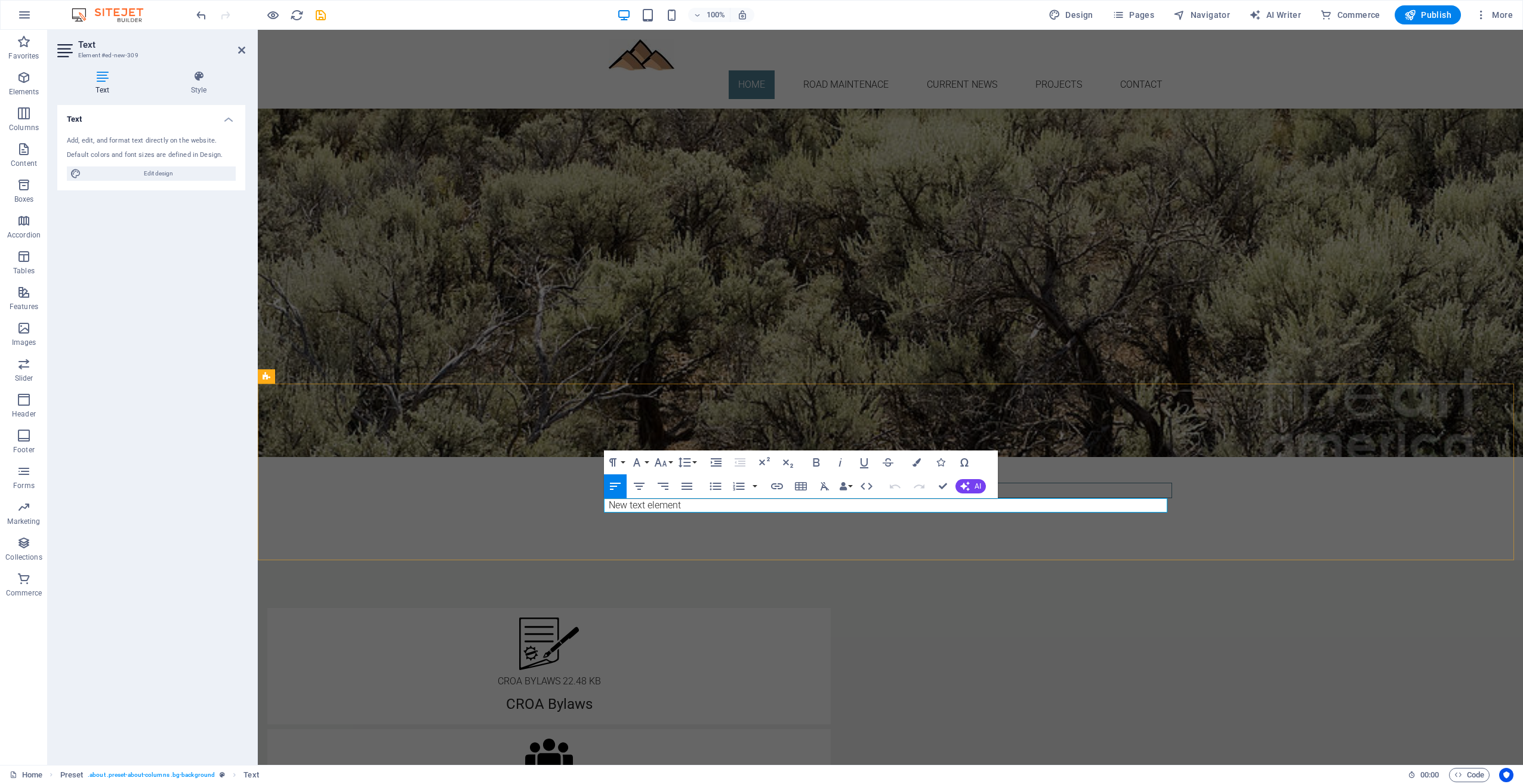
click at [680, 503] on p "New text element" at bounding box center [890, 505] width 563 height 14
drag, startPoint x: 705, startPoint y: 508, endPoint x: 604, endPoint y: 509, distance: 101.0
click at [609, 509] on p "​Last Update: [DATE]" at bounding box center [890, 505] width 563 height 14
click at [639, 460] on icon "button" at bounding box center [636, 462] width 14 height 14
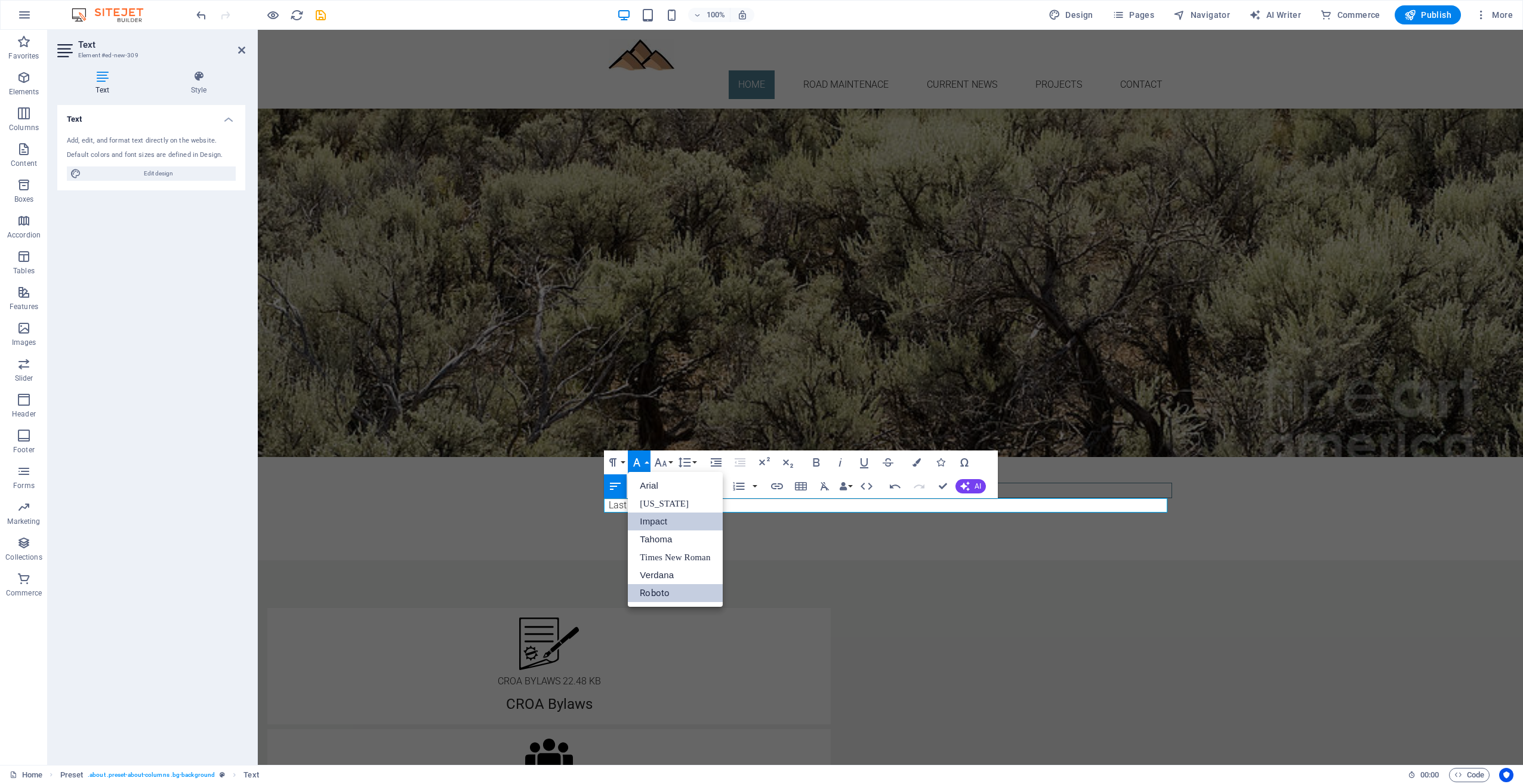
click at [651, 519] on link "Impact" at bounding box center [675, 521] width 94 height 18
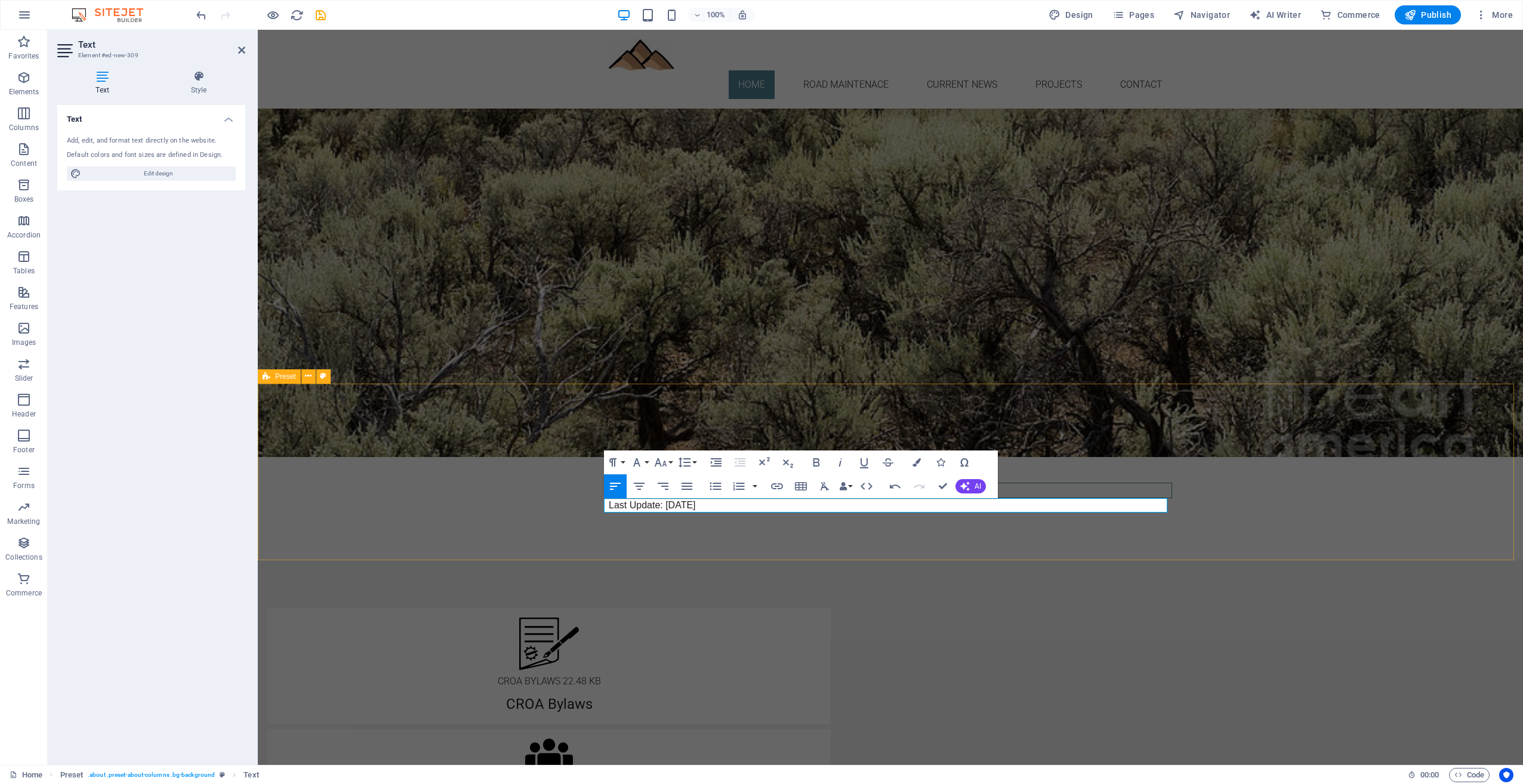
click at [1278, 487] on div "Current News President's Letter & September Meeting Agenda CROAPresidentLtrAgen…" at bounding box center [891, 472] width 1265 height 177
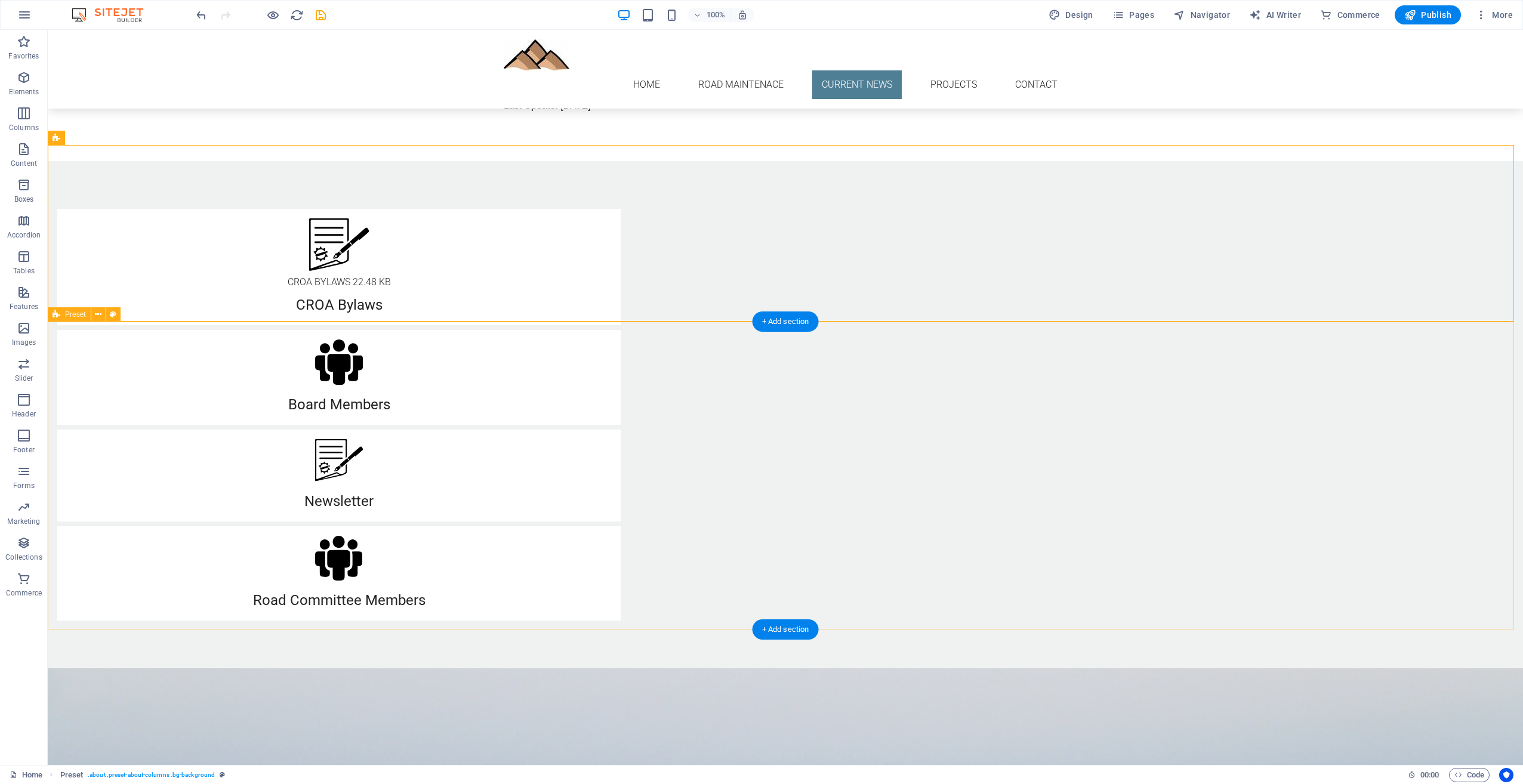
scroll to position [835, 0]
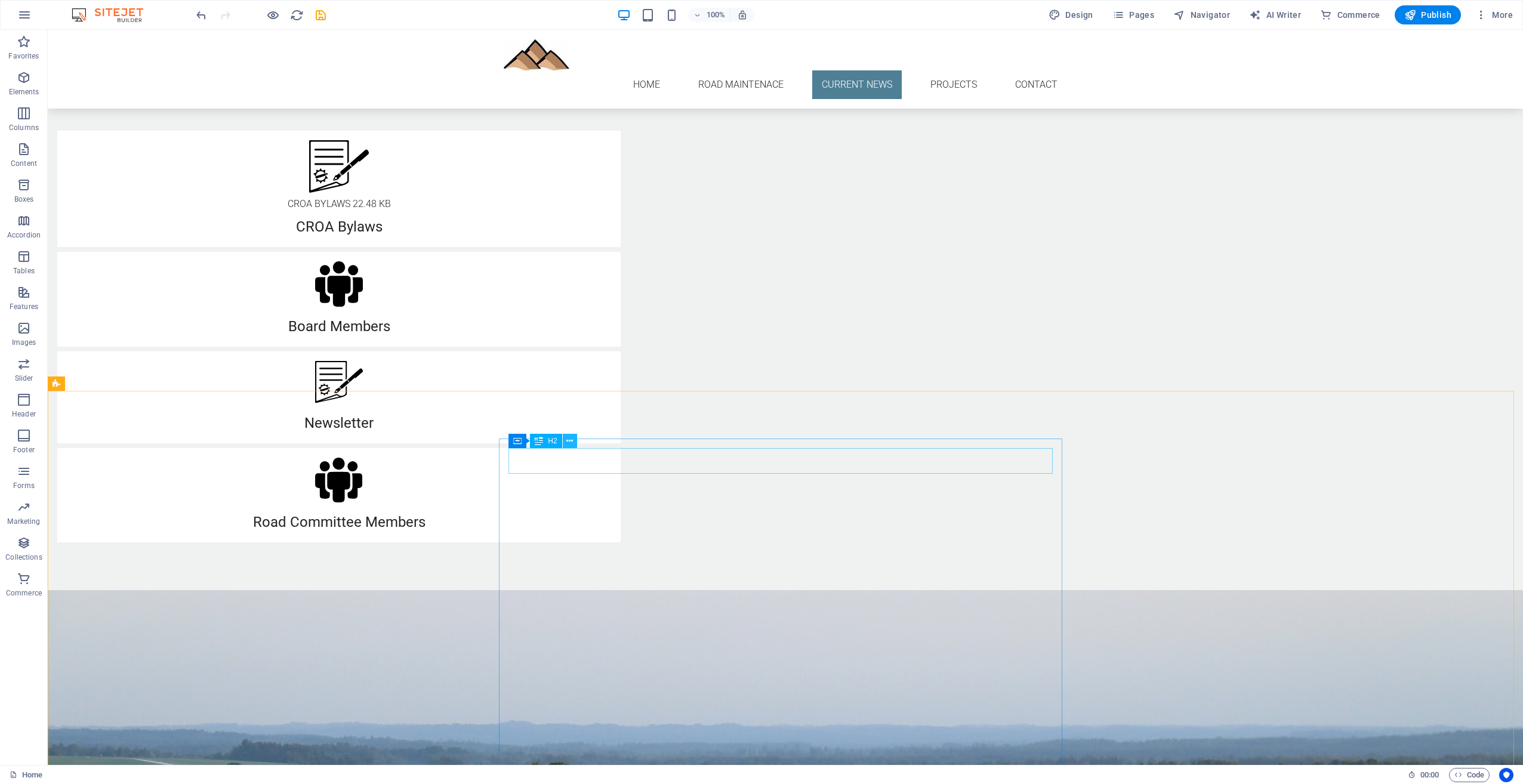
click at [573, 443] on button at bounding box center [570, 441] width 14 height 14
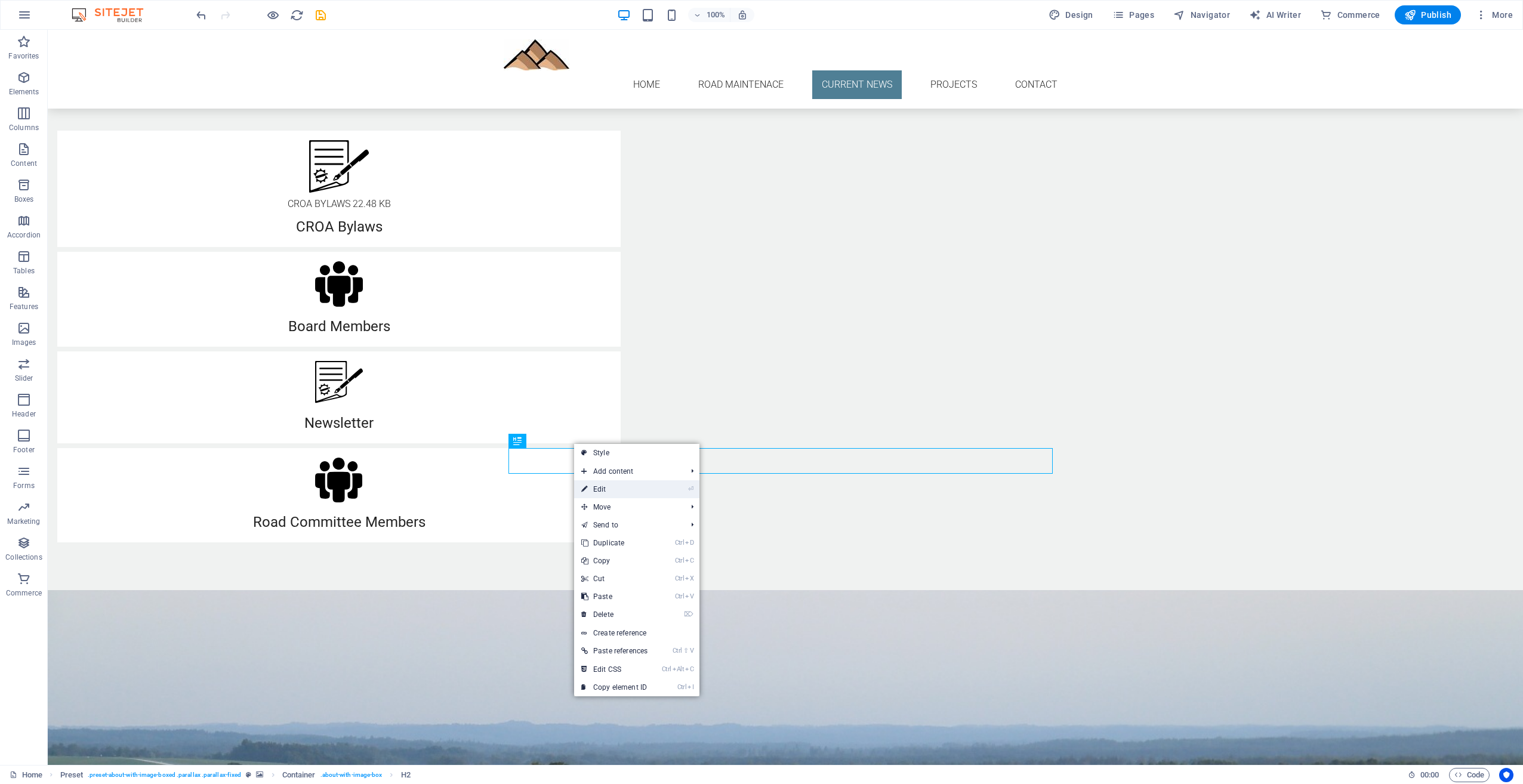
click at [598, 487] on link "⏎ Edit" at bounding box center [614, 489] width 80 height 18
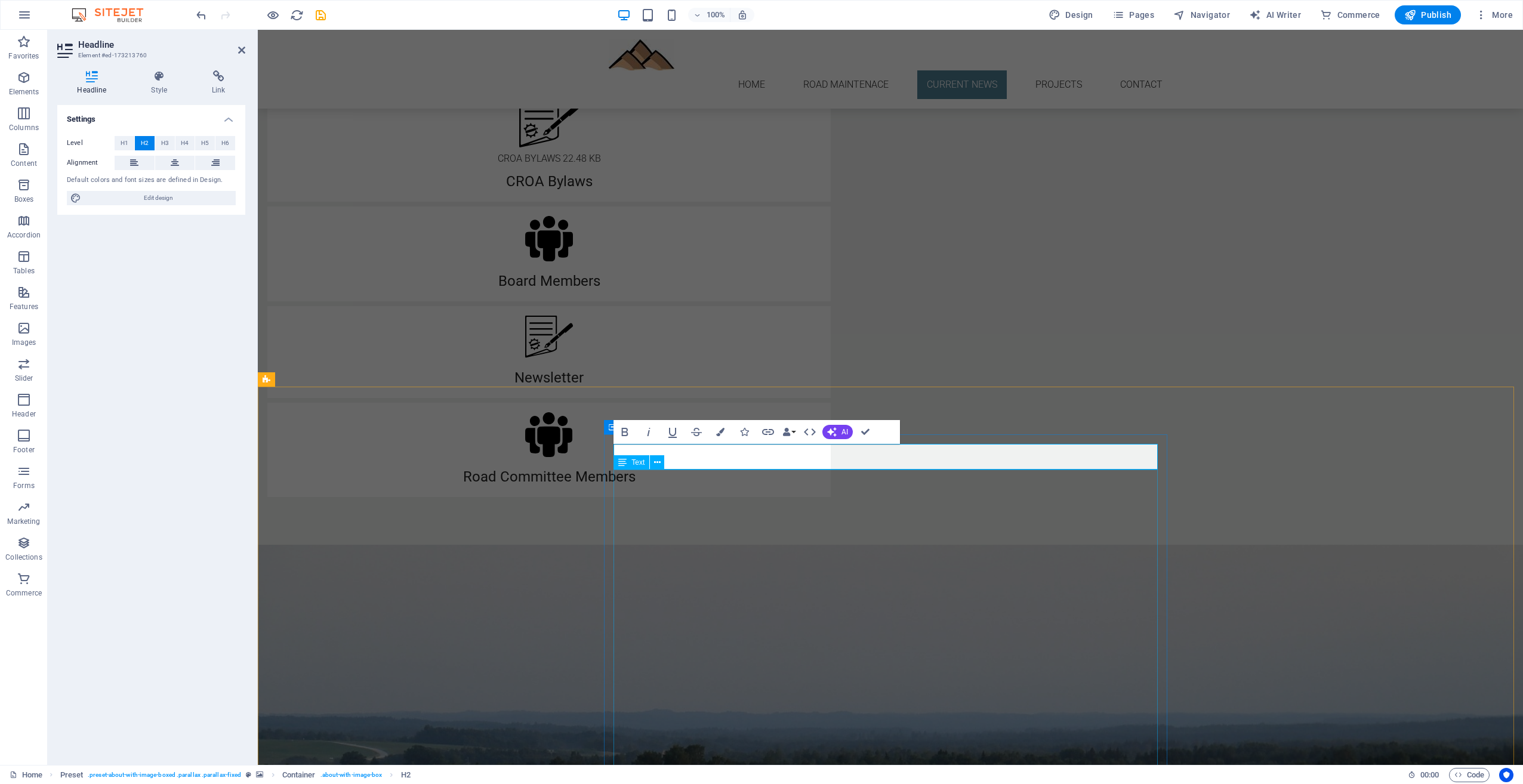
scroll to position [895, 0]
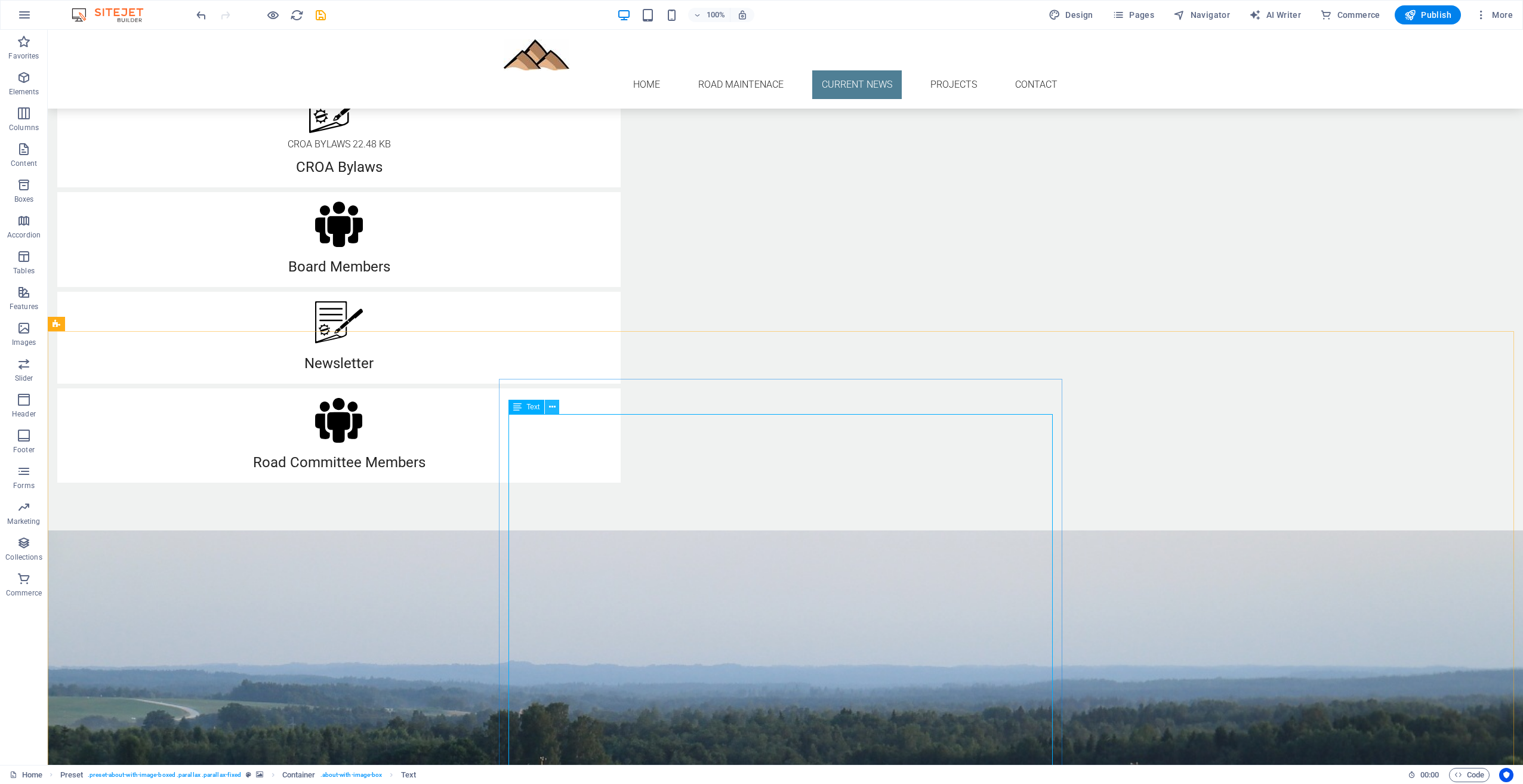
click at [548, 406] on button at bounding box center [552, 406] width 14 height 14
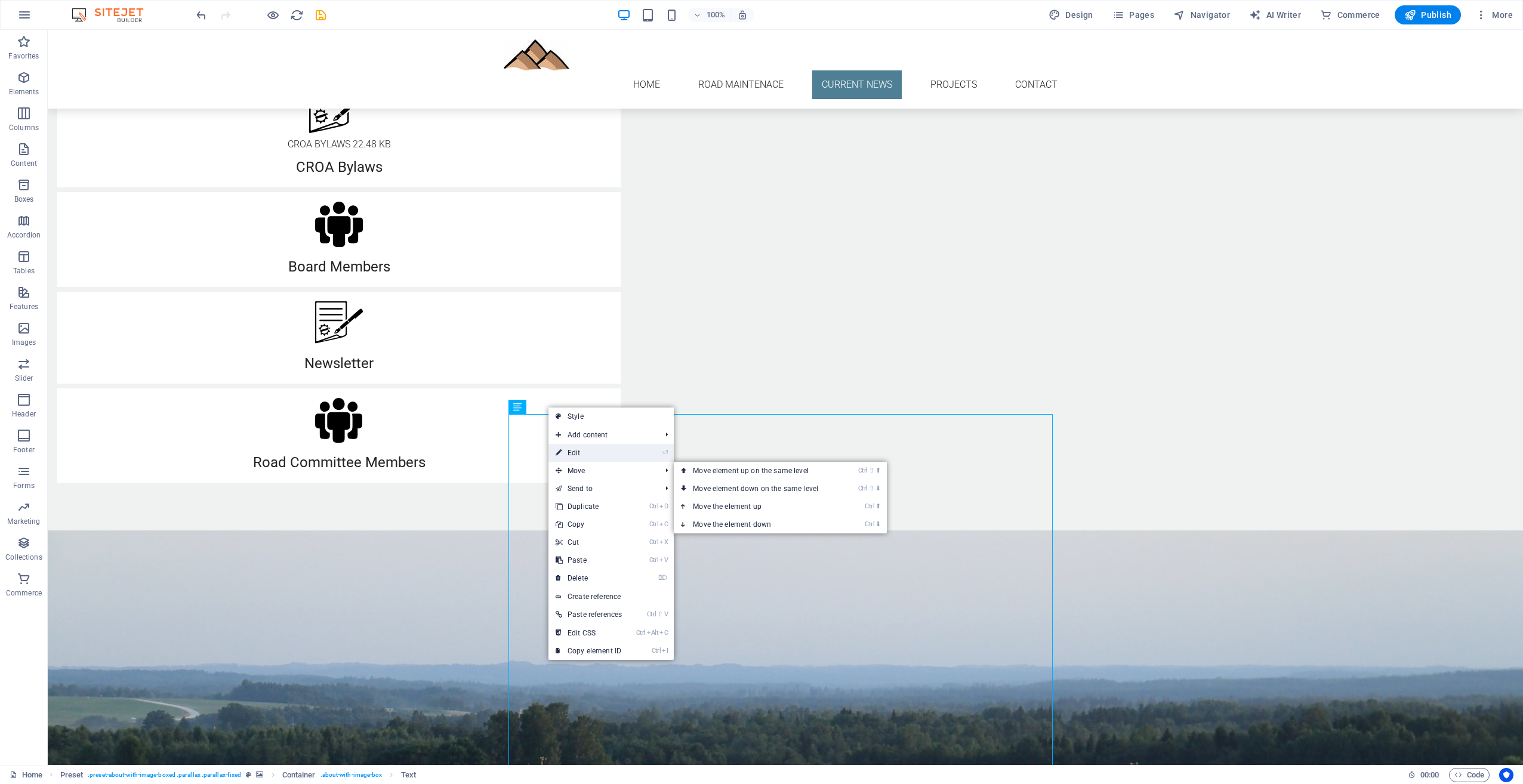
click at [569, 454] on link "⏎ Edit" at bounding box center [589, 452] width 80 height 18
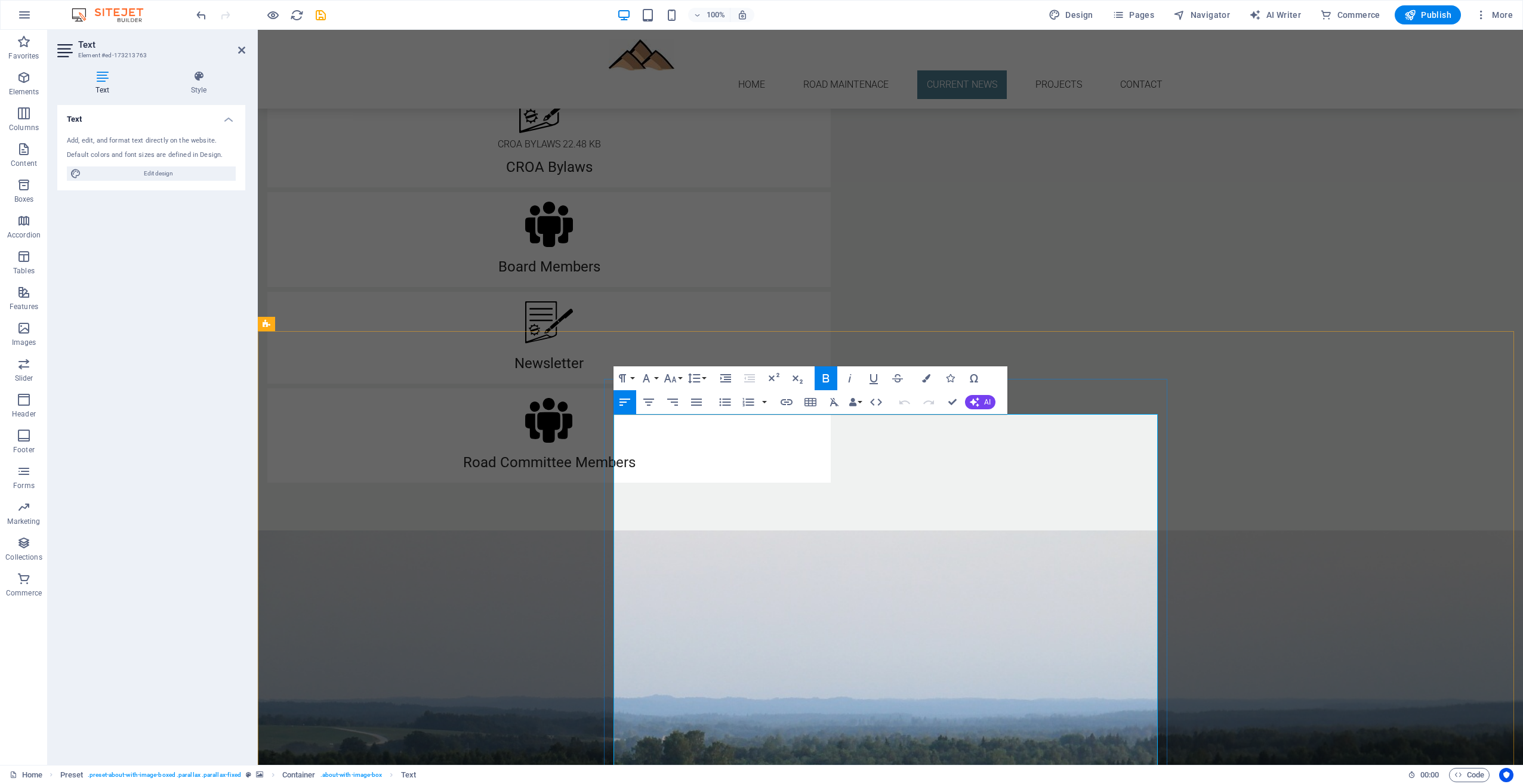
click at [423, 617] on strong "Hello CROA Neighbors," at bounding box center [350, 625] width 147 height 16
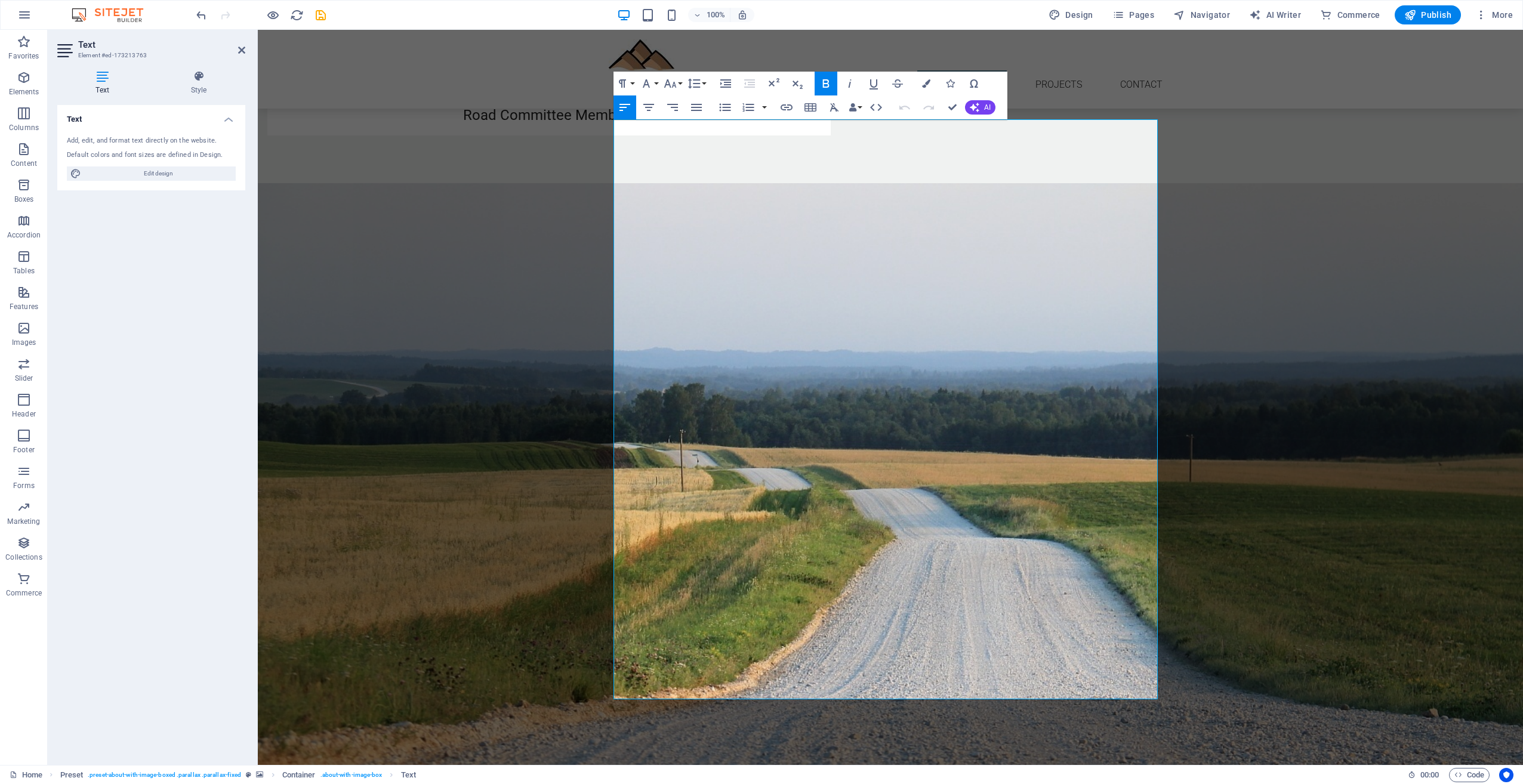
scroll to position [1271, 0]
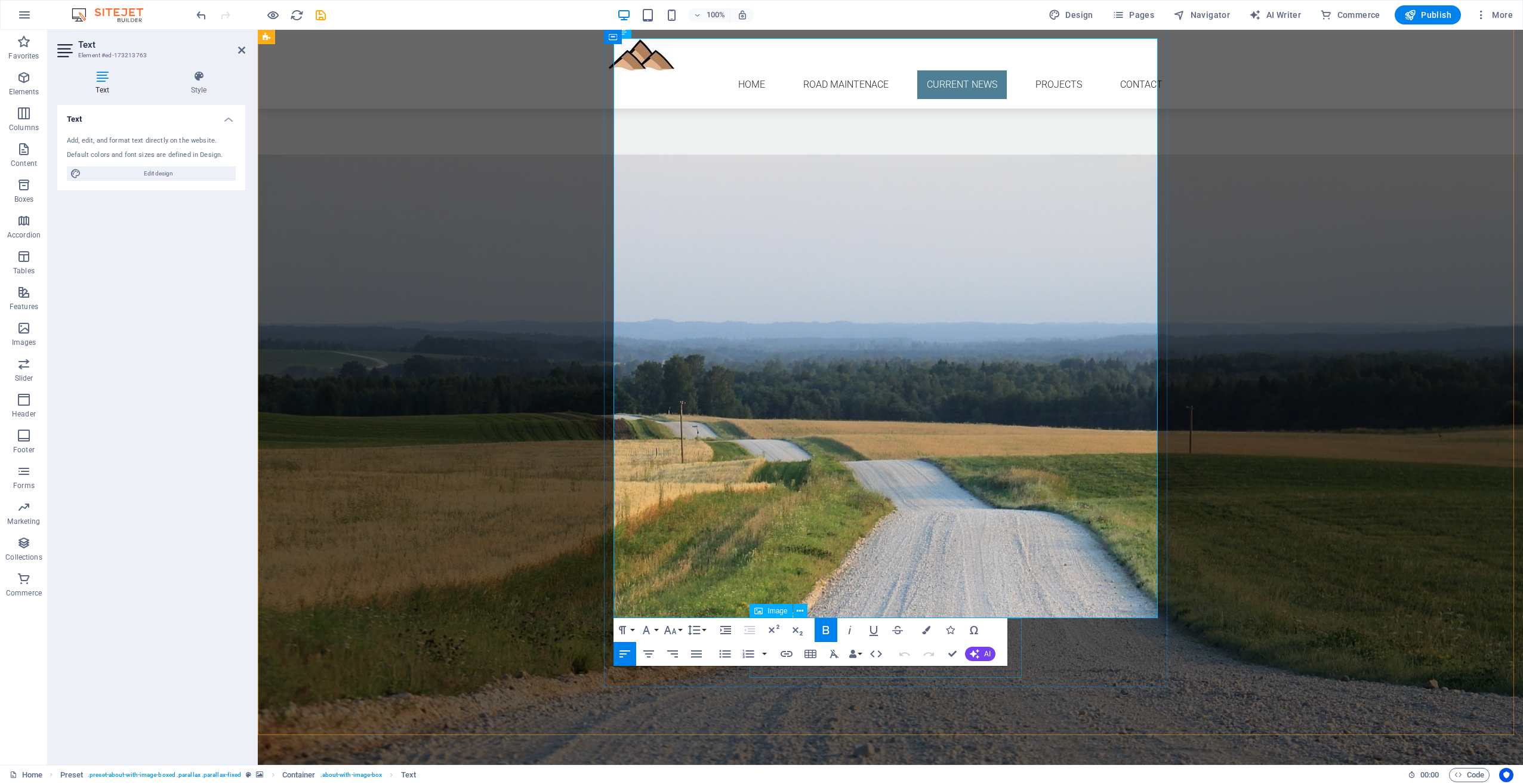
drag, startPoint x: 616, startPoint y: 428, endPoint x: 1221, endPoint y: 665, distance: 649.8
click at [822, 636] on div "Road Maintenace Update. Hello CROA Neighbors, First, if you did not receive an …" at bounding box center [549, 566] width 544 height 709
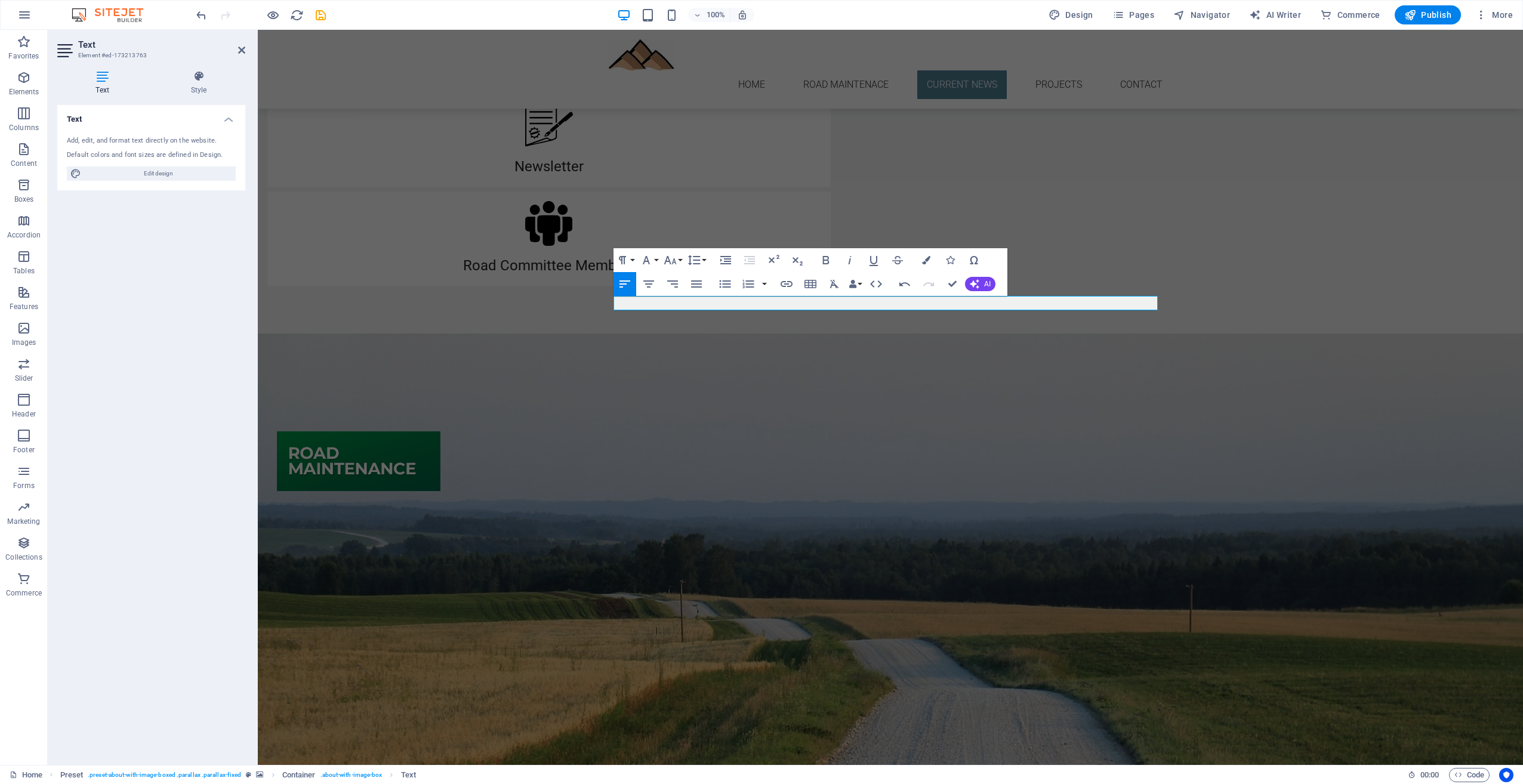
scroll to position [913, 0]
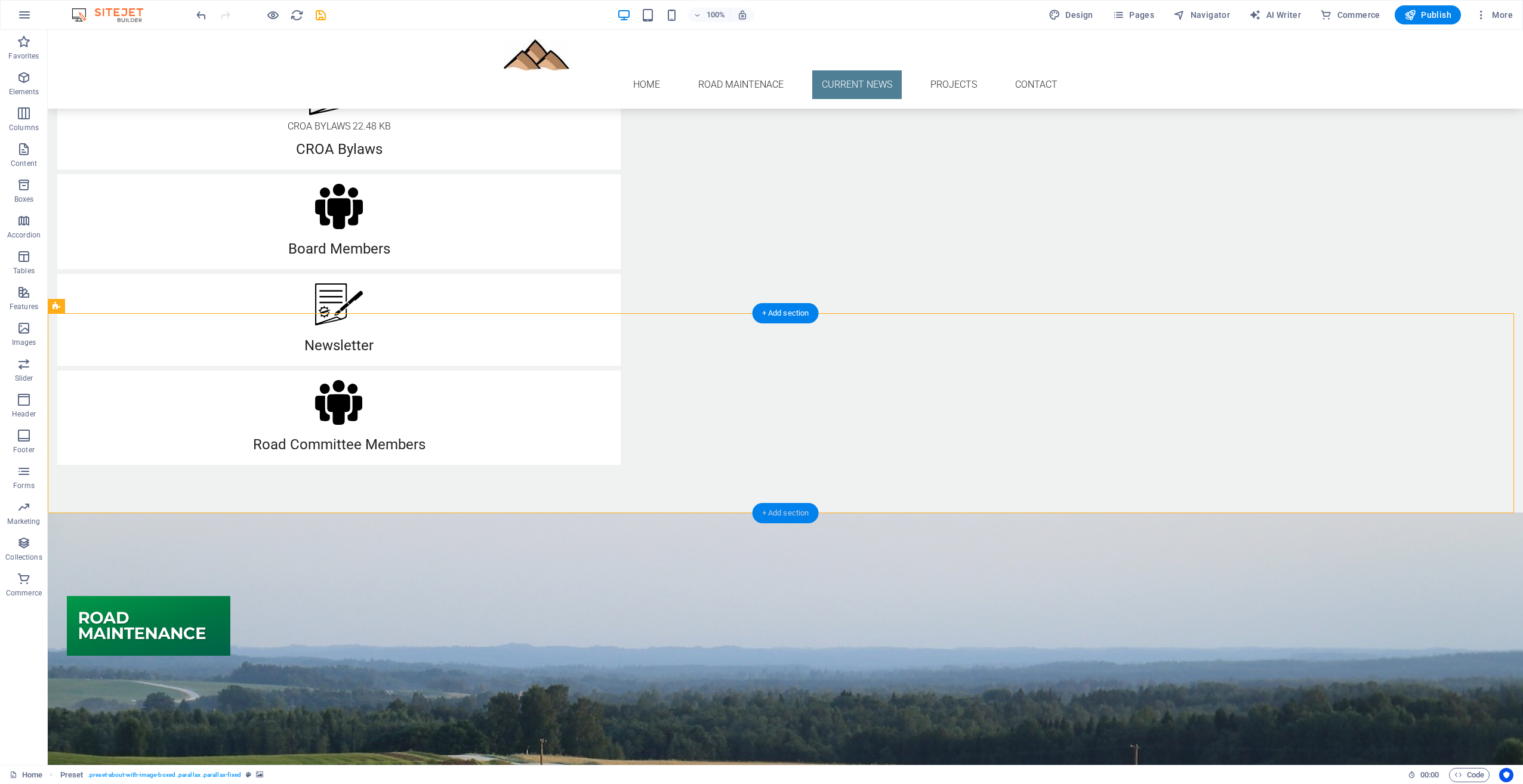
click at [781, 514] on div "+ Add section" at bounding box center [786, 513] width 66 height 20
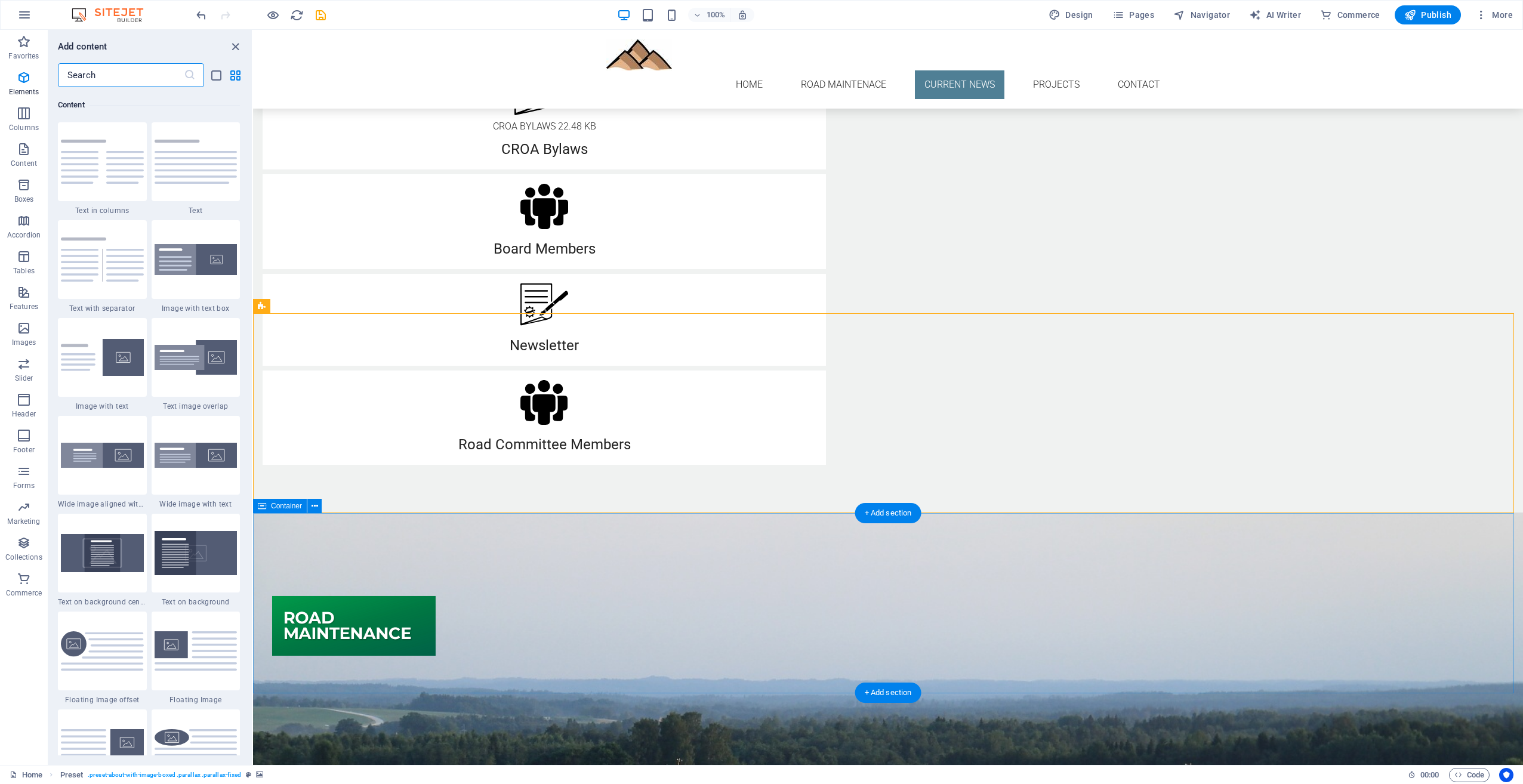
scroll to position [2088, 0]
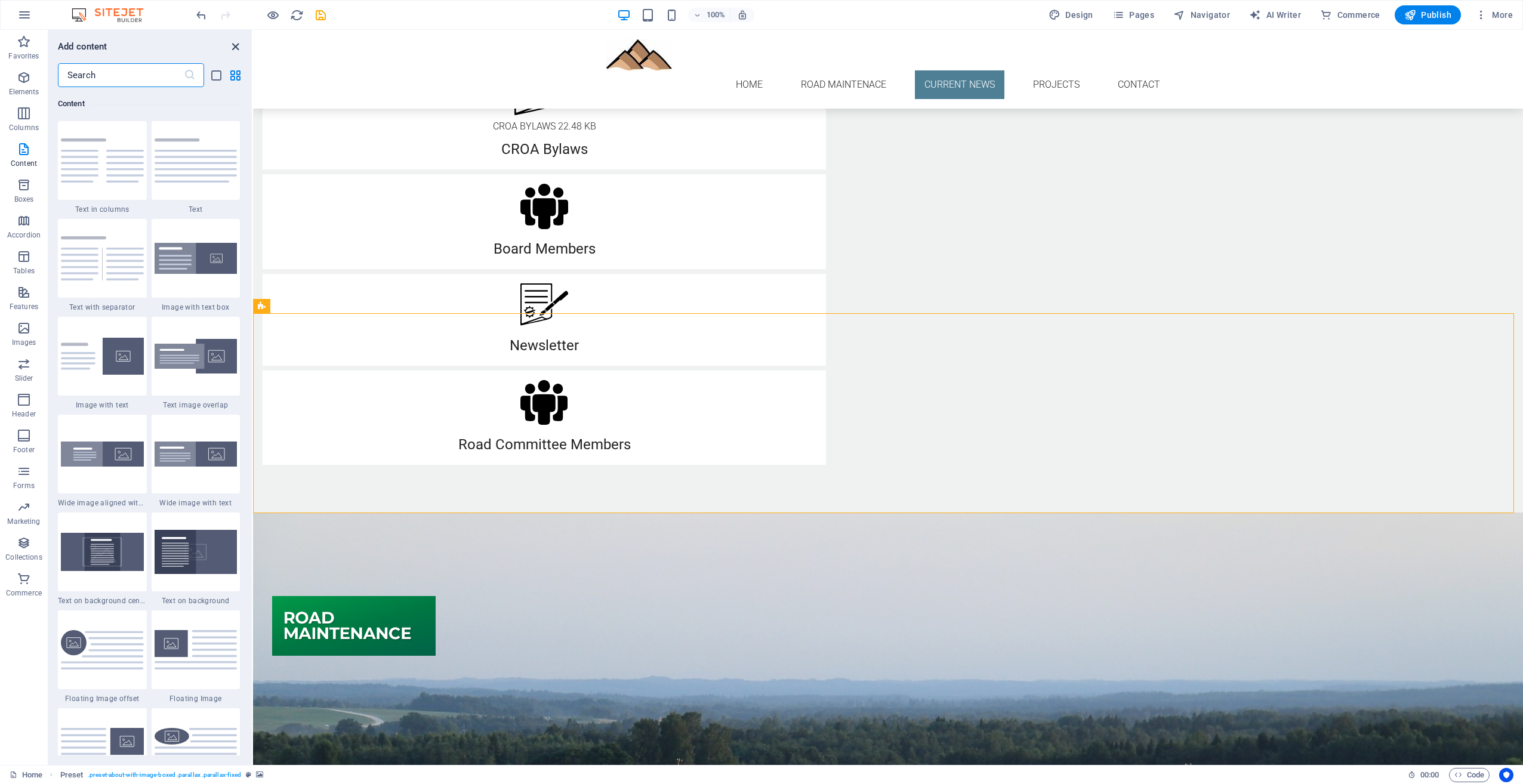
click at [238, 48] on icon "close panel" at bounding box center [235, 47] width 13 height 13
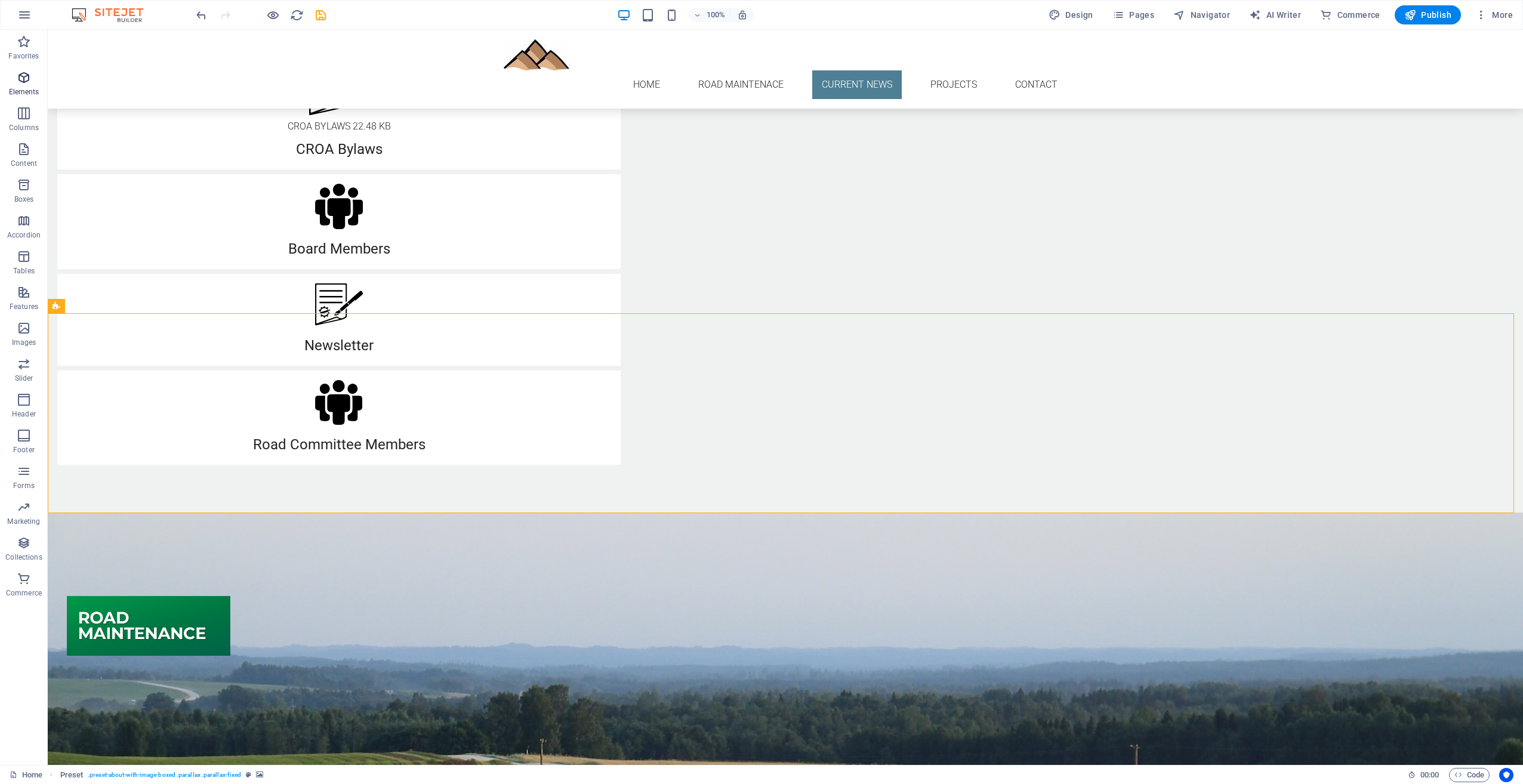
click at [24, 80] on icon "button" at bounding box center [23, 77] width 14 height 14
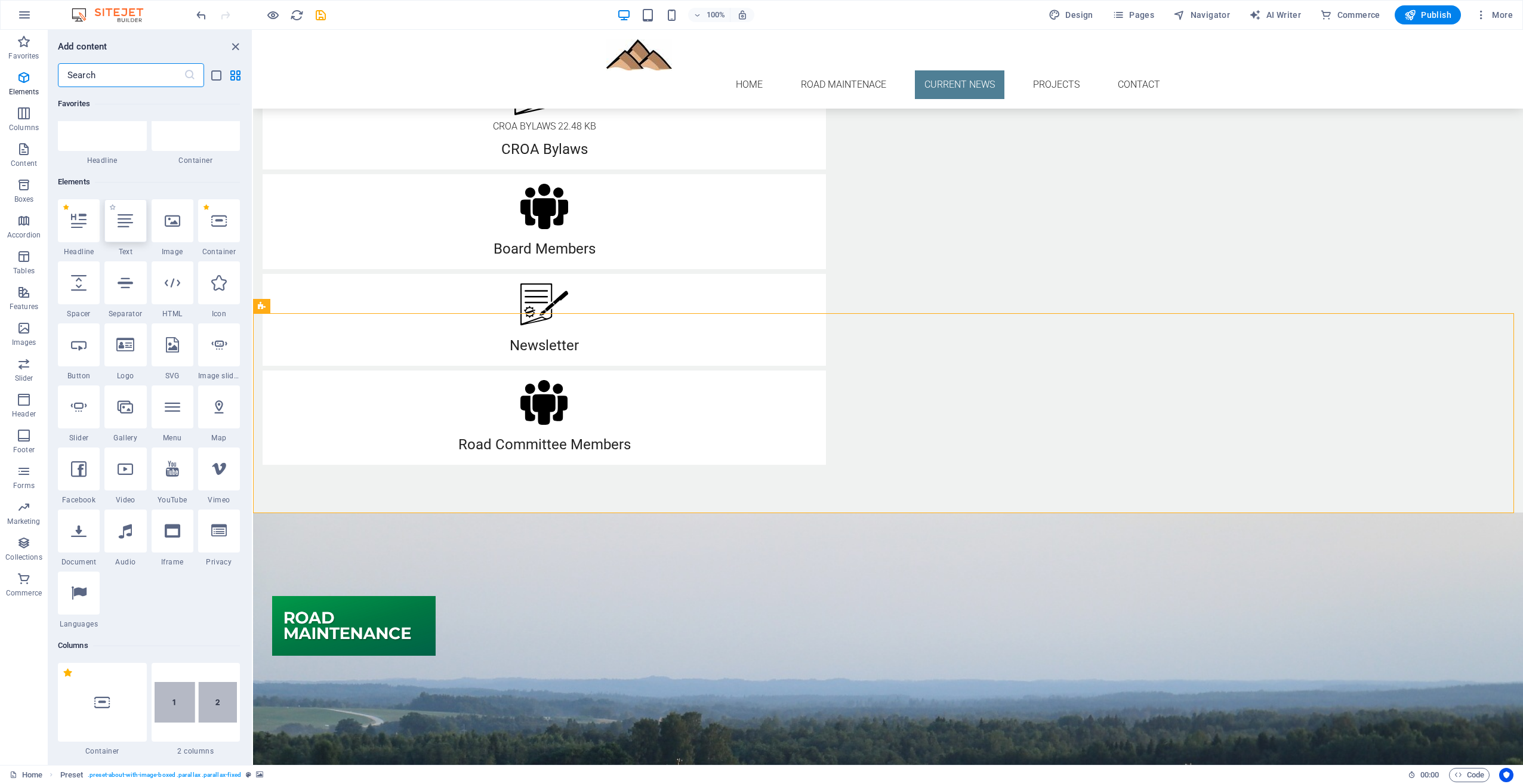
scroll to position [127, 0]
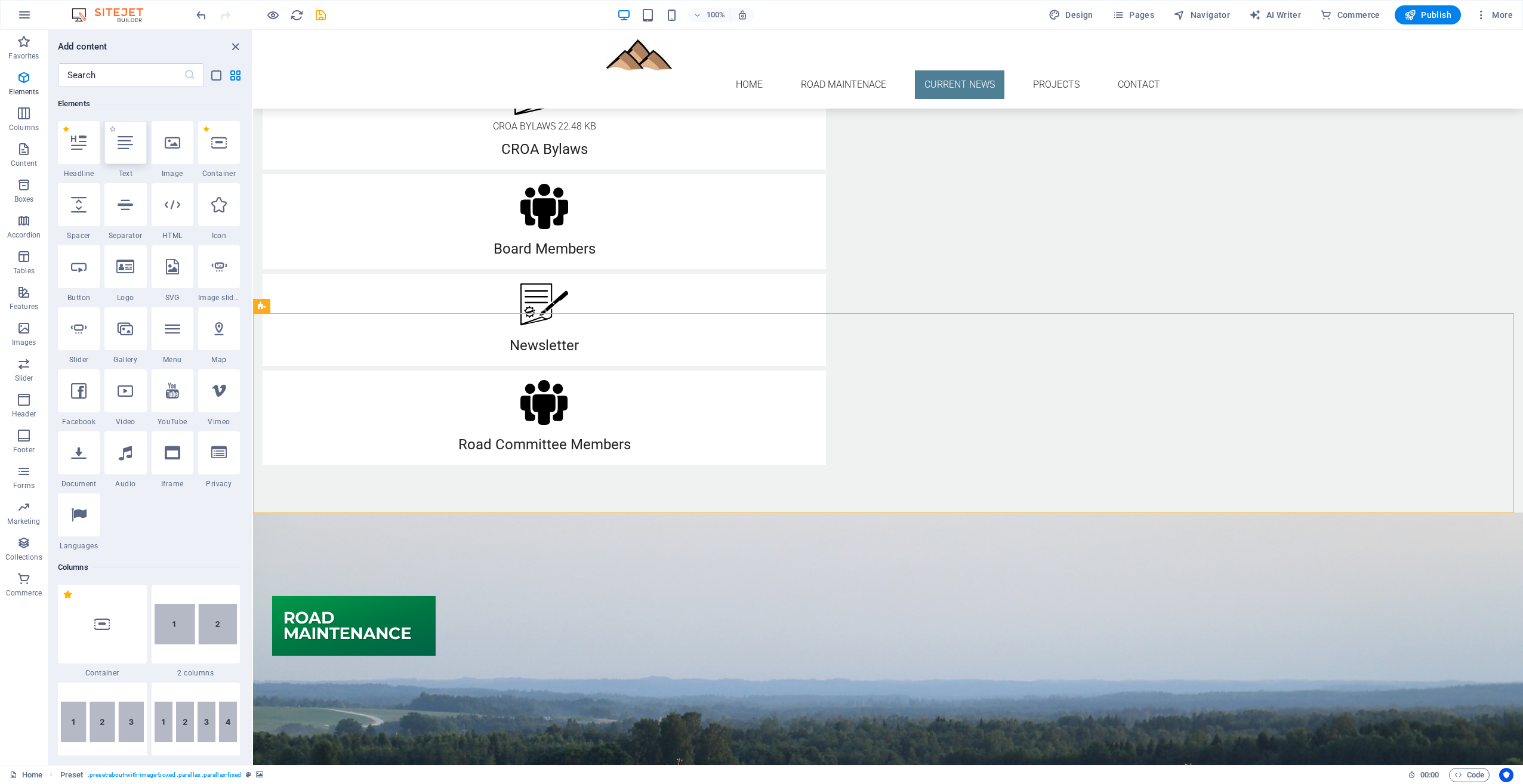
click at [123, 153] on div at bounding box center [125, 143] width 42 height 43
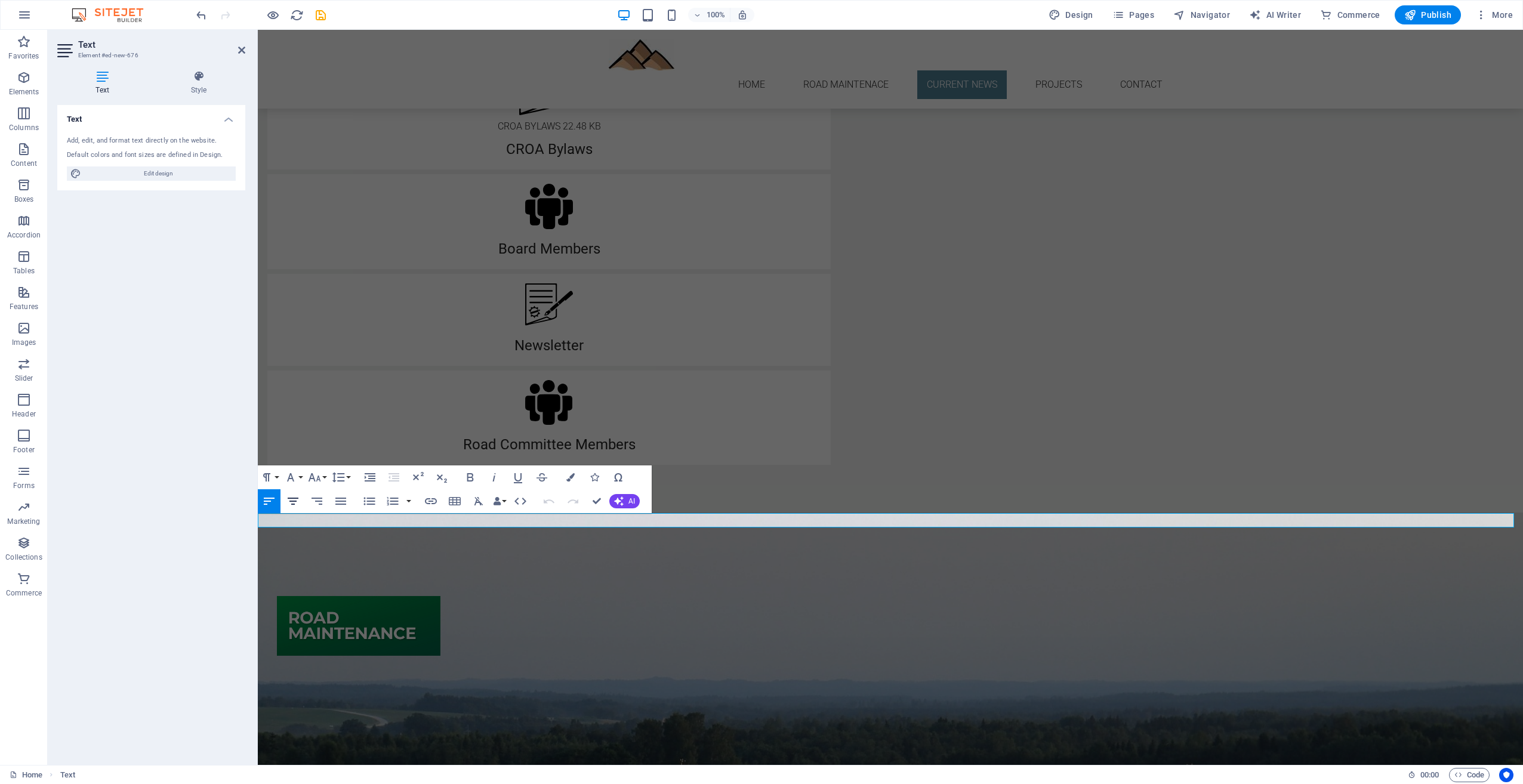
click at [293, 506] on icon "button" at bounding box center [292, 501] width 14 height 14
drag, startPoint x: 338, startPoint y: 525, endPoint x: 261, endPoint y: 528, distance: 77.1
click at [261, 528] on div "Home Road Maintenace Current News Projects Contact [PERSON_NAME] Ranch Owners A…" at bounding box center [891, 382] width 1265 height 2430
click at [293, 478] on icon "button" at bounding box center [290, 477] width 14 height 14
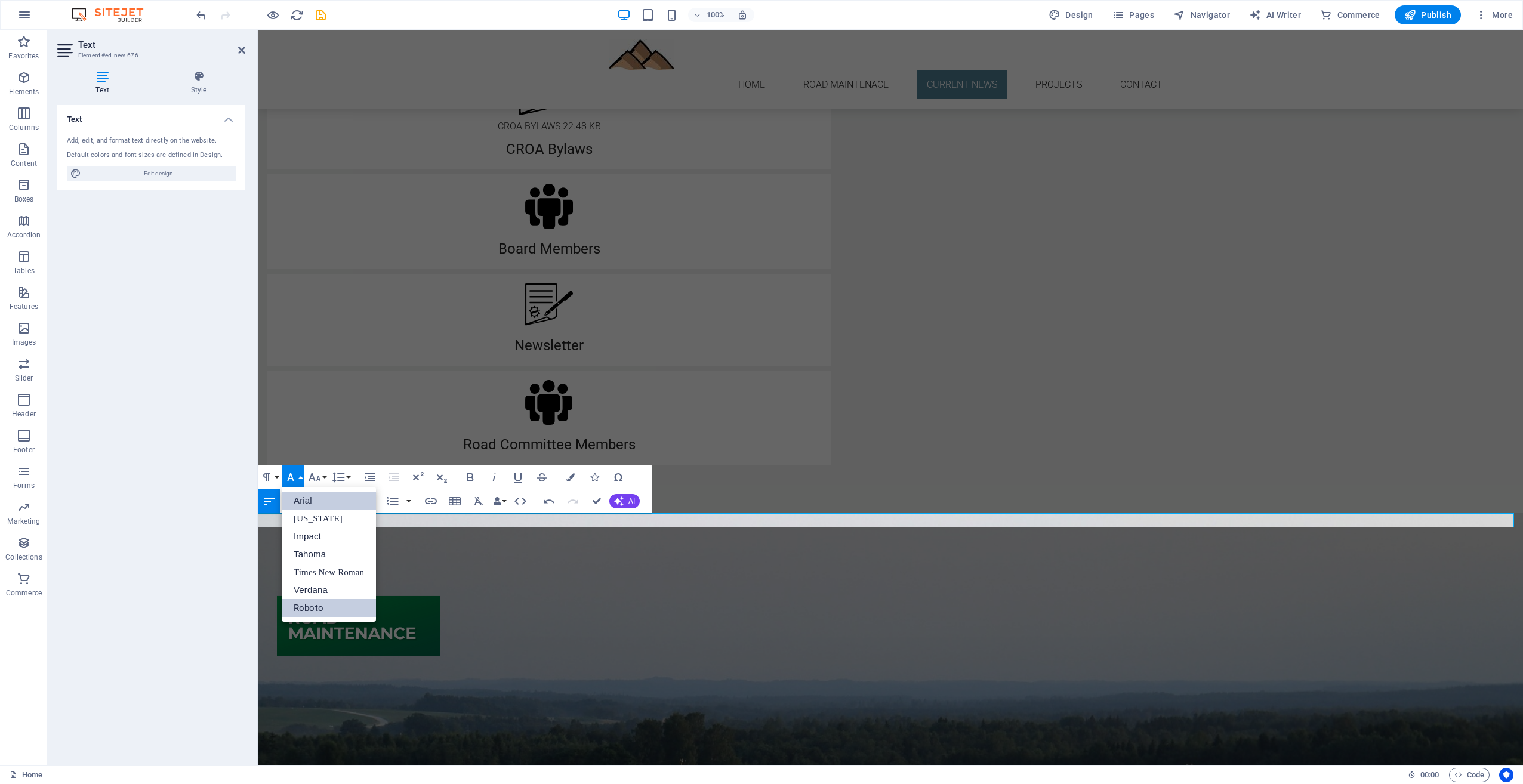
scroll to position [0, 0]
click at [321, 501] on link "Arial" at bounding box center [329, 500] width 94 height 18
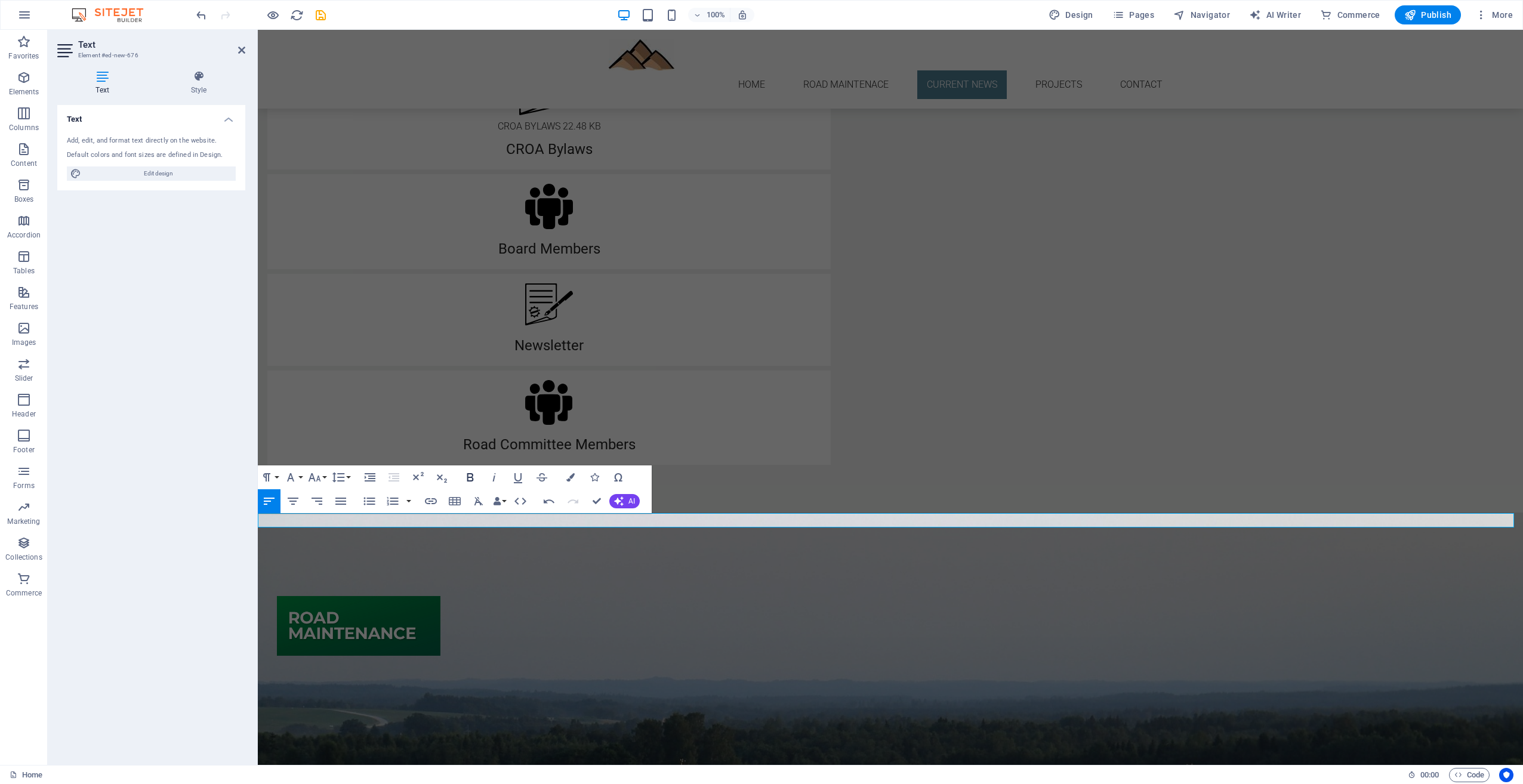
click at [470, 474] on icon "button" at bounding box center [470, 478] width 7 height 9
click at [316, 476] on icon "button" at bounding box center [314, 477] width 14 height 14
click at [329, 621] on link "24" at bounding box center [327, 626] width 43 height 18
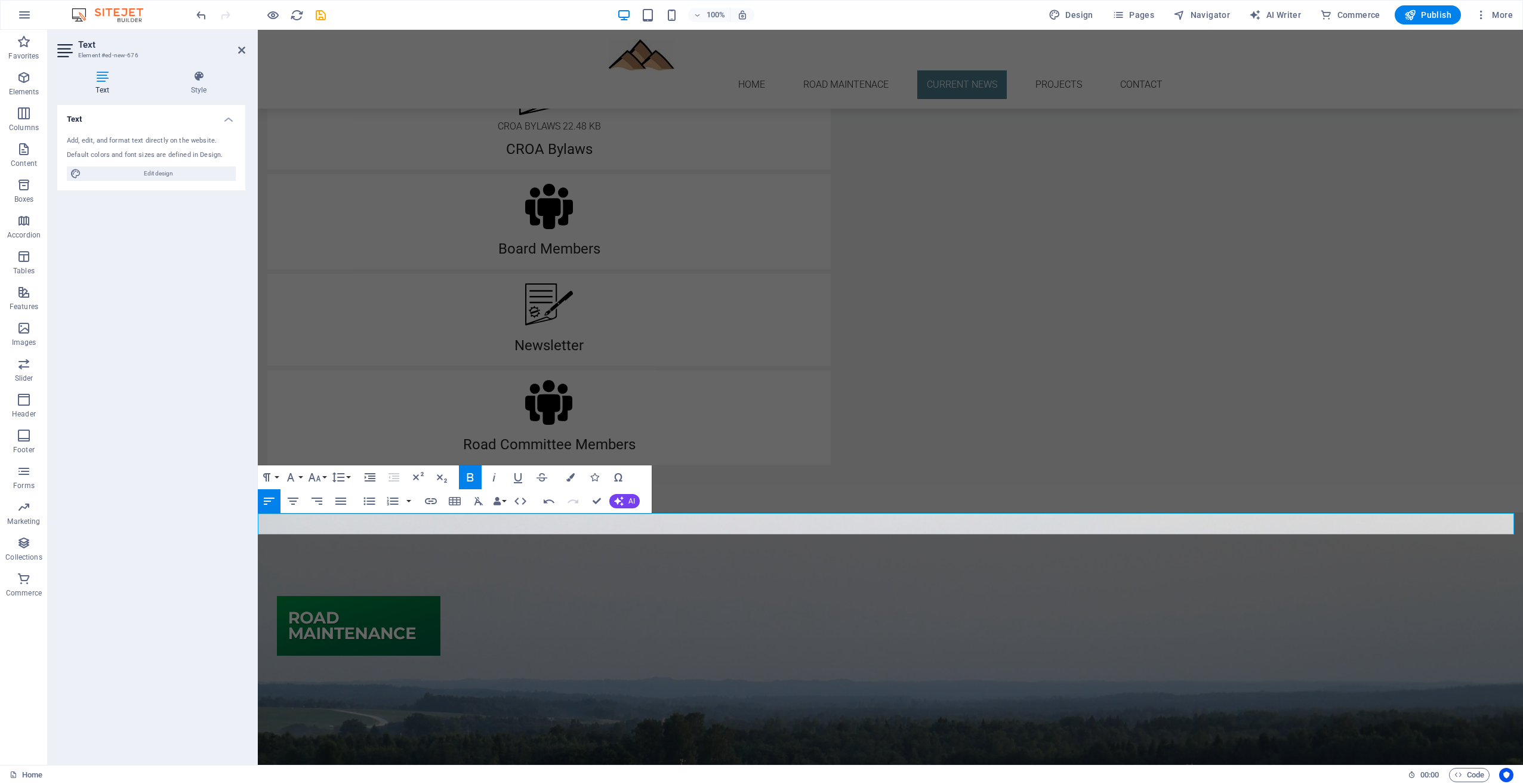
click at [409, 713] on p "None Schedule" at bounding box center [891, 723] width 1265 height 21
click at [291, 503] on icon "button" at bounding box center [292, 501] width 14 height 14
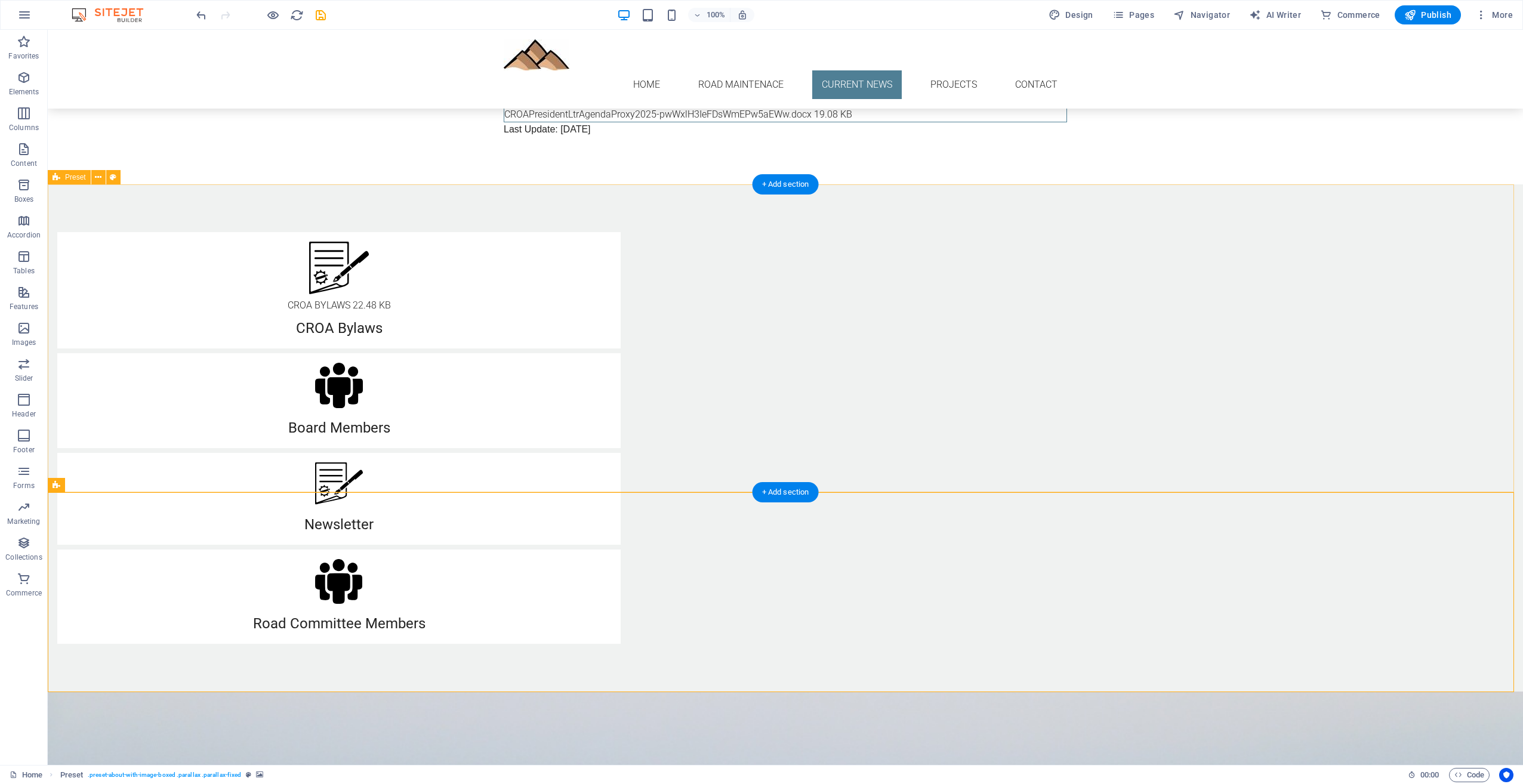
scroll to position [555, 0]
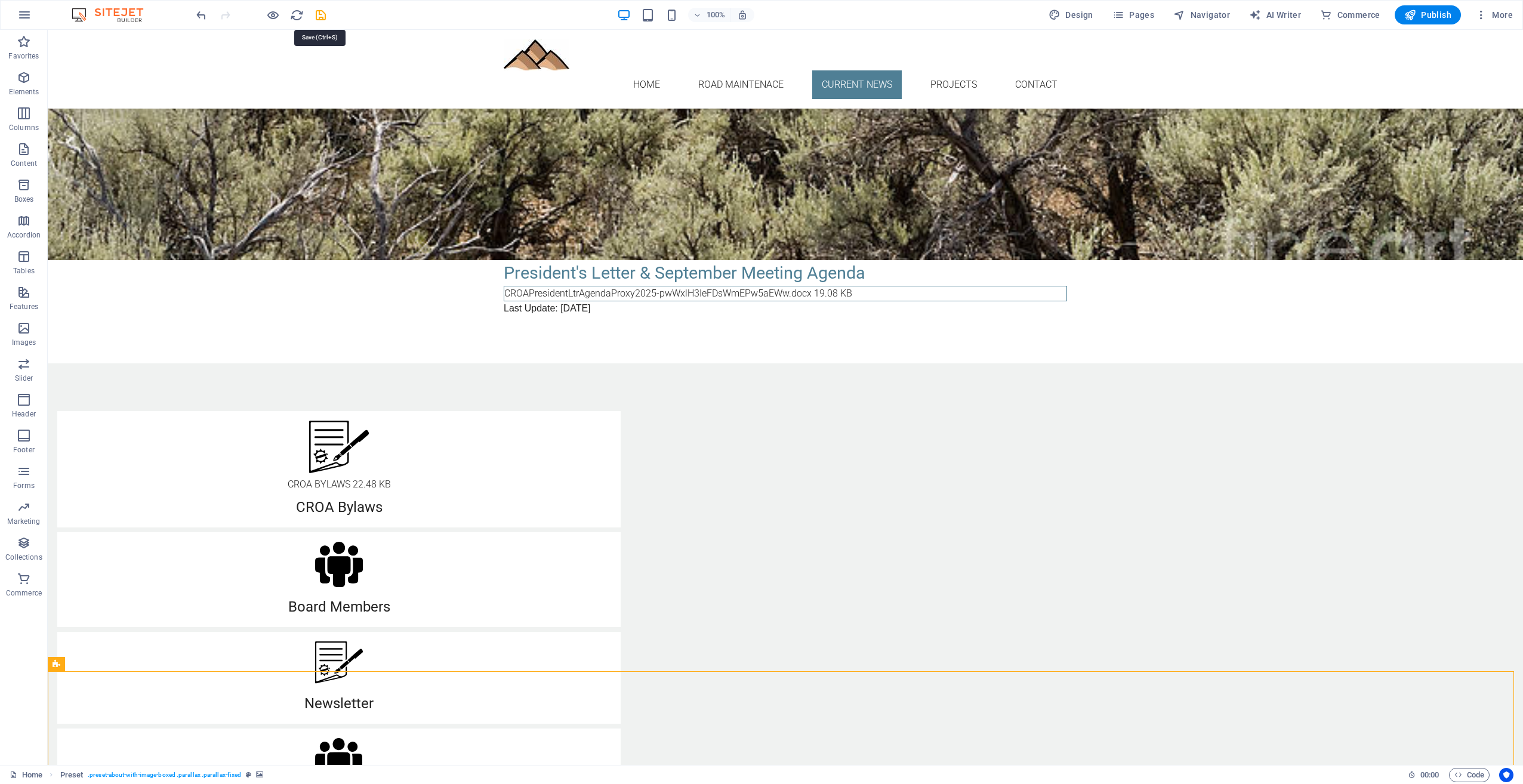
click at [318, 12] on icon "save" at bounding box center [321, 15] width 13 height 13
